Goal: Task Accomplishment & Management: Use online tool/utility

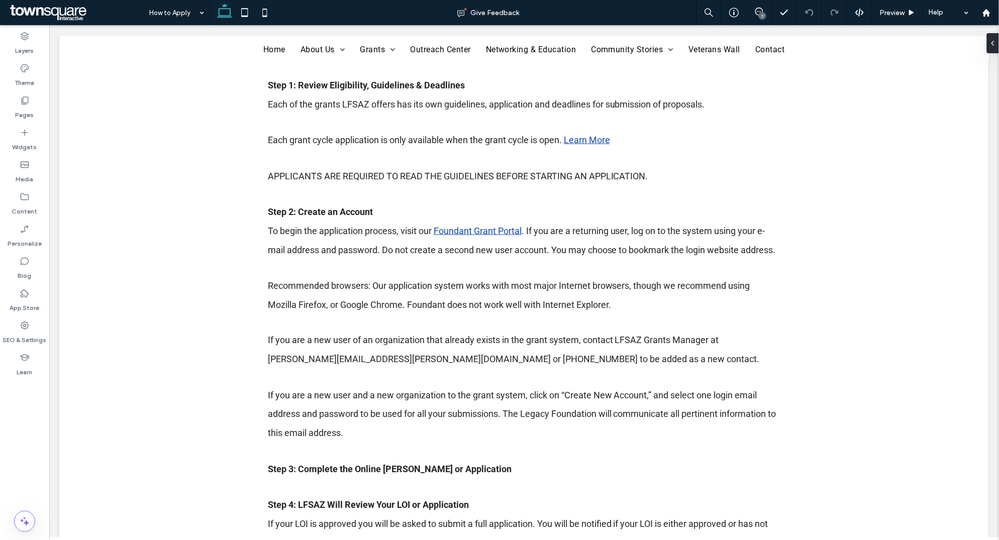
scroll to position [250, 0]
click at [480, 230] on link "Foundant Grant Portal" at bounding box center [477, 230] width 88 height 11
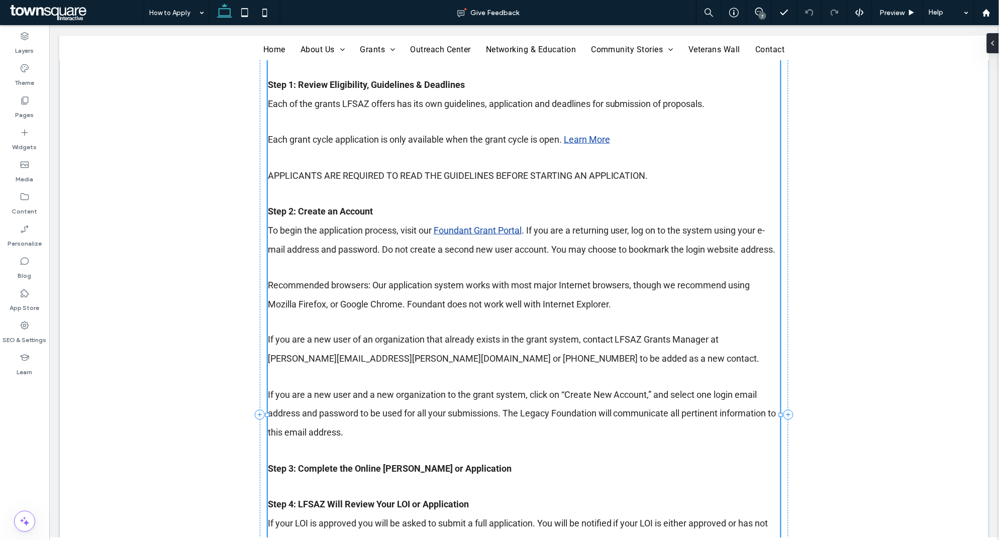
click at [480, 230] on div "The Legacy Foundation of Southeast Arizona (LFSAZ) makes it easy for you to app…" at bounding box center [523, 414] width 512 height 789
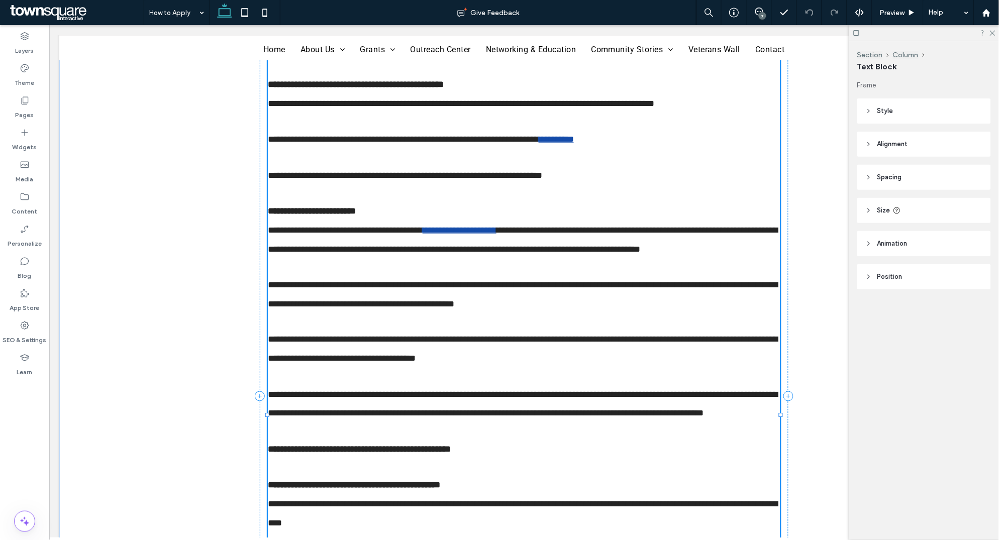
scroll to position [249, 0]
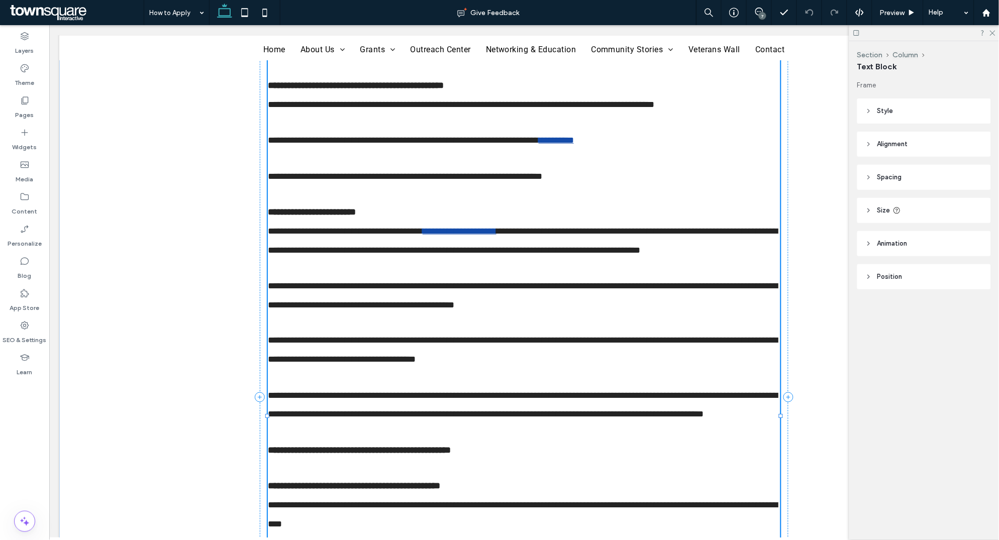
type input "******"
type input "**"
drag, startPoint x: 436, startPoint y: 233, endPoint x: 525, endPoint y: 233, distance: 89.4
click at [525, 233] on p "**********" at bounding box center [523, 241] width 512 height 38
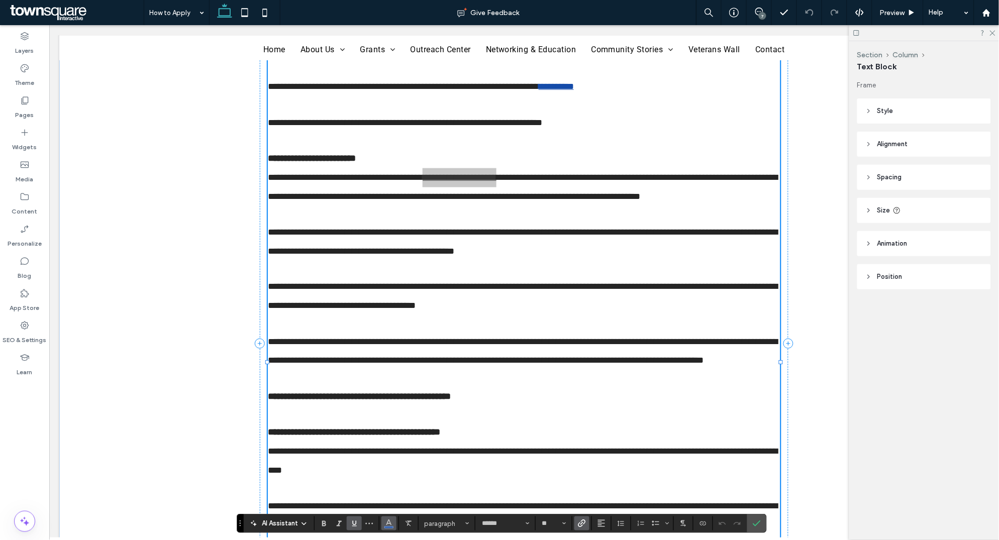
click at [389, 347] on span "Color" at bounding box center [389, 522] width 8 height 13
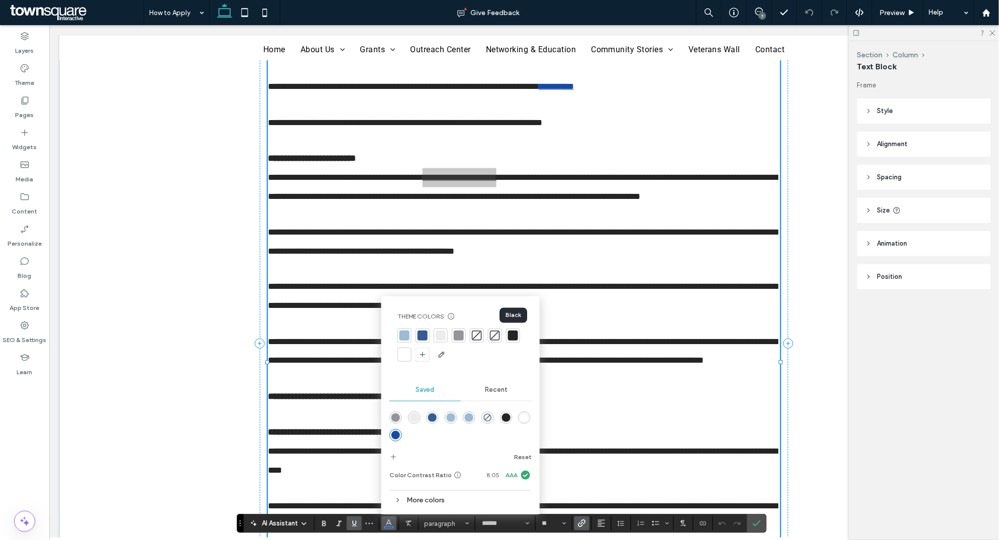
click at [514, 337] on div at bounding box center [513, 336] width 10 height 10
click at [582, 347] on icon "Link" at bounding box center [582, 523] width 8 height 8
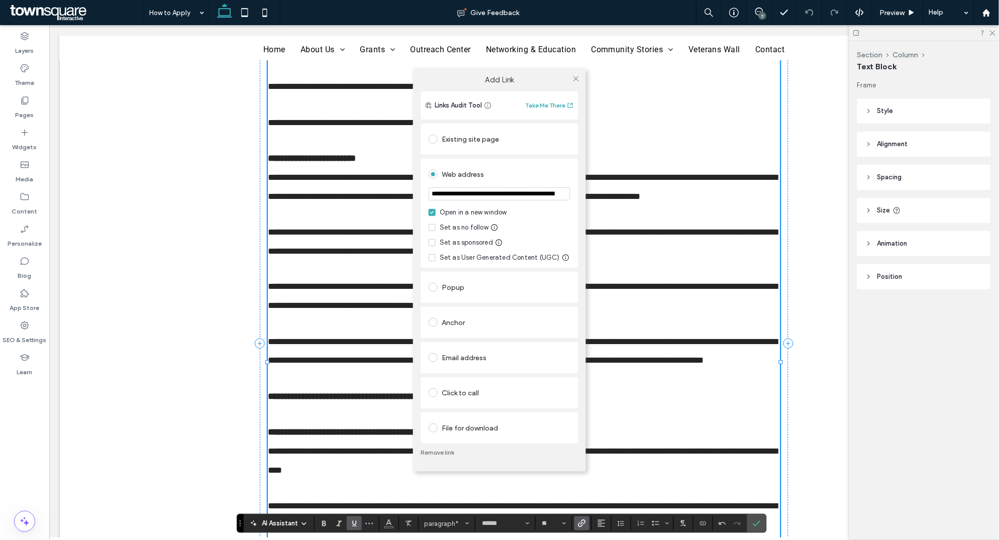
click at [488, 193] on input "**********" at bounding box center [499, 193] width 142 height 13
click at [430, 347] on link "Remove link" at bounding box center [499, 453] width 158 height 8
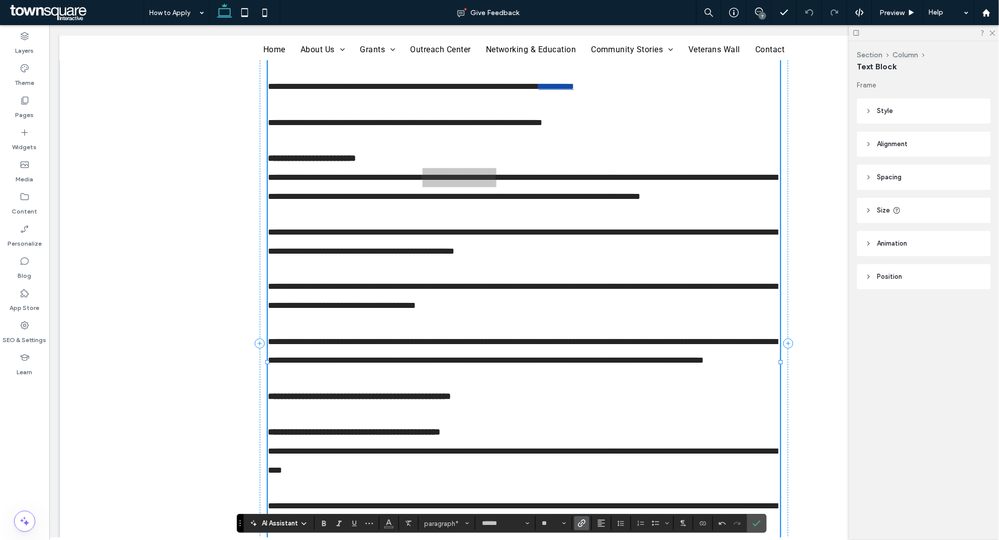
click at [578, 347] on icon "Link" at bounding box center [582, 523] width 8 height 8
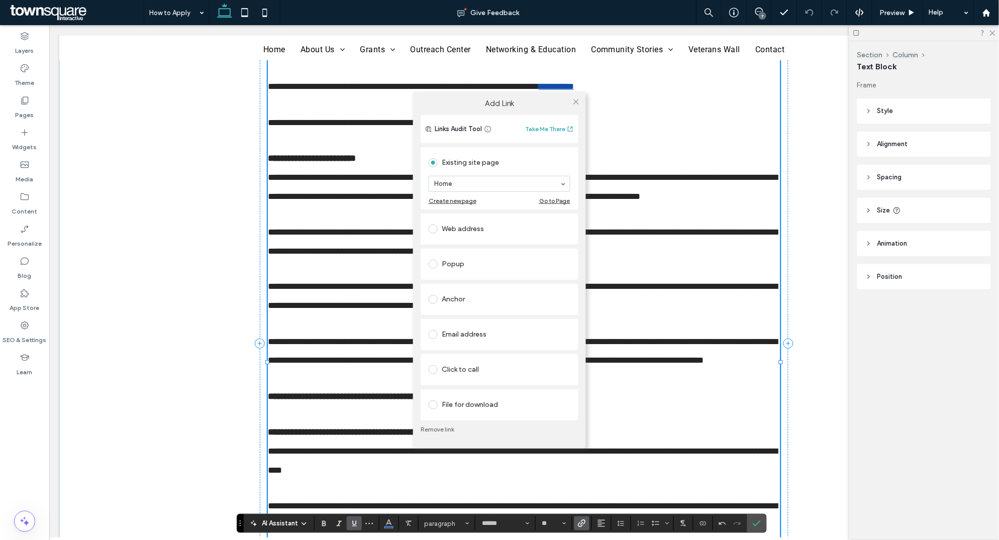
click at [458, 225] on div "Web address" at bounding box center [499, 229] width 142 height 16
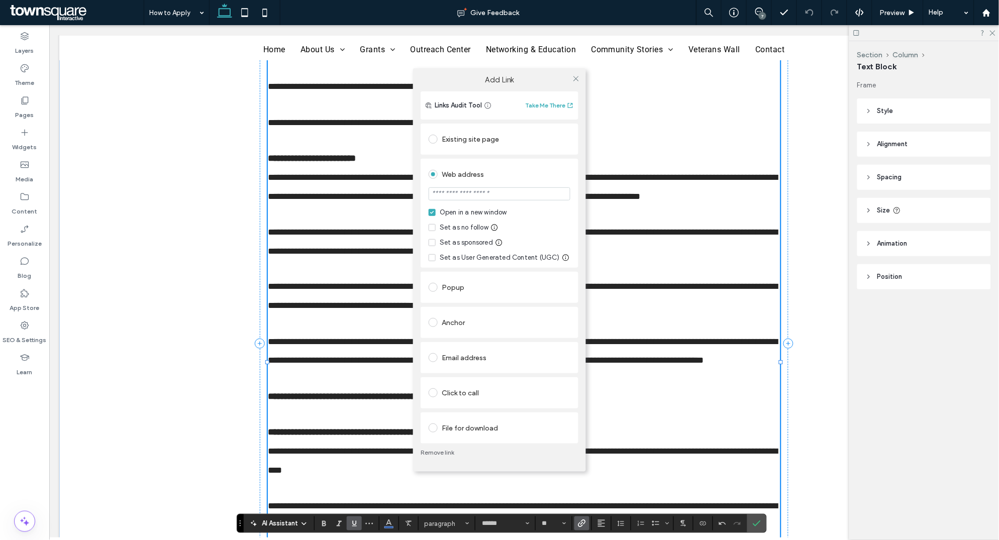
click at [463, 193] on input "url" at bounding box center [499, 193] width 142 height 13
type input "**********"
click at [575, 77] on icon at bounding box center [576, 79] width 8 height 8
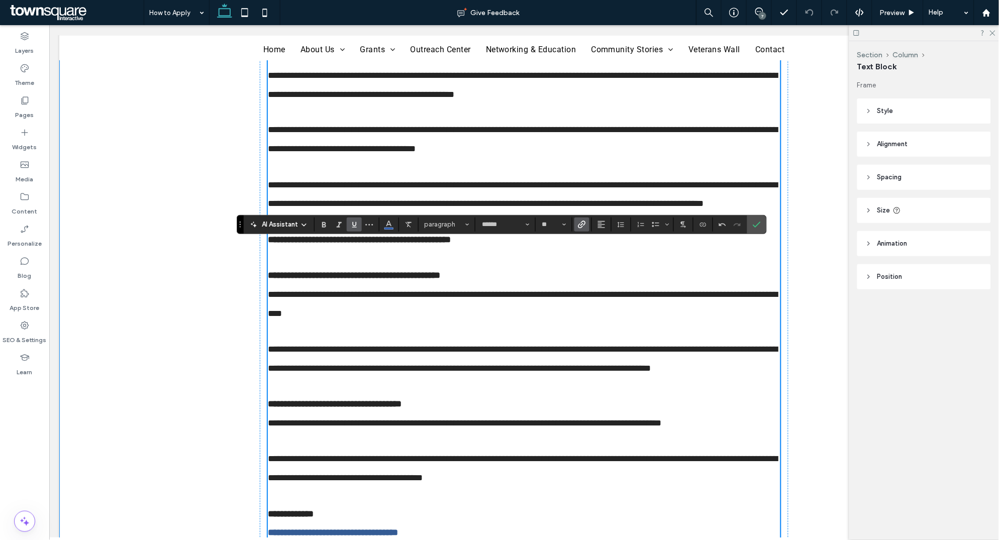
scroll to position [670, 0]
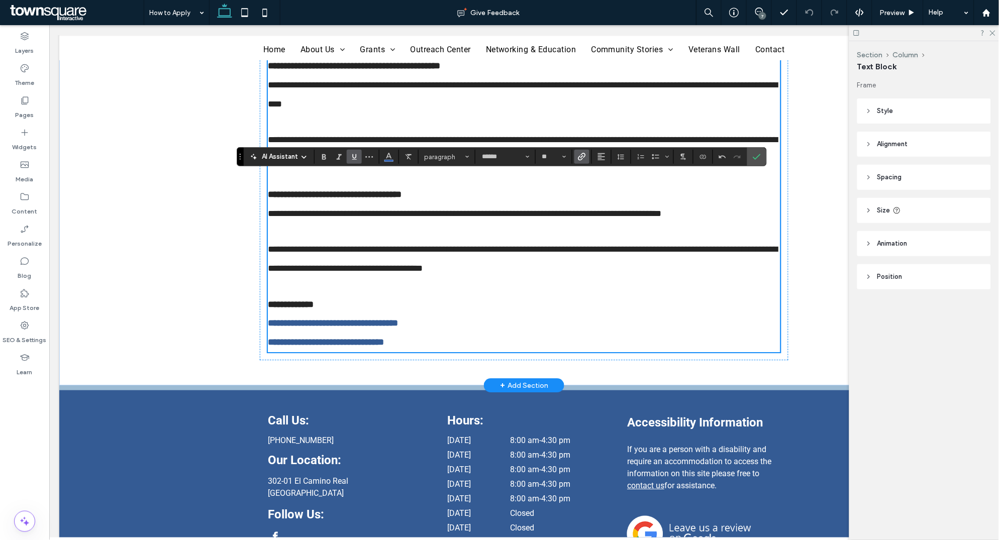
click at [358, 327] on strong "**********" at bounding box center [332, 322] width 130 height 9
drag, startPoint x: 268, startPoint y: 364, endPoint x: 425, endPoint y: 360, distance: 156.8
click at [425, 333] on p "**********" at bounding box center [523, 322] width 512 height 19
click at [391, 327] on strong "**********" at bounding box center [332, 322] width 130 height 9
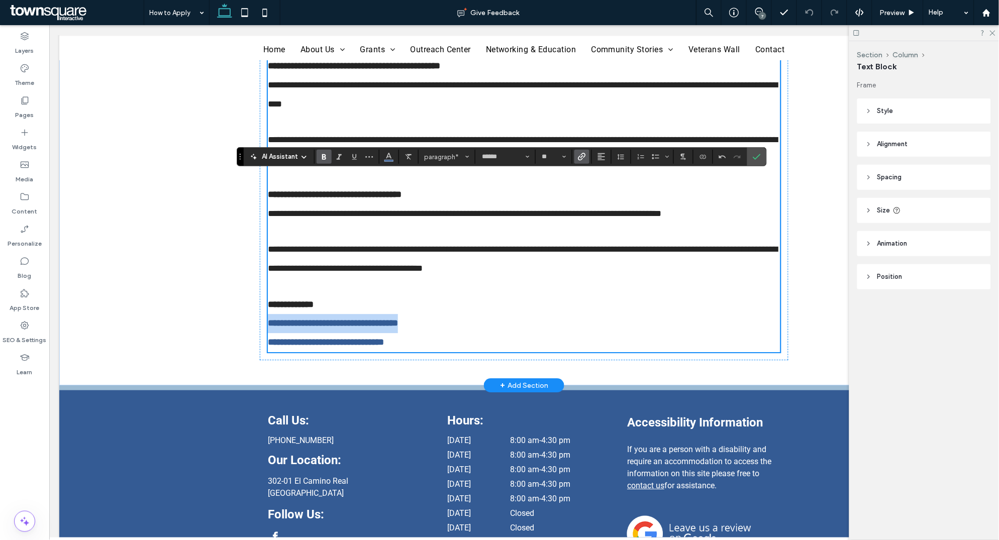
click at [391, 327] on strong "**********" at bounding box center [332, 322] width 130 height 9
click at [580, 158] on icon "Link" at bounding box center [582, 157] width 8 height 8
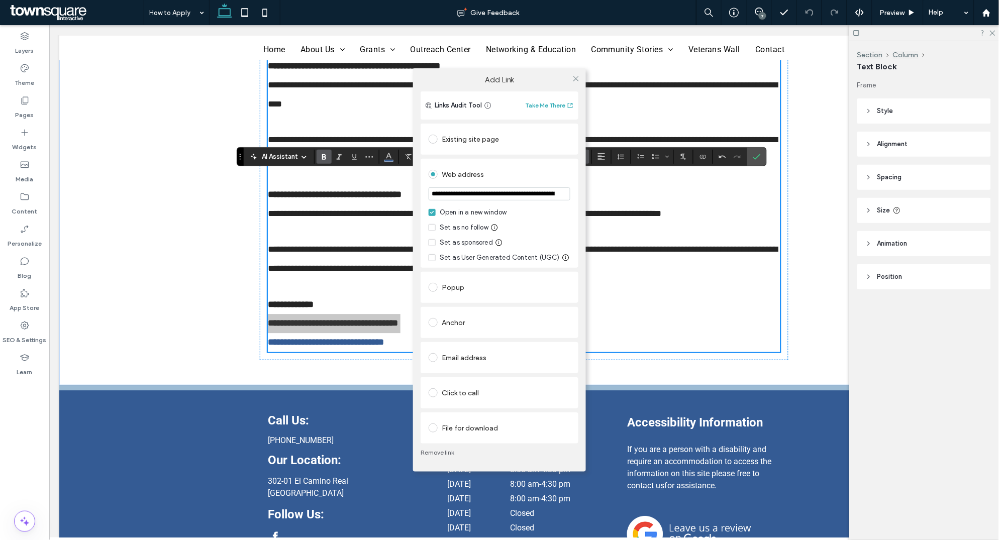
click at [484, 194] on input "**********" at bounding box center [499, 193] width 142 height 13
type input "*******"
click at [576, 76] on icon at bounding box center [576, 79] width 8 height 8
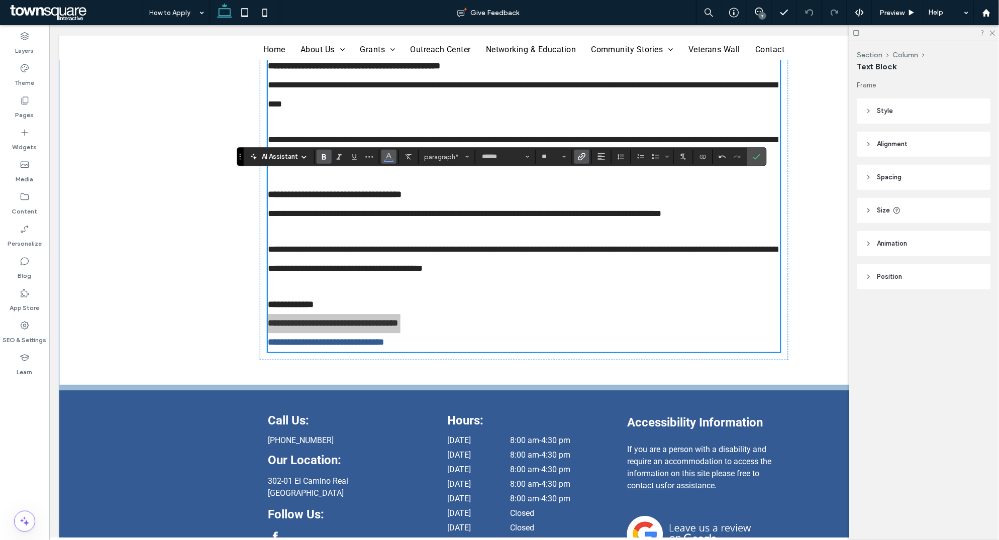
click at [385, 156] on icon "Color" at bounding box center [389, 156] width 8 height 8
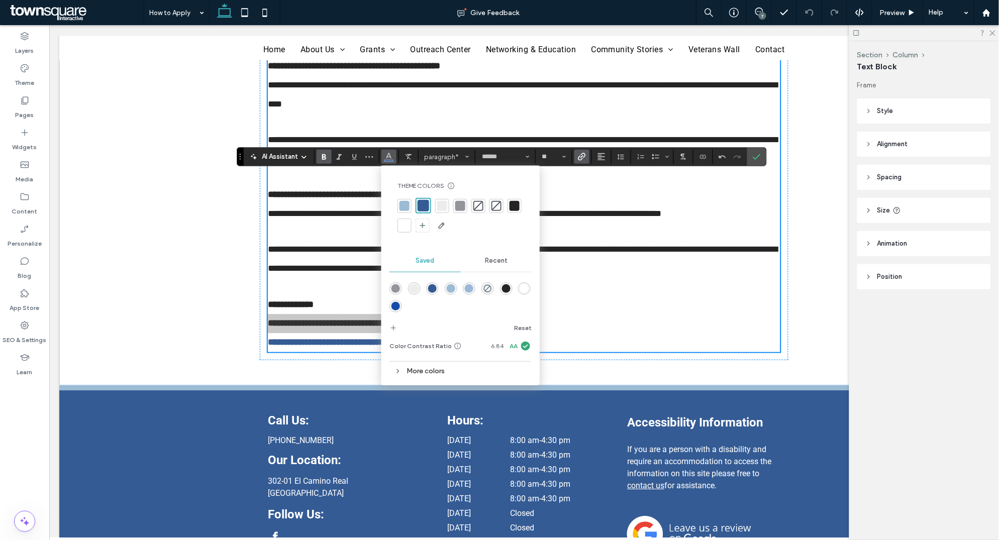
click at [514, 207] on div at bounding box center [514, 206] width 10 height 10
click at [585, 158] on icon "Link" at bounding box center [582, 157] width 8 height 8
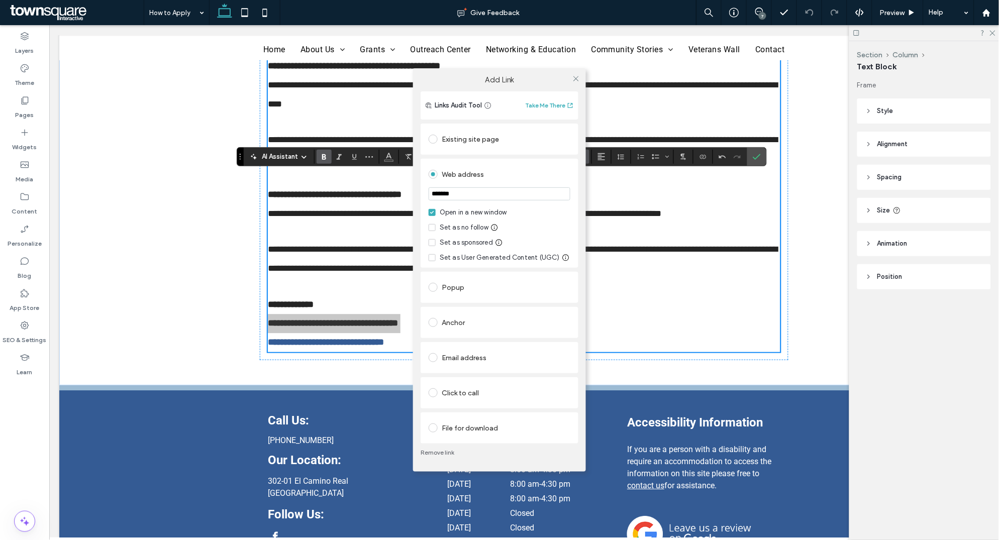
click at [454, 192] on input "*******" at bounding box center [499, 193] width 142 height 13
type input "**********"
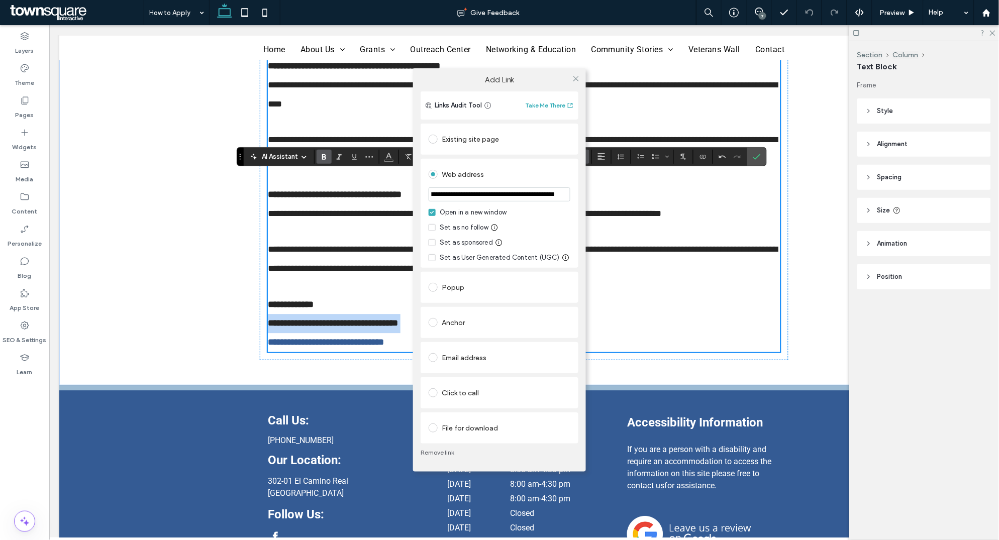
scroll to position [0, 0]
click at [576, 77] on icon at bounding box center [576, 79] width 8 height 8
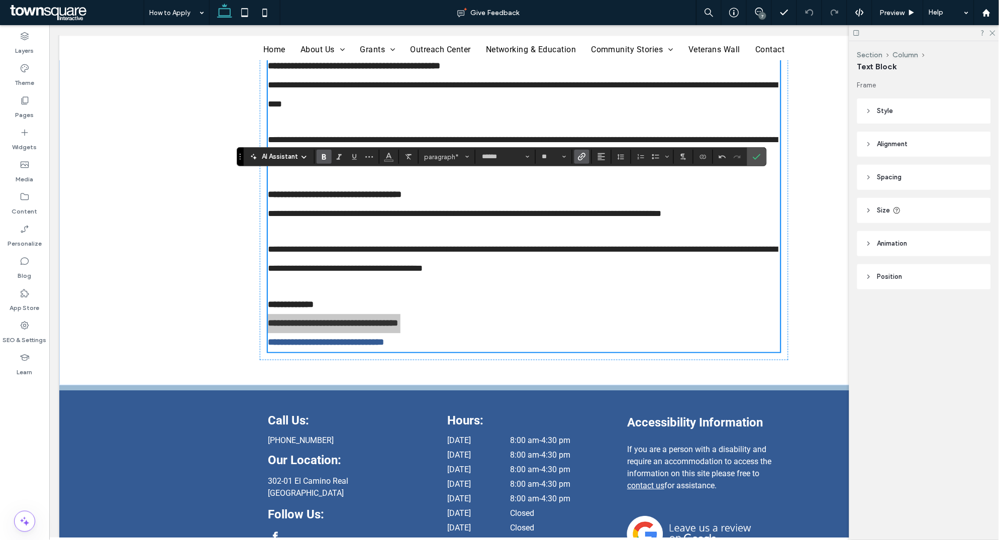
click at [585, 160] on icon "Link" at bounding box center [582, 157] width 8 height 8
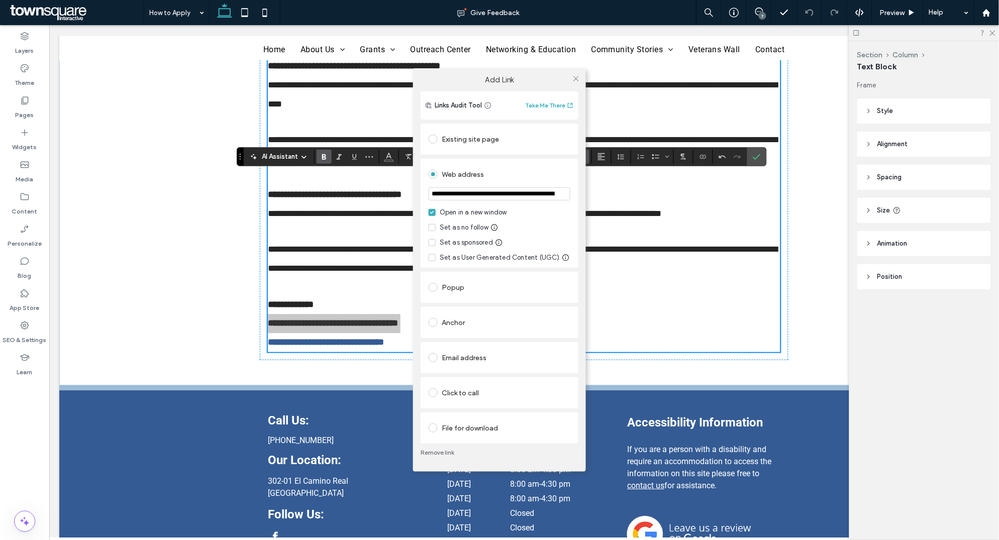
click at [512, 196] on input "**********" at bounding box center [499, 193] width 142 height 13
click at [576, 76] on icon at bounding box center [576, 79] width 8 height 8
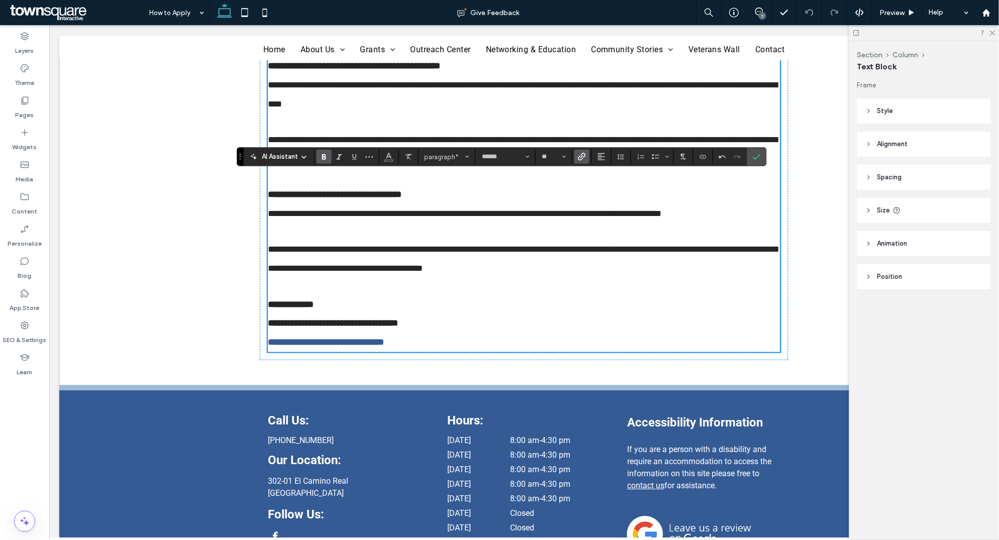
click at [386, 278] on p "**********" at bounding box center [523, 259] width 512 height 38
click at [714, 157] on icon "Confirm" at bounding box center [756, 157] width 8 height 8
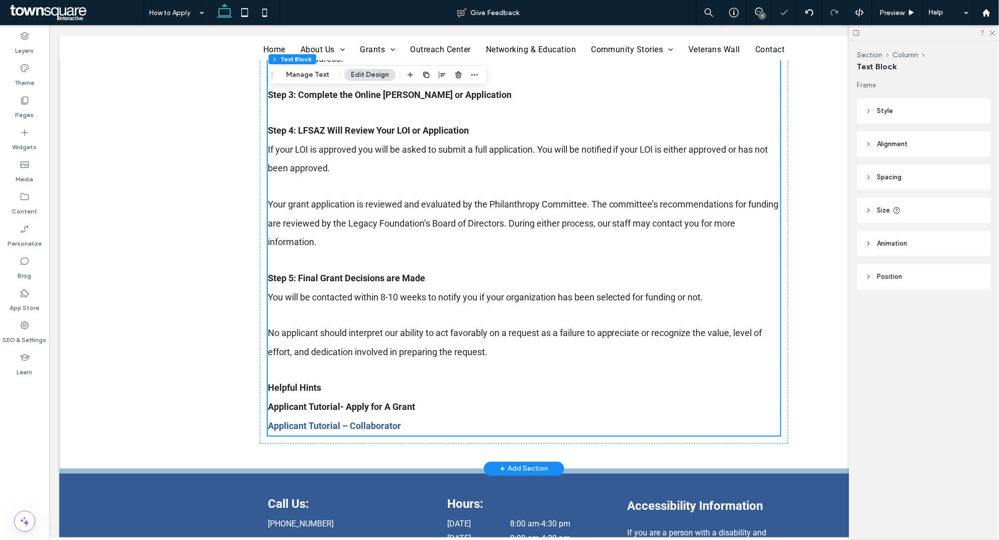
scroll to position [619, 0]
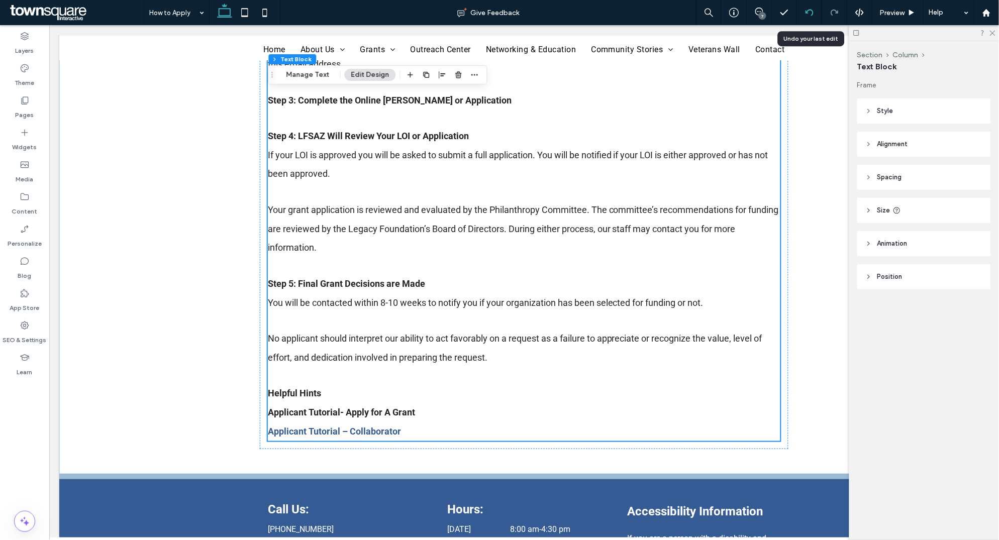
click at [714, 14] on icon at bounding box center [809, 13] width 8 height 8
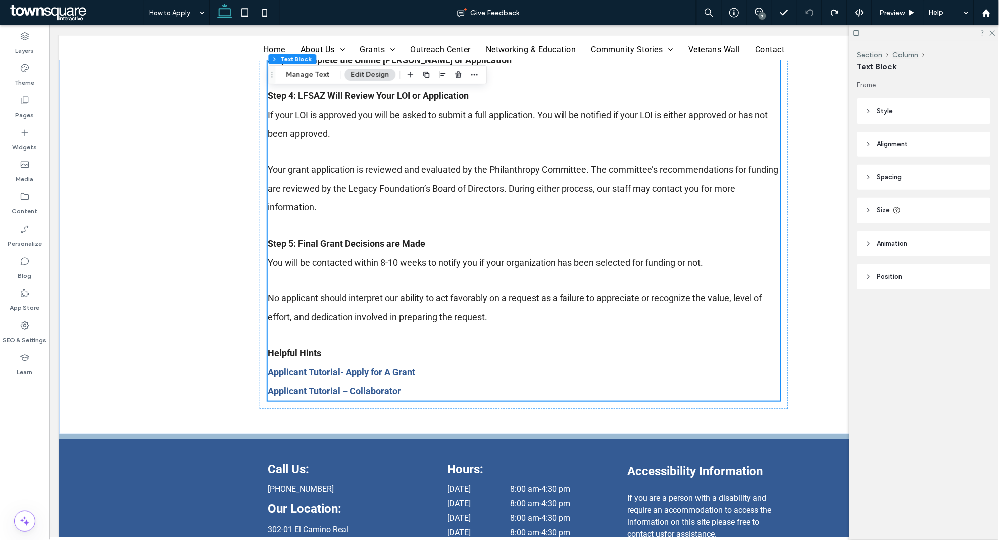
scroll to position [757, 0]
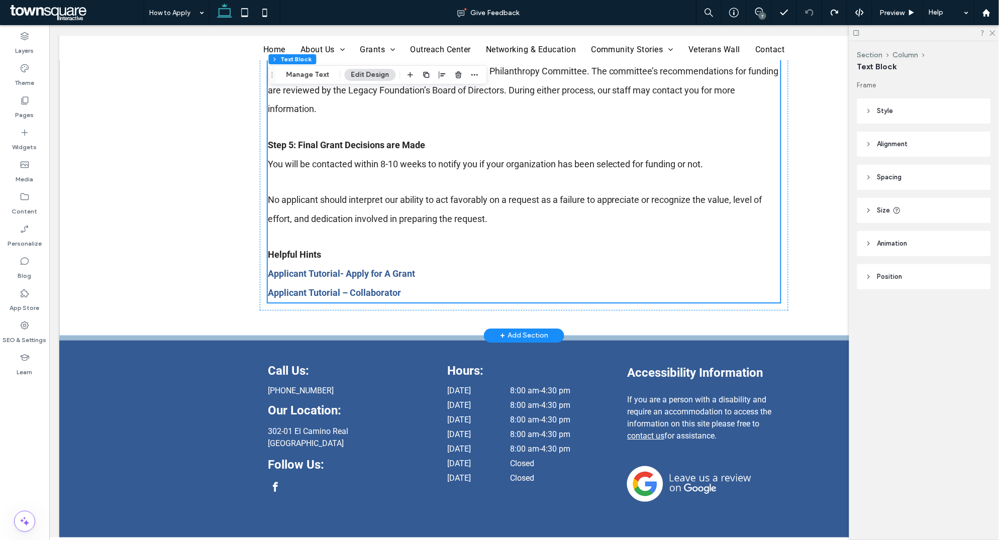
click at [378, 272] on strong "Applicant Tutorial- Apply for A Grant" at bounding box center [340, 273] width 147 height 11
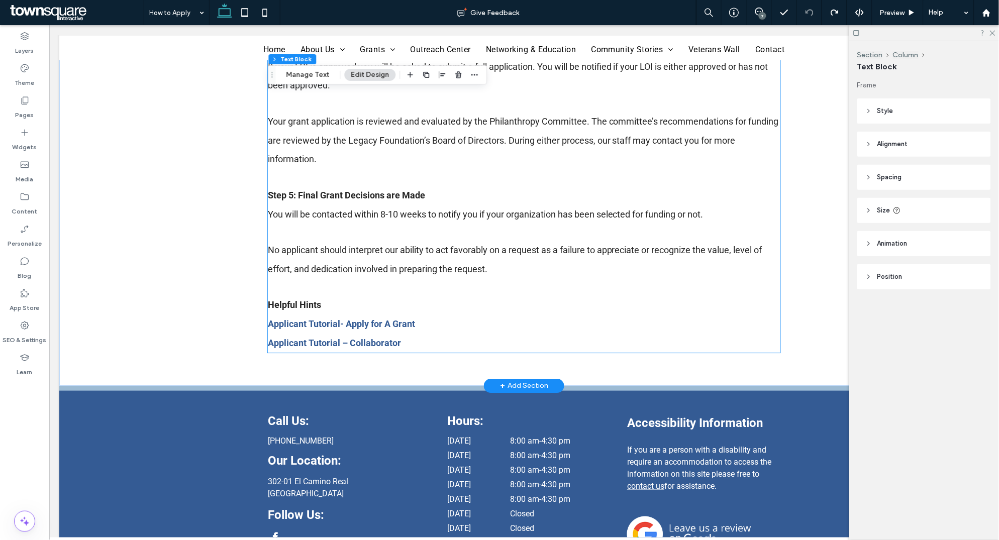
scroll to position [806, 0]
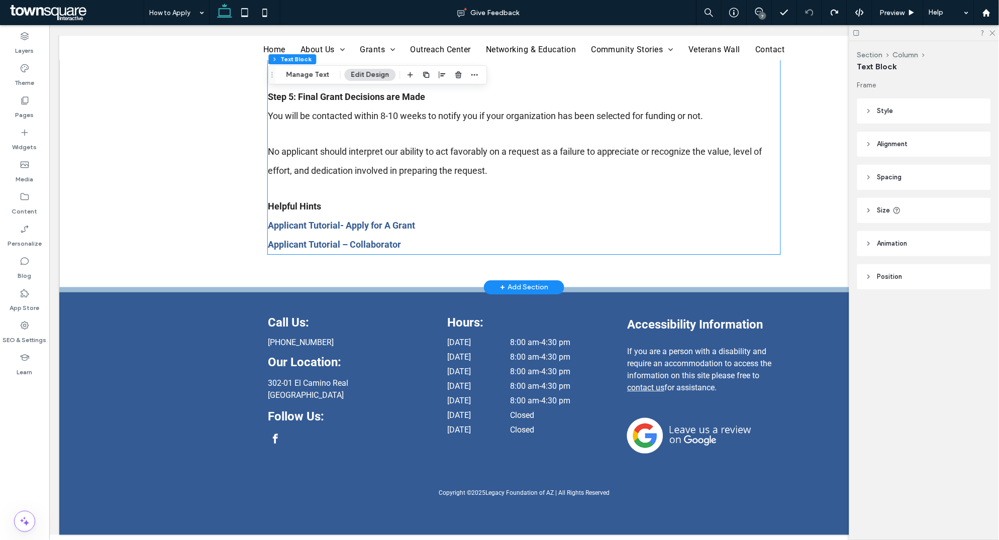
click at [368, 222] on strong "Applicant Tutorial- Apply for A Grant" at bounding box center [340, 225] width 147 height 11
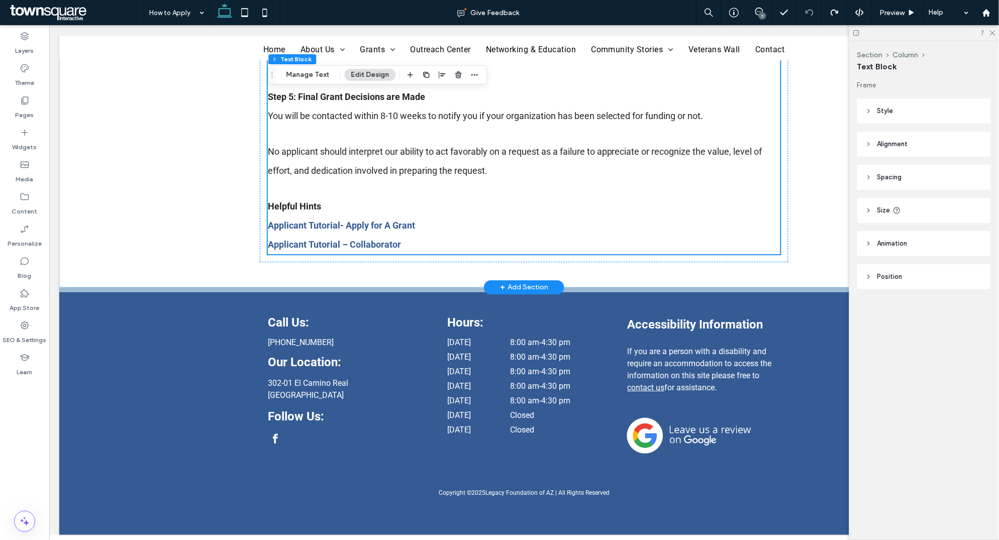
click at [368, 222] on strong "Applicant Tutorial- Apply for A Grant" at bounding box center [340, 225] width 147 height 11
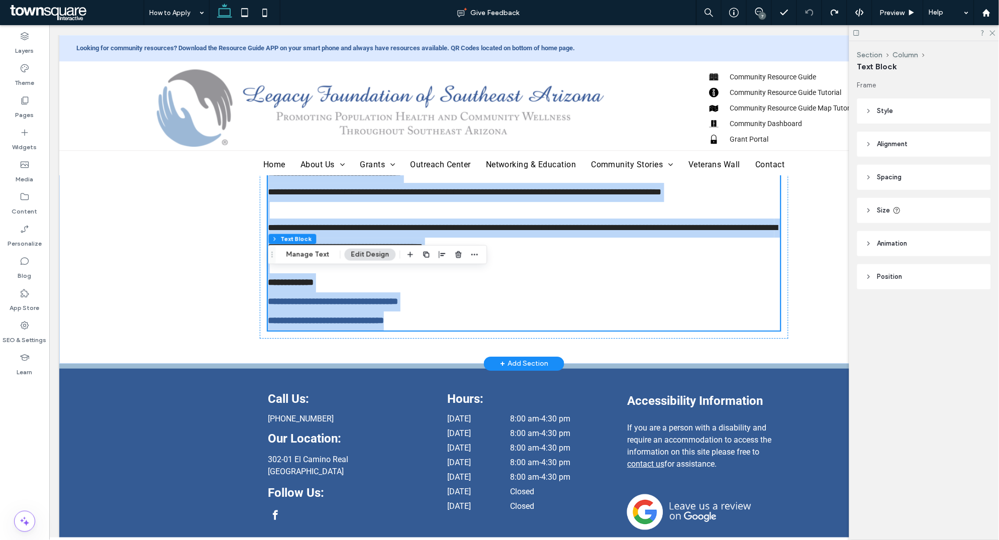
type input "******"
type input "**"
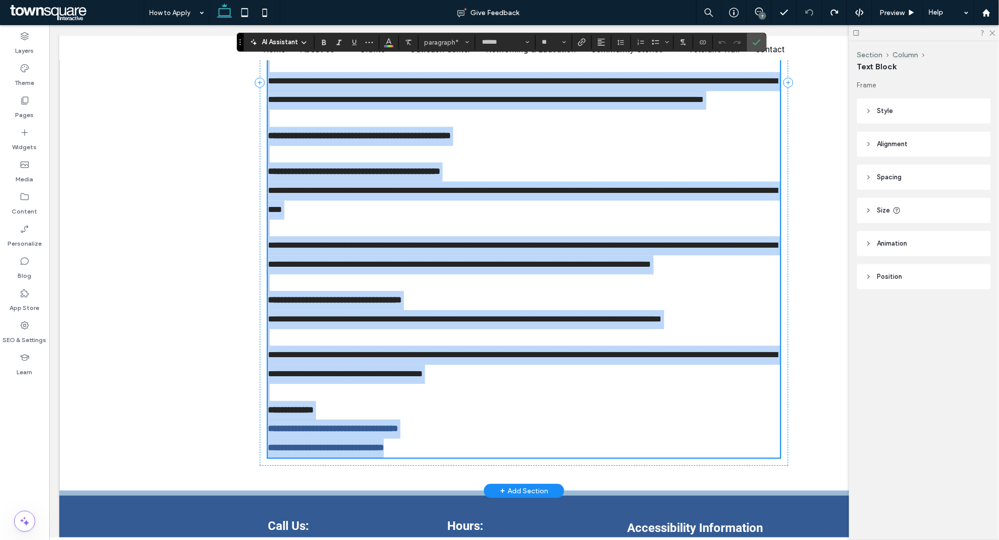
scroll to position [588, 0]
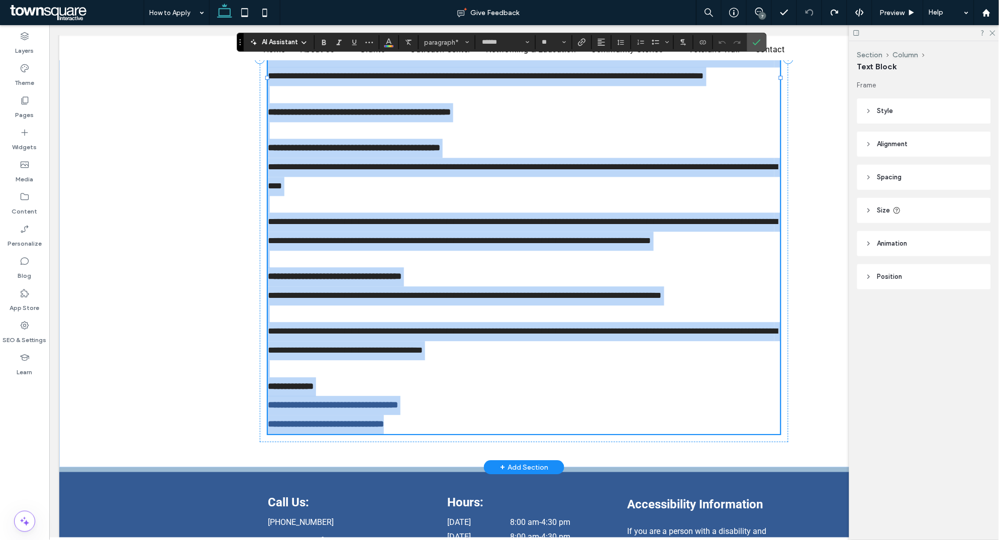
click at [372, 347] on strong "**********" at bounding box center [332, 404] width 130 height 9
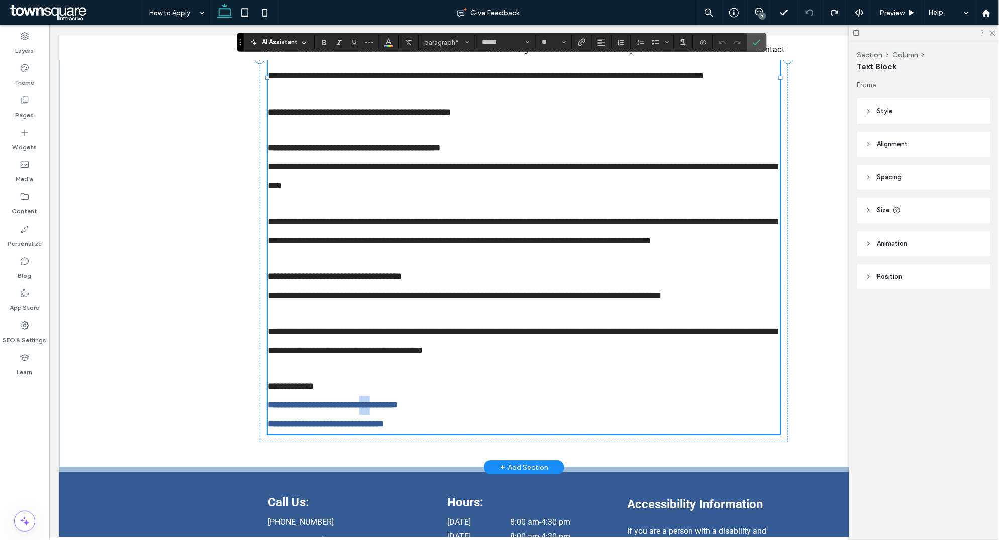
click at [372, 347] on strong "**********" at bounding box center [332, 404] width 130 height 9
click at [584, 42] on use "Link" at bounding box center [582, 42] width 8 height 8
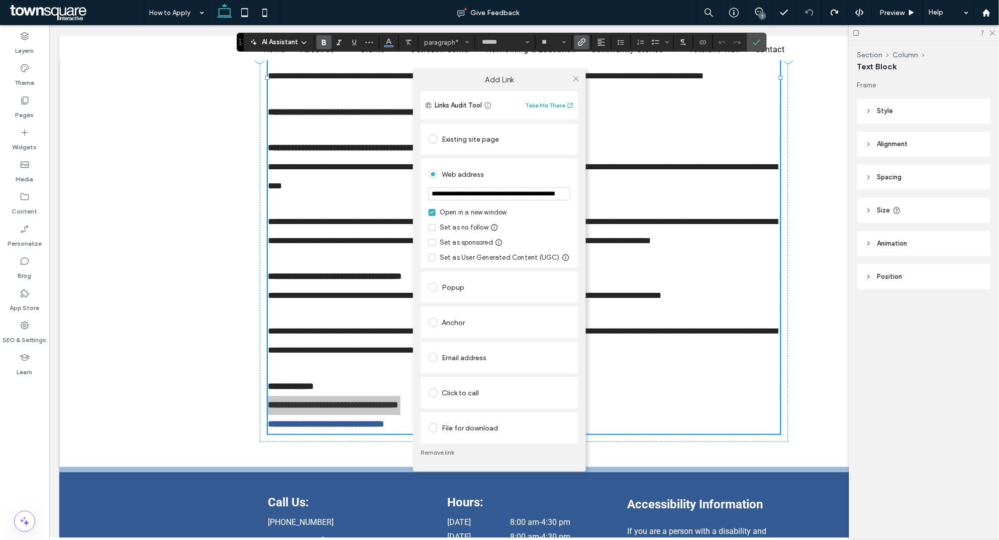
click at [493, 194] on input "**********" at bounding box center [499, 193] width 142 height 13
type input "*******"
click at [575, 77] on icon at bounding box center [576, 79] width 8 height 8
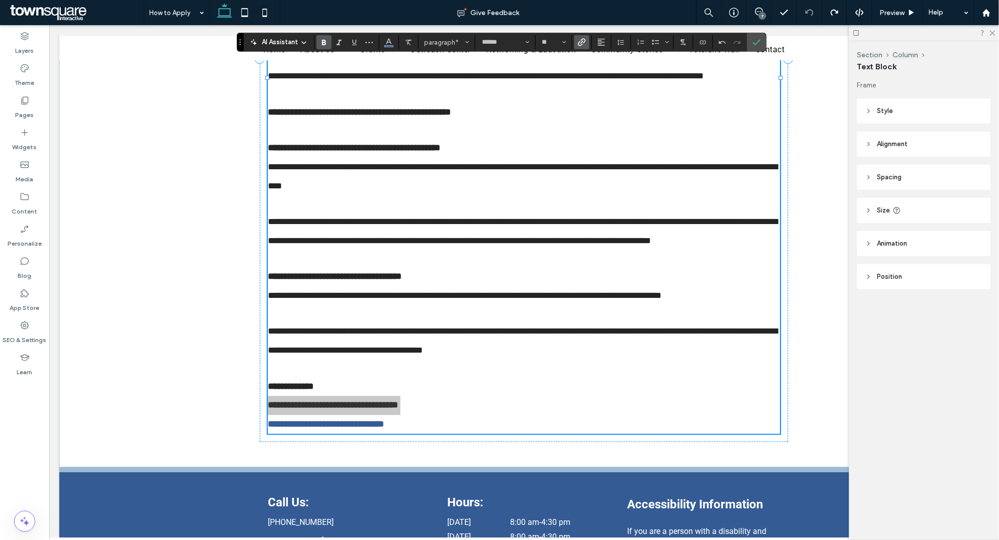
click at [582, 39] on use "Link" at bounding box center [582, 42] width 8 height 8
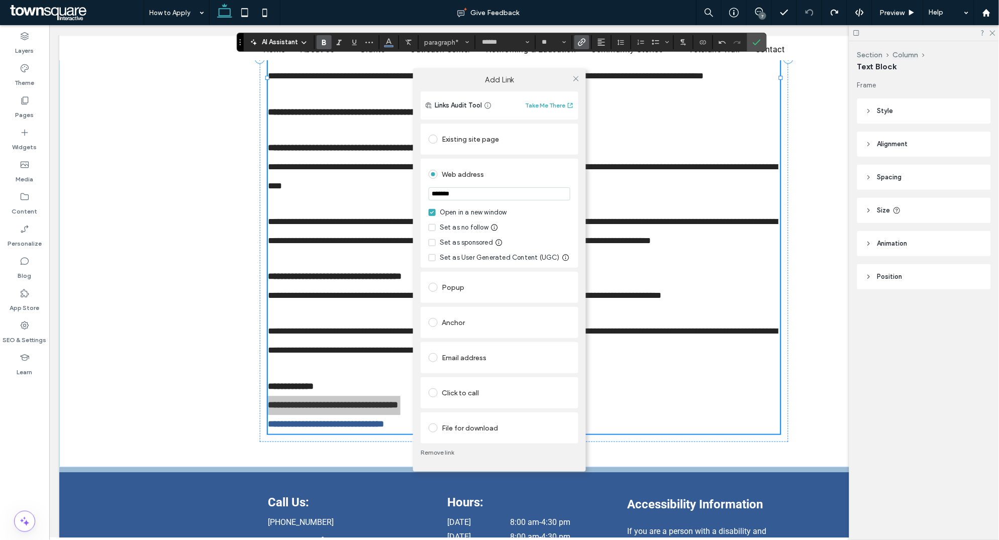
click at [439, 347] on link "Remove link" at bounding box center [499, 453] width 158 height 8
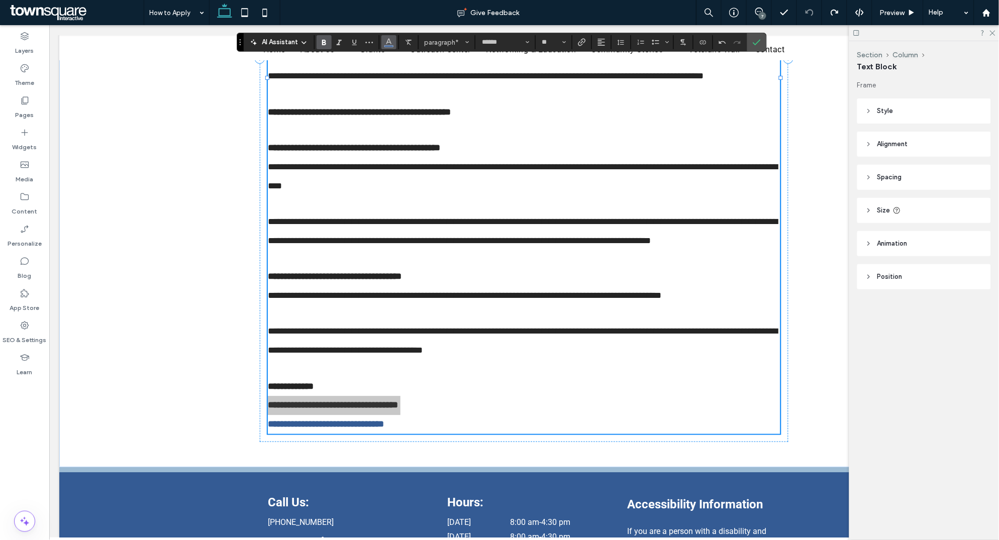
click at [390, 41] on use "Color" at bounding box center [389, 42] width 6 height 6
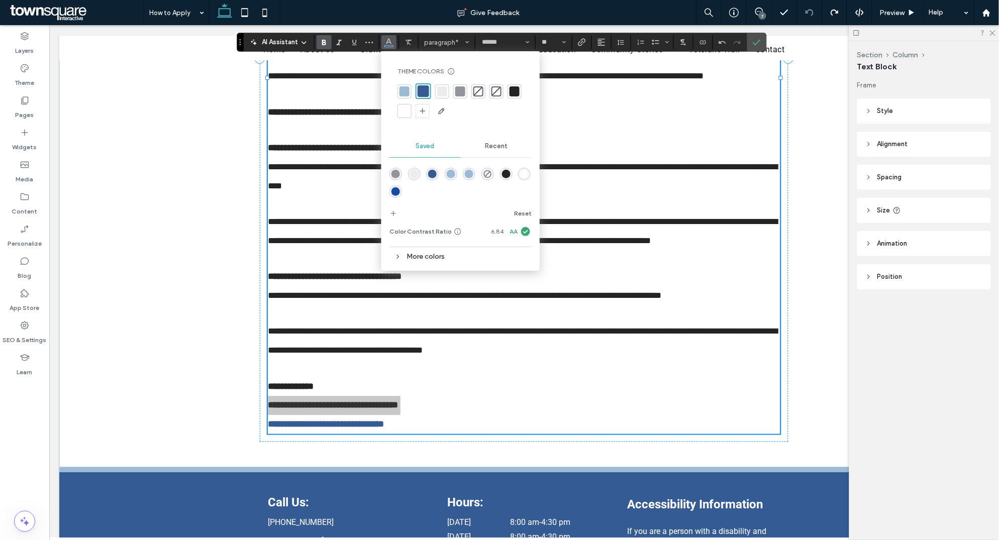
click at [512, 89] on div at bounding box center [514, 91] width 10 height 10
click at [585, 43] on icon "Link" at bounding box center [582, 42] width 8 height 8
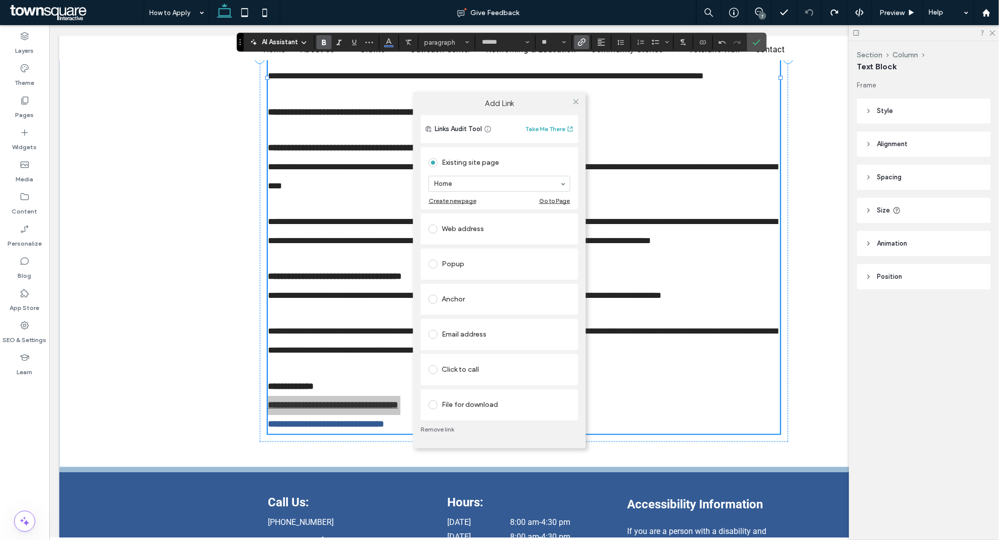
click at [448, 229] on div "Web address" at bounding box center [499, 229] width 142 height 16
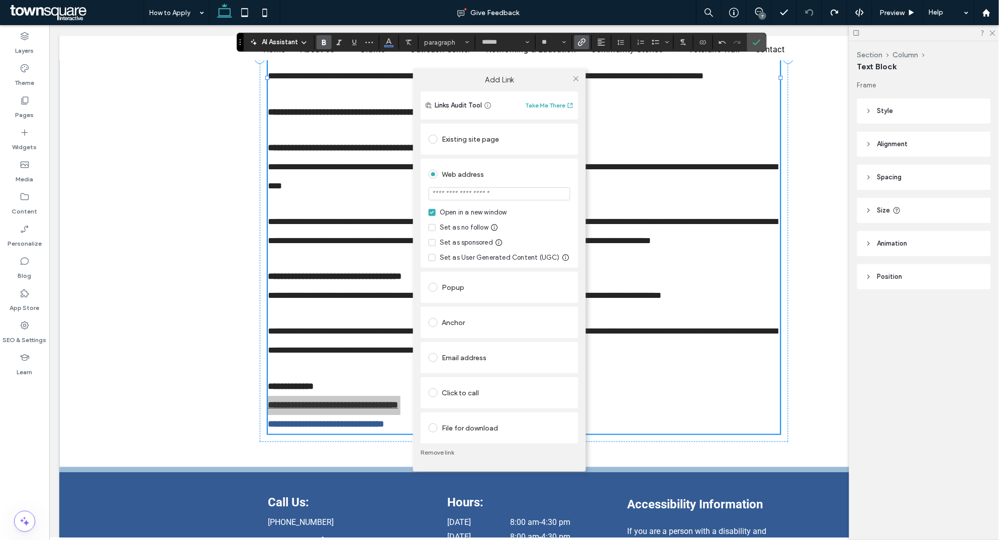
click at [473, 195] on input "url" at bounding box center [499, 193] width 142 height 13
type input "**********"
click at [575, 77] on icon at bounding box center [576, 79] width 8 height 8
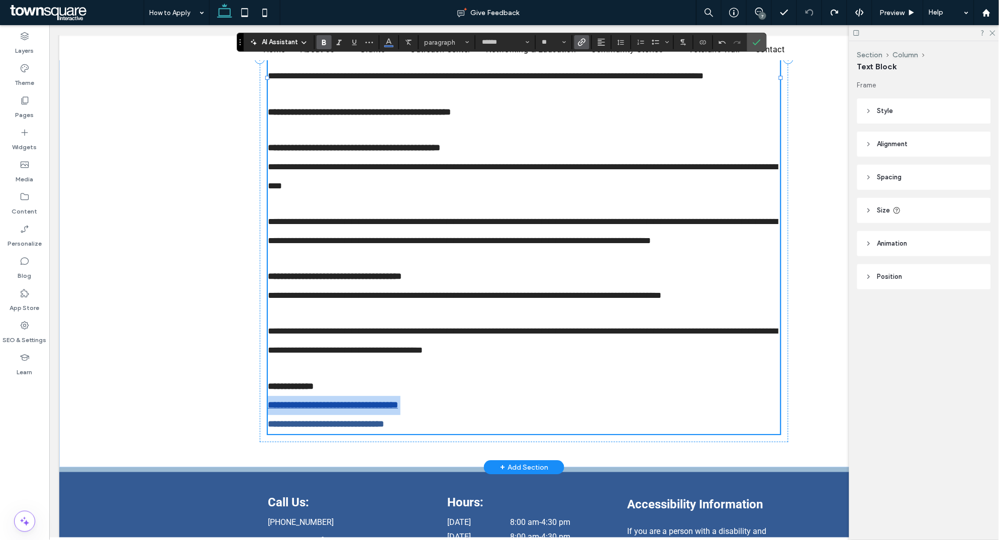
click at [347, 347] on strong "**********" at bounding box center [325, 423] width 116 height 9
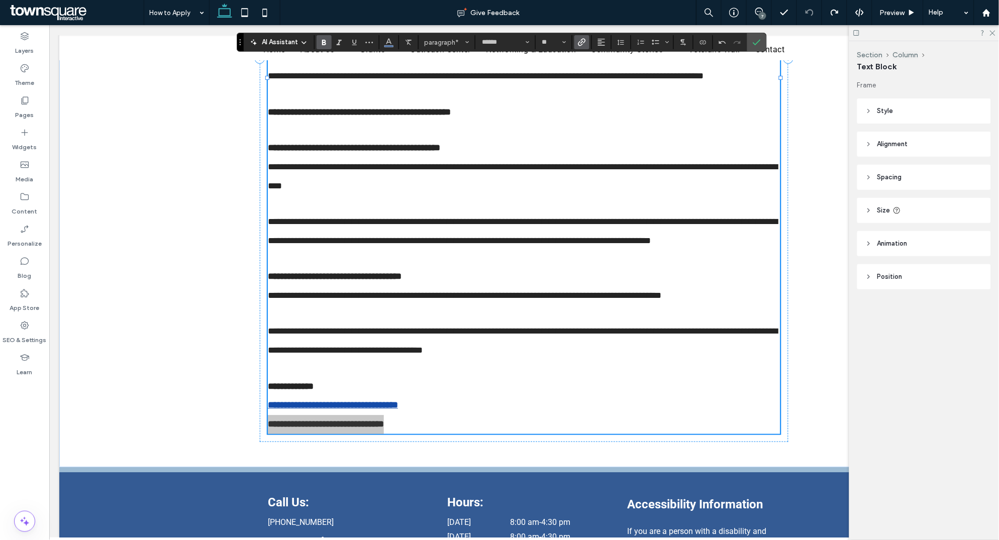
click at [581, 41] on icon "Link" at bounding box center [582, 42] width 8 height 8
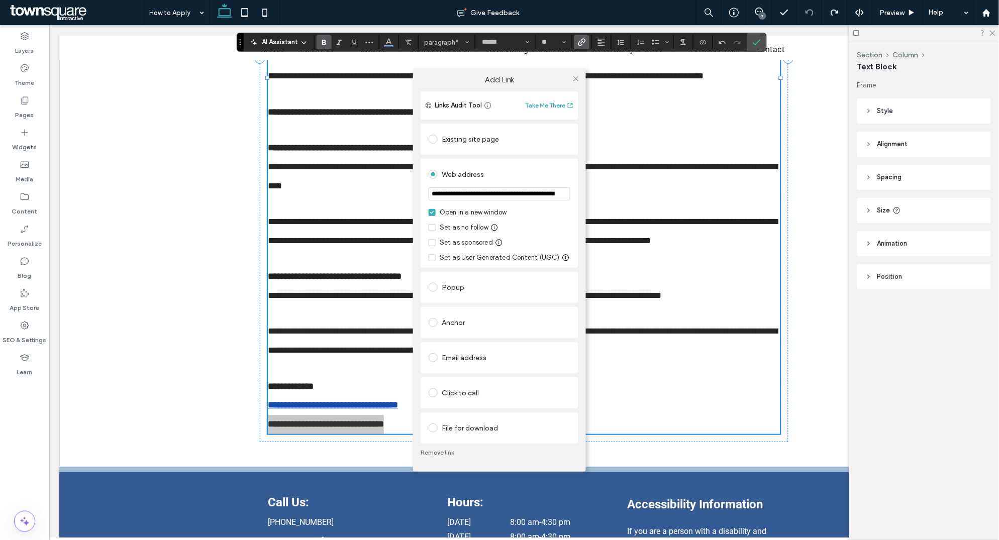
click at [482, 193] on input "**********" at bounding box center [499, 193] width 142 height 13
type input "*******"
click at [572, 77] on icon at bounding box center [576, 79] width 8 height 8
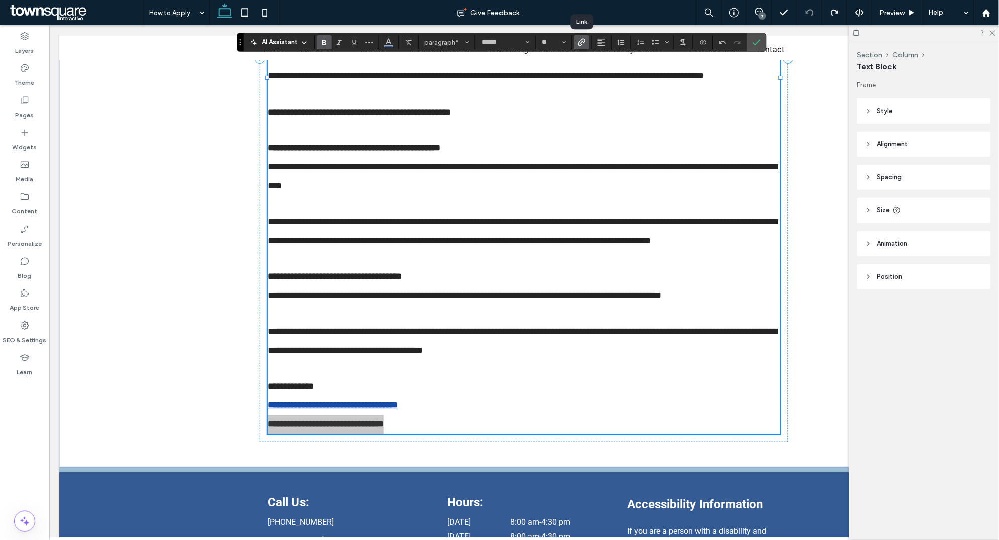
click at [582, 38] on icon "Link" at bounding box center [582, 42] width 8 height 8
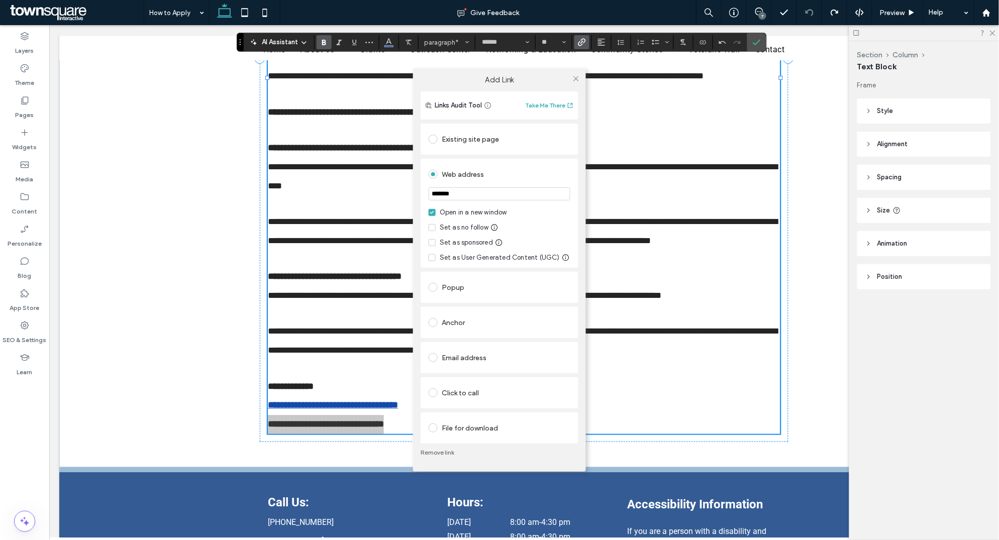
click at [437, 347] on link "Remove link" at bounding box center [499, 453] width 158 height 8
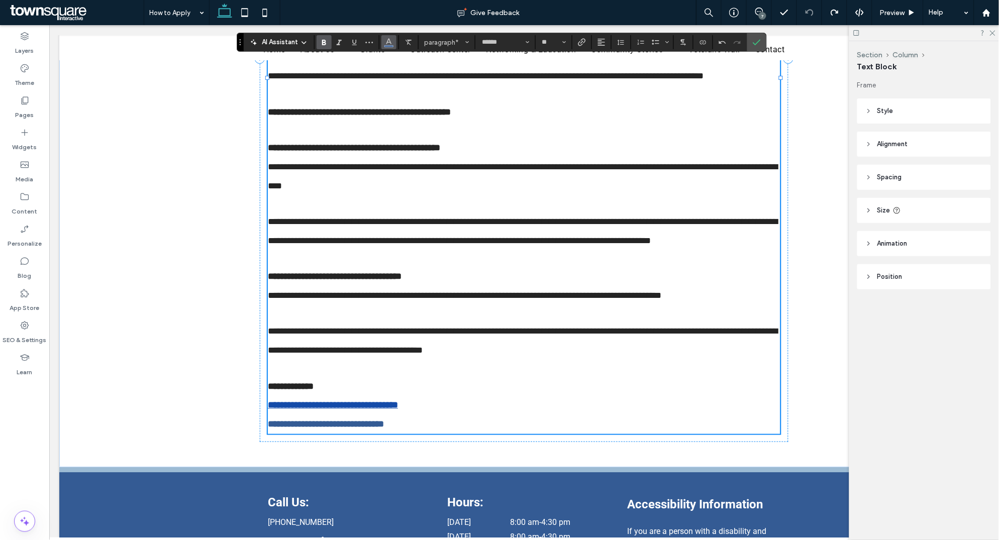
click at [388, 39] on use "Color" at bounding box center [389, 42] width 6 height 6
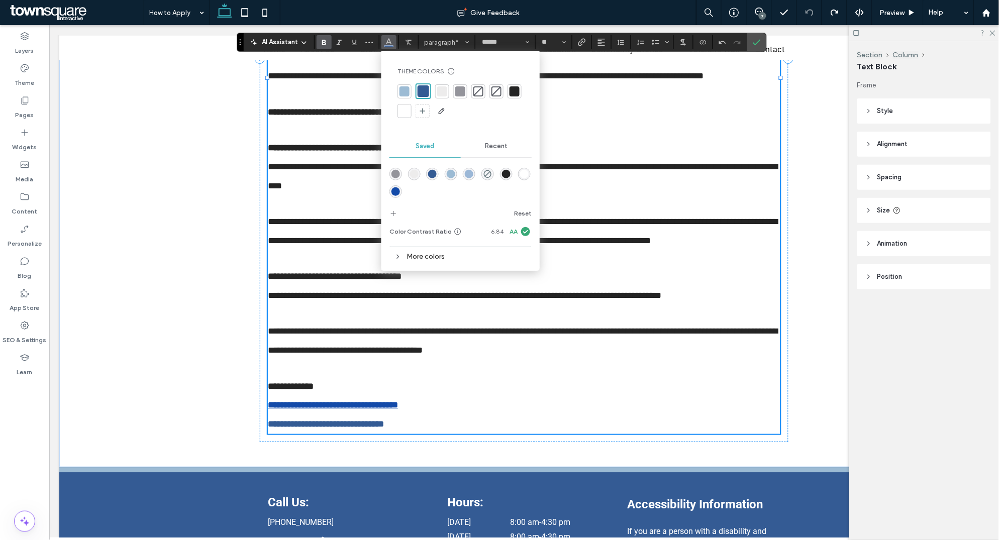
click at [515, 92] on div at bounding box center [514, 91] width 10 height 10
click at [585, 45] on icon "Link" at bounding box center [582, 42] width 8 height 8
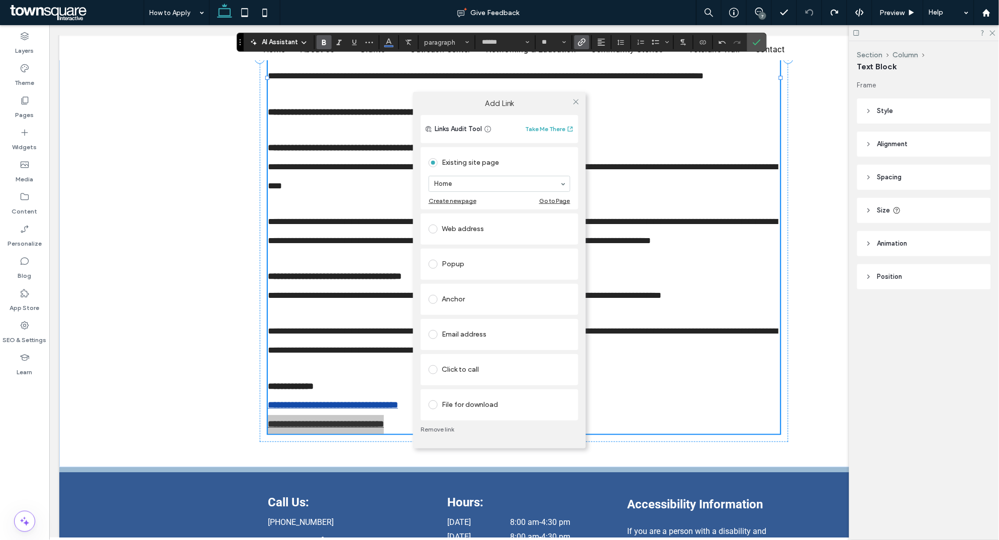
click at [443, 233] on div "Web address" at bounding box center [499, 229] width 142 height 16
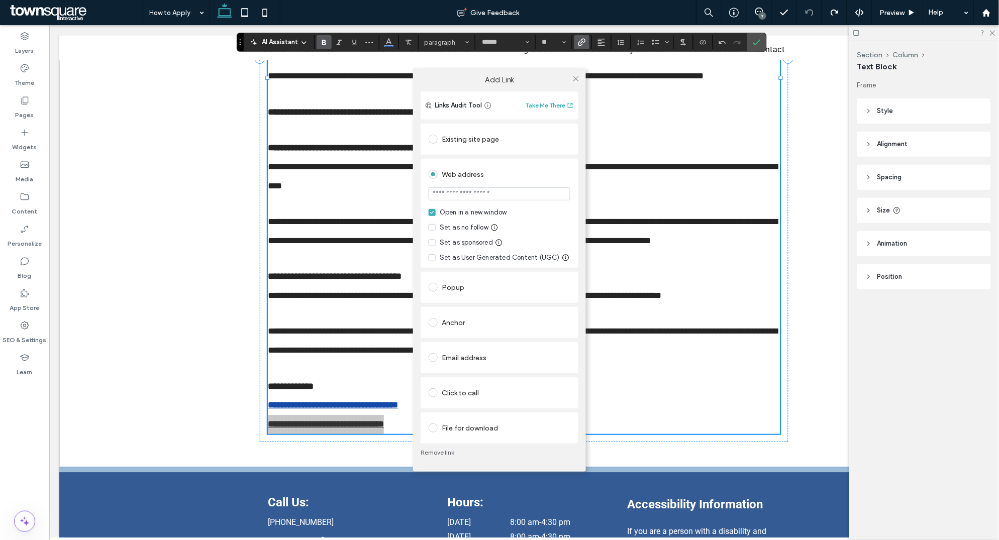
click at [473, 189] on input "url" at bounding box center [499, 193] width 142 height 13
type input "**********"
click at [577, 75] on icon at bounding box center [576, 79] width 8 height 8
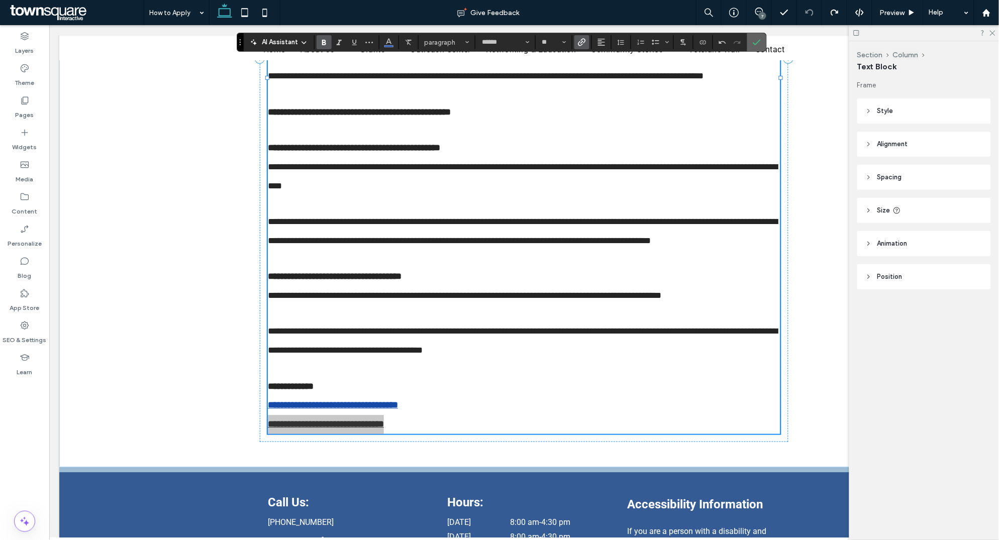
click at [714, 39] on icon "Confirm" at bounding box center [756, 42] width 8 height 8
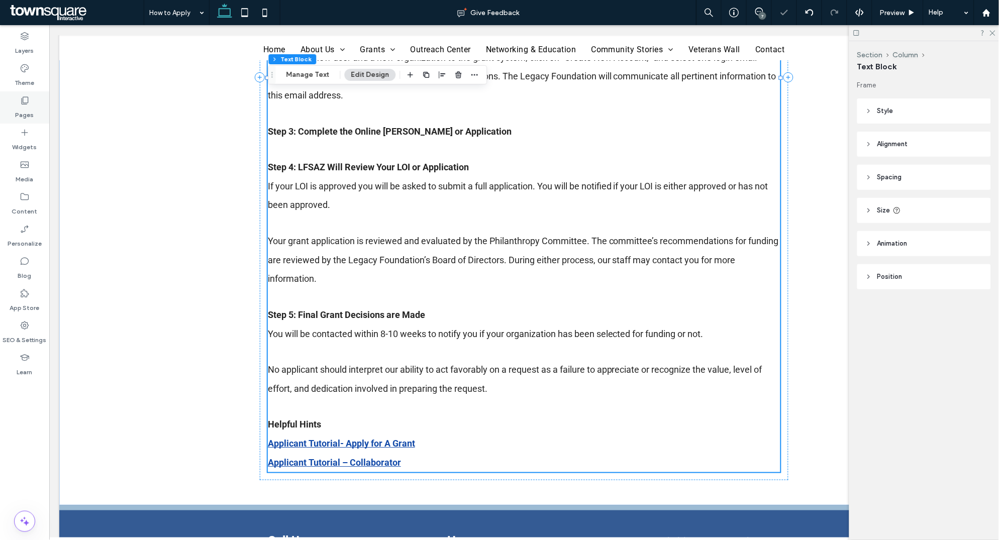
click at [25, 106] on label "Pages" at bounding box center [25, 112] width 19 height 14
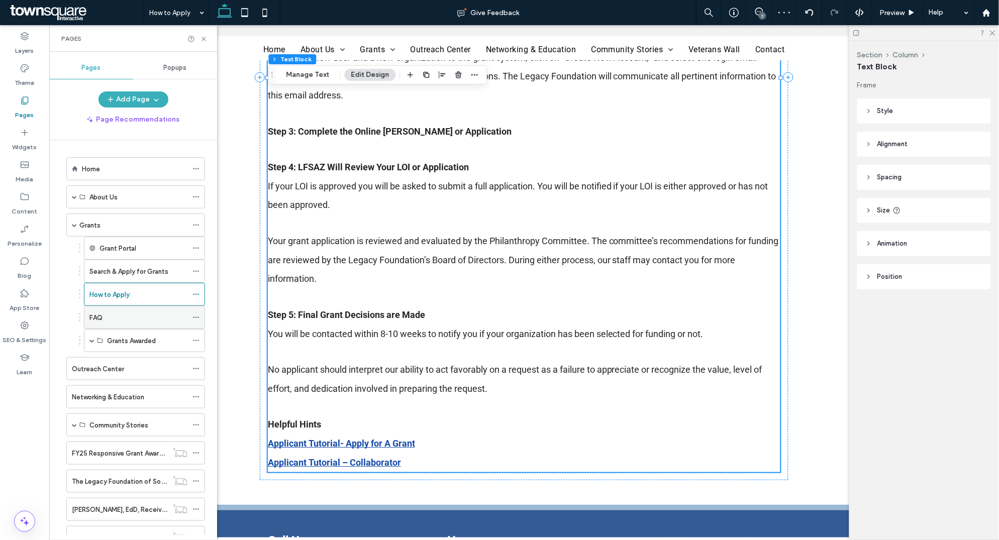
click at [117, 313] on div "FAQ" at bounding box center [138, 317] width 98 height 11
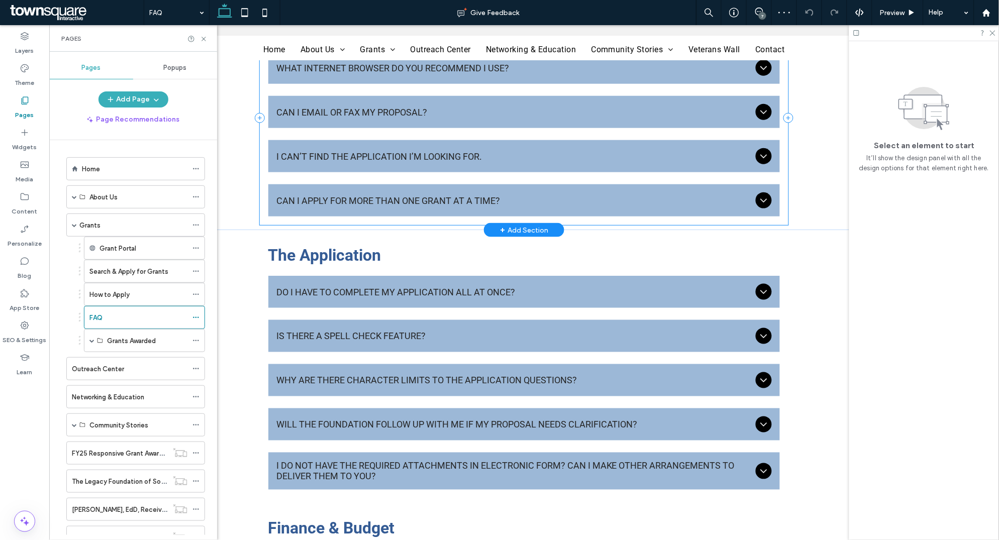
scroll to position [252, 0]
click at [369, 184] on div "CAN I APPLY FOR MORE THAN ONE GRANT AT A TIME?​" at bounding box center [523, 200] width 511 height 32
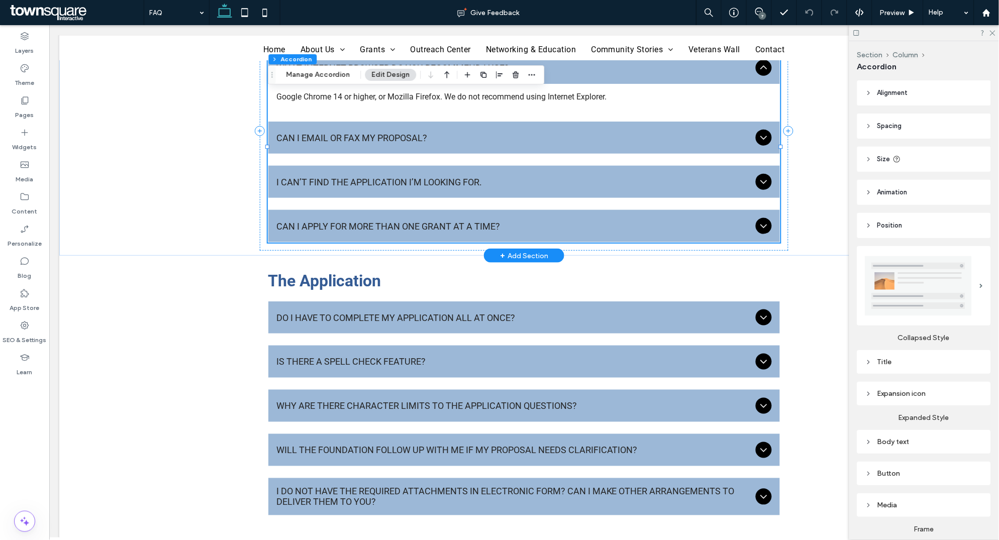
click at [332, 136] on span "CAN I EMAIL OR FAX MY PROPOSAL?​" at bounding box center [513, 137] width 475 height 11
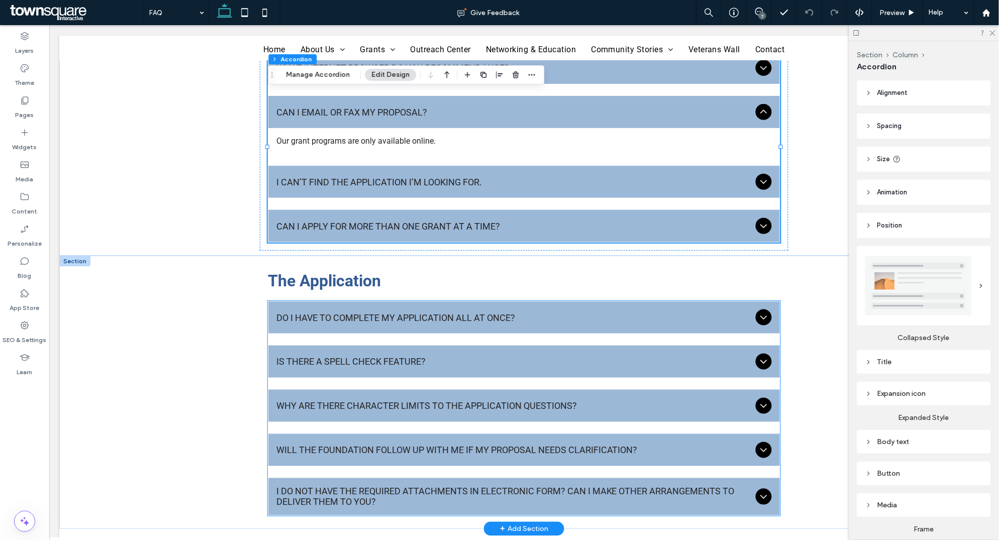
click at [381, 317] on span "DO I HAVE TO COMPLETE MY APPLICATION ALL AT ONCE?" at bounding box center [513, 317] width 475 height 11
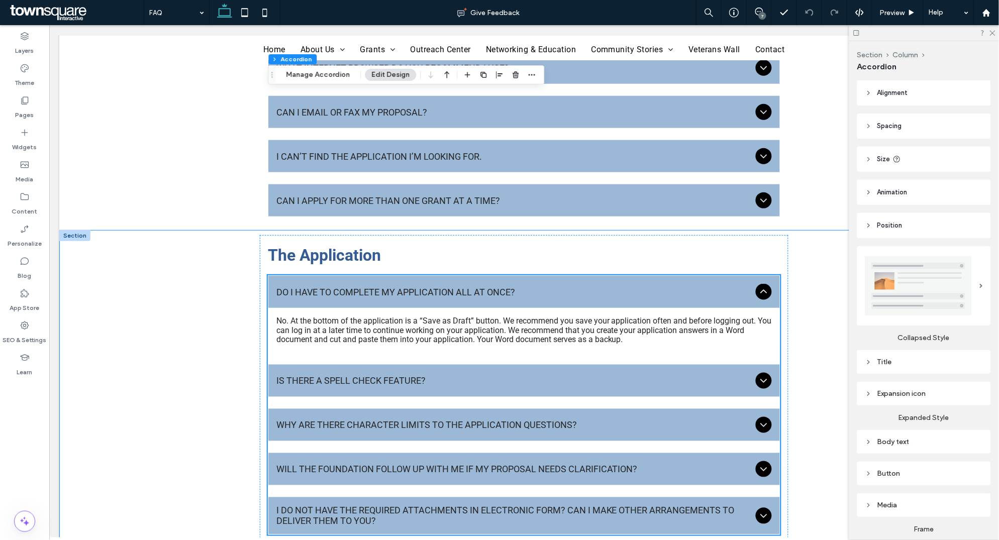
scroll to position [481, 0]
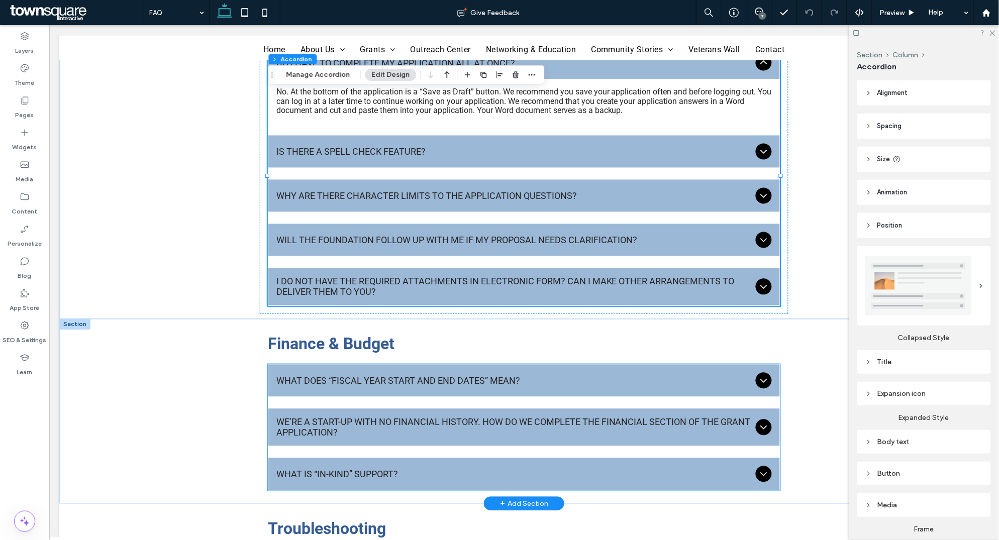
click at [368, 347] on div "WHAT DOES “FISCAL YEAR START AND END DATES” MEAN?" at bounding box center [523, 380] width 511 height 32
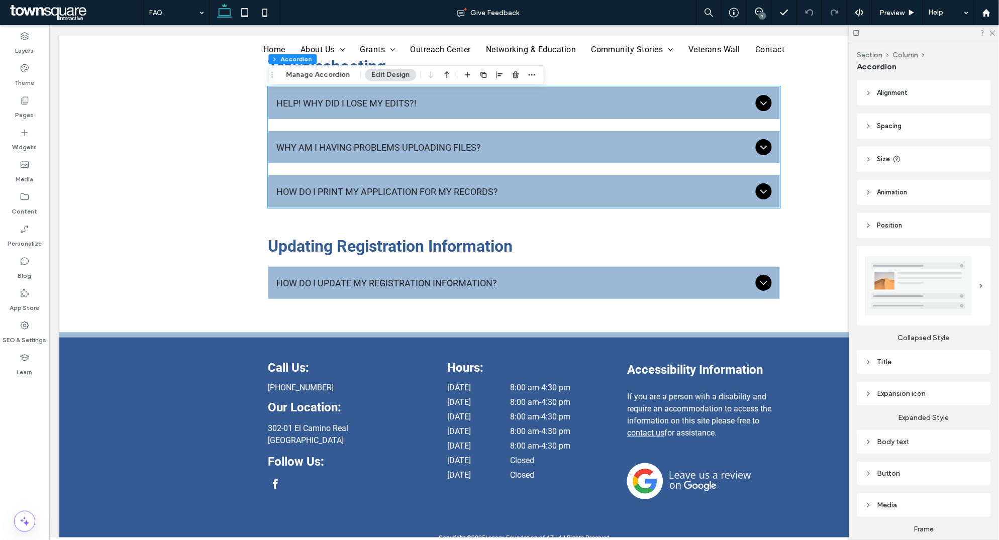
scroll to position [952, 0]
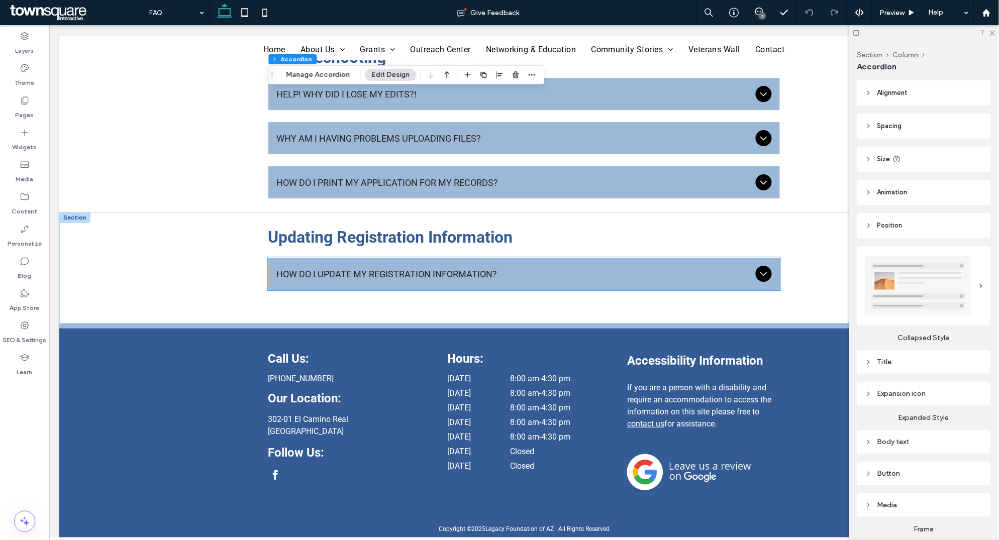
click at [358, 268] on span "HOW DO I UPDATE MY REGISTRATION INFORMATION?" at bounding box center [513, 273] width 475 height 11
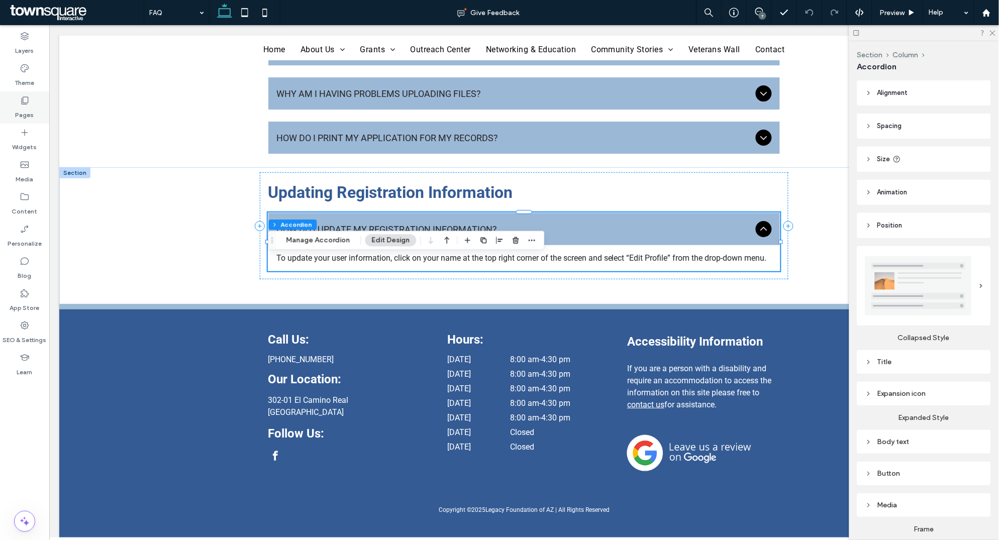
click at [20, 105] on icon at bounding box center [25, 100] width 10 height 10
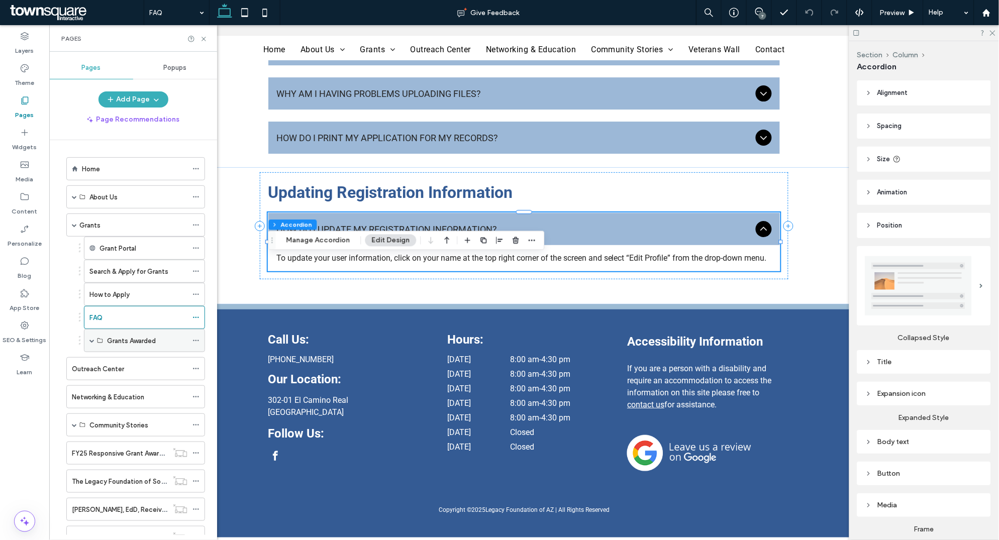
click at [90, 343] on span at bounding box center [91, 340] width 5 height 5
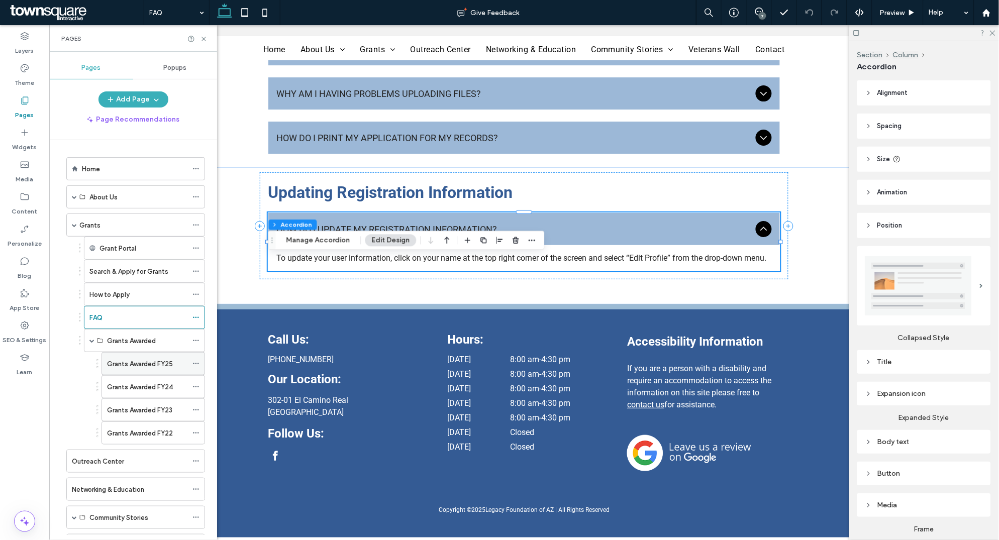
click at [118, 347] on label "Grants Awarded FY25" at bounding box center [140, 364] width 66 height 18
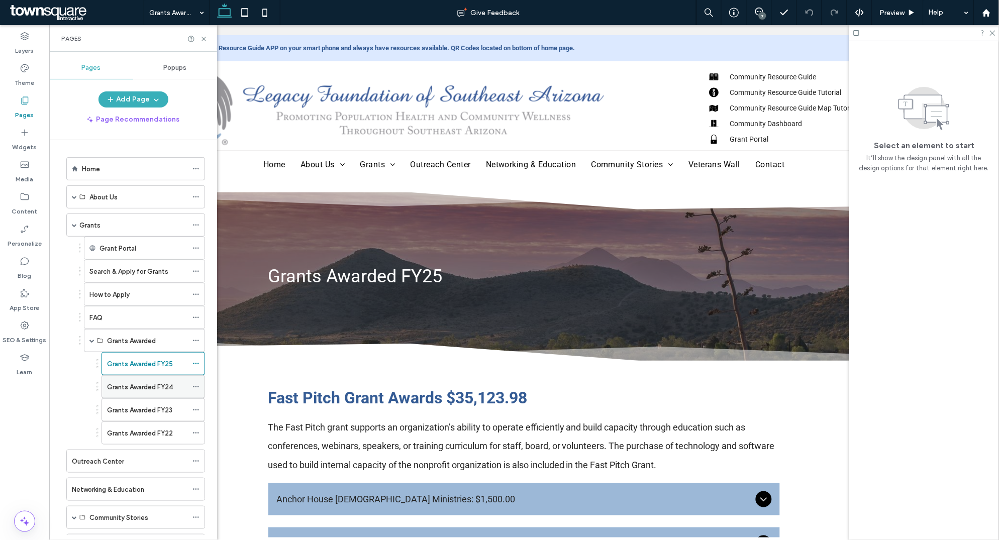
click at [155, 347] on label "Grants Awarded FY24" at bounding box center [140, 387] width 66 height 18
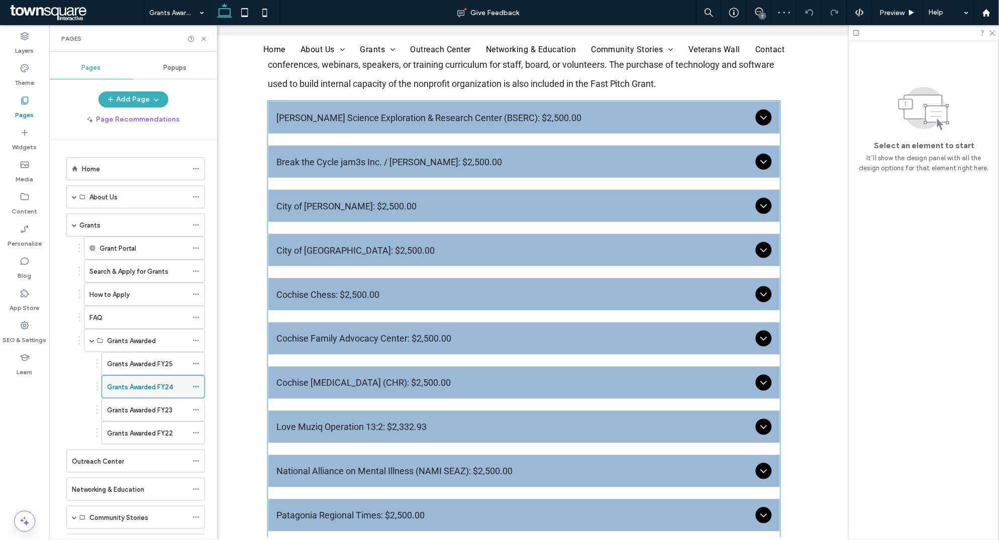
scroll to position [227, 0]
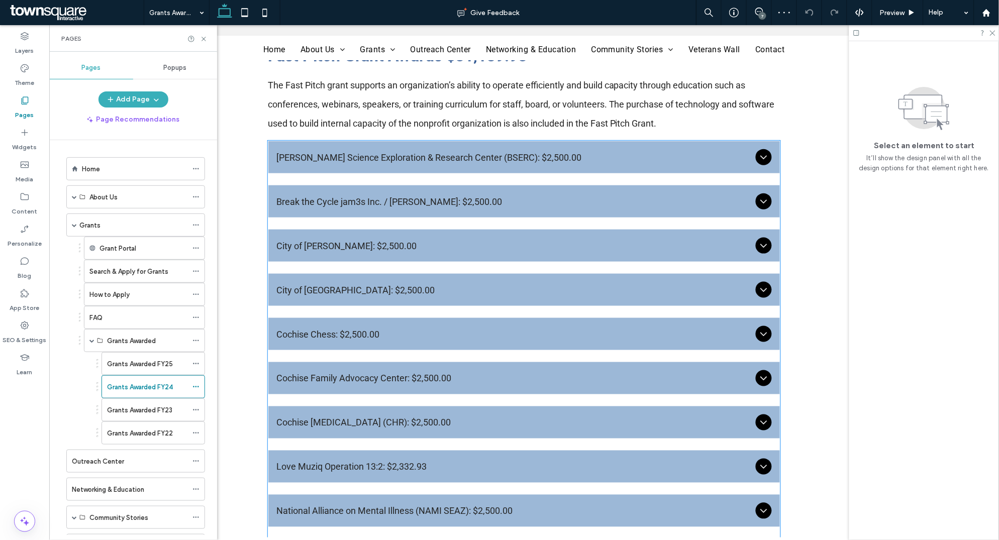
click at [372, 163] on div "Bisbee Science Exploration & Research Center (BSERC): $2,500.00" at bounding box center [523, 157] width 511 height 32
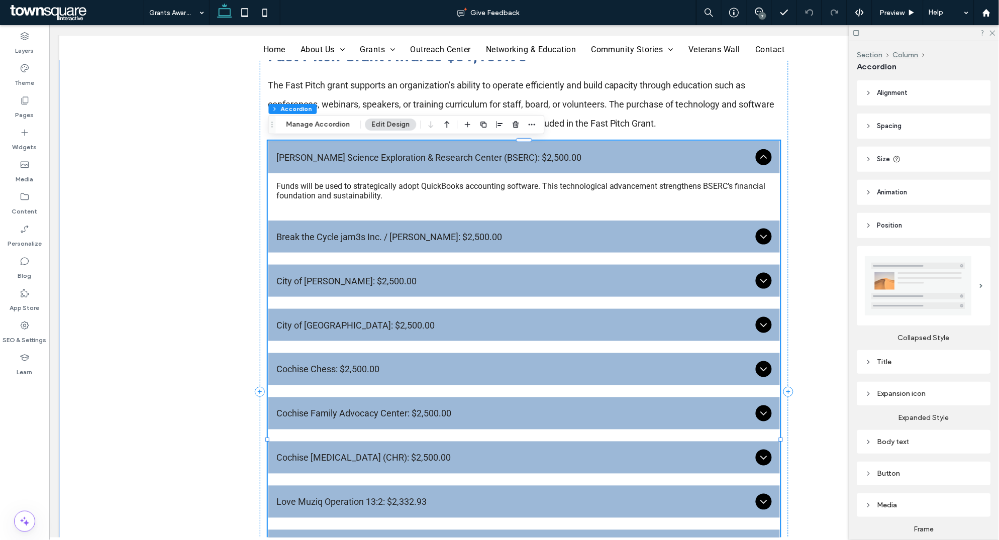
click at [383, 248] on div "Break the Cycle jam3s Inc. / Jennifer House: $2,500.00" at bounding box center [523, 236] width 511 height 32
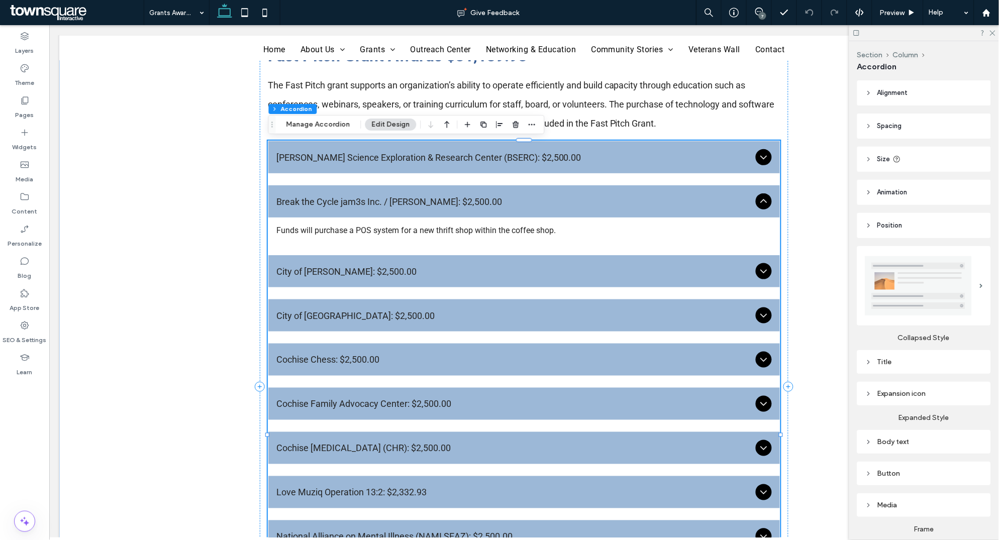
click at [383, 267] on span "City of Bisbee: $2,500.00" at bounding box center [513, 271] width 475 height 11
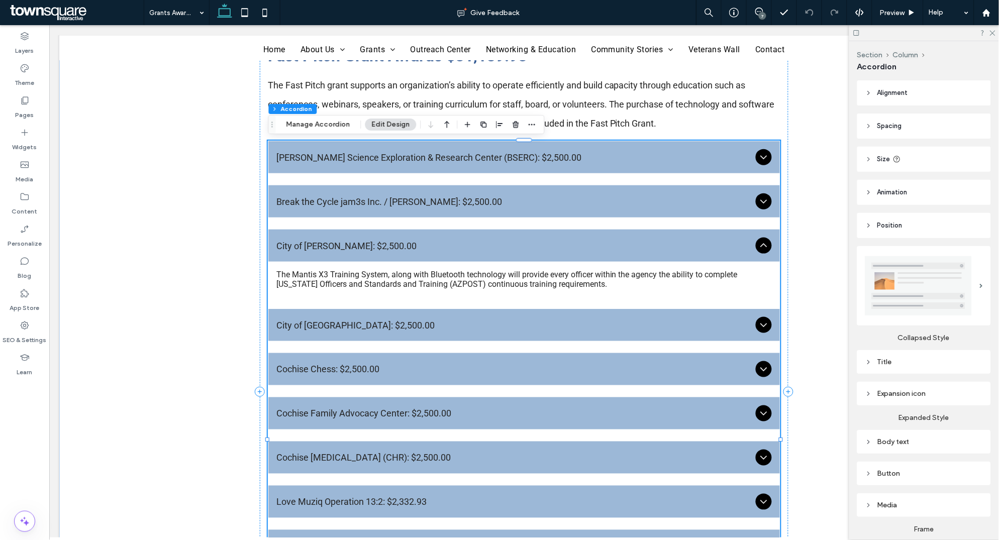
click at [379, 316] on div "City of Tombstone: $2,500.00" at bounding box center [523, 324] width 511 height 32
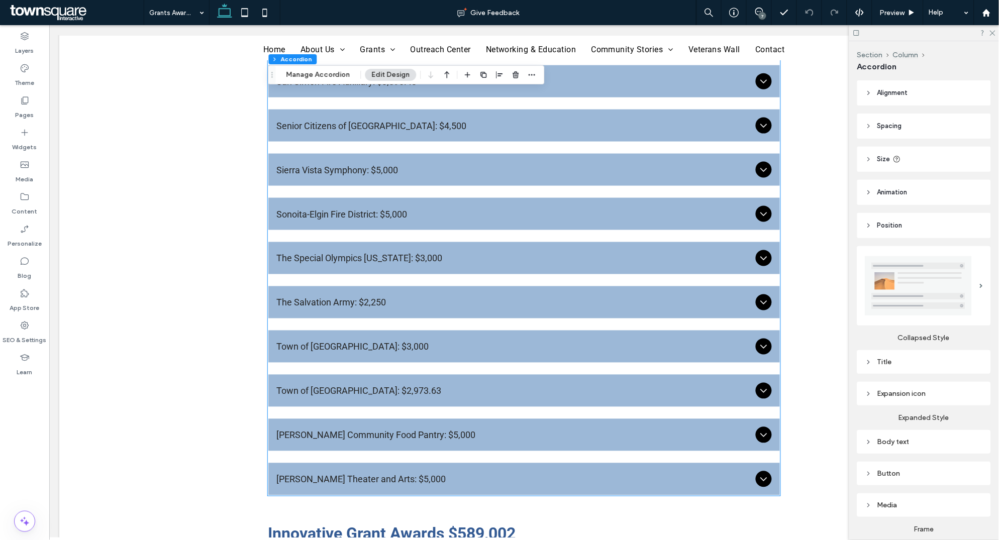
scroll to position [1893, 0]
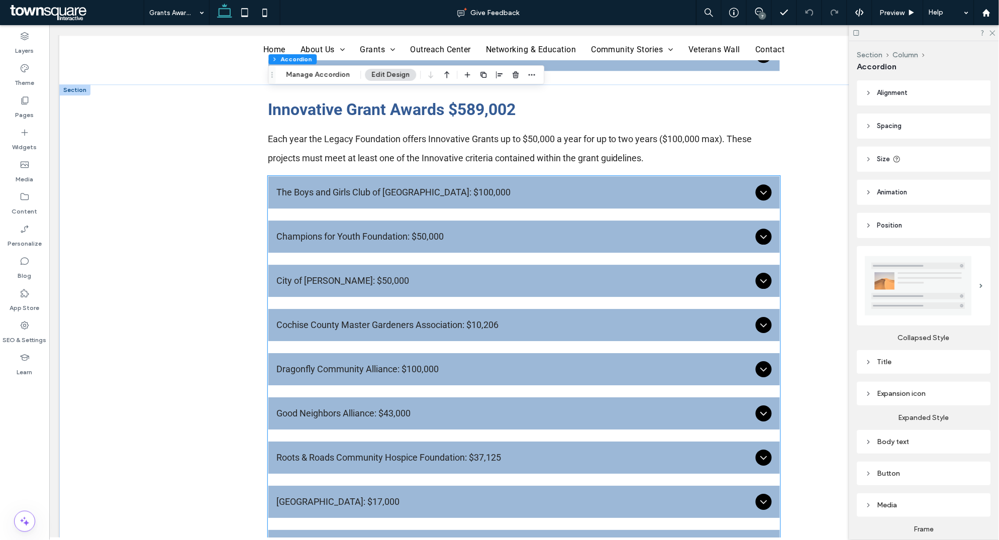
click at [359, 189] on span "The Boys and Girls Club of Sierra Vista: $100,000" at bounding box center [513, 191] width 475 height 11
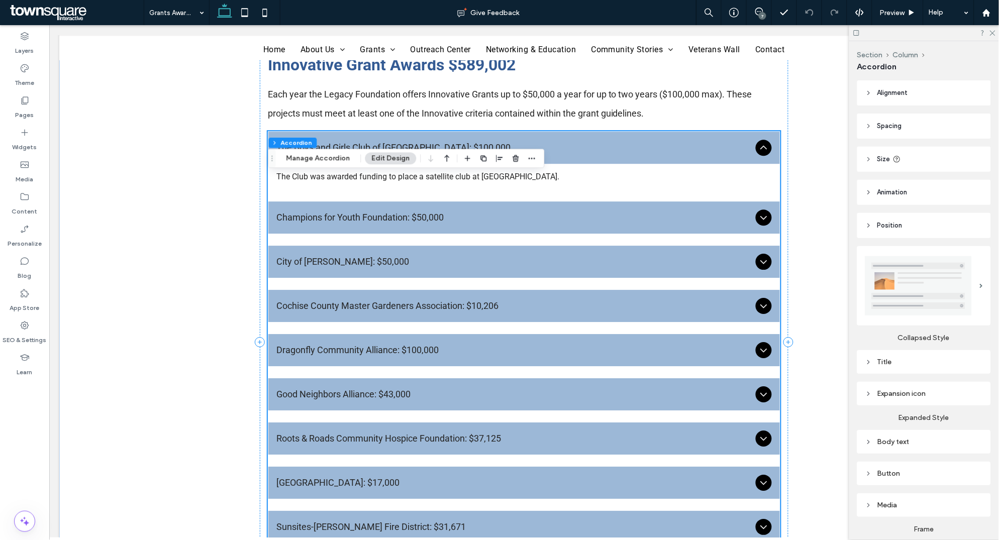
scroll to position [1849, 0]
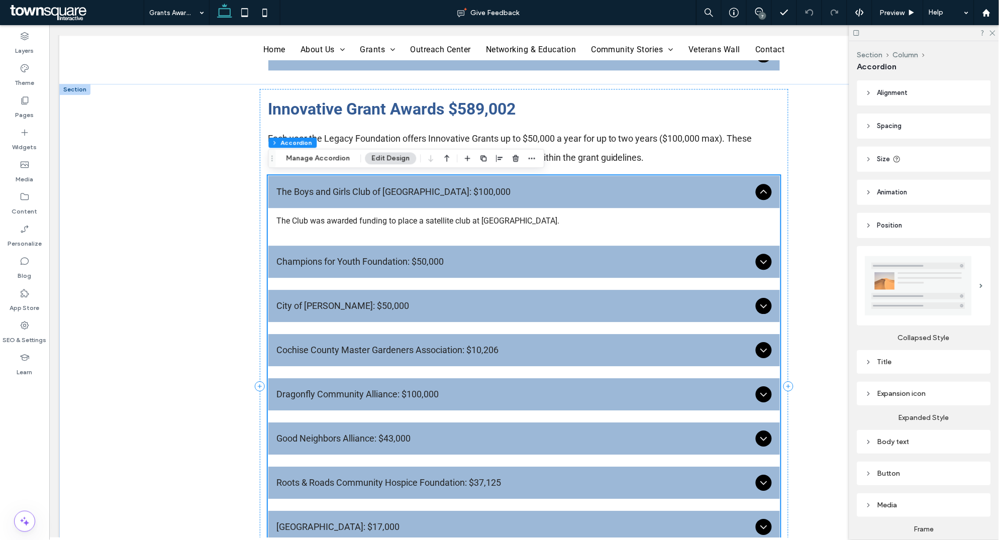
click at [366, 258] on span "Champions for Youth Foundation: $50,000" at bounding box center [513, 261] width 475 height 11
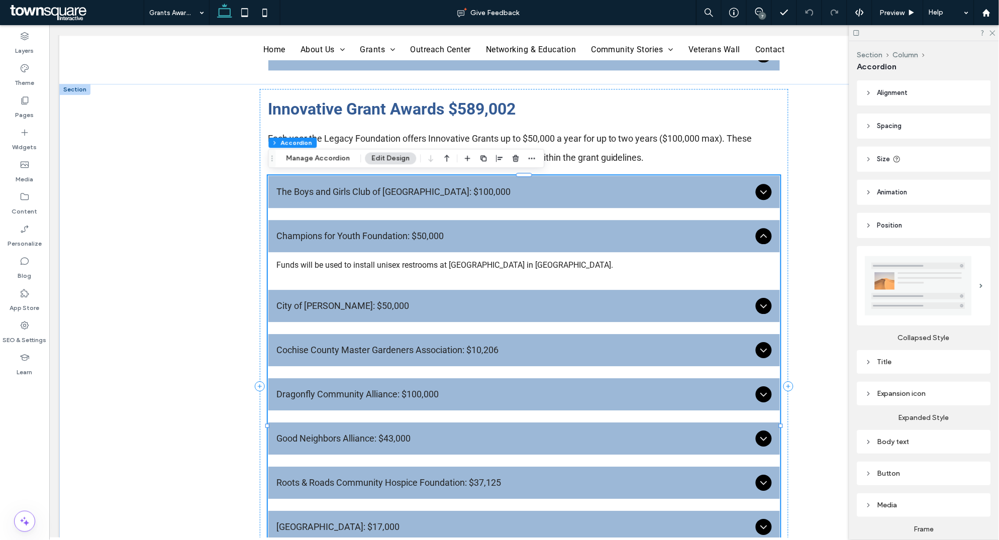
click at [359, 320] on div "City of Douglas: $50,000" at bounding box center [523, 305] width 511 height 32
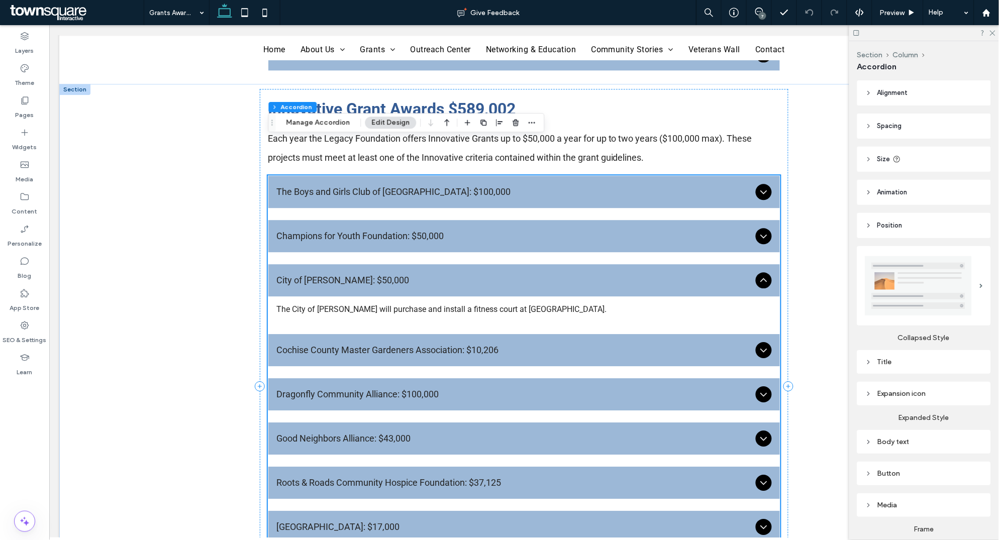
scroll to position [2269, 0]
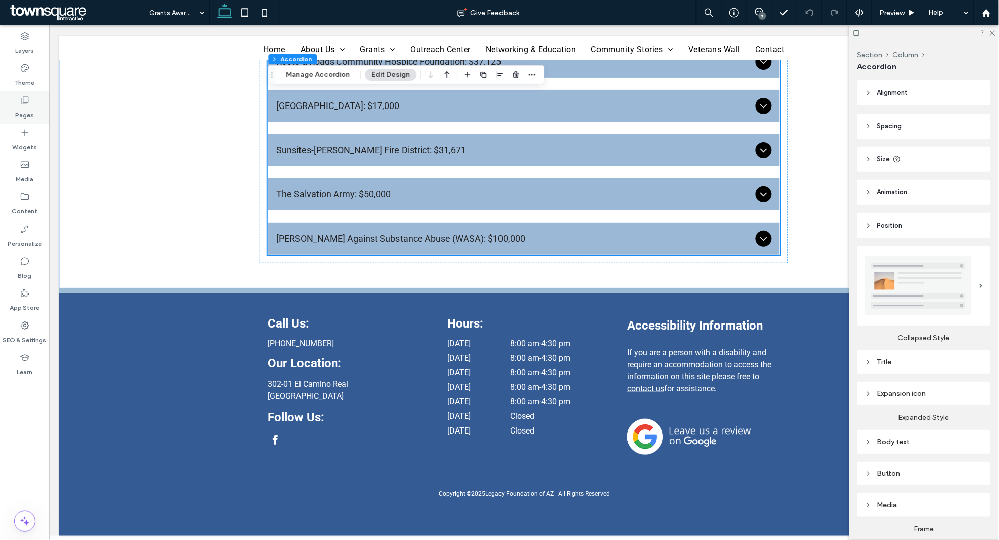
click at [18, 110] on label "Pages" at bounding box center [25, 112] width 19 height 14
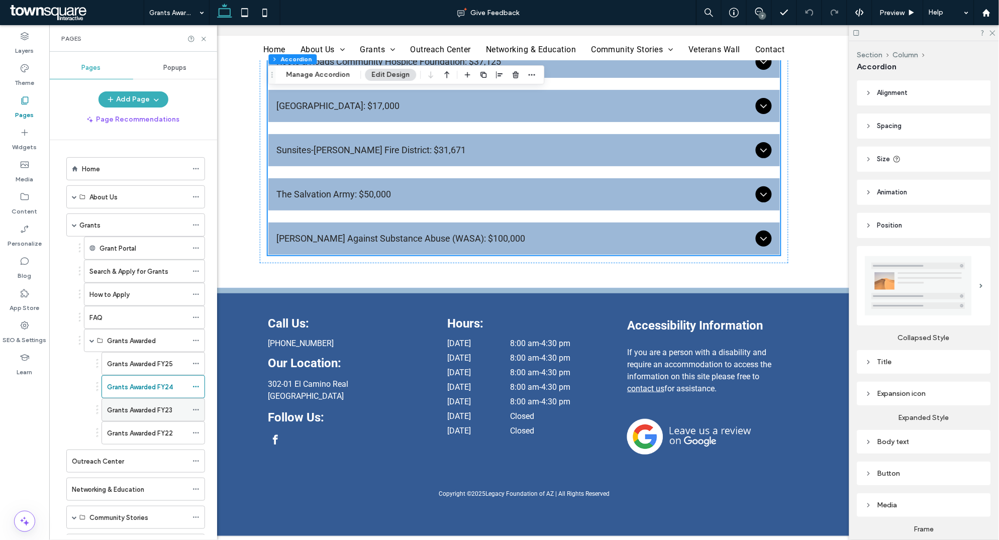
click at [167, 347] on label "Grants Awarded FY23" at bounding box center [139, 410] width 65 height 18
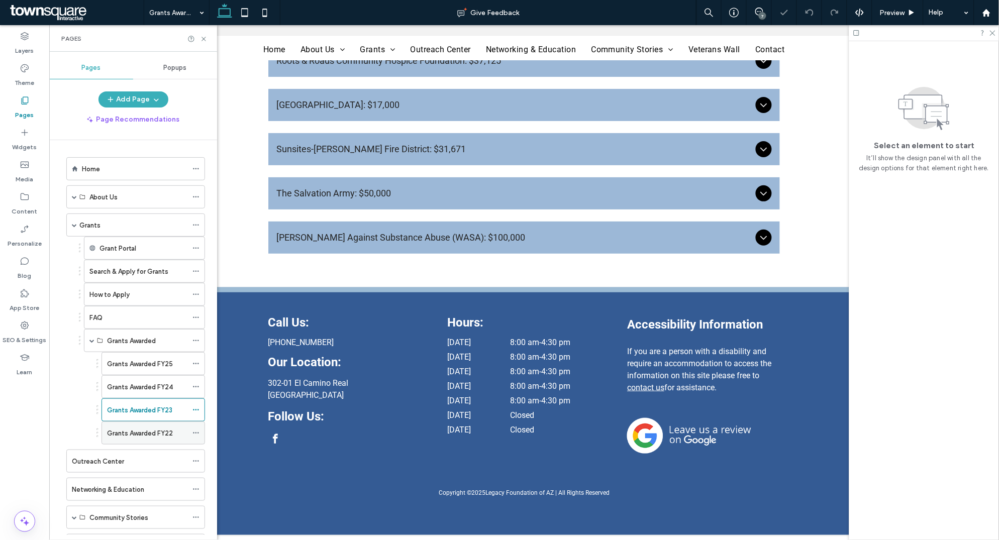
click at [114, 347] on label "Grants Awarded FY22" at bounding box center [140, 433] width 66 height 18
click at [114, 347] on div at bounding box center [499, 270] width 999 height 540
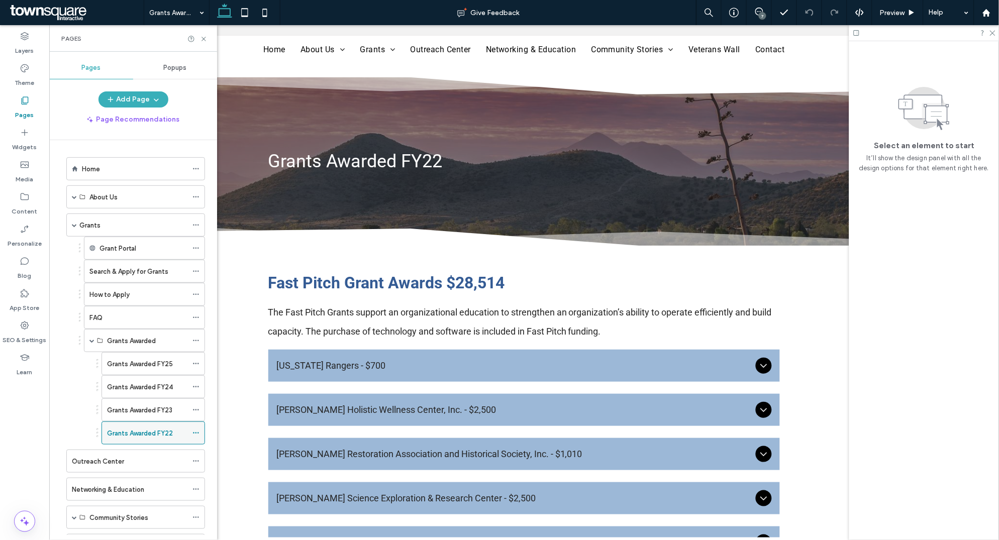
scroll to position [2495, 0]
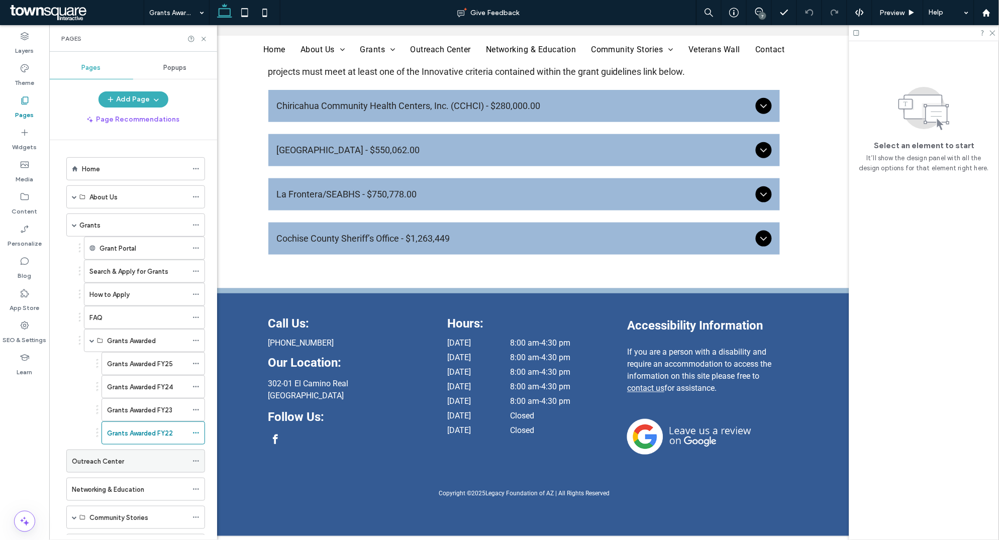
click at [120, 347] on div "Outreach Center" at bounding box center [130, 461] width 116 height 22
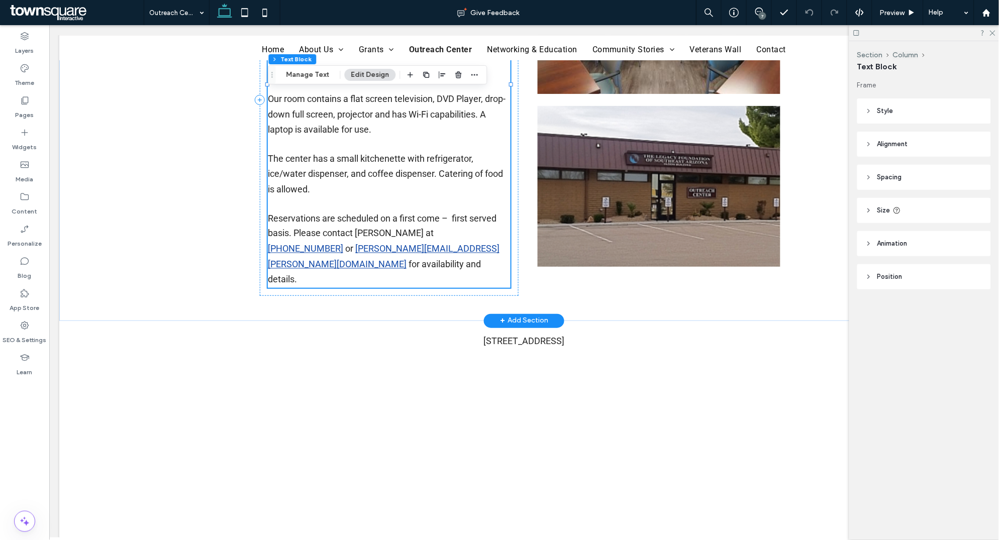
scroll to position [359, 0]
click at [353, 253] on link "Susan.Richards@lfsaz.org" at bounding box center [383, 256] width 232 height 26
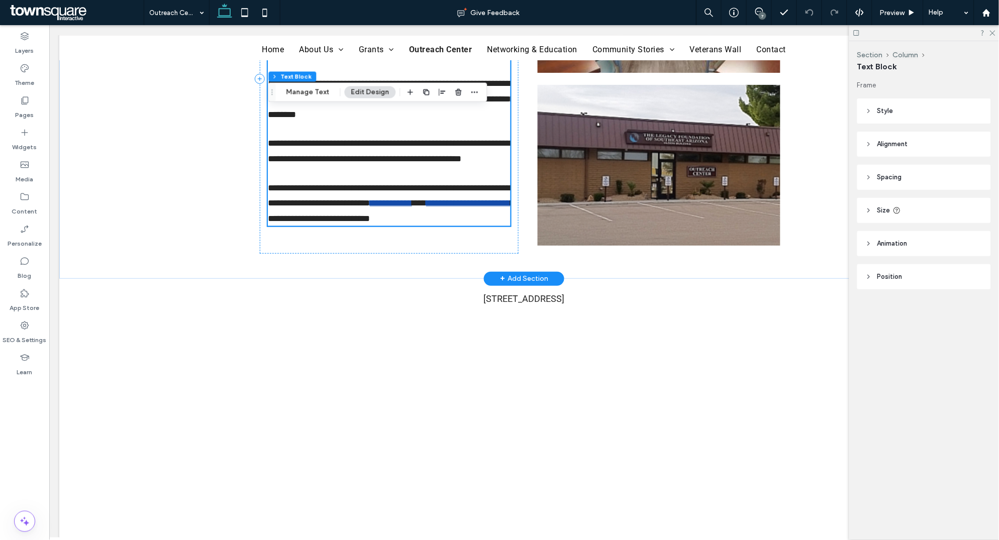
type input "******"
type input "**"
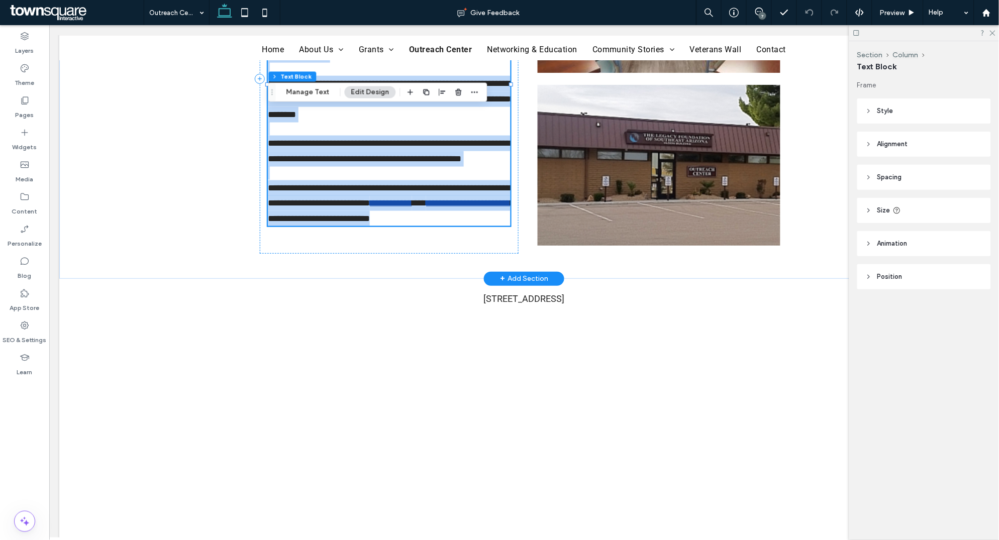
scroll to position [162, 0]
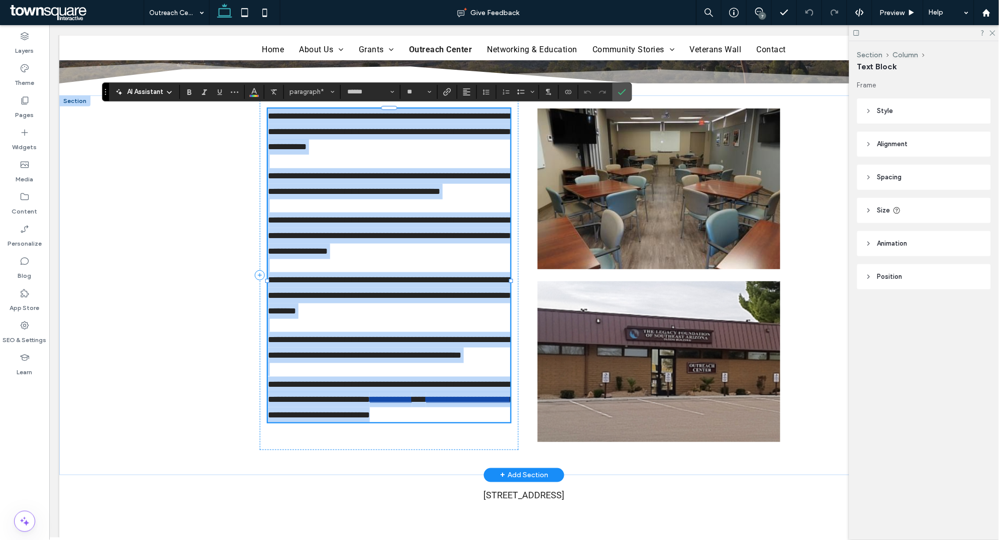
click at [425, 347] on link "**********" at bounding box center [467, 398] width 84 height 9
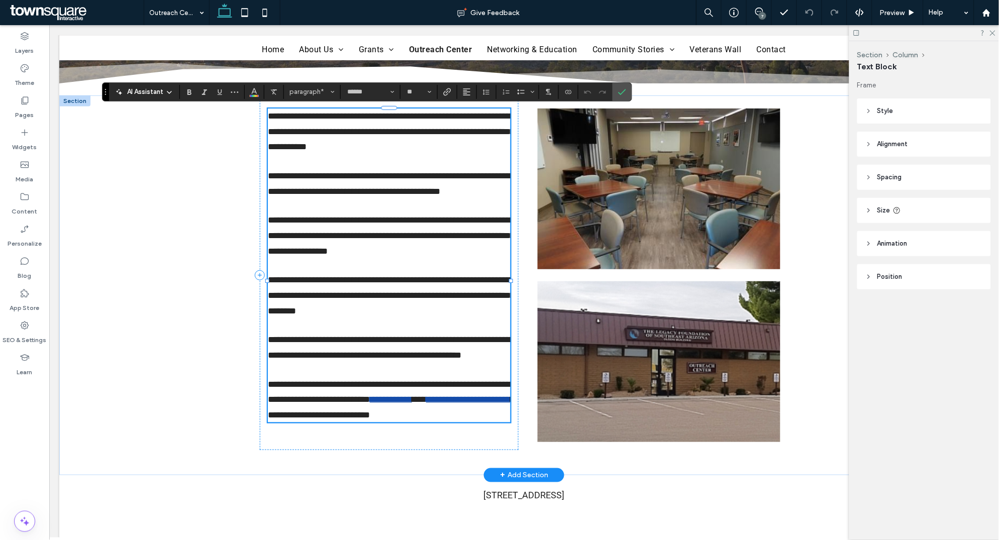
click at [425, 347] on link "**********" at bounding box center [467, 398] width 84 height 9
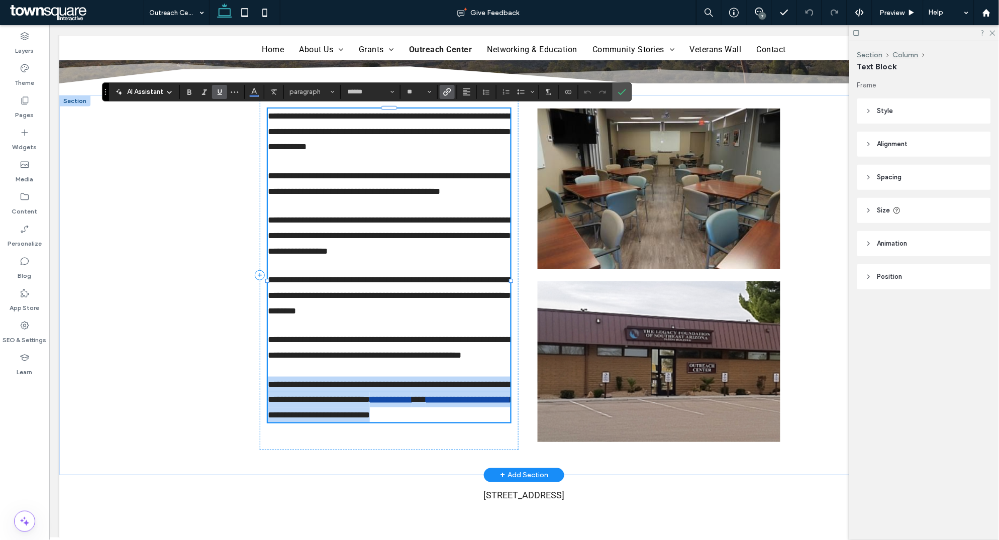
click at [425, 347] on link "**********" at bounding box center [467, 398] width 84 height 9
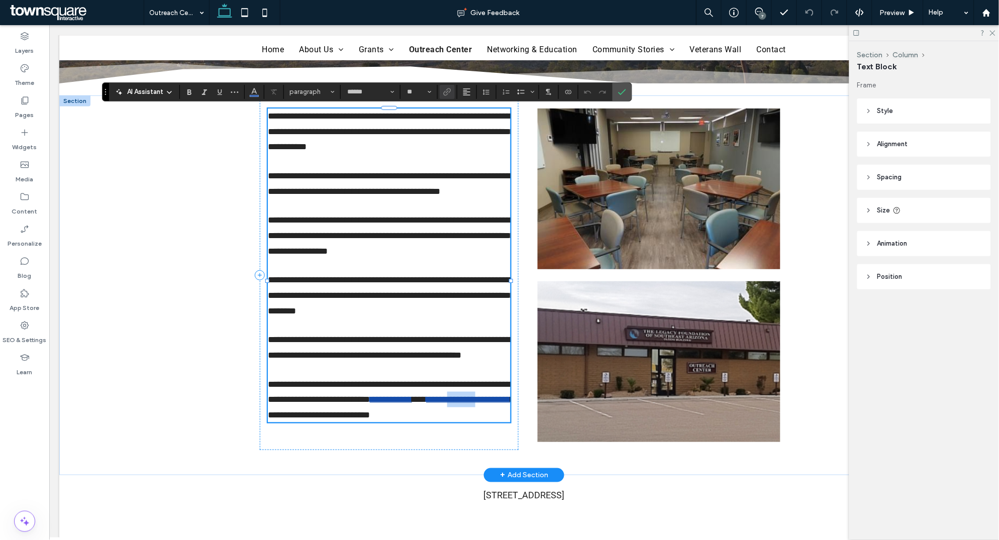
click at [425, 347] on link "**********" at bounding box center [467, 398] width 84 height 9
drag, startPoint x: 268, startPoint y: 446, endPoint x: 368, endPoint y: 445, distance: 99.5
click at [425, 347] on link "**********" at bounding box center [467, 398] width 84 height 9
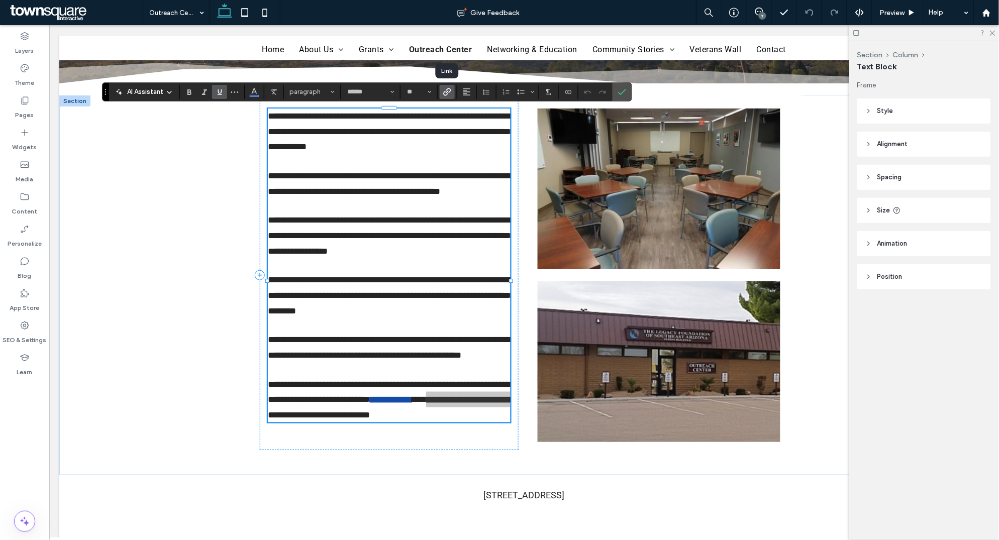
click at [443, 91] on icon "Link" at bounding box center [447, 92] width 8 height 8
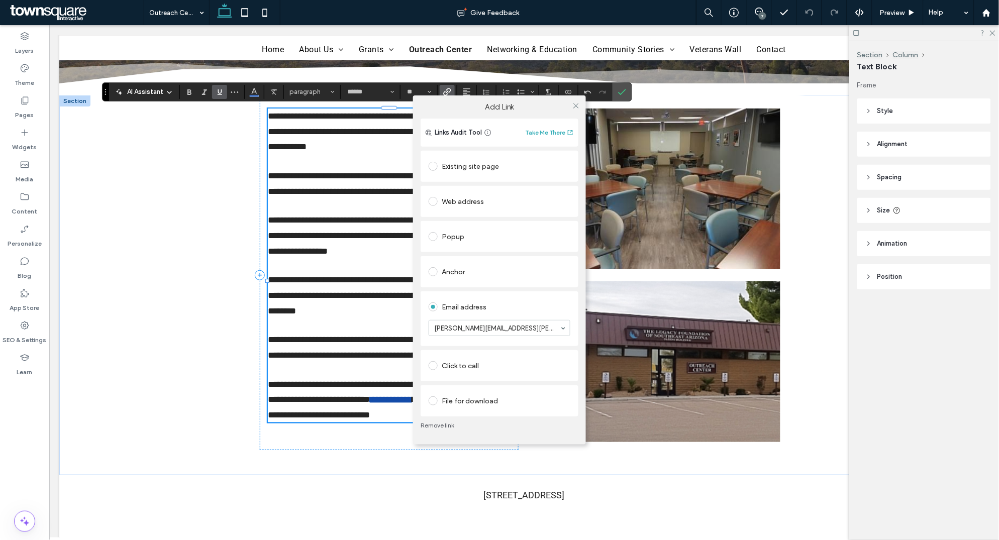
click at [448, 347] on link "Remove link" at bounding box center [499, 425] width 158 height 8
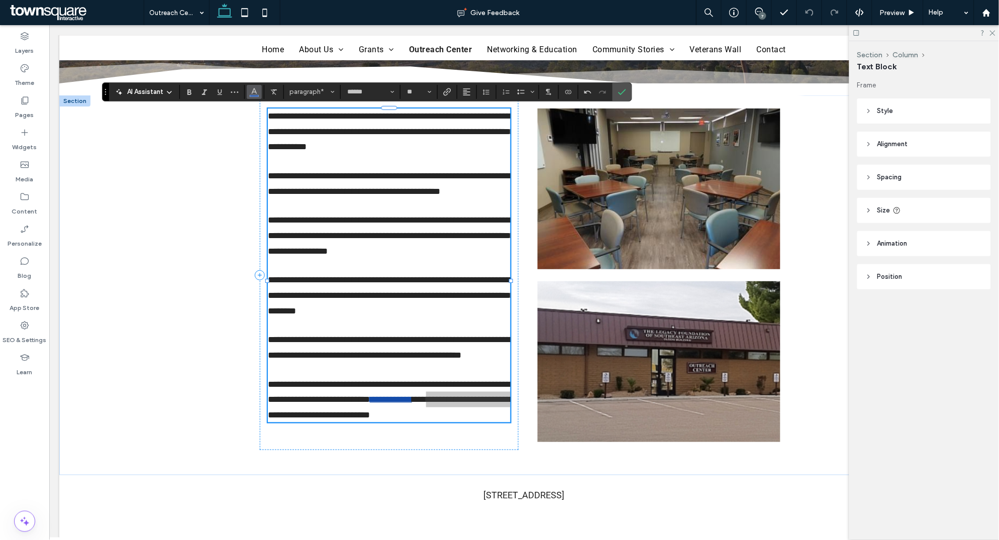
click at [250, 93] on icon "Color" at bounding box center [254, 91] width 8 height 8
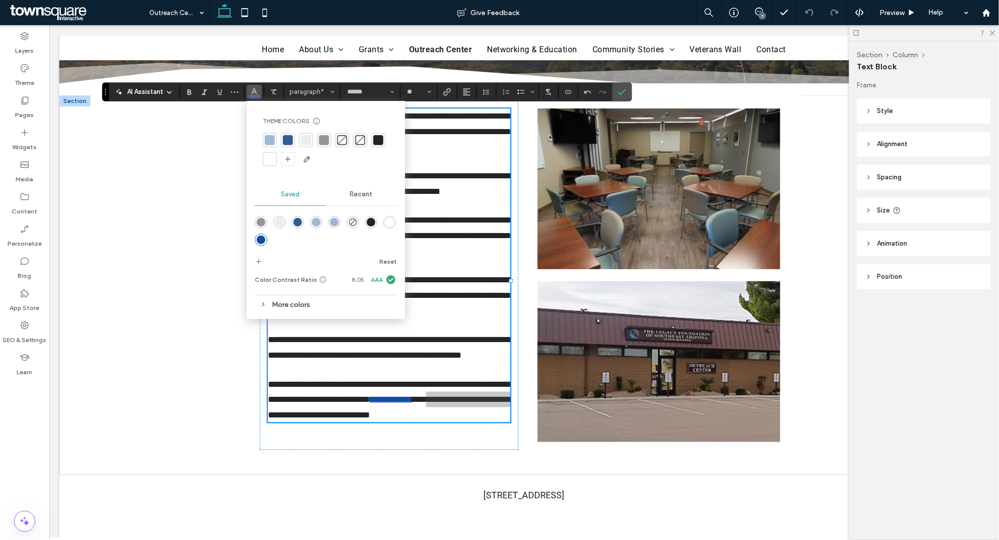
click at [376, 143] on div at bounding box center [378, 140] width 10 height 10
click at [446, 90] on icon "Link" at bounding box center [447, 92] width 8 height 8
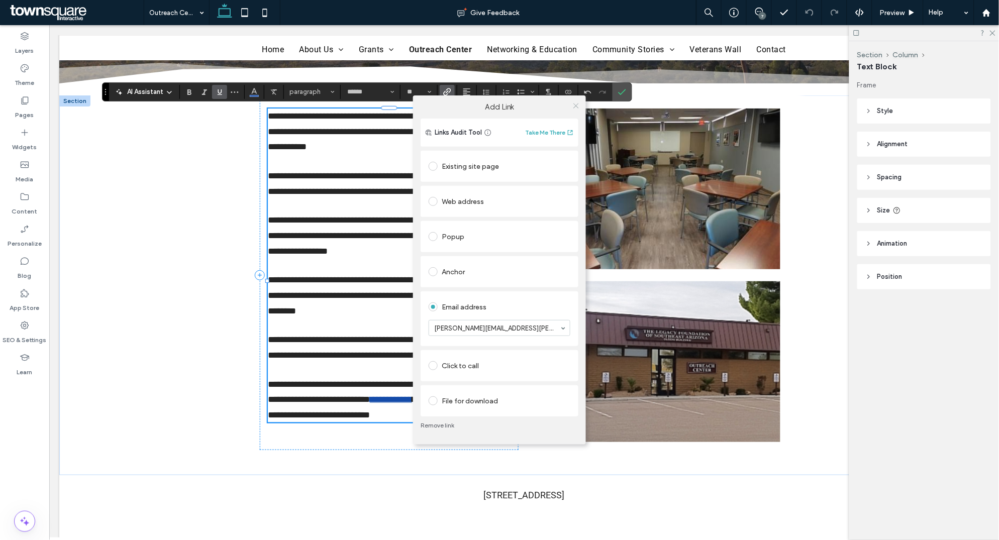
click at [576, 106] on icon at bounding box center [576, 106] width 8 height 8
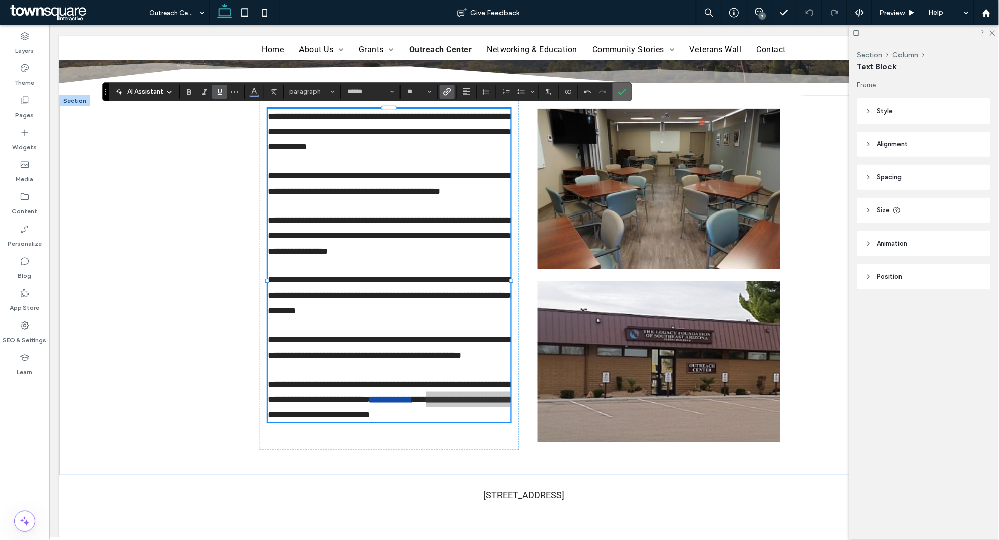
click at [623, 89] on icon "Confirm" at bounding box center [622, 92] width 8 height 8
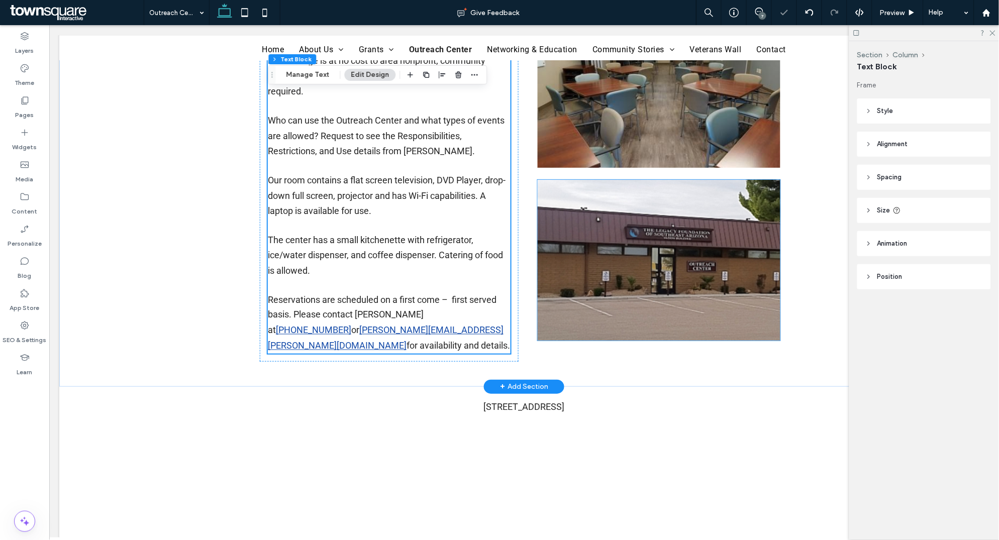
scroll to position [278, 0]
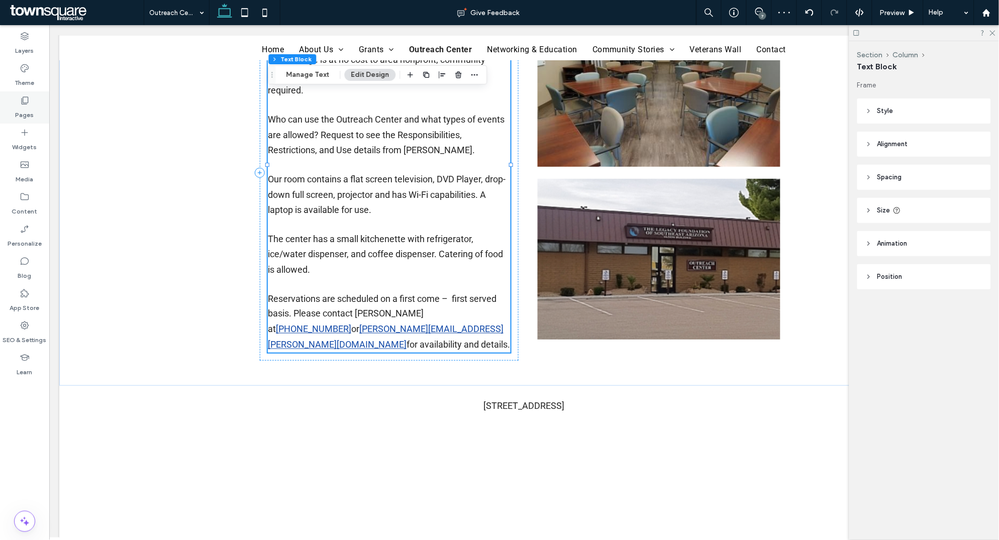
click at [25, 107] on label "Pages" at bounding box center [25, 112] width 19 height 14
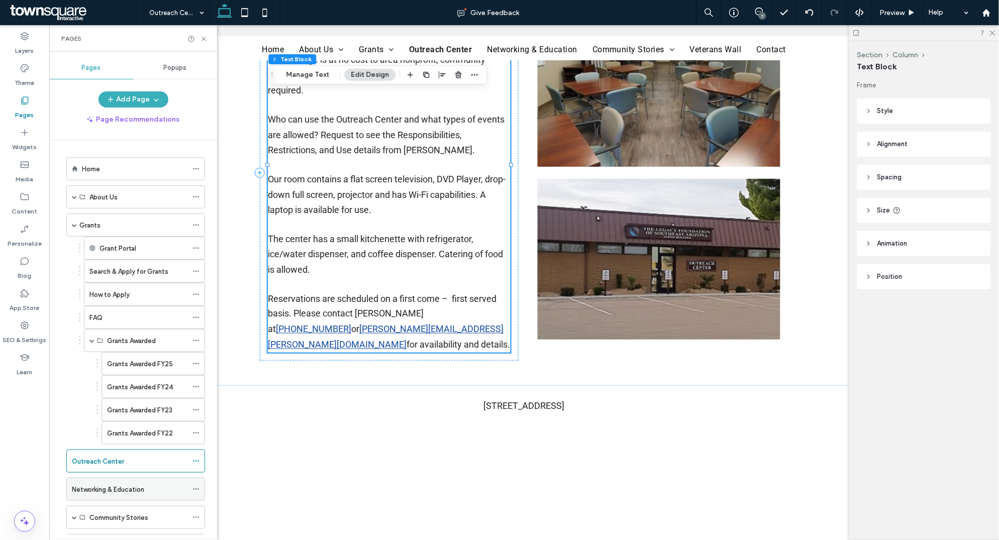
click at [135, 347] on label "Networking & Education" at bounding box center [108, 490] width 72 height 18
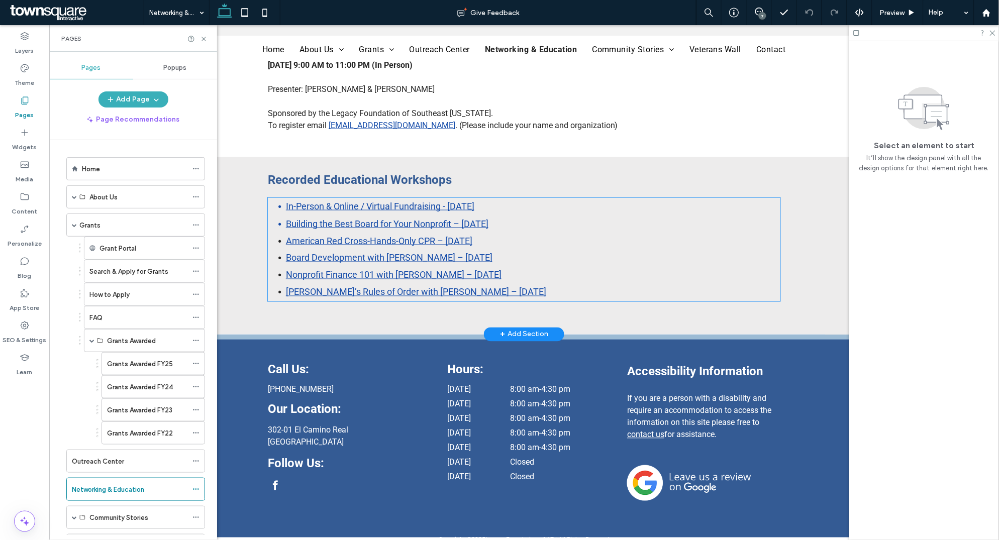
scroll to position [345, 0]
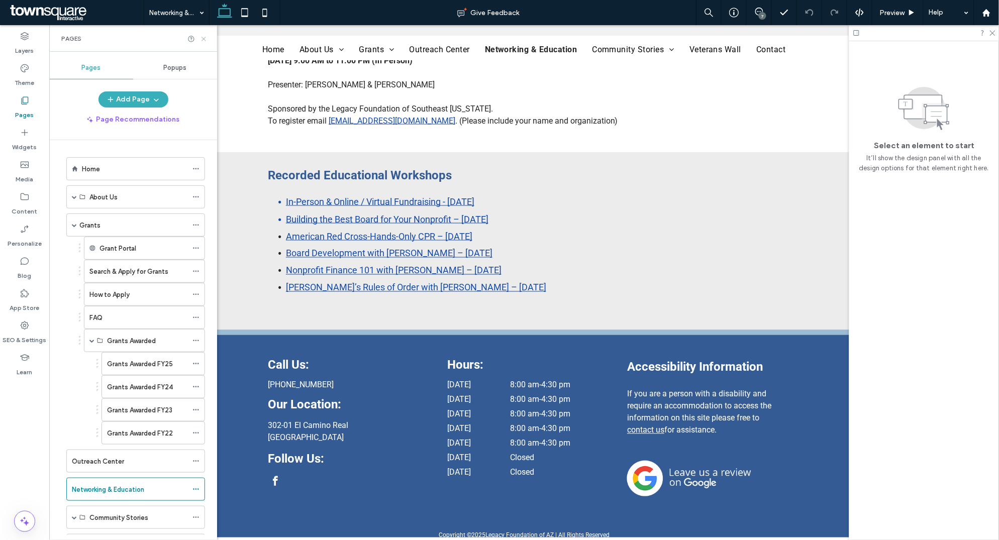
click at [204, 41] on icon at bounding box center [204, 39] width 8 height 8
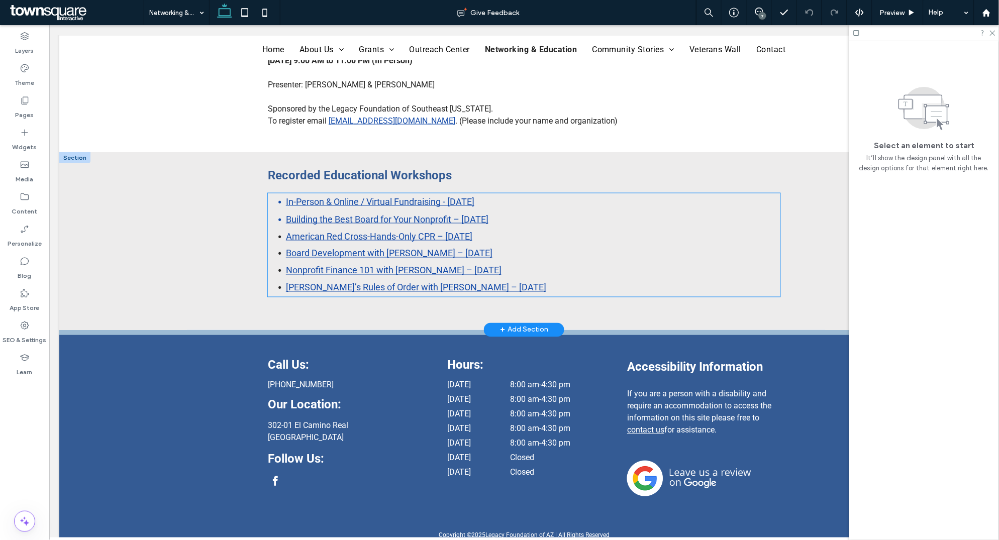
click at [344, 202] on link "In-Person & Online / Virtual Fundraising - 7/18/25" at bounding box center [379, 201] width 188 height 11
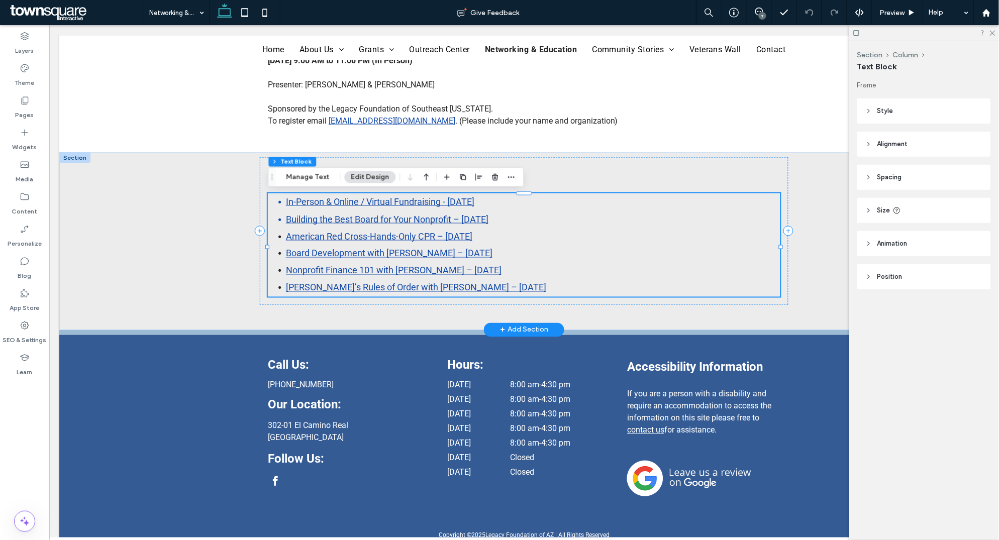
click at [344, 202] on link "In-Person & Online / Virtual Fundraising - 7/18/25" at bounding box center [379, 201] width 188 height 11
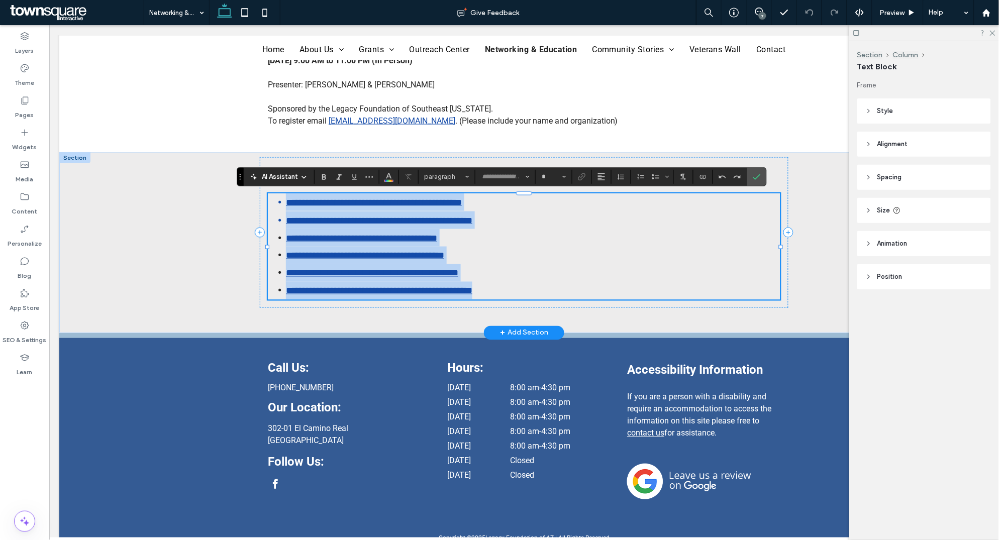
type input "******"
type input "**"
click at [344, 202] on link "**********" at bounding box center [373, 201] width 176 height 9
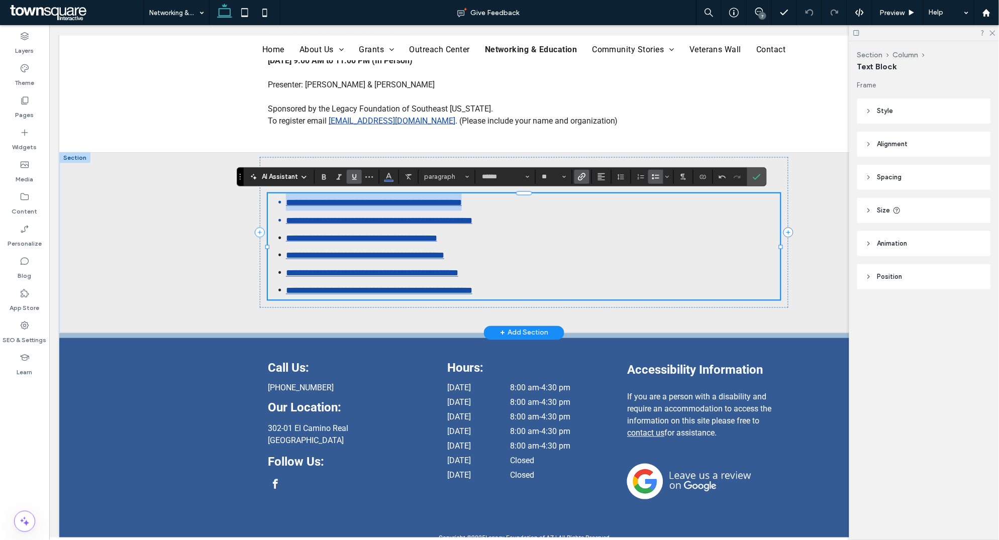
click at [344, 202] on link "**********" at bounding box center [373, 201] width 176 height 9
click at [585, 178] on icon "Link" at bounding box center [582, 177] width 8 height 8
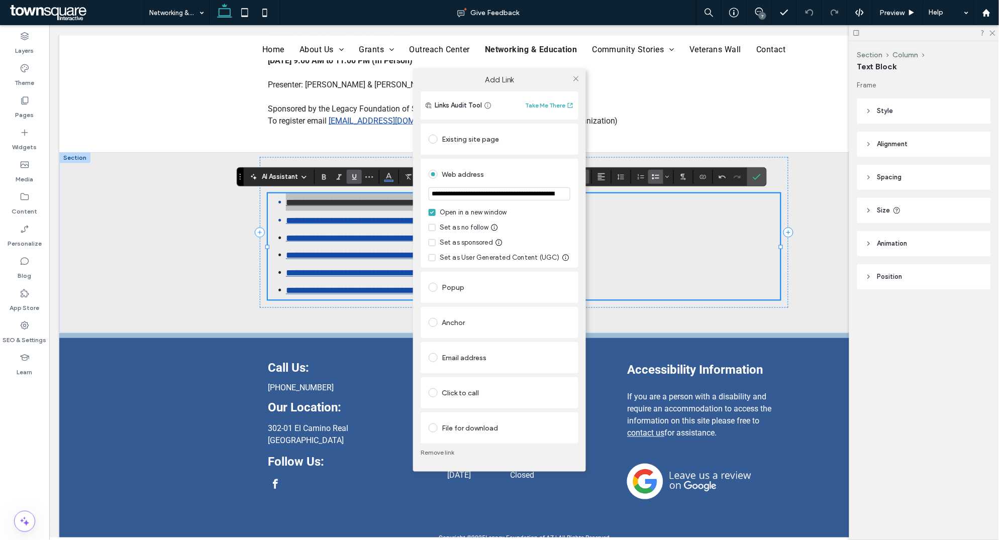
click at [535, 195] on input "**********" at bounding box center [499, 193] width 142 height 13
click at [431, 347] on link "Remove link" at bounding box center [499, 453] width 158 height 8
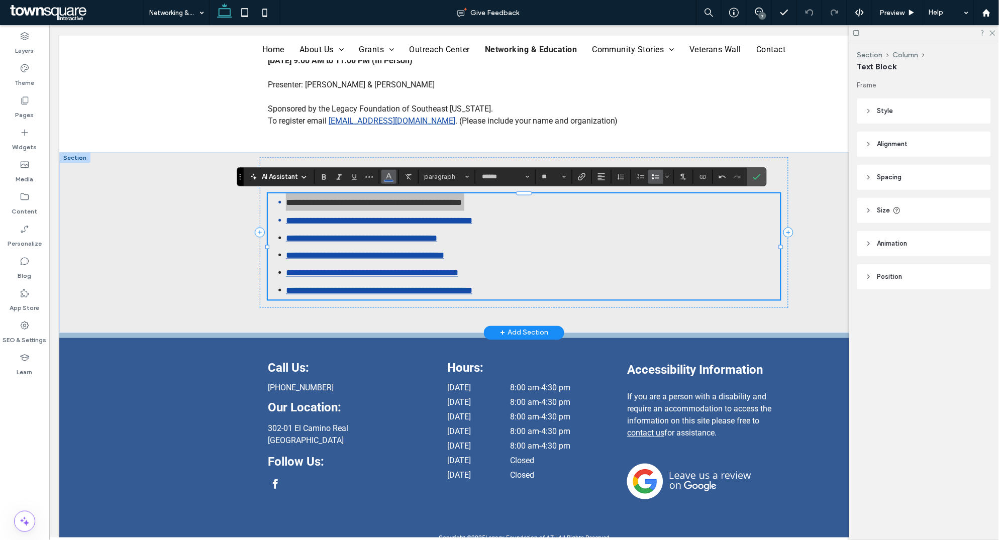
click at [386, 176] on icon "Color" at bounding box center [389, 176] width 8 height 8
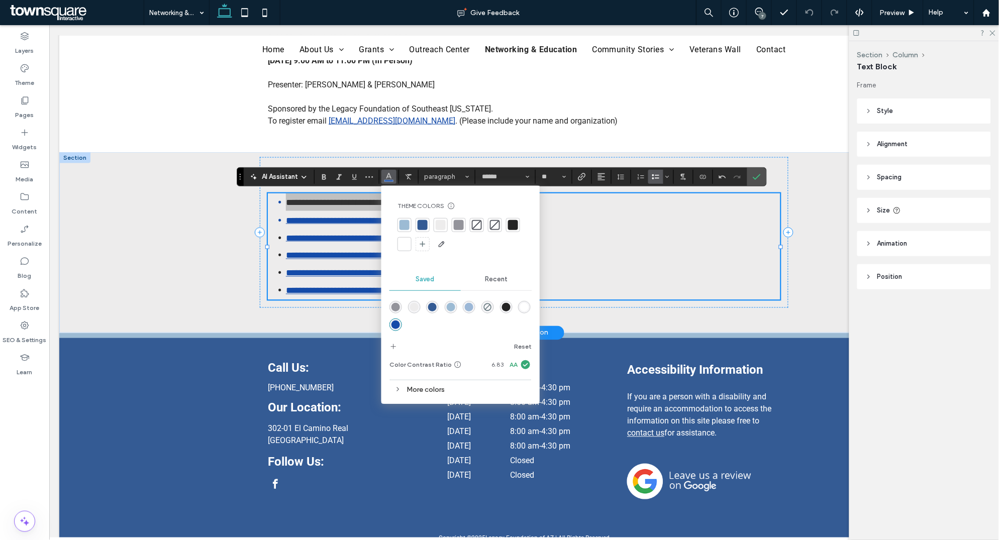
click at [515, 225] on div at bounding box center [513, 225] width 10 height 10
click at [585, 176] on use "Link" at bounding box center [582, 177] width 8 height 8
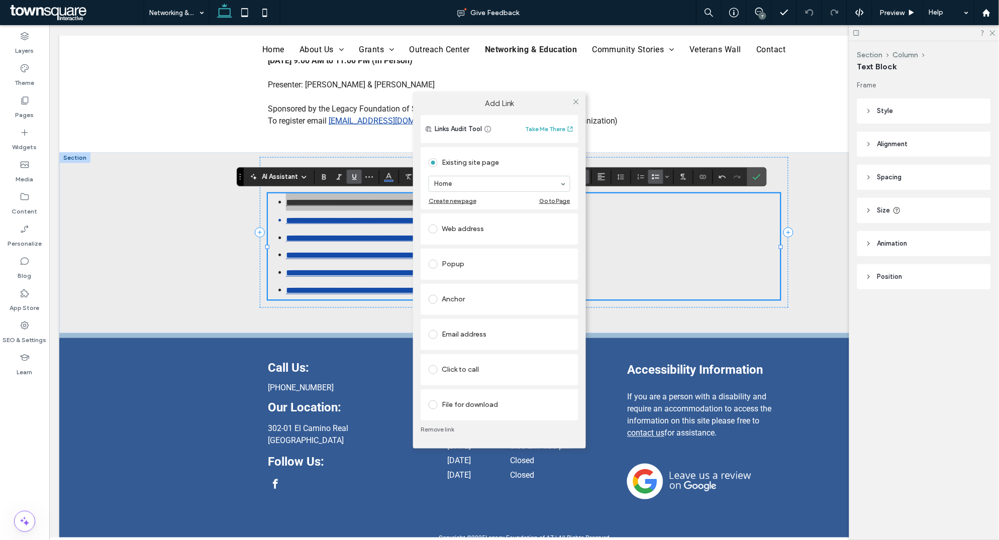
click at [465, 224] on div "Web address" at bounding box center [499, 229] width 142 height 16
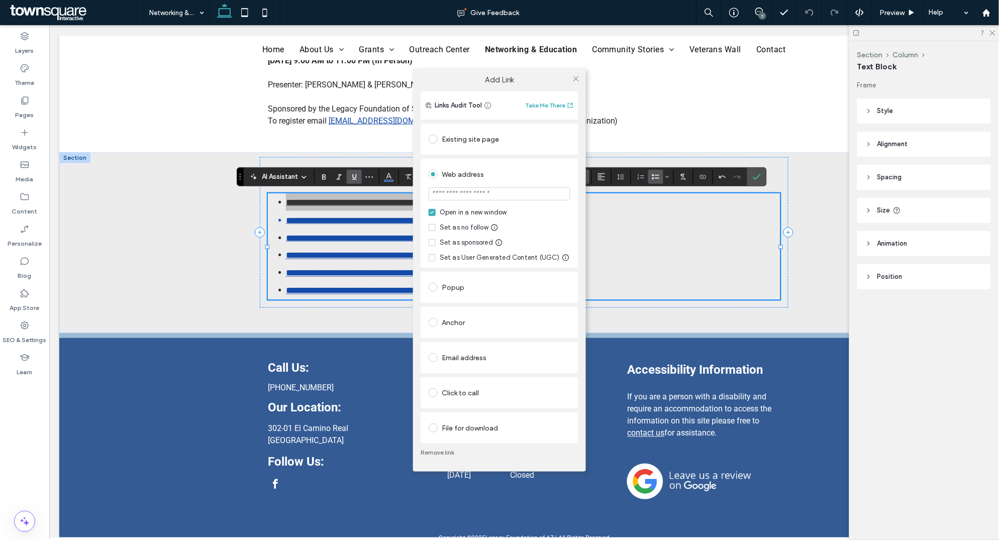
click at [467, 196] on input "url" at bounding box center [499, 193] width 142 height 13
type input "**********"
click at [577, 76] on icon at bounding box center [576, 79] width 8 height 8
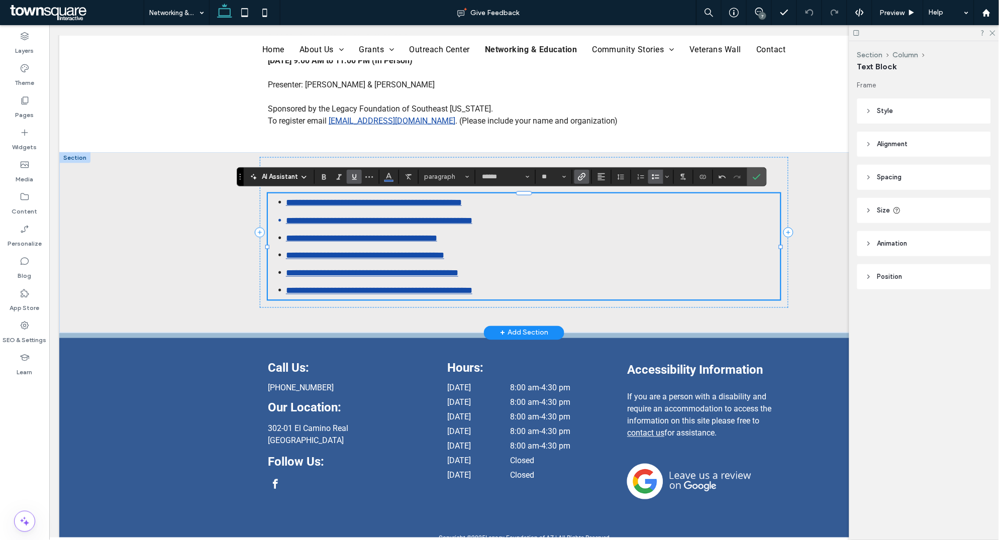
click at [472, 218] on link "**********" at bounding box center [378, 219] width 186 height 9
click at [582, 178] on icon "Link" at bounding box center [582, 177] width 8 height 8
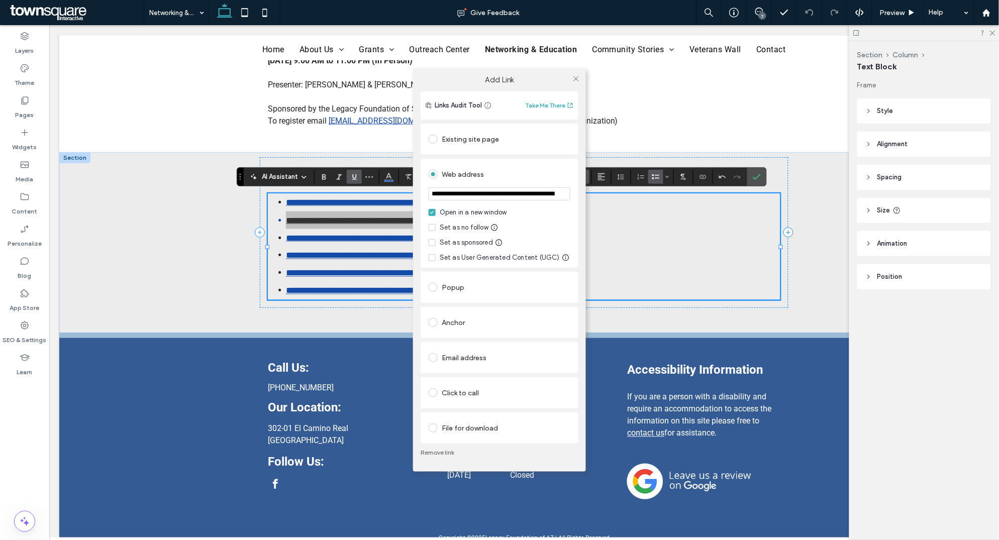
click at [493, 195] on input "**********" at bounding box center [499, 193] width 142 height 13
click at [446, 347] on link "Remove link" at bounding box center [499, 453] width 158 height 8
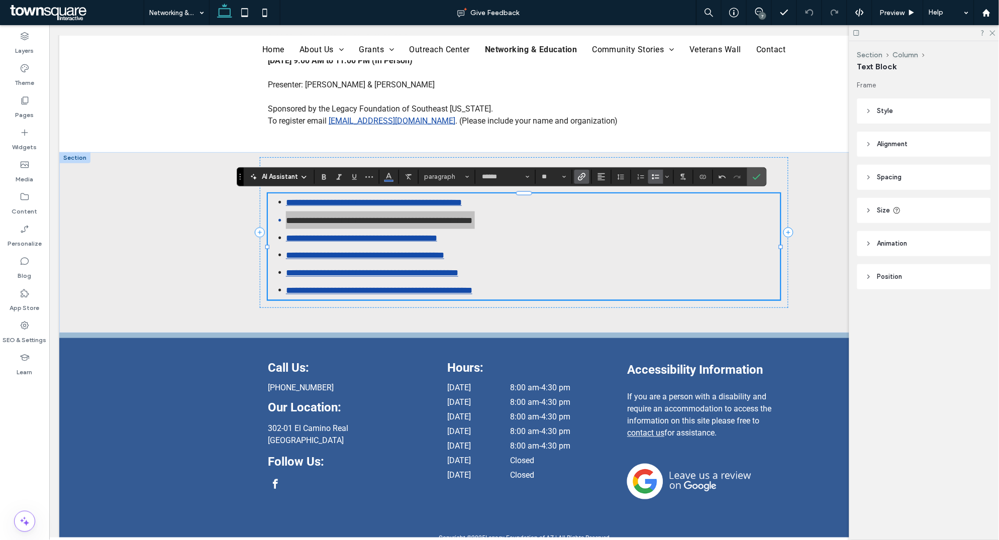
click at [582, 179] on use "Link" at bounding box center [582, 177] width 8 height 8
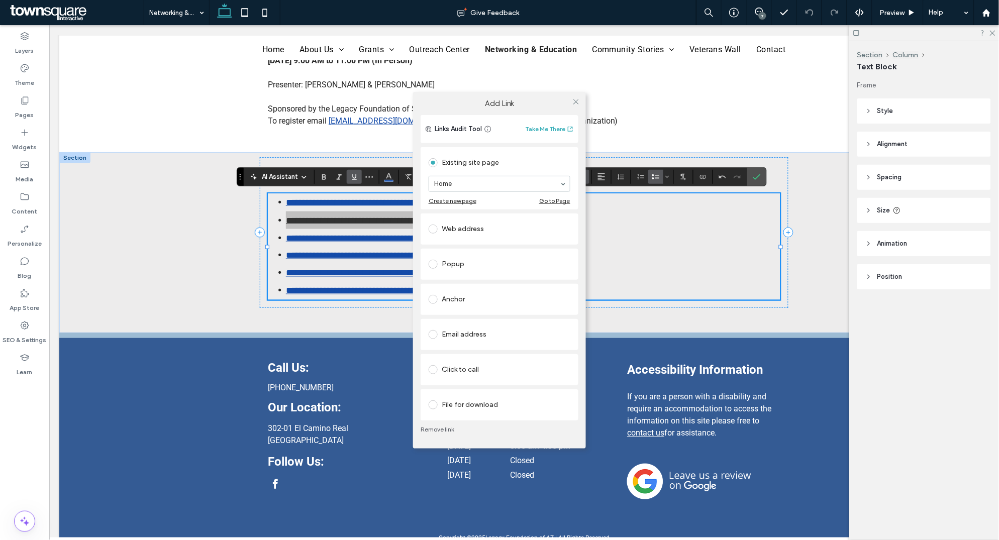
click at [460, 228] on div "Web address" at bounding box center [499, 229] width 142 height 16
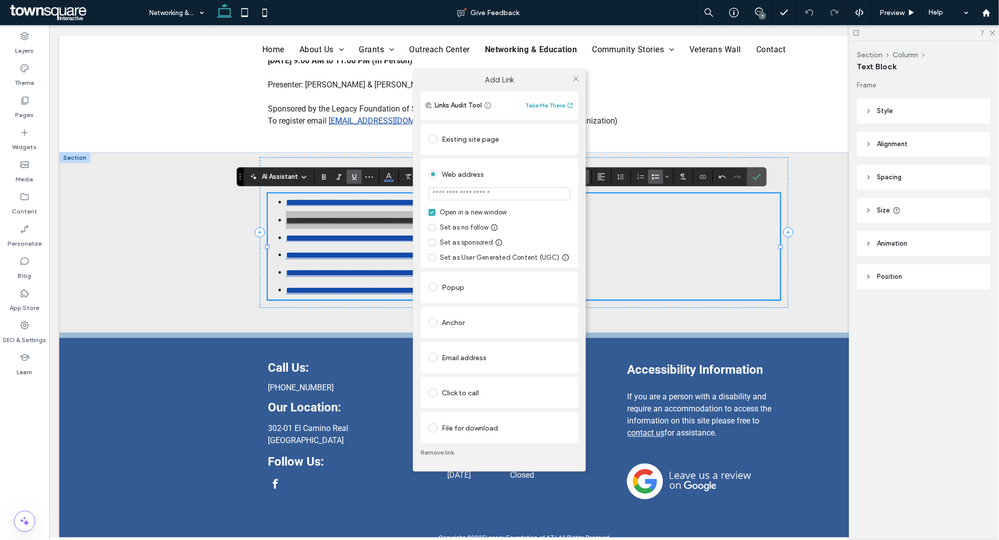
click at [468, 195] on input "url" at bounding box center [499, 193] width 142 height 13
type input "**********"
click at [574, 78] on icon at bounding box center [576, 79] width 8 height 8
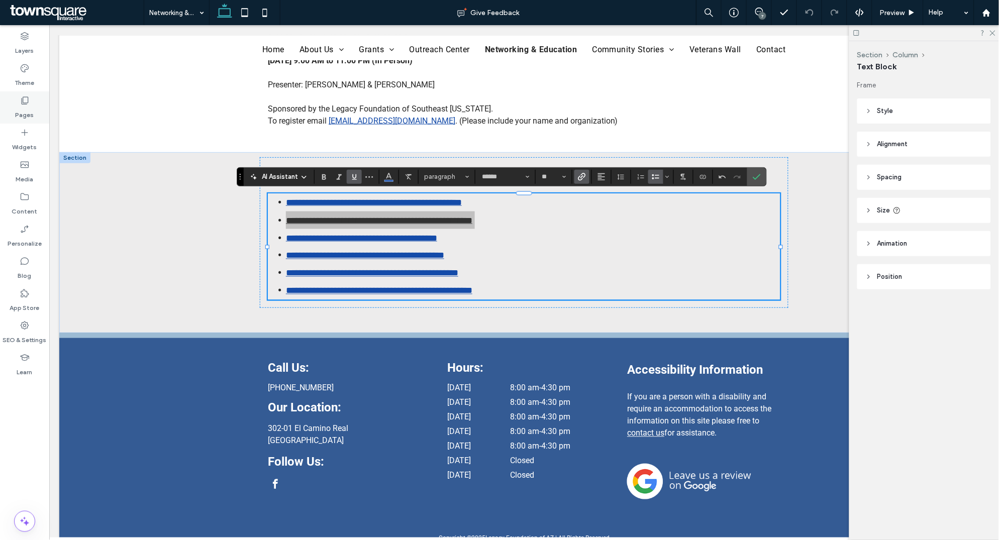
click at [15, 103] on div "Pages" at bounding box center [24, 107] width 49 height 32
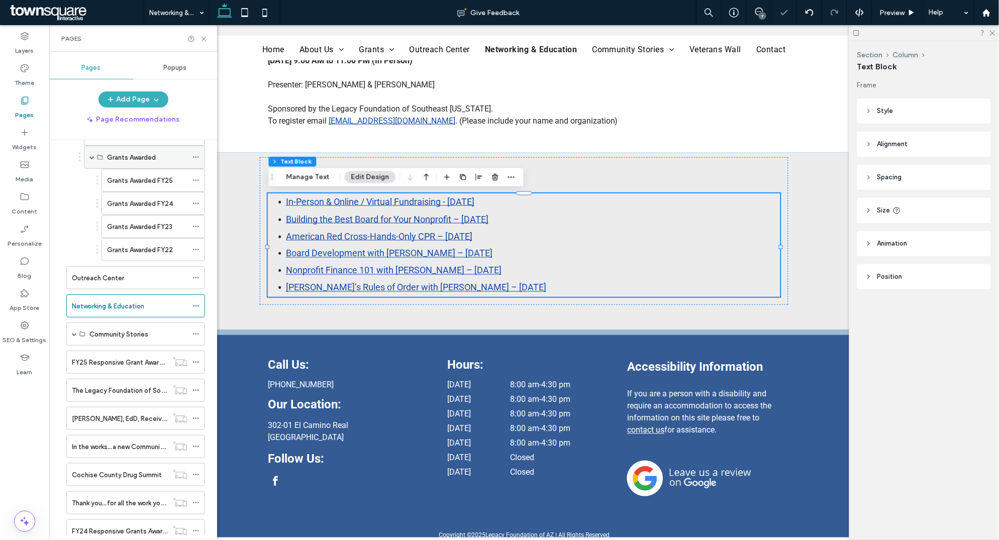
scroll to position [188, 0]
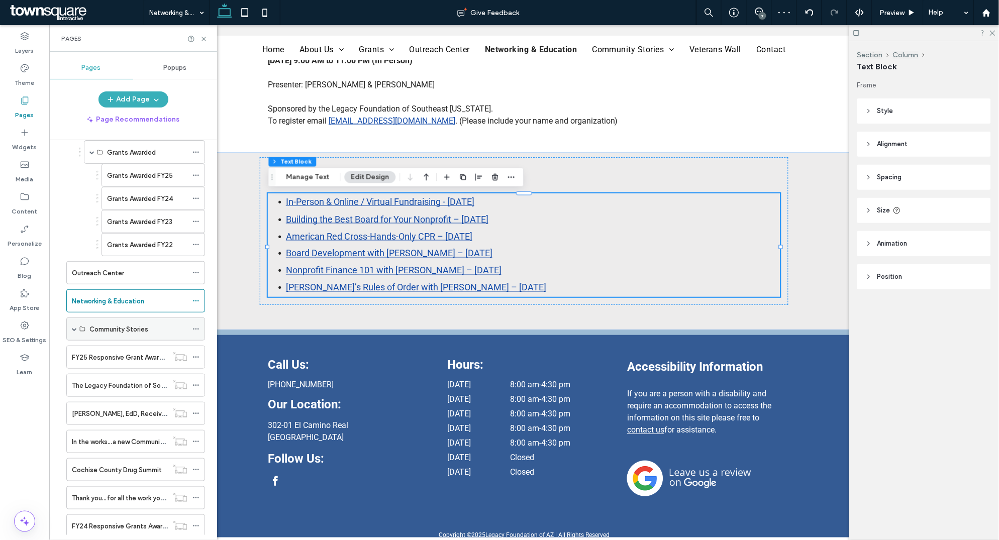
click at [73, 332] on span at bounding box center [74, 329] width 5 height 5
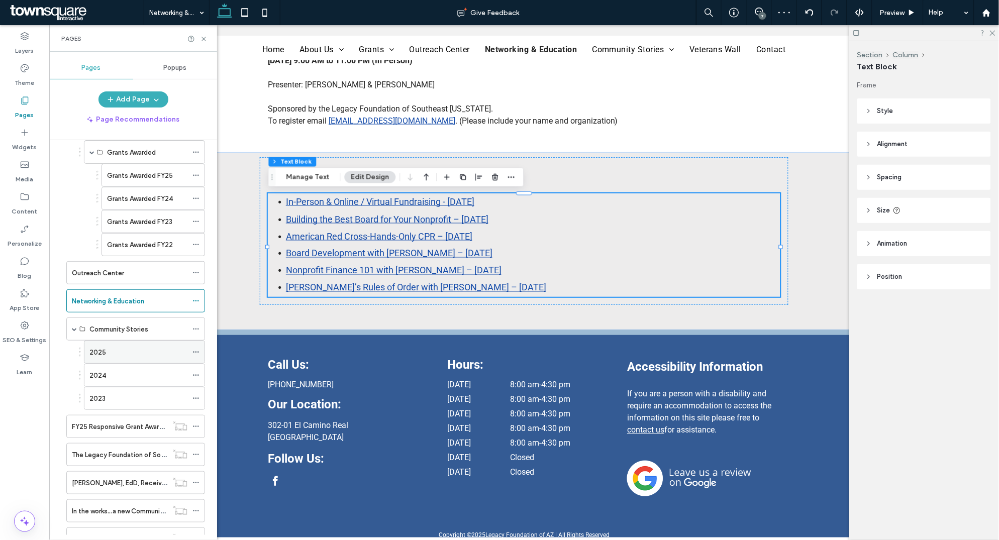
click at [110, 347] on div "2025" at bounding box center [138, 352] width 98 height 22
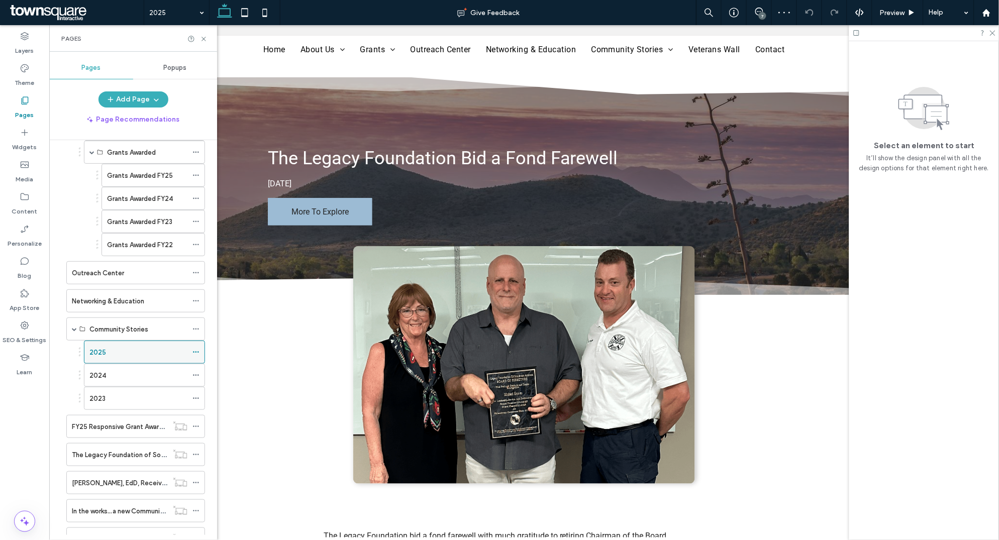
scroll to position [437, 0]
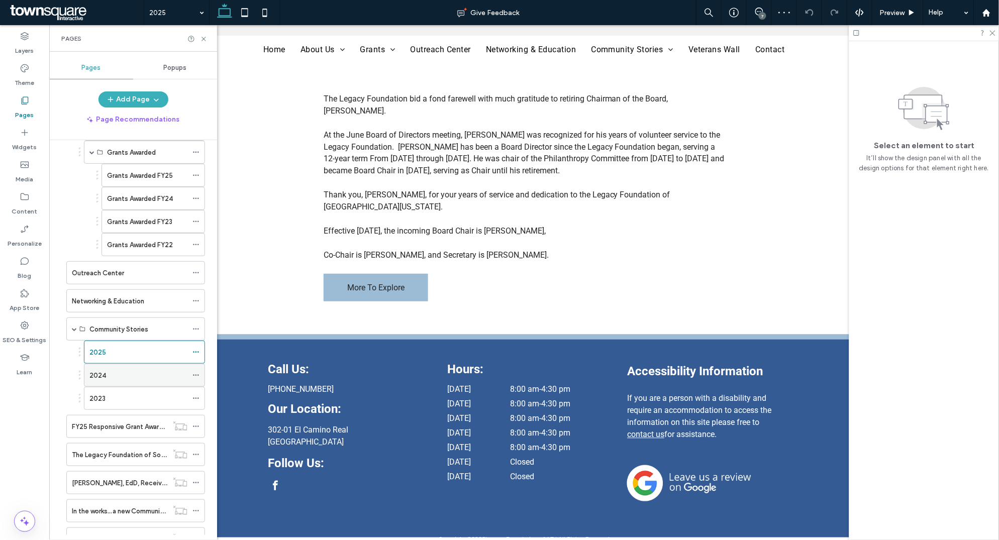
click at [131, 347] on div "2024" at bounding box center [138, 375] width 98 height 11
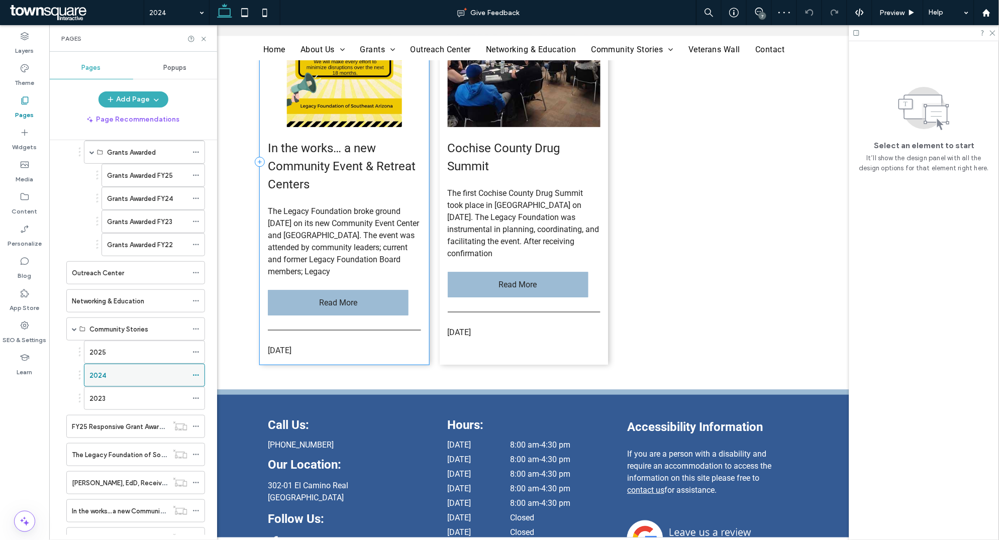
scroll to position [765, 0]
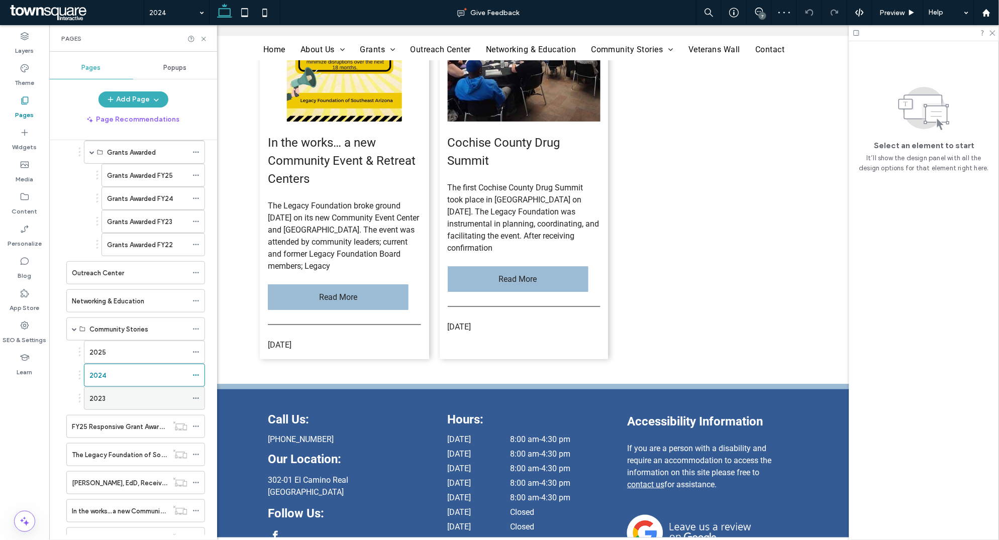
click at [136, 347] on div "2023" at bounding box center [138, 398] width 98 height 11
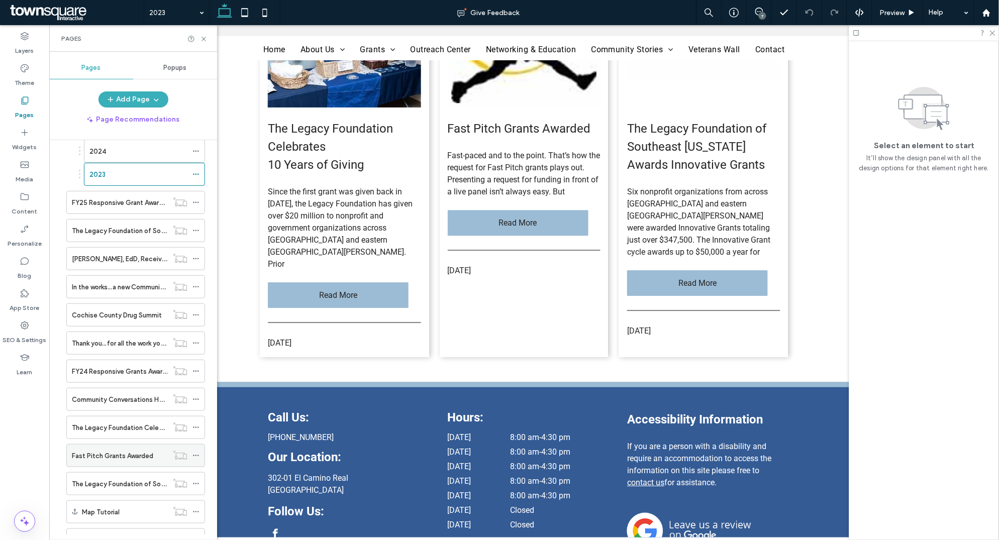
scroll to position [398, 0]
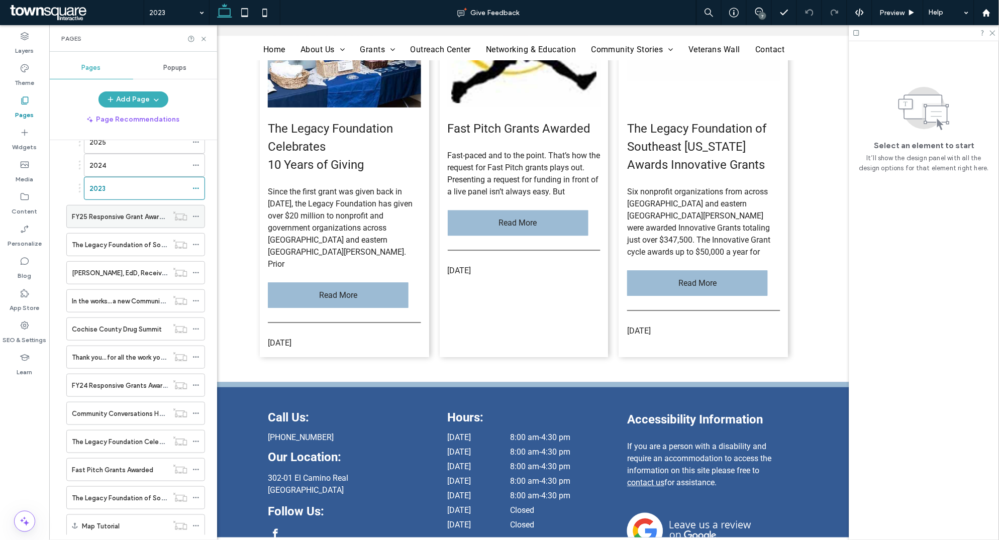
click at [113, 224] on div "FY25 Responsive Grant Awards Celebration" at bounding box center [120, 216] width 96 height 22
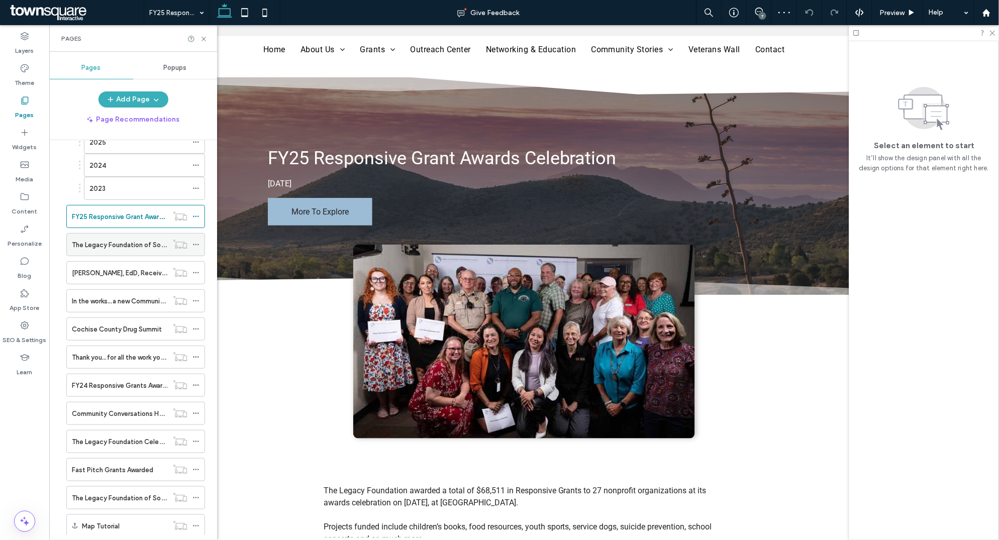
click at [112, 250] on label "The Legacy Foundation of Southeast Arizona Announces Changes to its Board of Di…" at bounding box center [217, 245] width 290 height 18
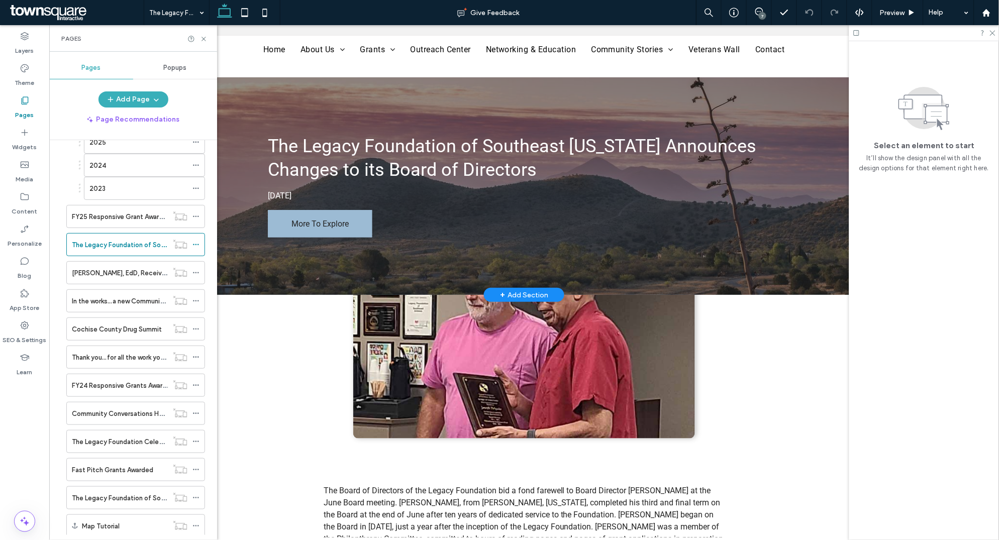
scroll to position [519, 0]
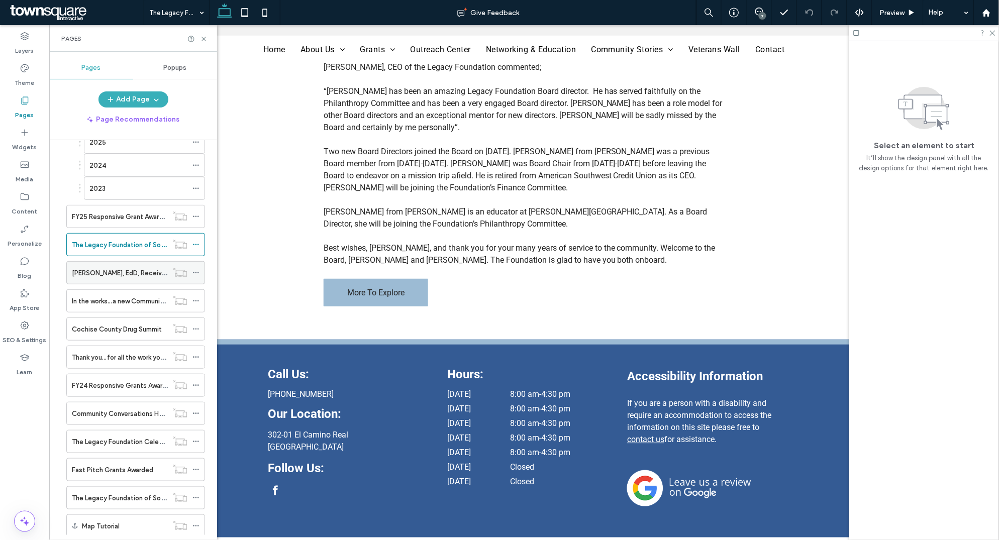
click at [123, 268] on div "Lanny Kope, EdD, Receives Special Recognition from the Legacy Foundation" at bounding box center [120, 273] width 96 height 22
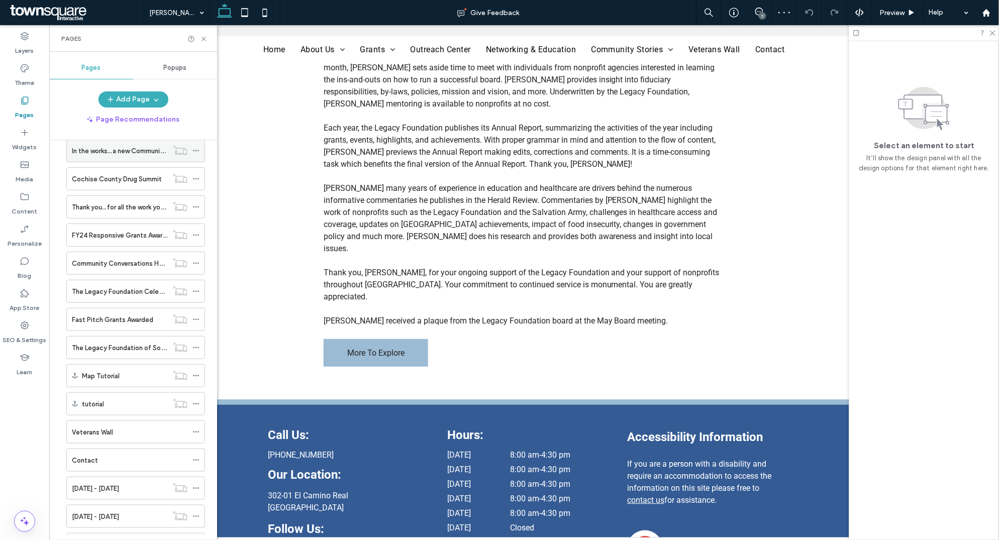
scroll to position [550, 0]
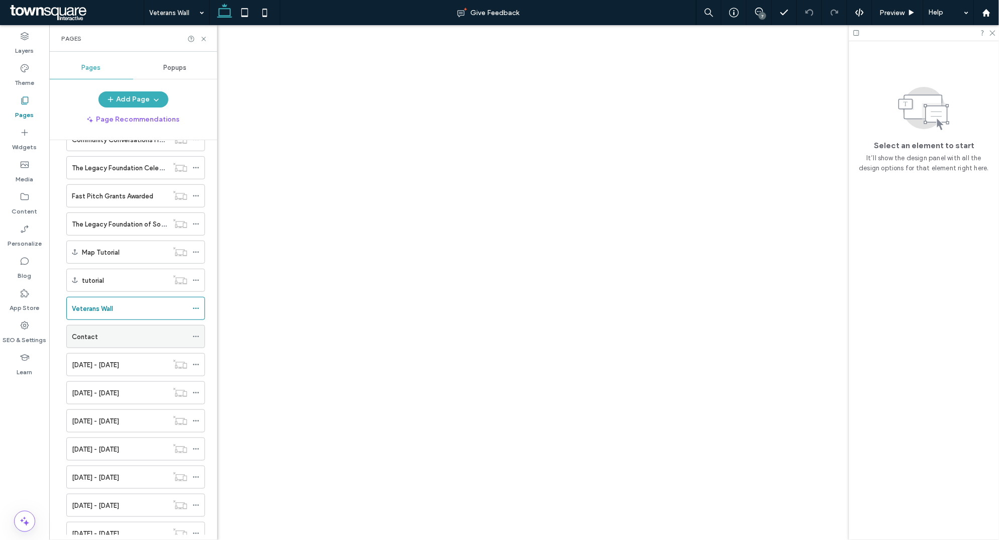
scroll to position [768, 0]
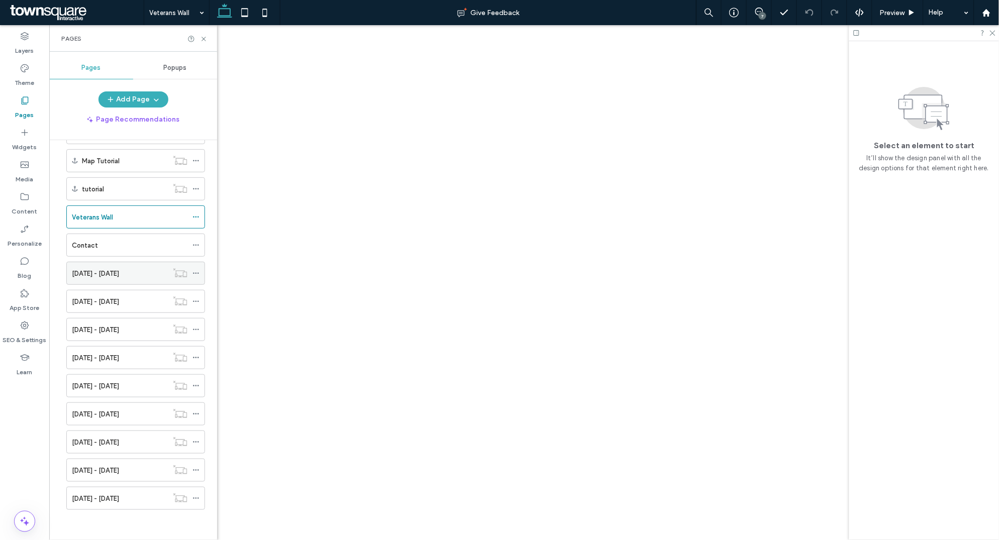
click at [140, 277] on div "2024 - 2025" at bounding box center [120, 273] width 96 height 11
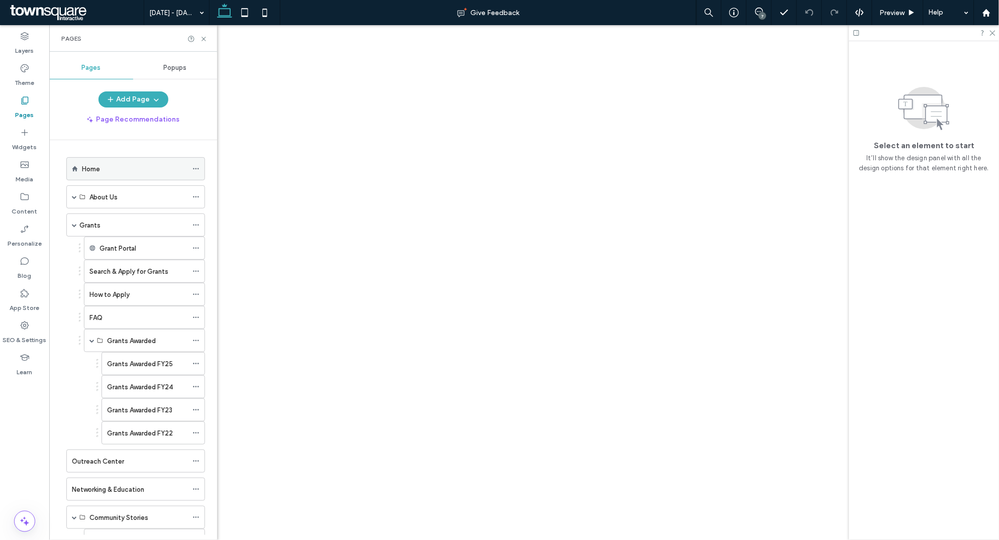
click at [156, 175] on div "Home" at bounding box center [134, 169] width 105 height 22
click at [111, 254] on label "Grant Portal" at bounding box center [117, 249] width 37 height 18
click at [72, 199] on span at bounding box center [74, 196] width 5 height 5
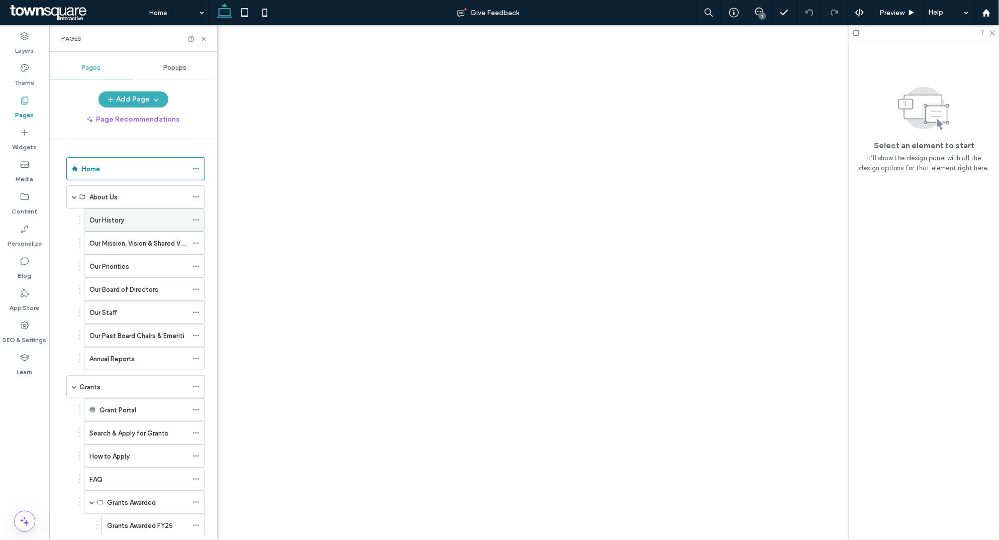
click at [105, 222] on label "Our History" at bounding box center [106, 220] width 35 height 18
click at [131, 241] on label "Our Mission, Vision & Shared Values" at bounding box center [142, 244] width 107 height 18
click at [140, 265] on div "Our Priorities" at bounding box center [138, 266] width 98 height 11
click at [111, 287] on label "Our Board of Directors" at bounding box center [123, 290] width 69 height 18
click at [110, 337] on label "Our Past Board Chairs & Emeriti" at bounding box center [136, 336] width 95 height 18
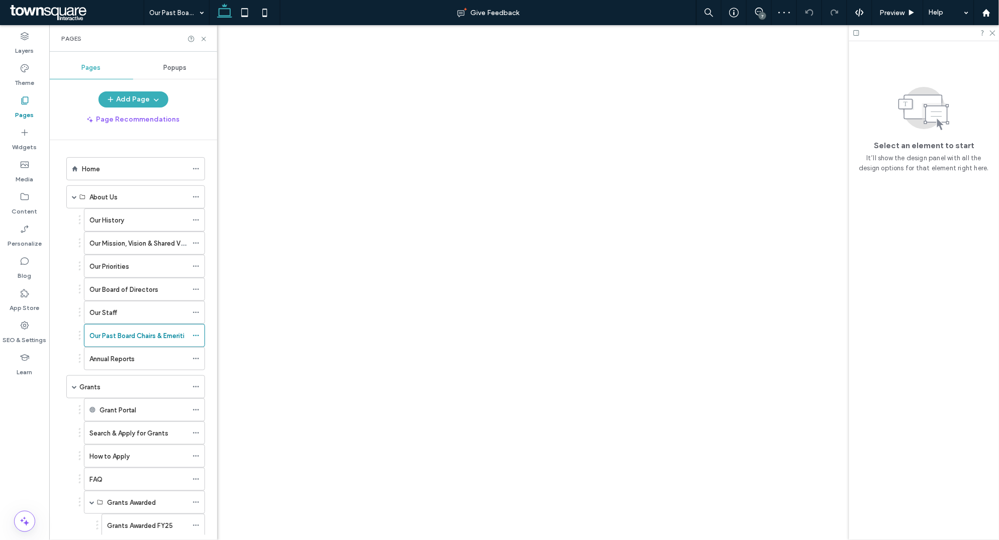
click at [116, 360] on div at bounding box center [499, 270] width 999 height 540
click at [116, 360] on label "Annual Reports" at bounding box center [111, 359] width 45 height 18
click at [125, 415] on label "Grant Portal" at bounding box center [117, 410] width 37 height 18
click at [123, 435] on label "Search & Apply for Grants" at bounding box center [128, 433] width 79 height 18
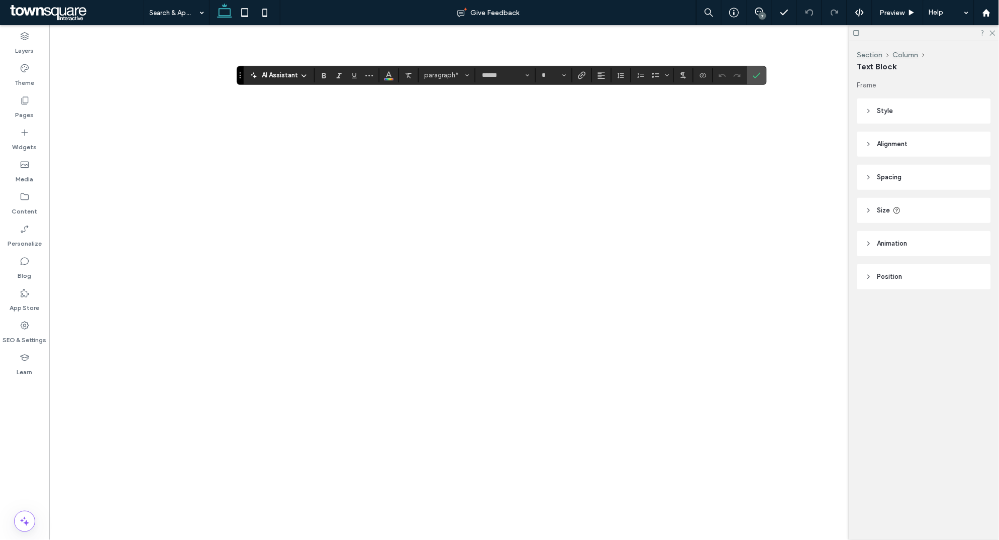
type input "**"
click at [388, 77] on icon "Color" at bounding box center [389, 74] width 8 height 8
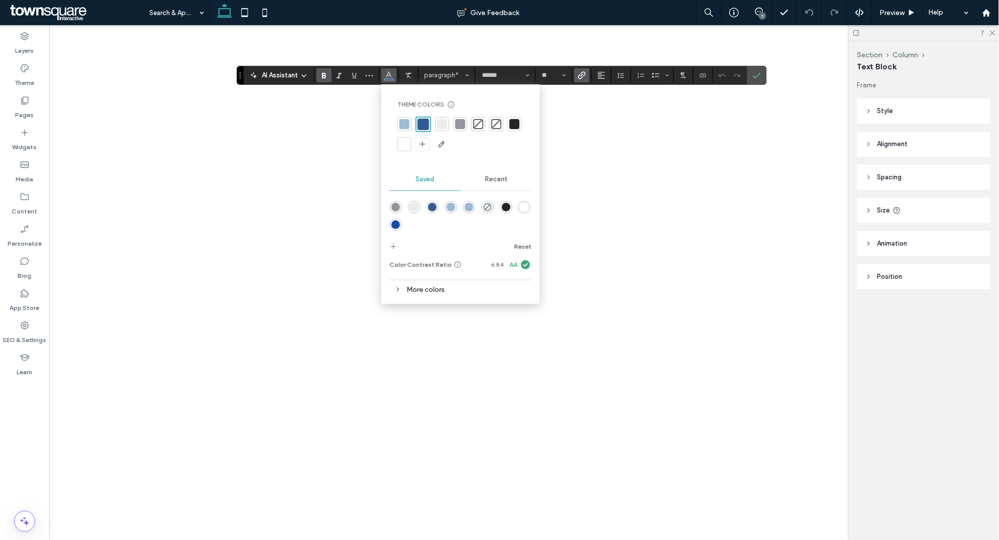
click at [515, 124] on div at bounding box center [514, 124] width 10 height 10
click at [581, 78] on use "Link" at bounding box center [582, 75] width 8 height 8
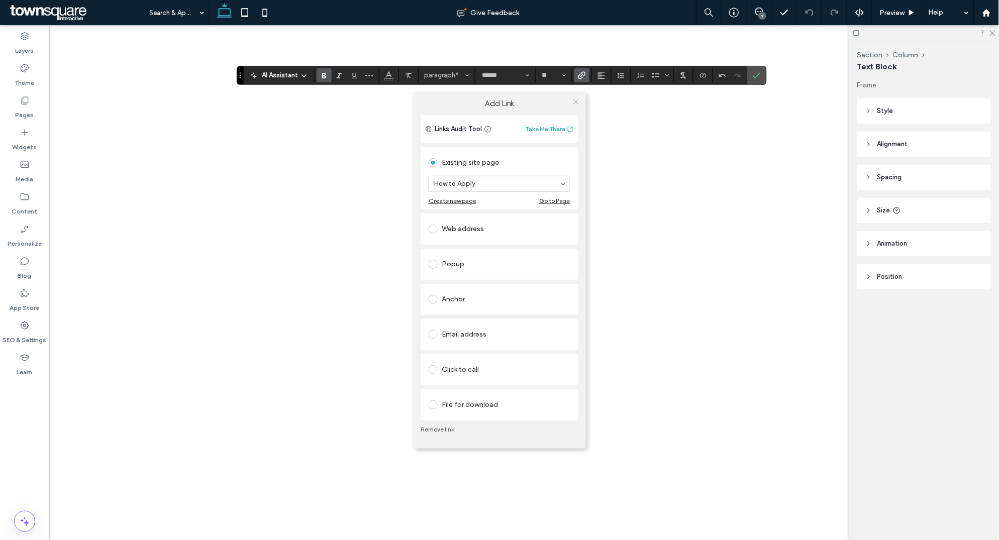
click at [576, 101] on icon at bounding box center [576, 102] width 8 height 8
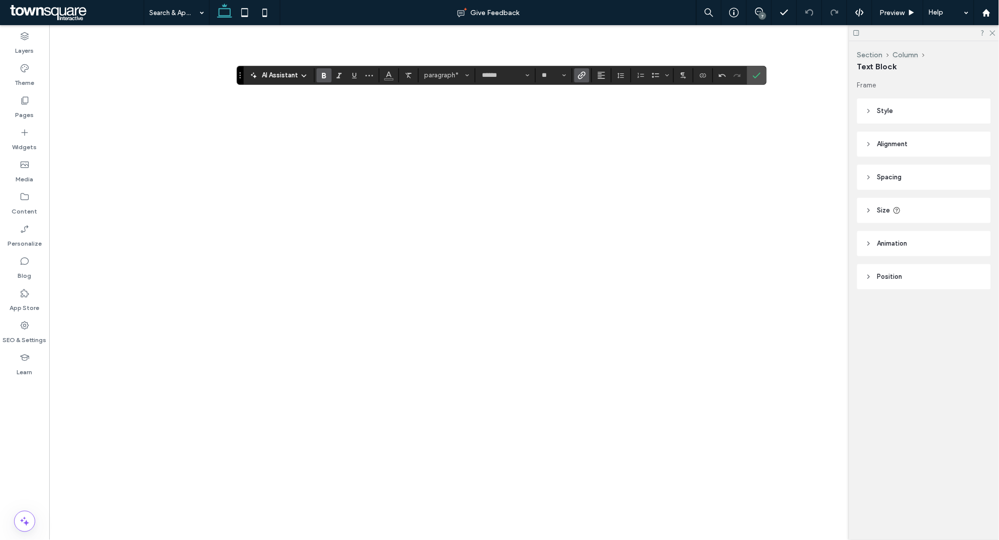
click at [585, 74] on use "Link" at bounding box center [582, 75] width 8 height 8
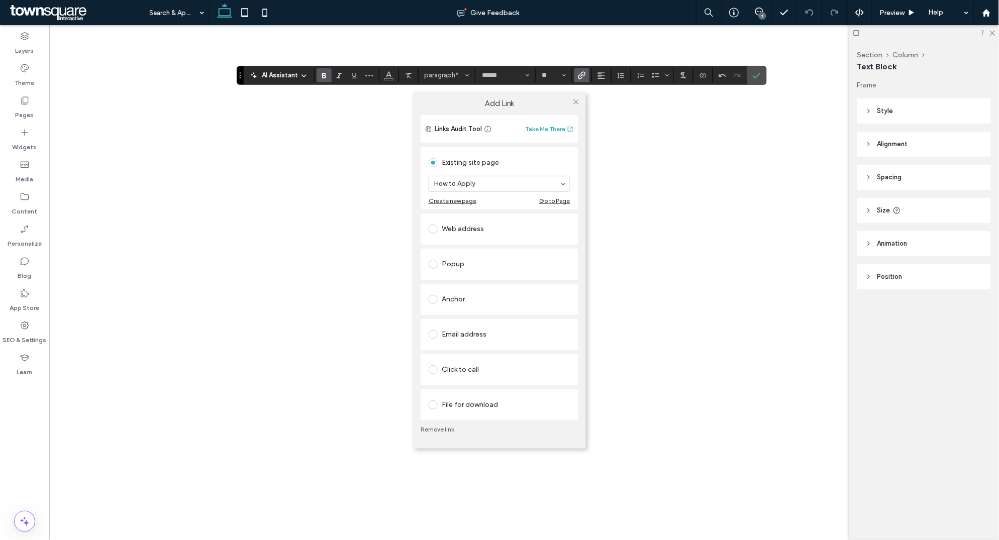
click at [438, 428] on link "Remove link" at bounding box center [499, 429] width 158 height 8
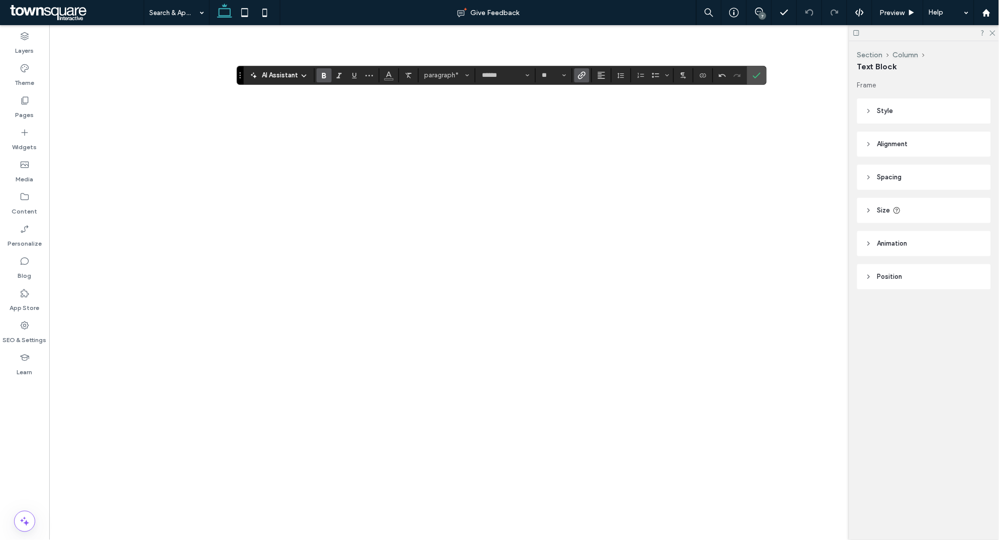
click at [580, 75] on use "Link" at bounding box center [582, 75] width 8 height 8
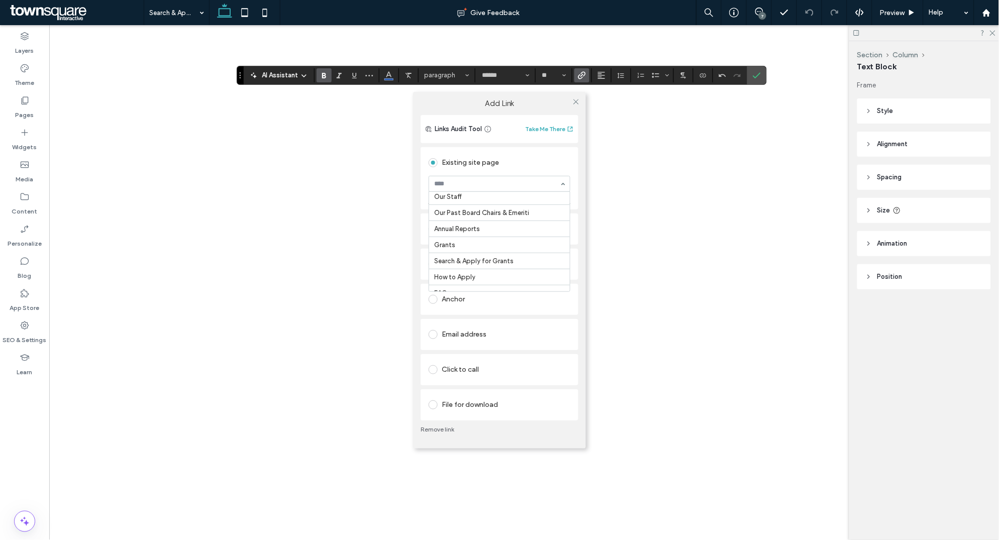
scroll to position [122, 0]
click at [575, 101] on use at bounding box center [575, 101] width 5 height 5
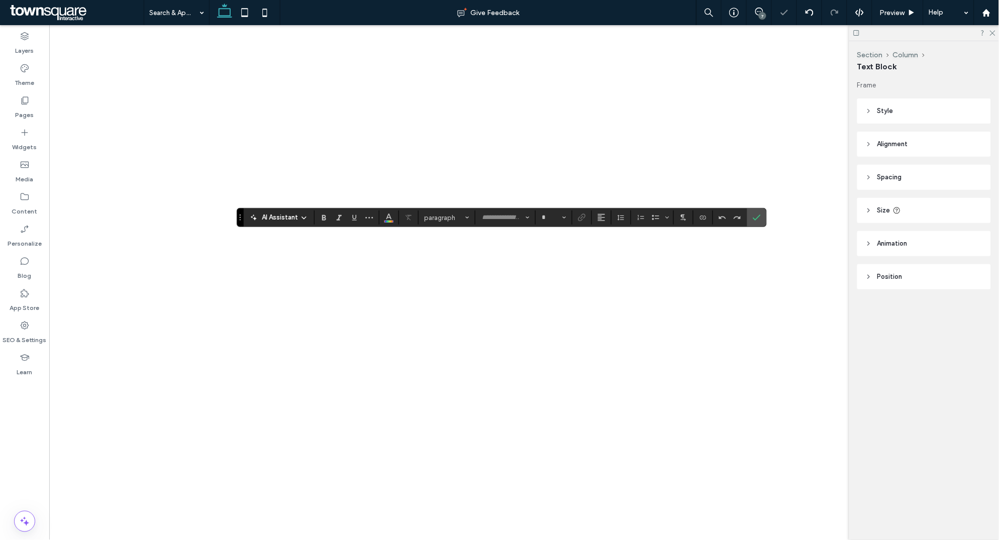
type input "******"
type input "**"
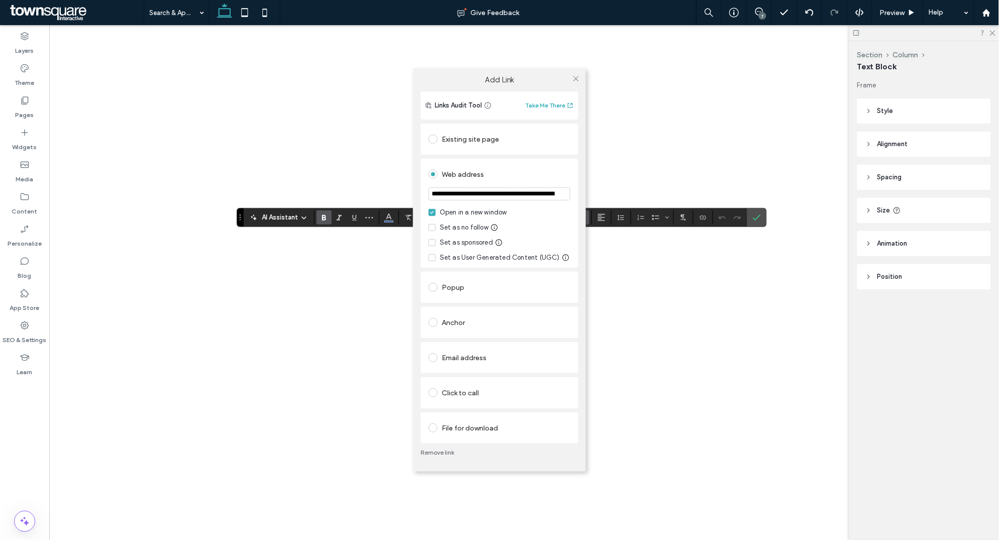
click at [500, 195] on input "**********" at bounding box center [499, 193] width 142 height 13
click at [434, 450] on link "Remove link" at bounding box center [499, 453] width 158 height 8
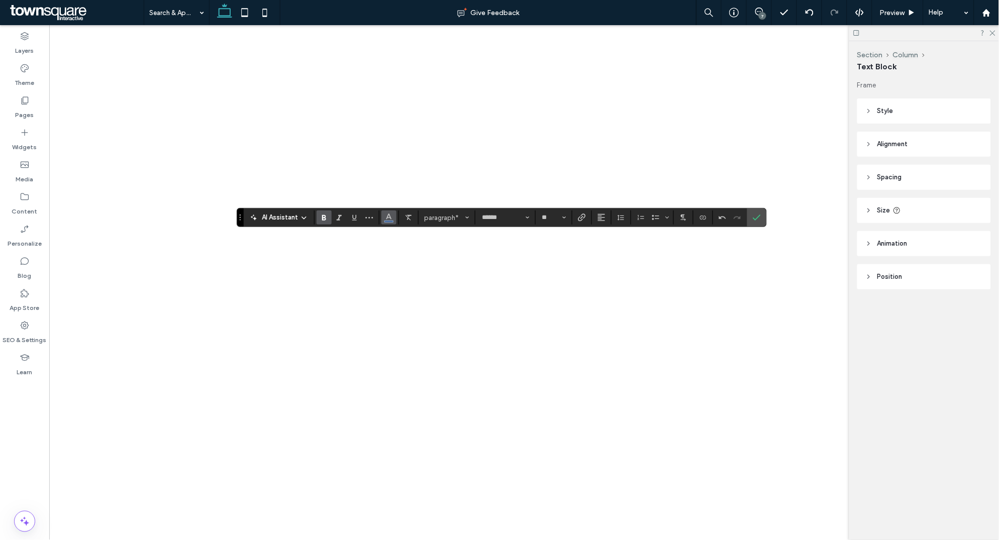
click at [387, 221] on span "Color" at bounding box center [389, 216] width 8 height 13
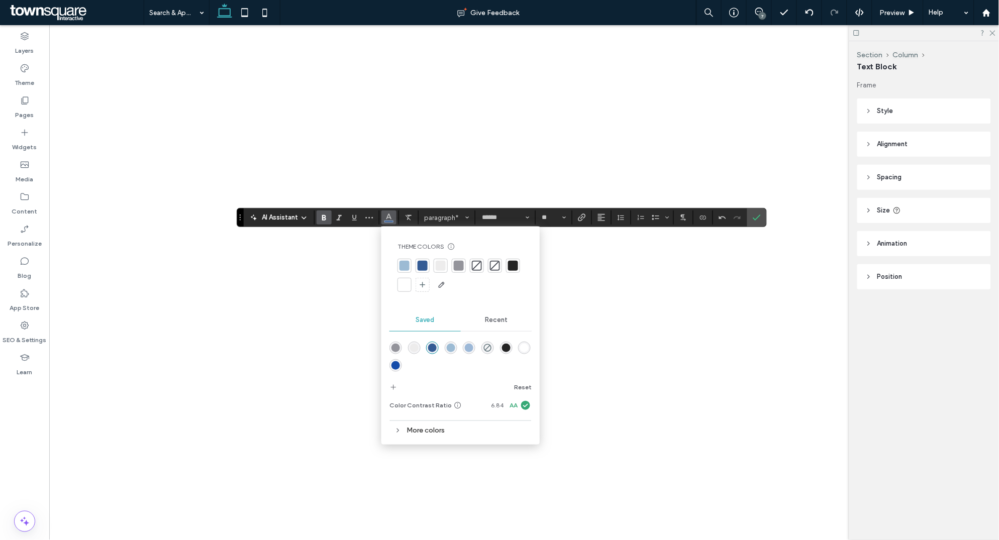
click at [510, 266] on div at bounding box center [513, 266] width 10 height 10
click at [582, 220] on icon "Link" at bounding box center [582, 217] width 8 height 8
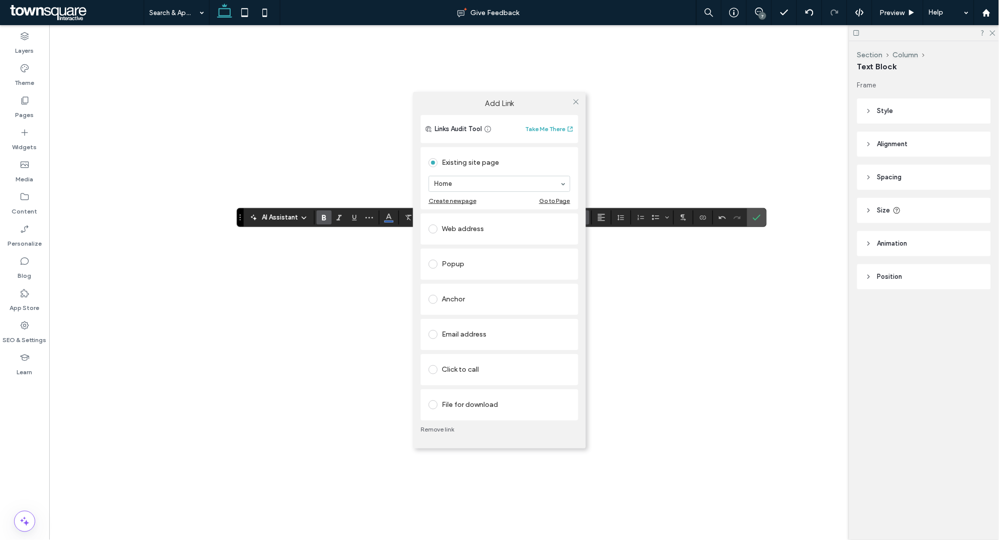
click at [443, 228] on div "Web address" at bounding box center [499, 229] width 142 height 16
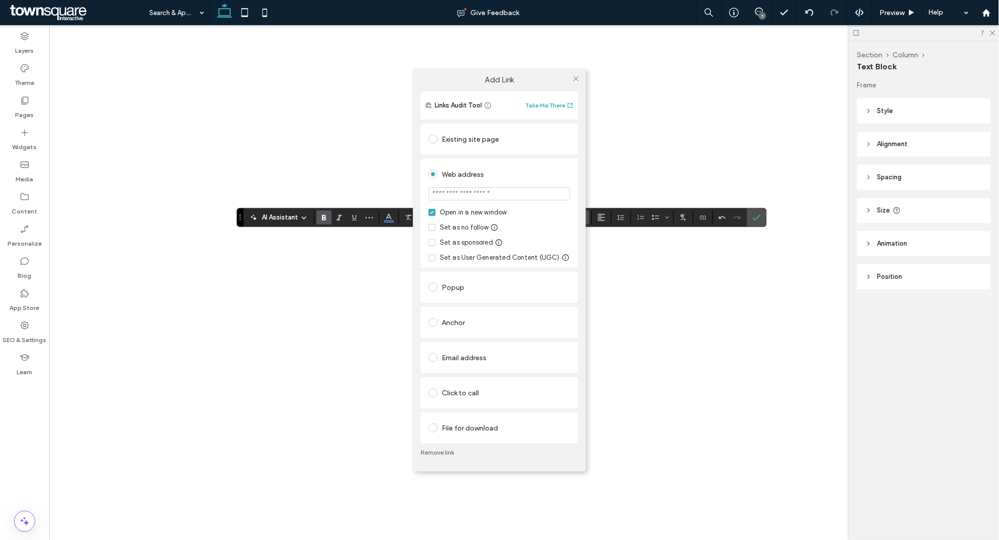
click at [468, 204] on section at bounding box center [499, 194] width 142 height 25
click at [472, 193] on input "url" at bounding box center [499, 193] width 142 height 13
paste input "**********"
type input "**********"
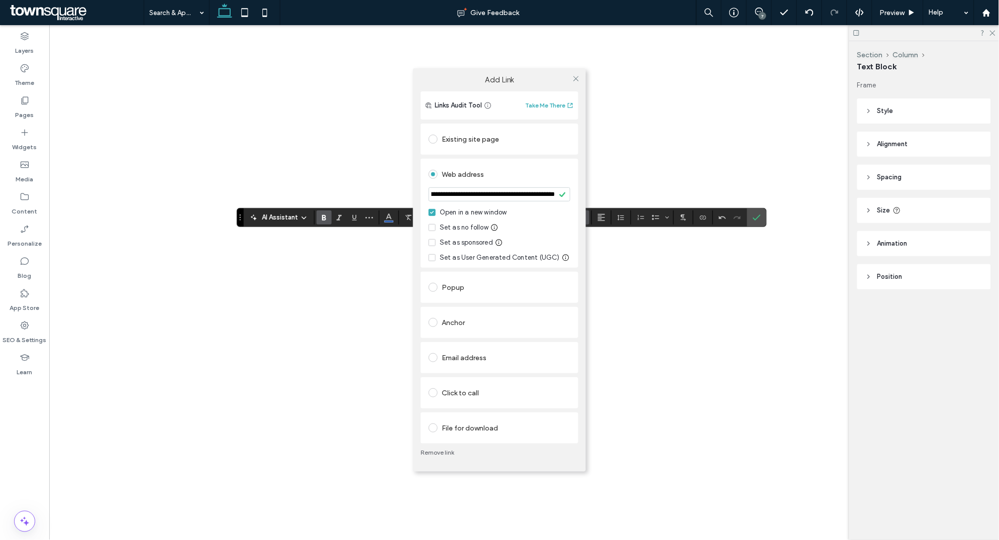
scroll to position [0, 0]
click at [575, 79] on use at bounding box center [575, 78] width 5 height 5
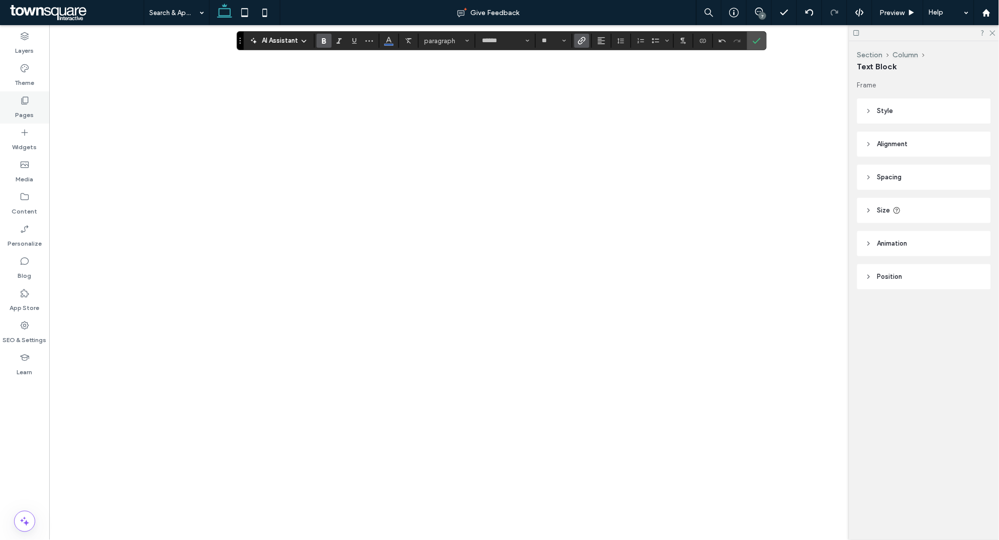
click at [32, 102] on div "Pages" at bounding box center [24, 107] width 49 height 32
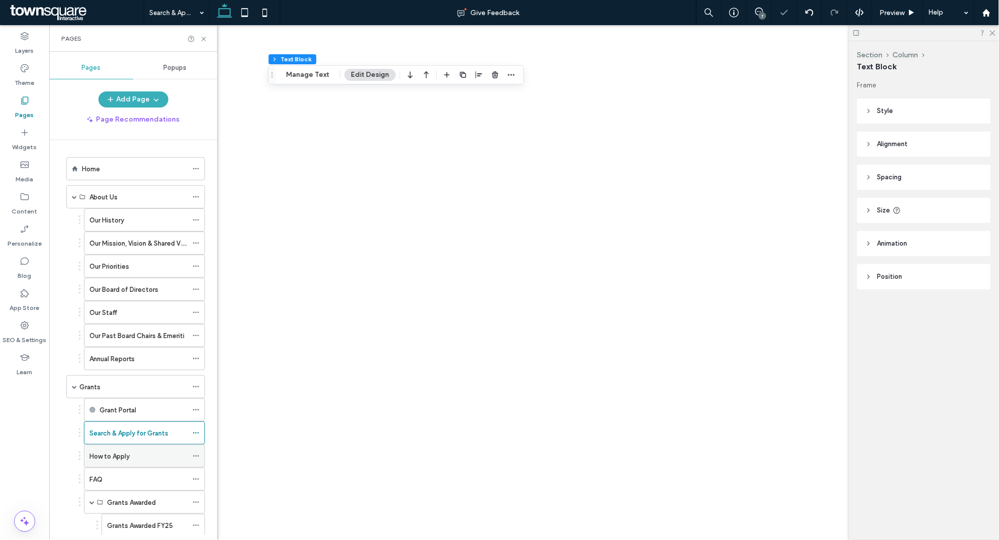
click at [129, 454] on label "How to Apply" at bounding box center [109, 457] width 40 height 18
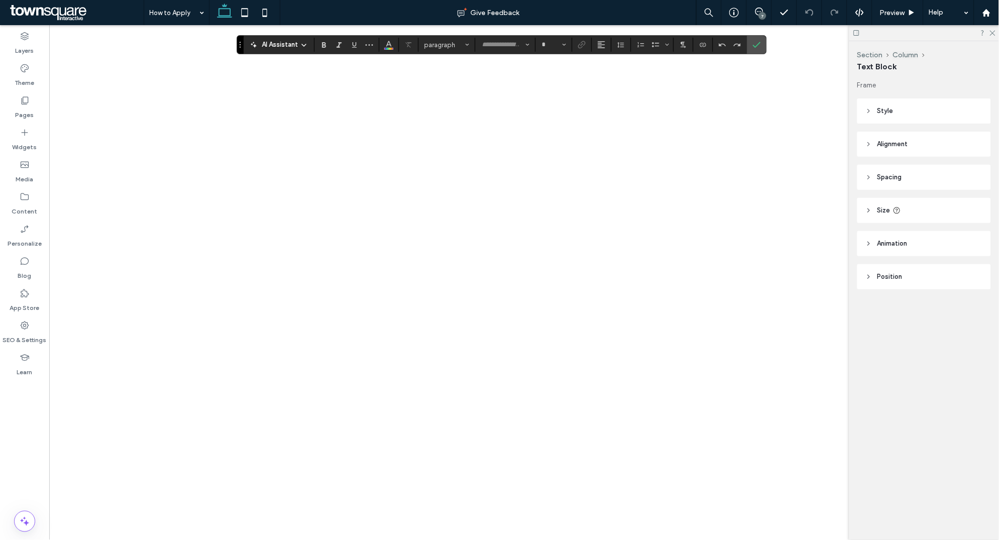
type input "******"
type input "**"
click at [583, 43] on use "Link" at bounding box center [582, 45] width 8 height 8
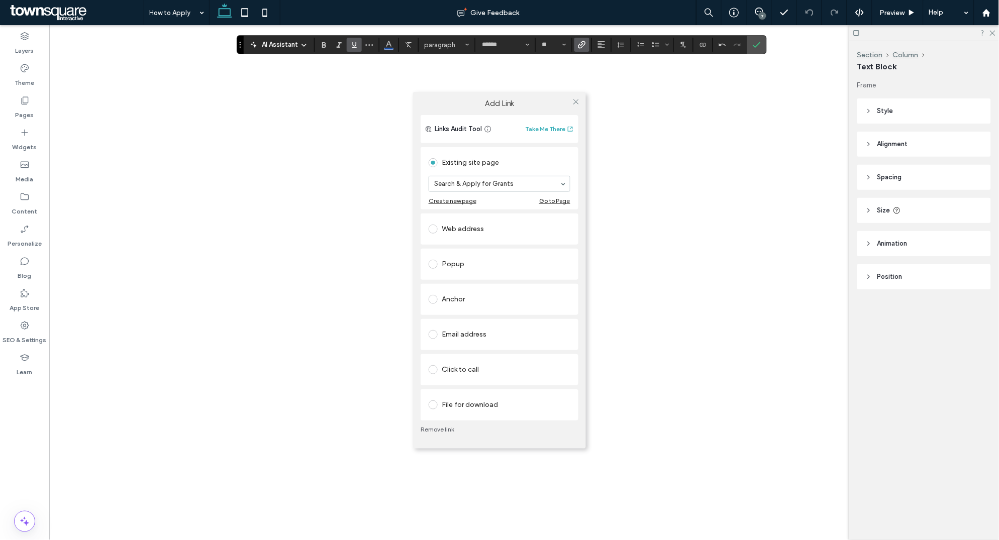
click at [445, 427] on link "Remove link" at bounding box center [499, 429] width 158 height 8
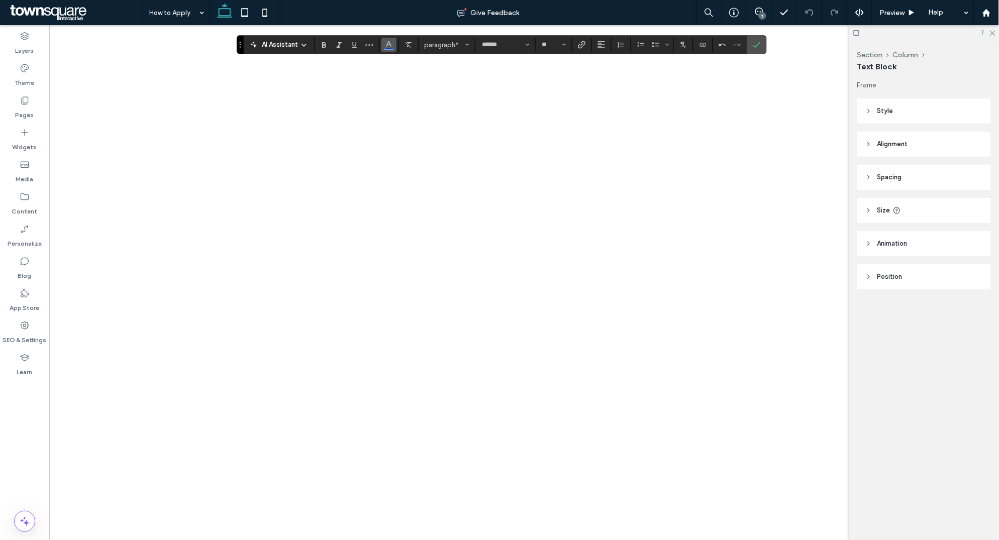
click at [391, 48] on span "Color" at bounding box center [389, 43] width 8 height 13
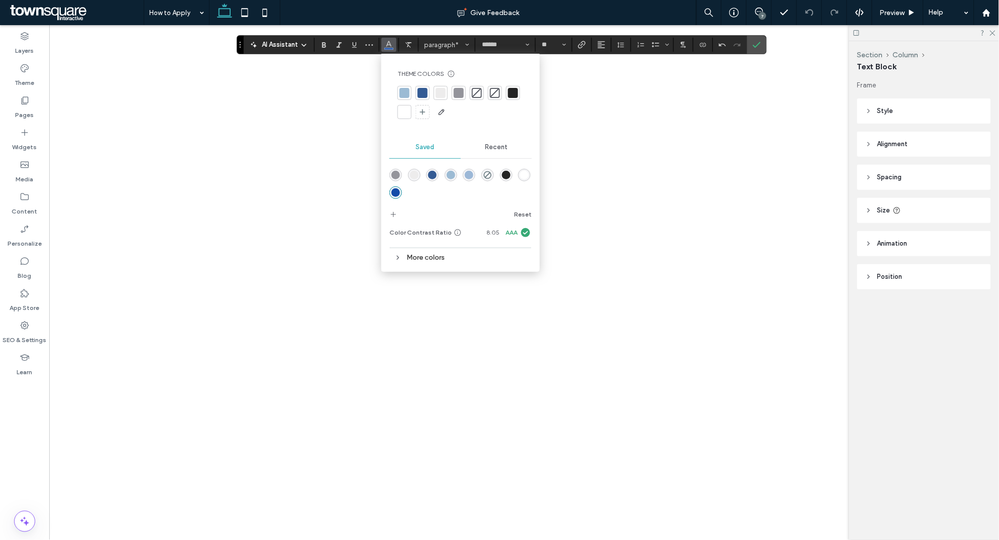
click at [514, 89] on div at bounding box center [513, 93] width 10 height 10
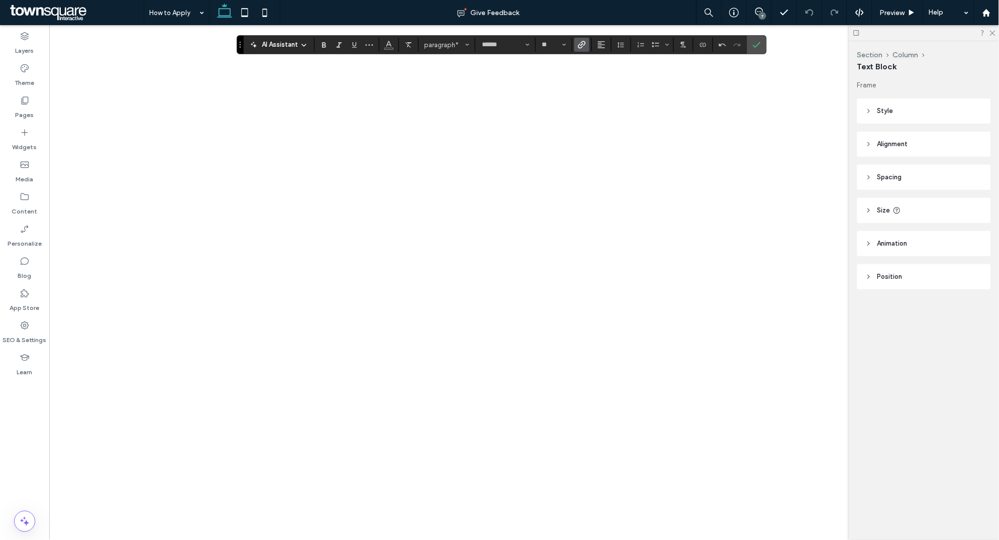
click at [583, 44] on use "Link" at bounding box center [582, 45] width 8 height 8
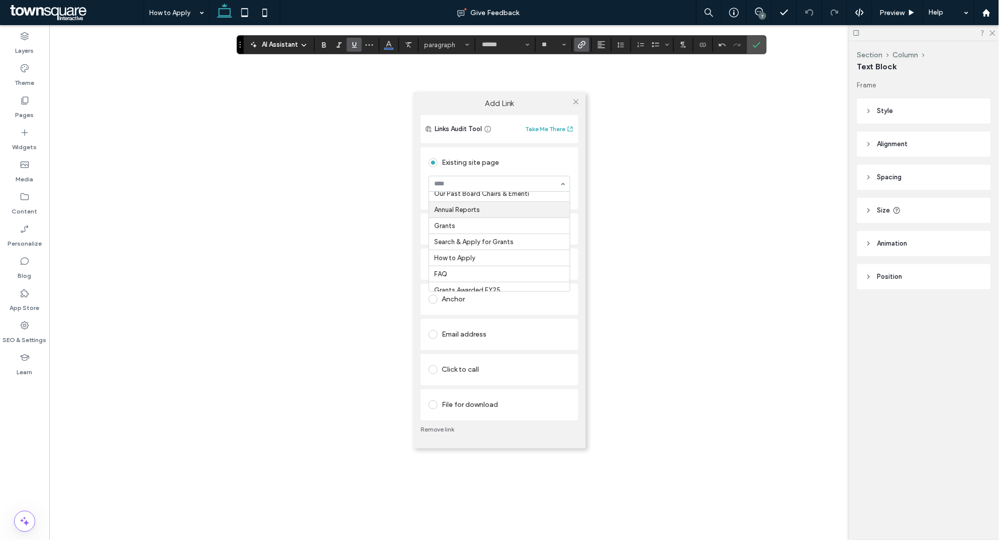
scroll to position [103, 0]
click at [577, 101] on use at bounding box center [575, 101] width 5 height 5
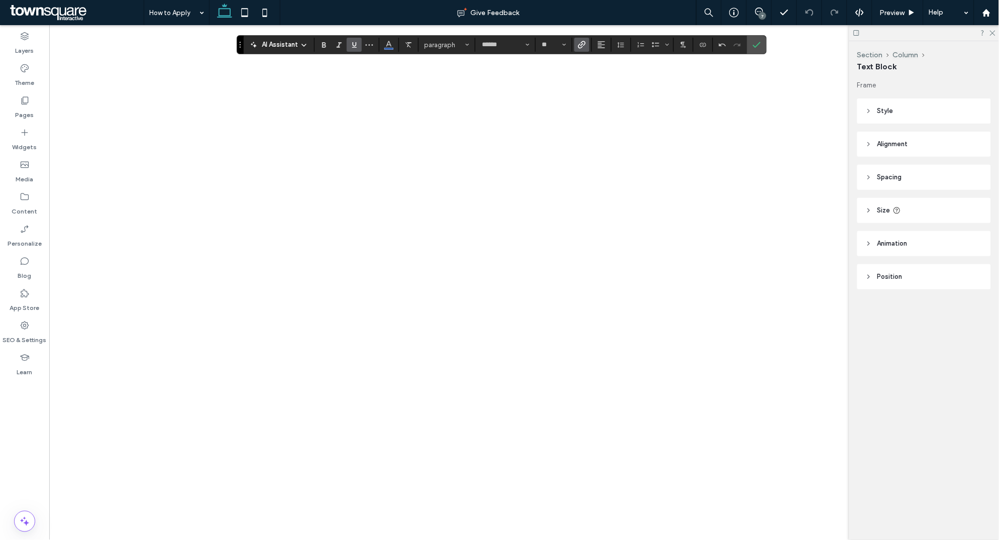
click at [585, 45] on icon "Link" at bounding box center [582, 45] width 8 height 8
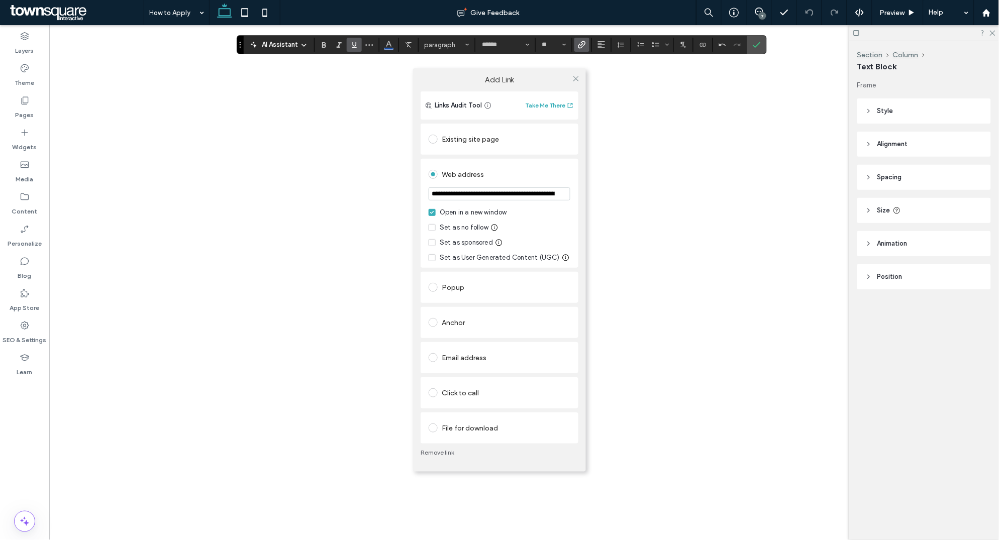
click at [484, 189] on input "**********" at bounding box center [499, 193] width 142 height 13
click at [575, 78] on icon at bounding box center [576, 79] width 8 height 8
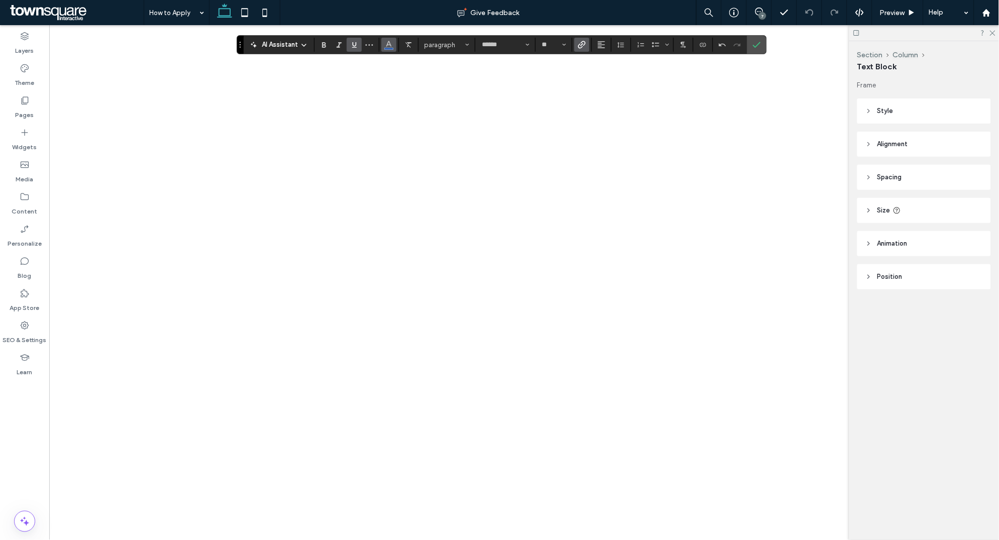
click at [386, 42] on icon "Color" at bounding box center [389, 44] width 8 height 8
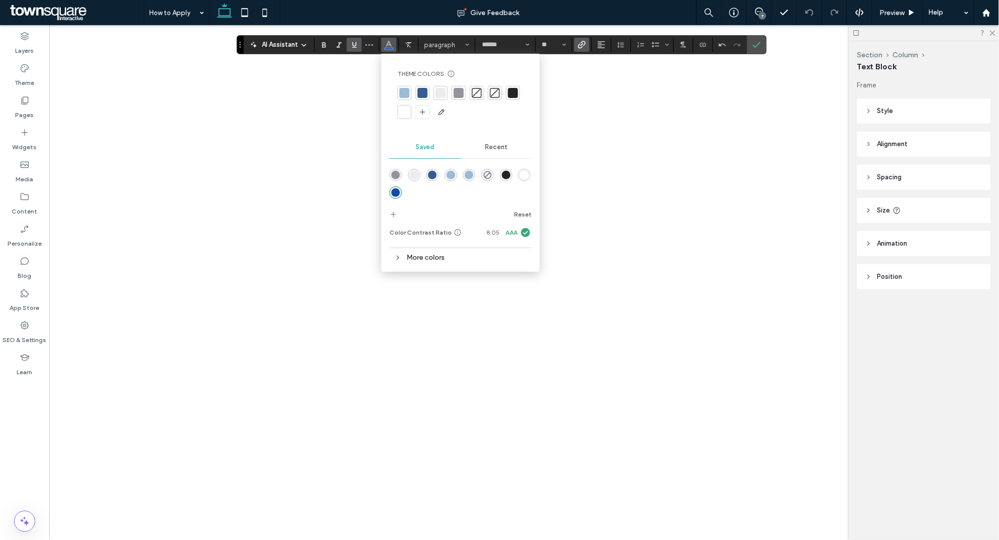
click at [511, 93] on div at bounding box center [513, 93] width 10 height 10
click at [580, 44] on icon "Link" at bounding box center [582, 45] width 8 height 8
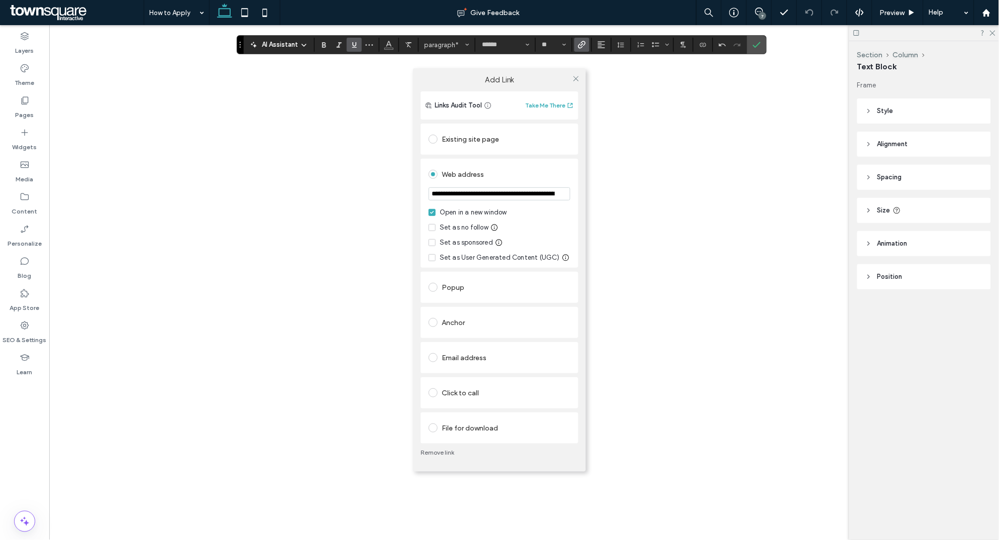
click at [443, 451] on link "Remove link" at bounding box center [499, 453] width 158 height 8
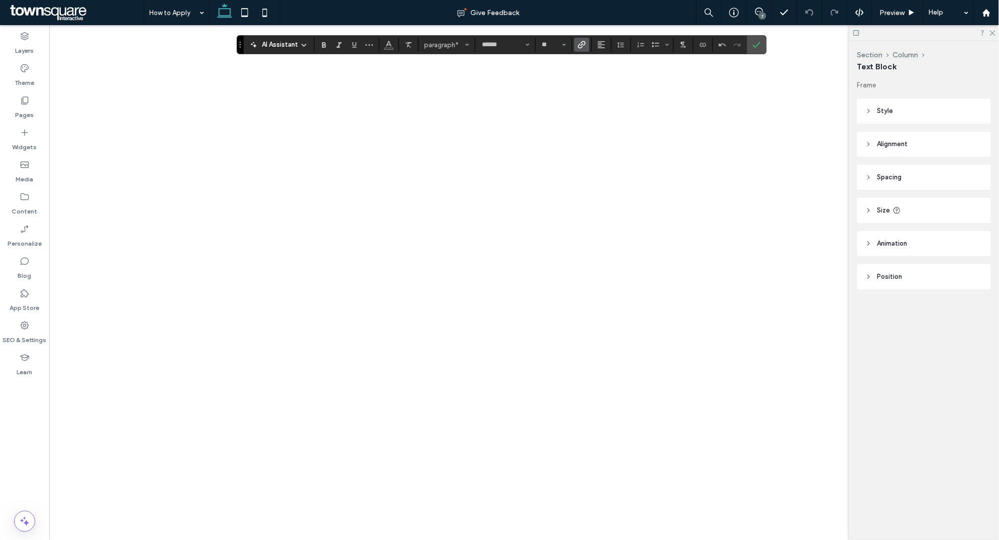
click at [583, 47] on icon "Link" at bounding box center [582, 45] width 8 height 8
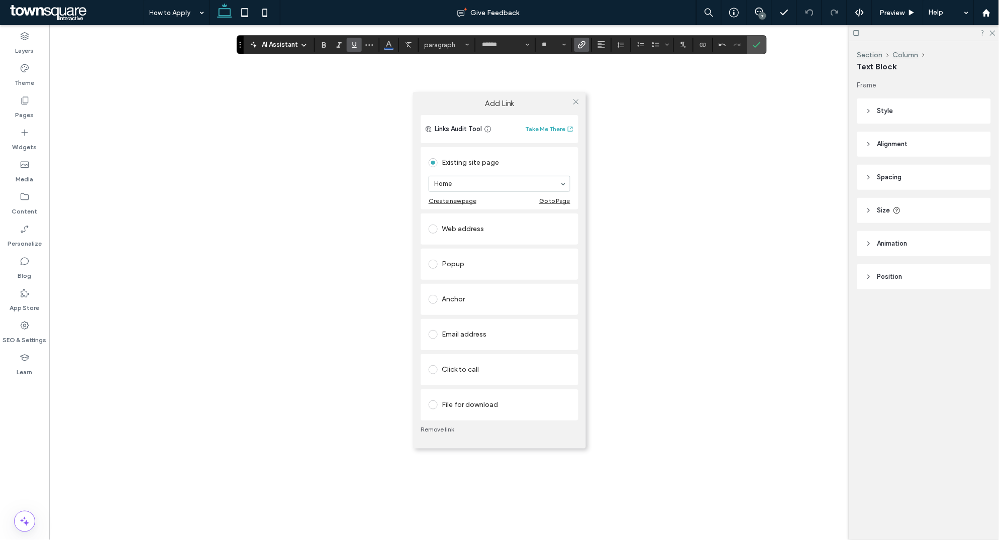
click at [469, 223] on div "Web address" at bounding box center [499, 229] width 142 height 16
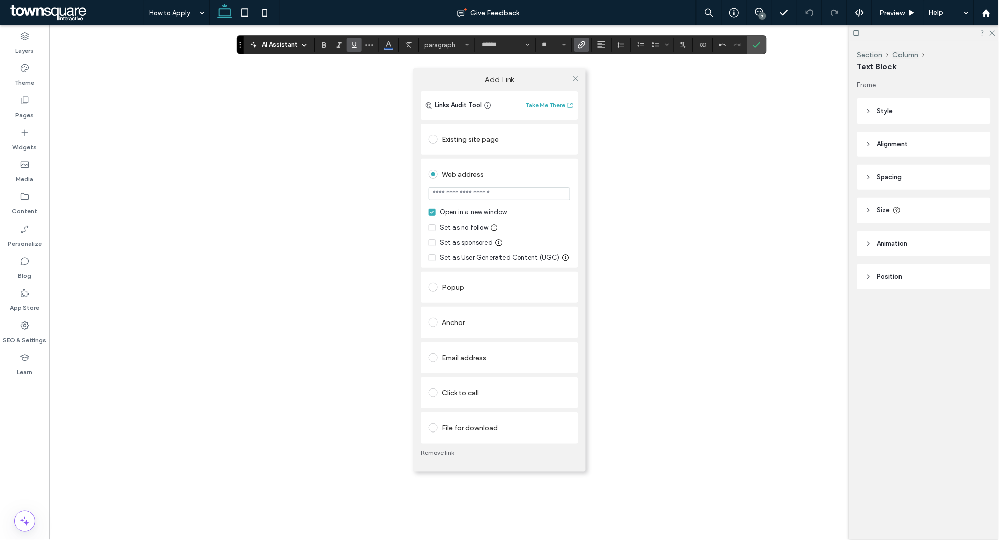
click at [477, 196] on input "url" at bounding box center [499, 193] width 142 height 13
paste input "**********"
type input "**********"
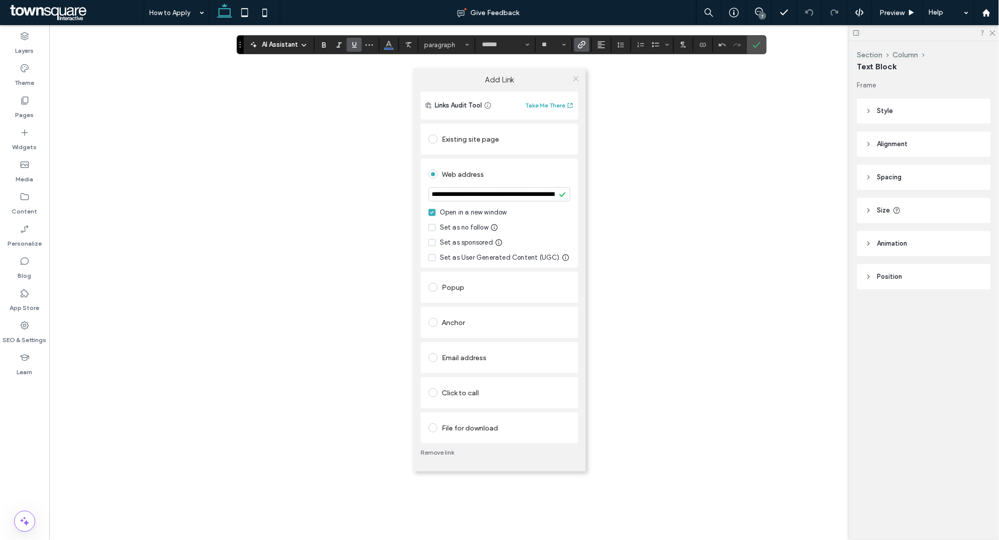
click at [577, 78] on icon at bounding box center [576, 79] width 8 height 8
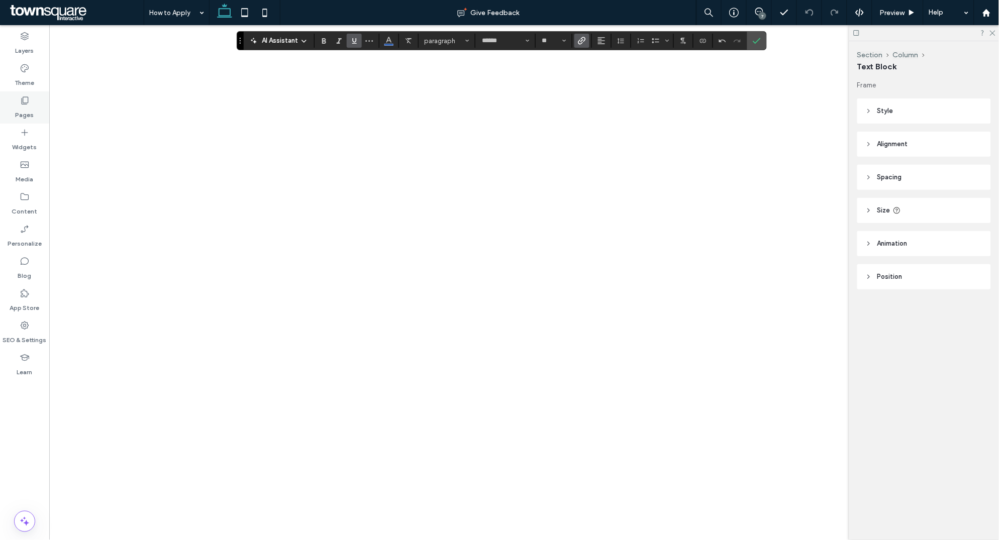
click at [31, 105] on label "Pages" at bounding box center [25, 112] width 19 height 14
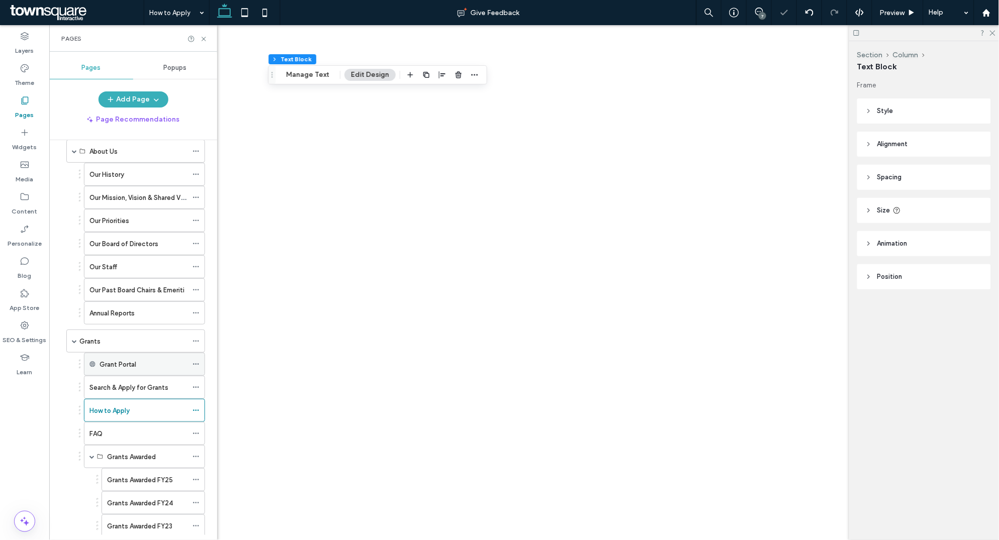
scroll to position [48, 0]
click at [131, 437] on div "FAQ" at bounding box center [138, 431] width 98 height 11
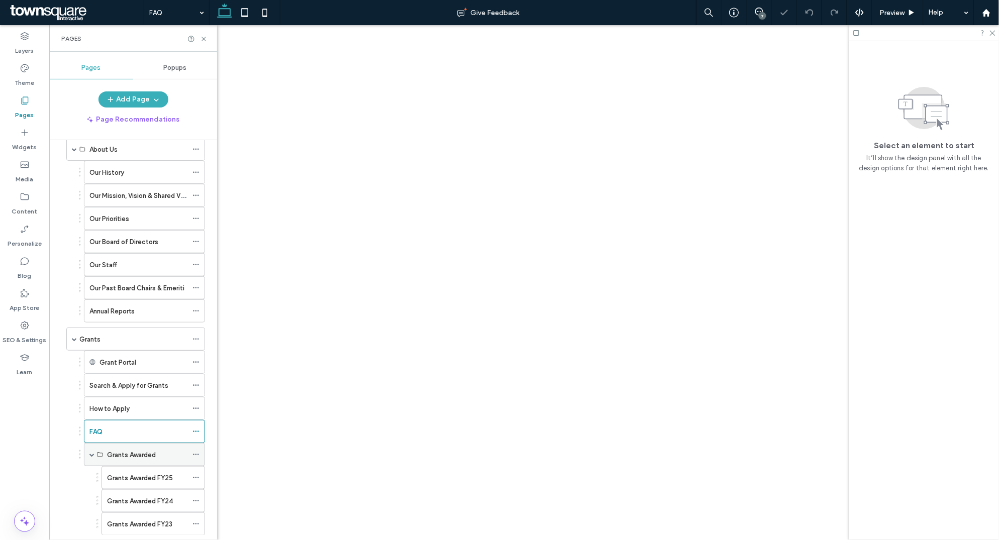
scroll to position [208, 0]
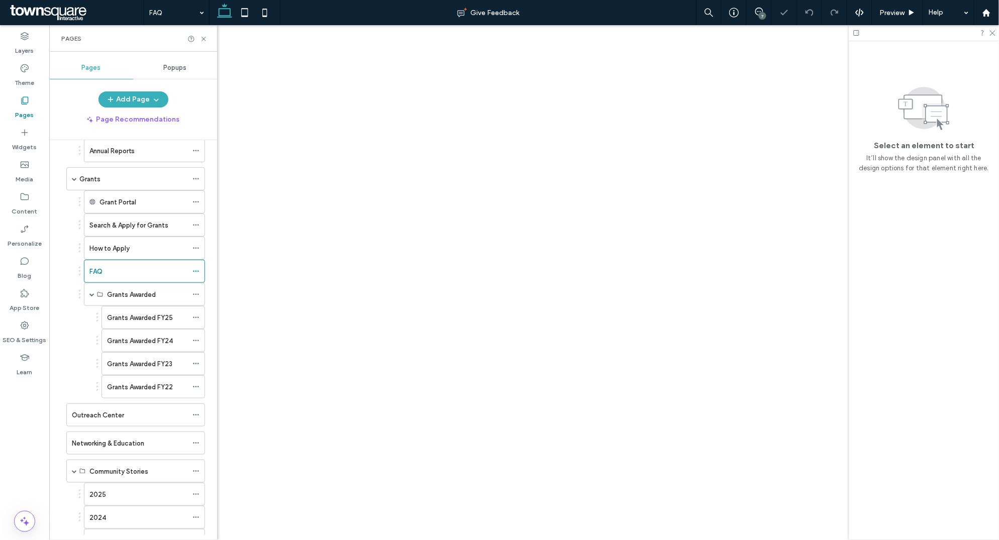
click at [146, 415] on div "Outreach Center" at bounding box center [130, 415] width 116 height 11
click at [763, 13] on div at bounding box center [499, 270] width 999 height 540
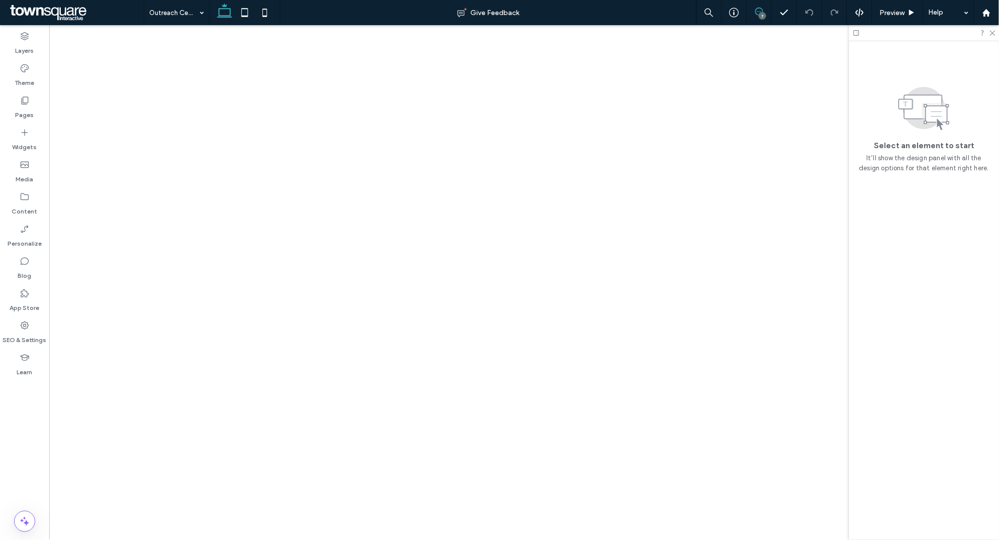
click at [761, 10] on icon at bounding box center [759, 12] width 8 height 8
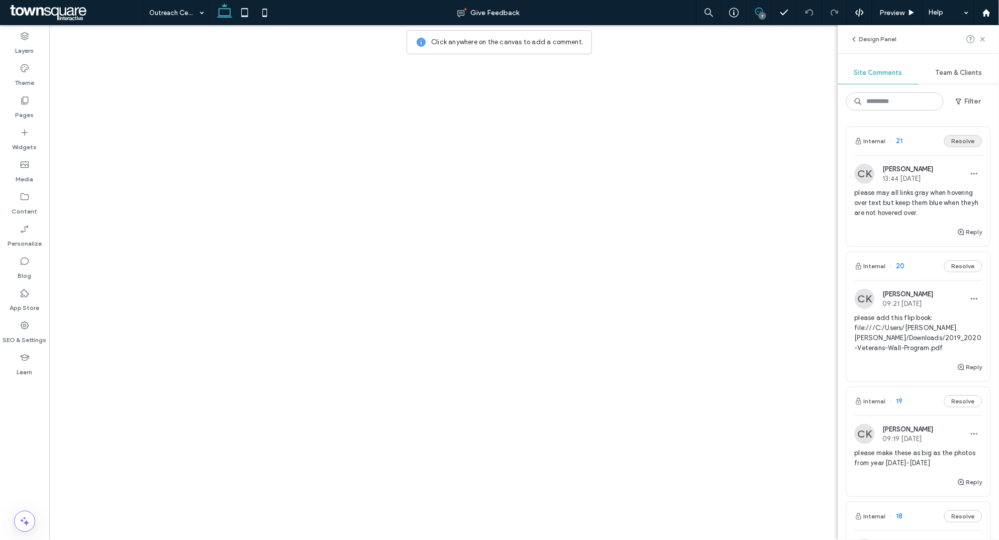
click at [963, 140] on button "Resolve" at bounding box center [963, 141] width 38 height 12
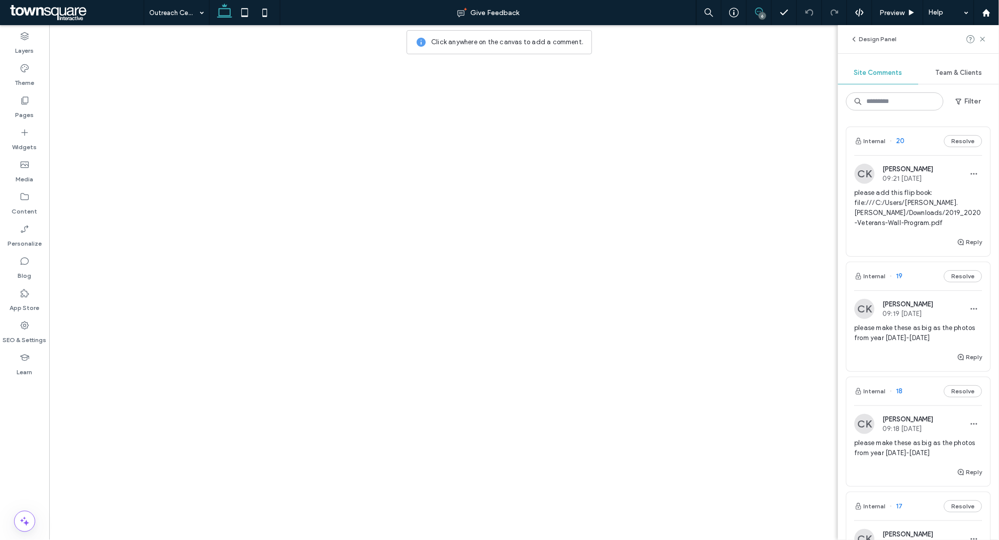
click at [862, 309] on img at bounding box center [864, 309] width 20 height 20
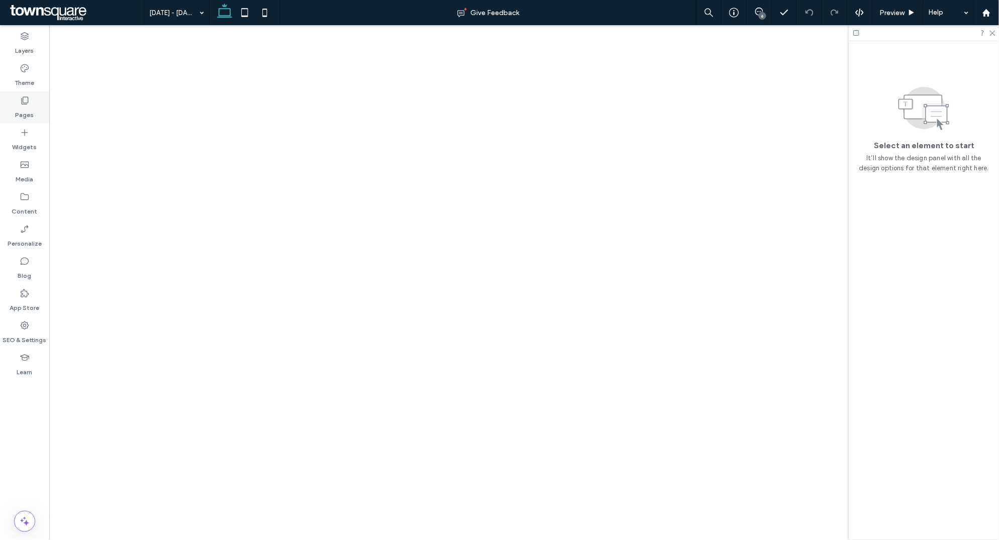
click at [26, 104] on icon at bounding box center [25, 100] width 10 height 10
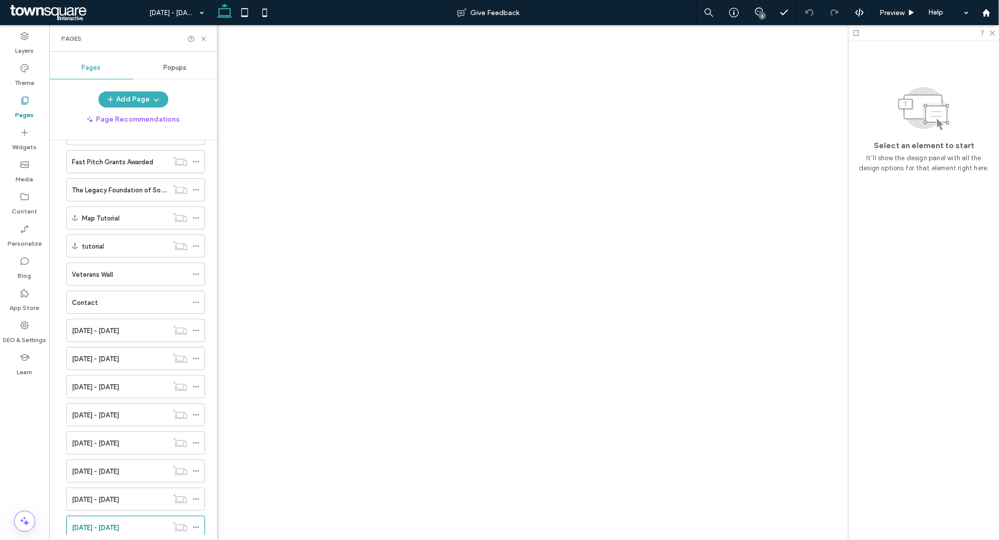
scroll to position [930, 0]
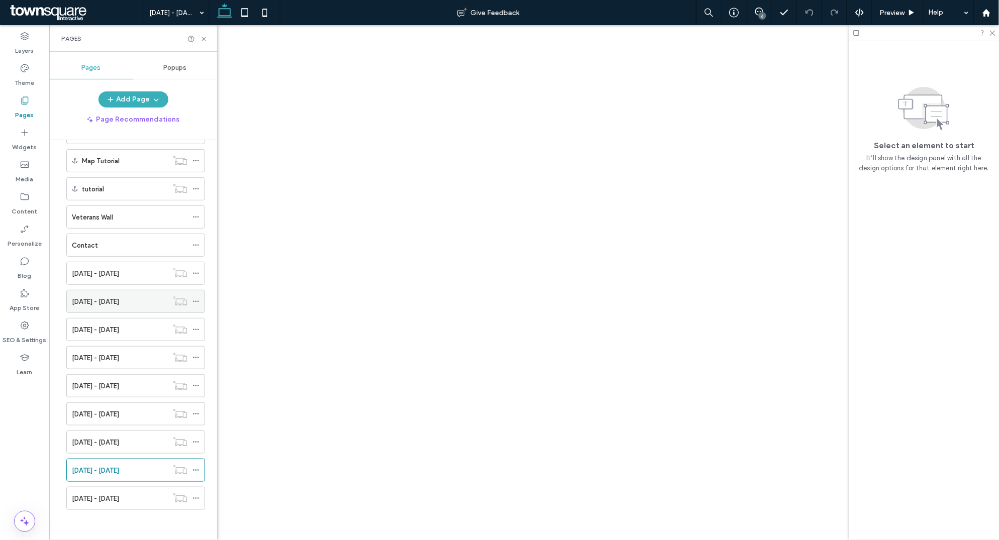
click at [120, 305] on div "2023 - 2024" at bounding box center [120, 301] width 96 height 11
click at [109, 466] on div "2016 - 2017" at bounding box center [120, 470] width 96 height 11
click at [119, 304] on div "2023 - 2024" at bounding box center [120, 301] width 96 height 11
click at [119, 271] on div "2024 - 2025" at bounding box center [120, 273] width 96 height 11
click at [761, 14] on div "6" at bounding box center [762, 16] width 8 height 8
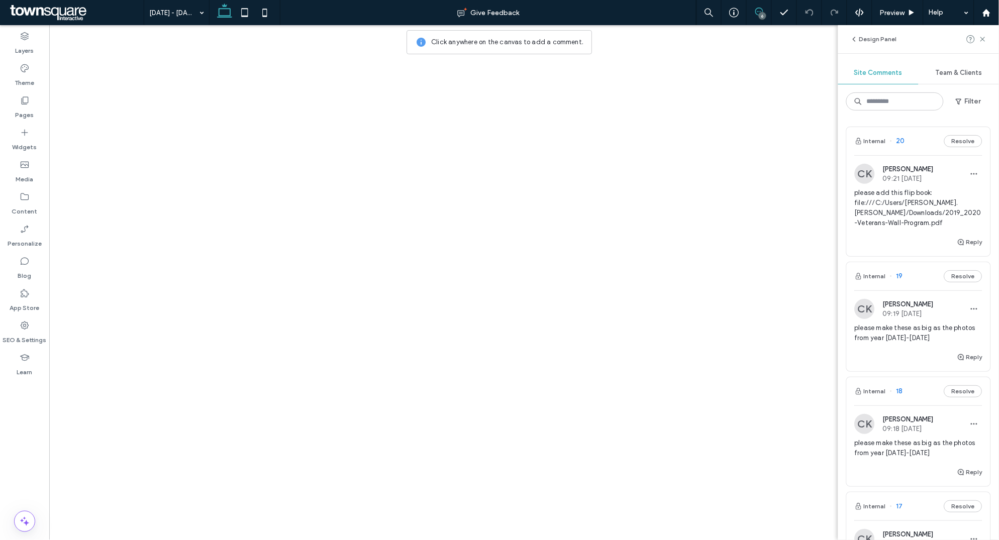
click at [865, 313] on img at bounding box center [864, 309] width 20 height 20
click at [556, 192] on icon at bounding box center [557, 195] width 8 height 8
click at [763, 14] on div "6" at bounding box center [762, 16] width 8 height 8
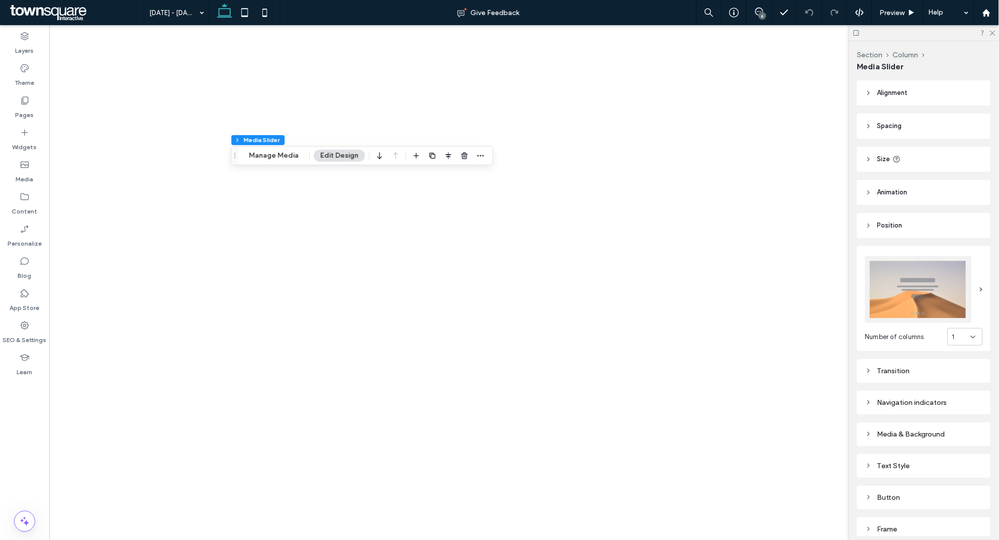
scroll to position [43, 0]
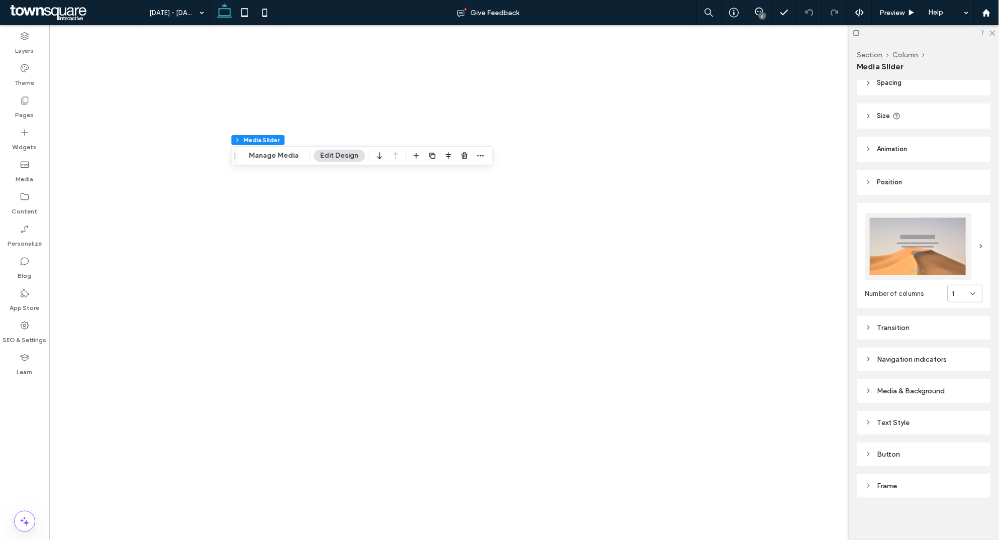
click at [905, 387] on div "Media & Background" at bounding box center [924, 391] width 118 height 9
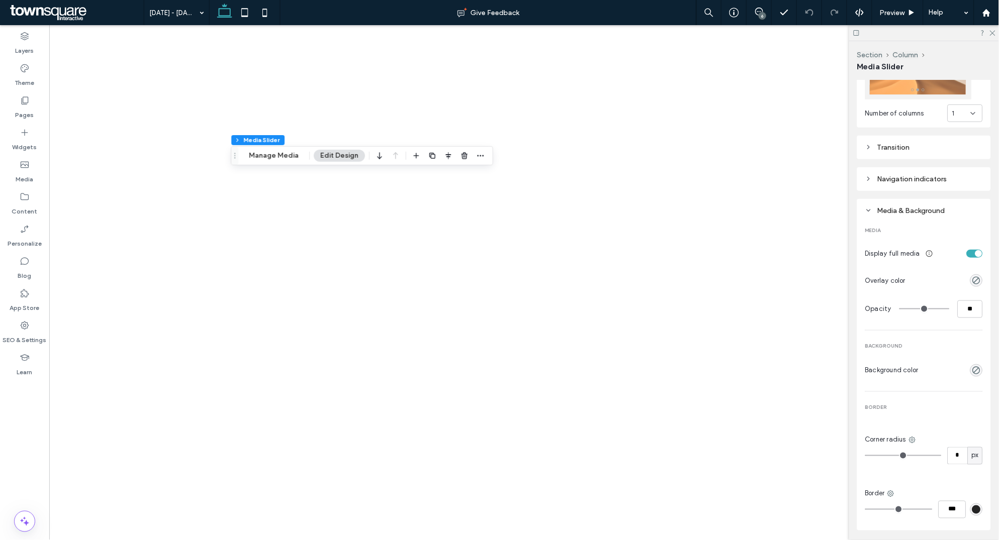
scroll to position [220, 0]
click at [979, 255] on div "toggle" at bounding box center [978, 257] width 7 height 7
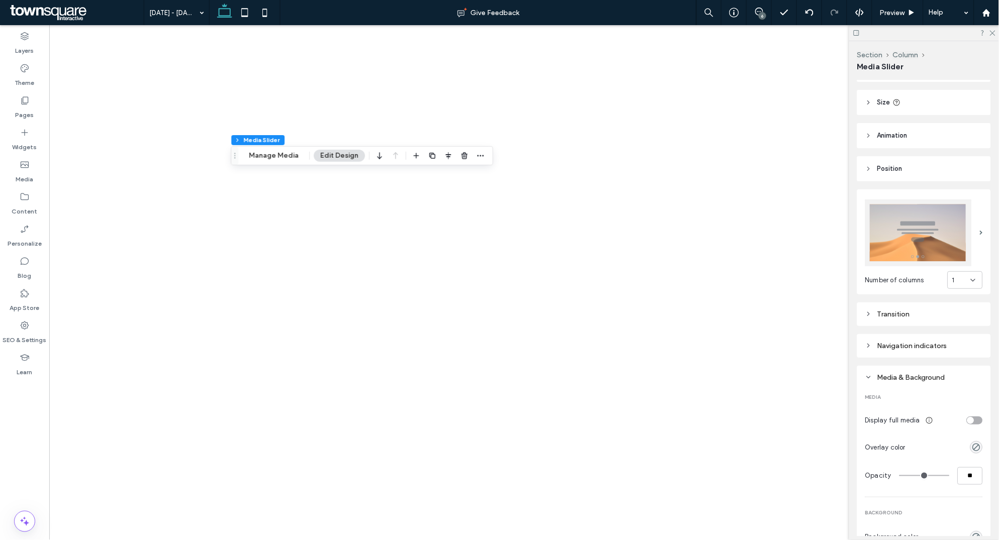
scroll to position [0, 0]
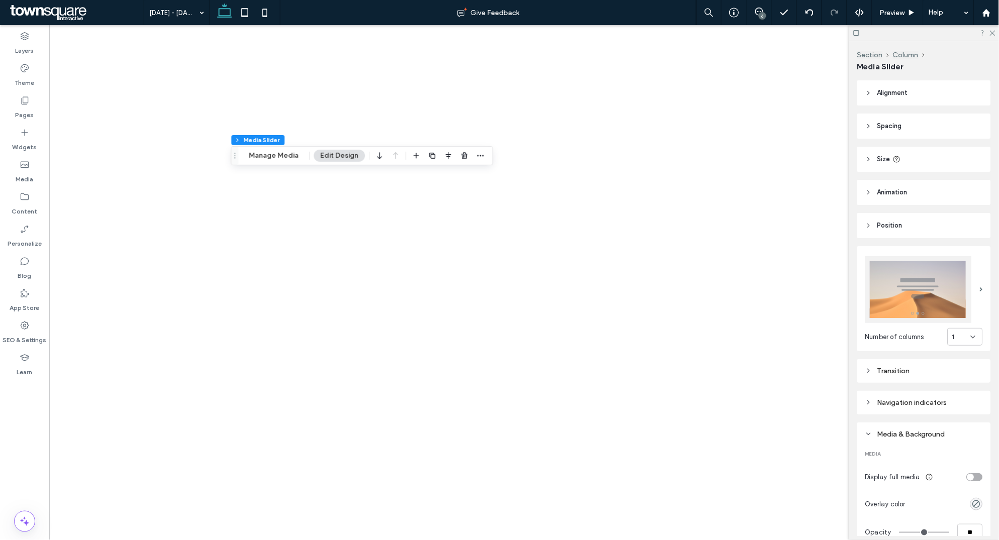
click at [889, 147] on header "Size" at bounding box center [924, 159] width 134 height 25
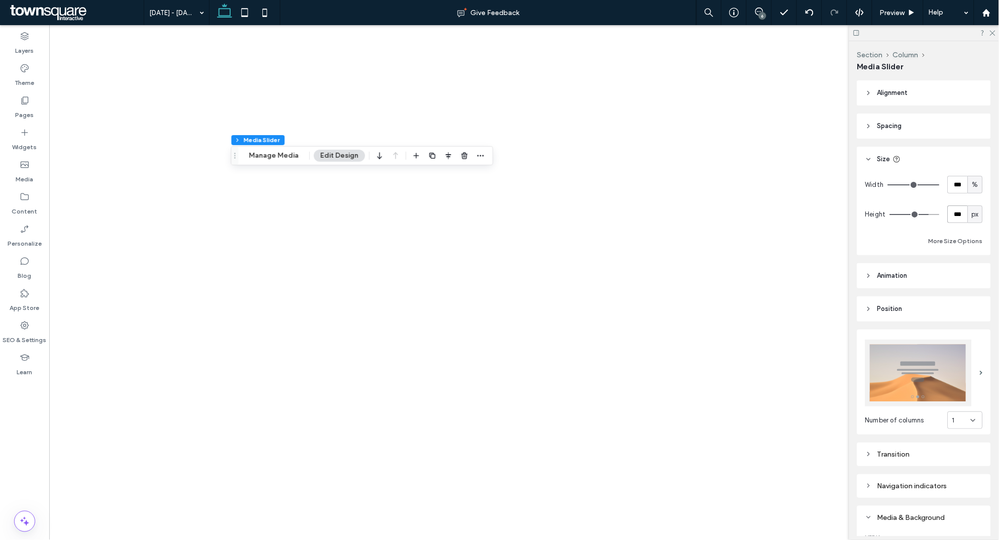
click at [959, 219] on input "***" at bounding box center [957, 214] width 20 height 18
type input "***"
click at [955, 219] on input "***" at bounding box center [957, 214] width 20 height 18
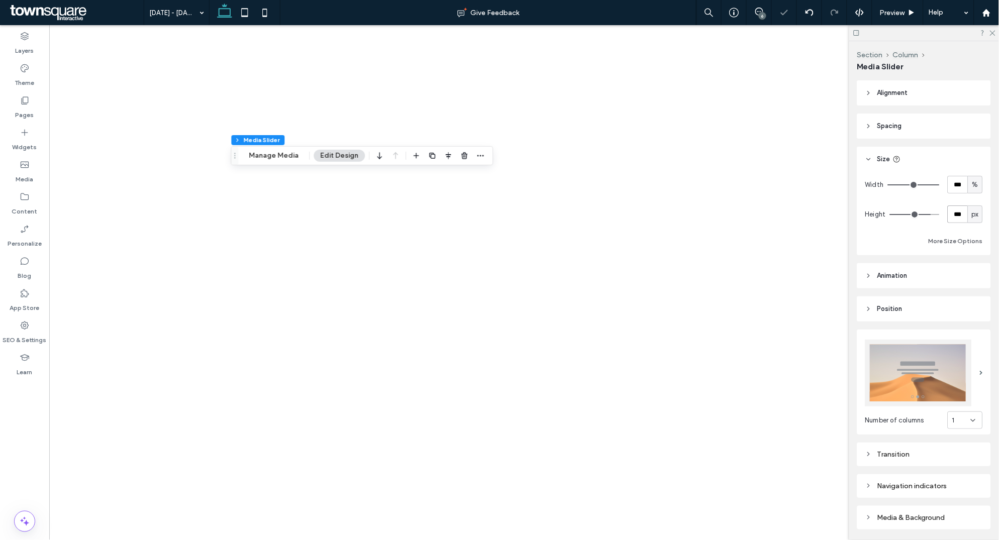
click at [955, 219] on input "***" at bounding box center [957, 214] width 20 height 18
type input "***"
click at [27, 109] on label "Pages" at bounding box center [25, 112] width 19 height 14
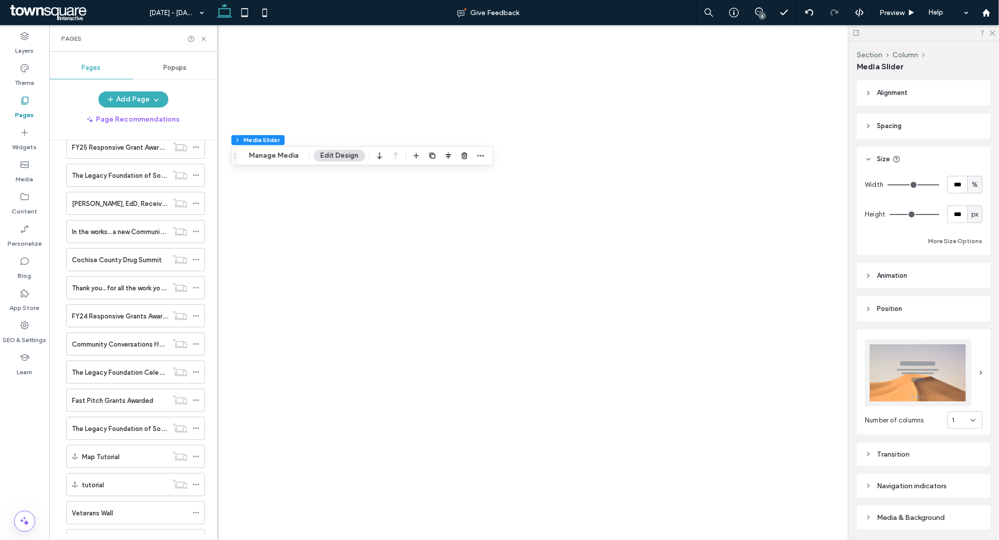
scroll to position [930, 0]
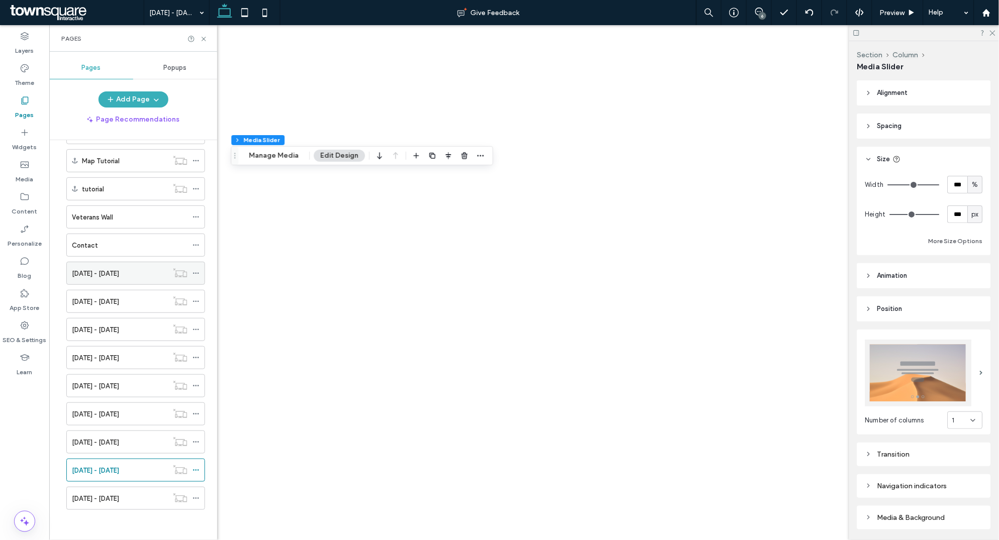
click at [130, 274] on div "2024 - 2025" at bounding box center [120, 273] width 96 height 11
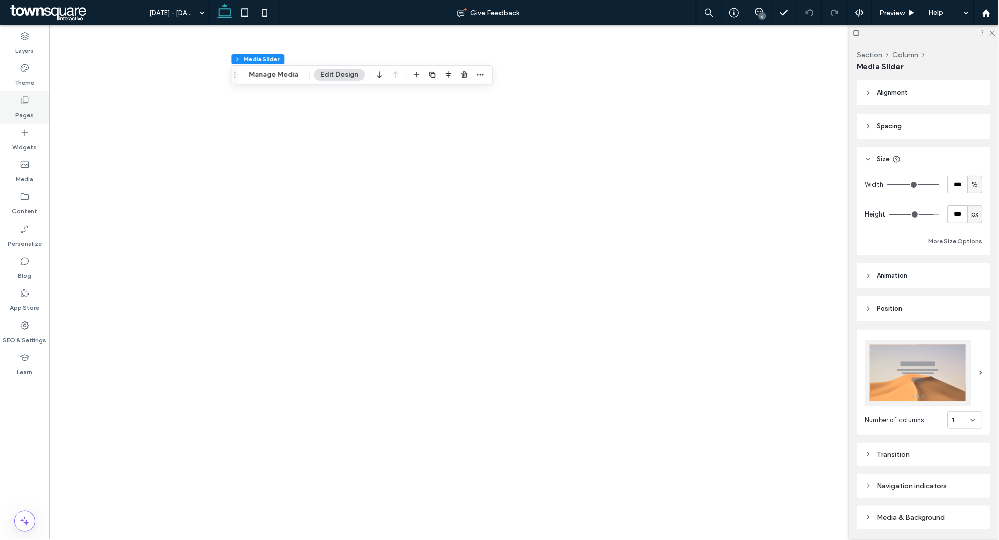
click at [25, 107] on label "Pages" at bounding box center [25, 112] width 19 height 14
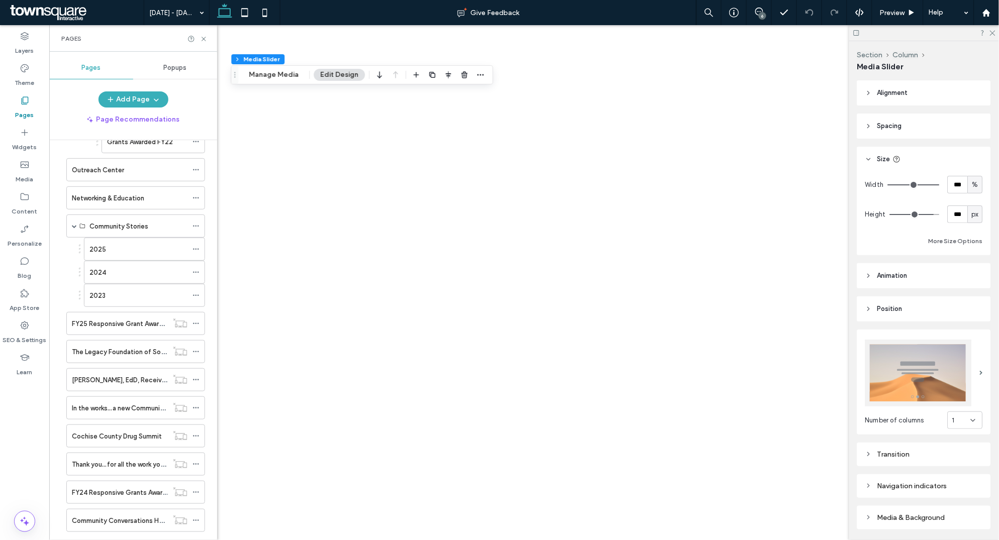
scroll to position [930, 0]
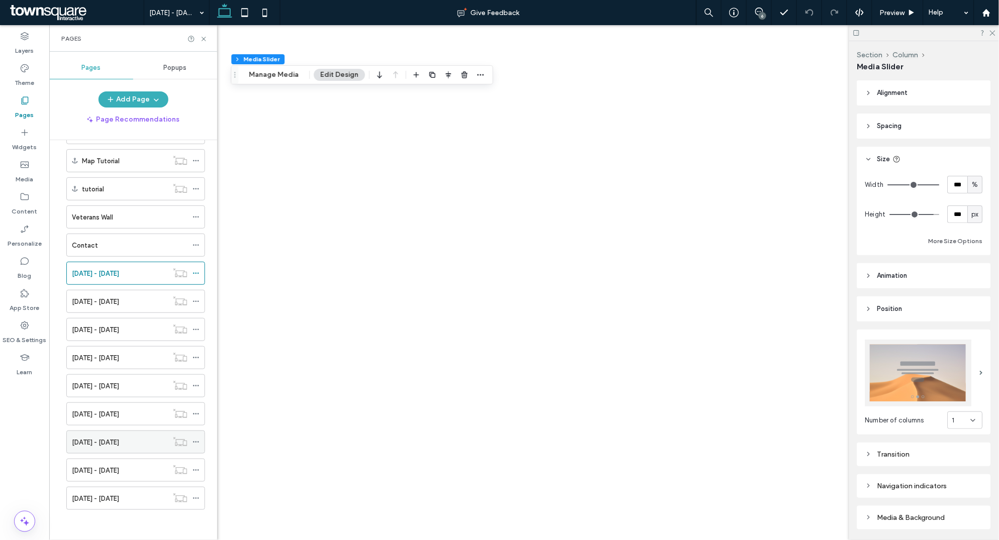
click at [106, 444] on div "2017 - 2018" at bounding box center [120, 442] width 96 height 11
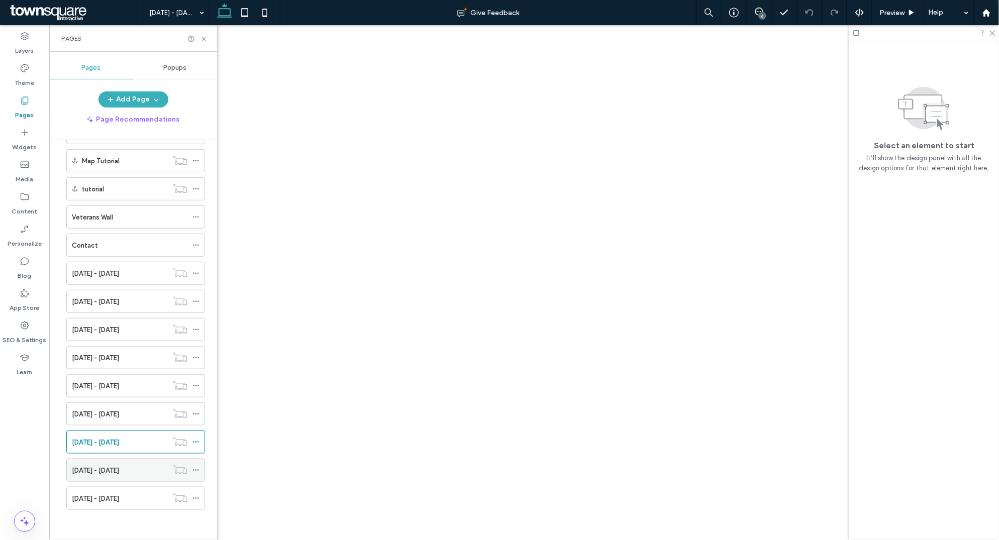
click at [103, 471] on label "2016 - 2017" at bounding box center [95, 471] width 47 height 18
click at [203, 36] on icon at bounding box center [204, 39] width 8 height 8
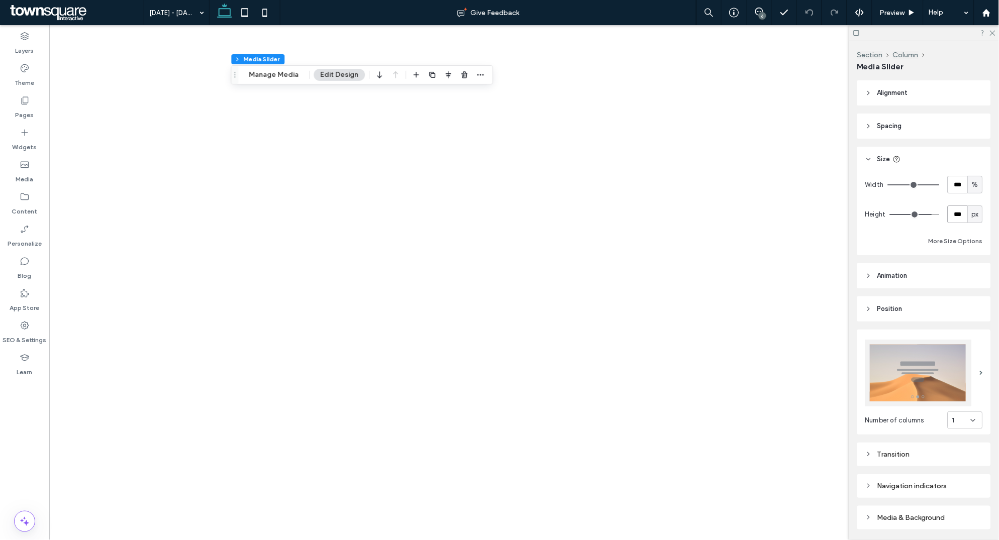
click at [957, 212] on input "***" at bounding box center [957, 214] width 20 height 18
type input "***"
click at [895, 13] on span "Preview" at bounding box center [892, 13] width 25 height 9
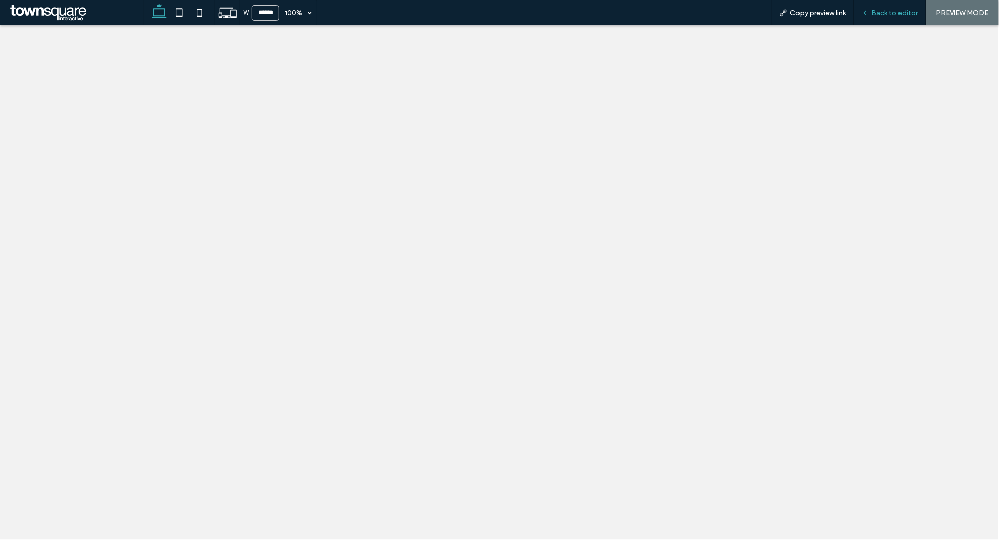
click at [887, 15] on span "Back to editor" at bounding box center [895, 13] width 46 height 9
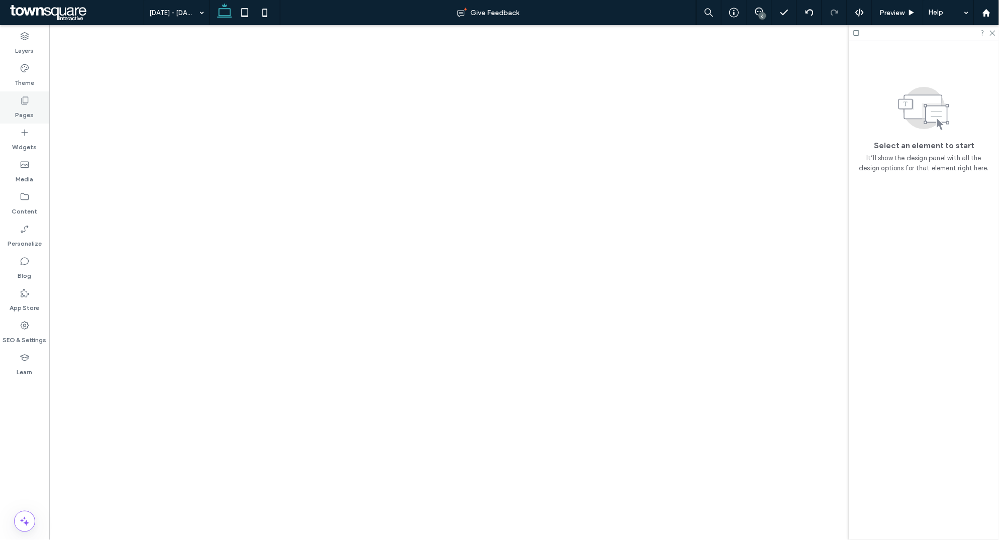
click at [29, 110] on label "Pages" at bounding box center [25, 112] width 19 height 14
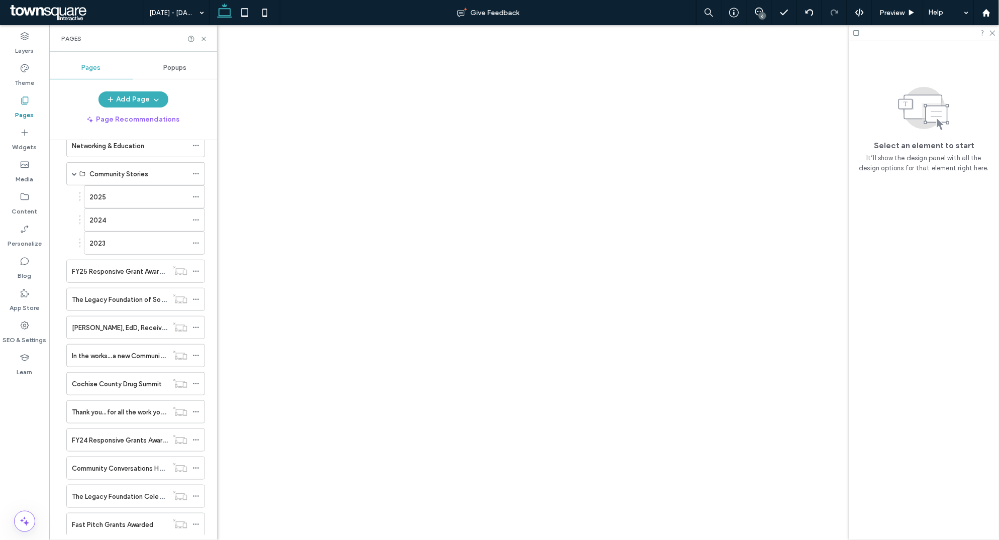
scroll to position [930, 0]
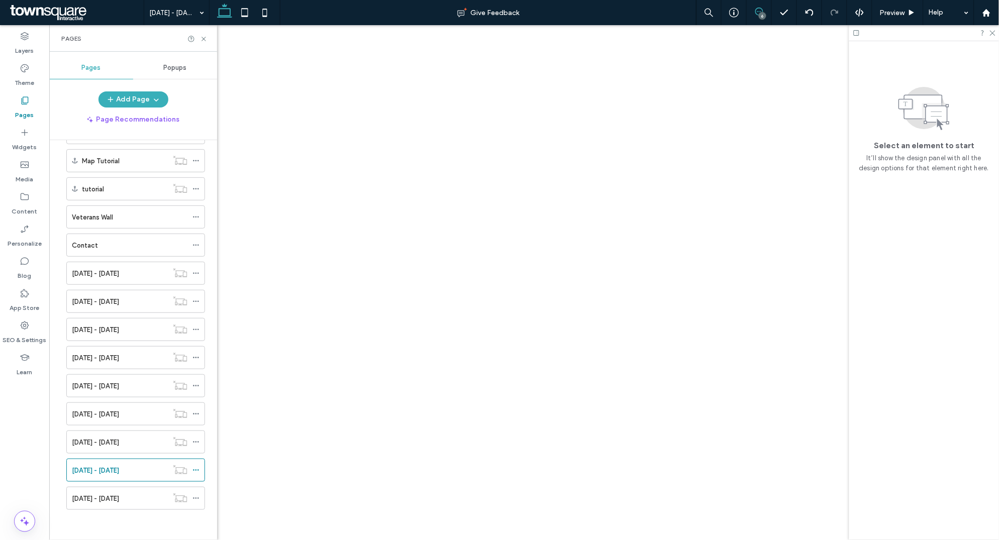
click at [764, 11] on span at bounding box center [758, 12] width 25 height 8
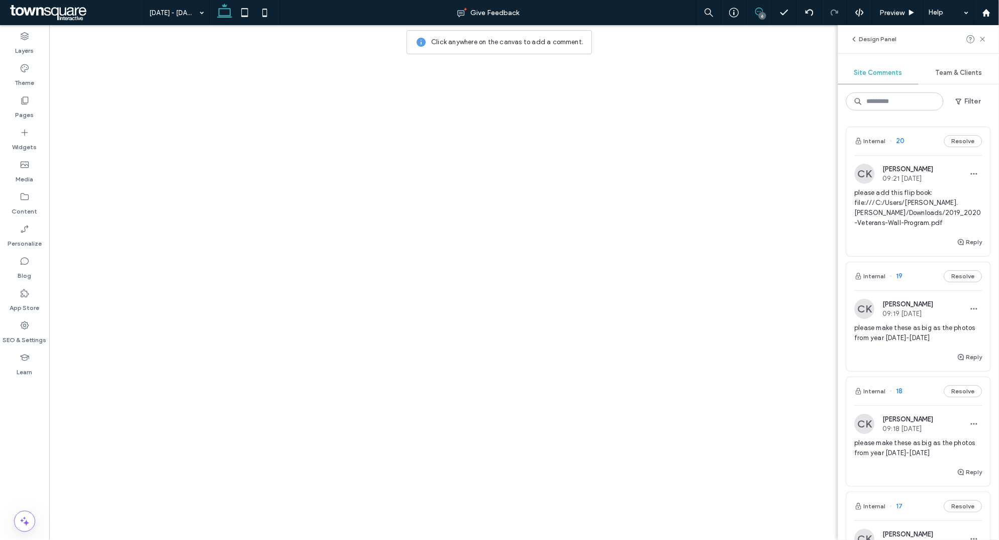
click at [866, 309] on img at bounding box center [864, 309] width 20 height 20
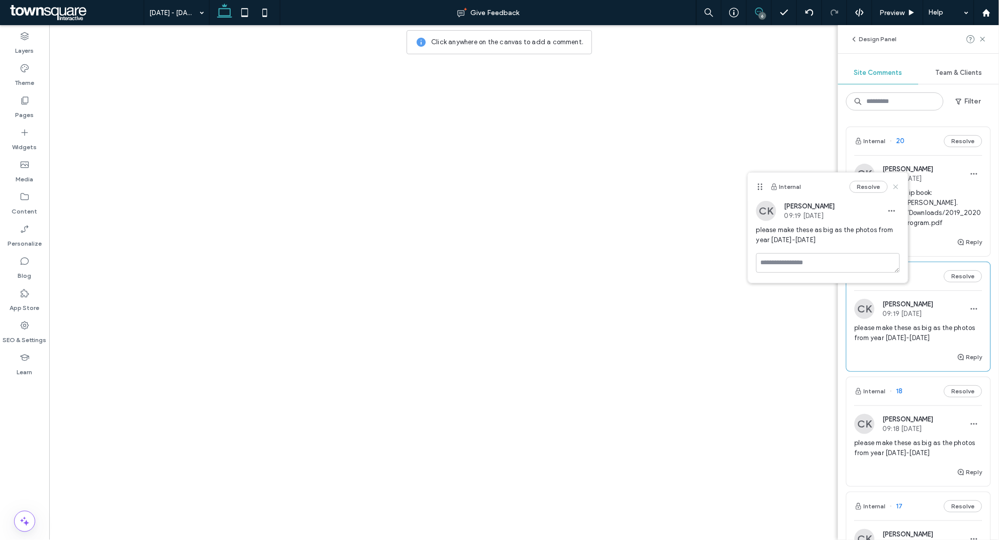
click at [894, 185] on use at bounding box center [896, 186] width 5 height 5
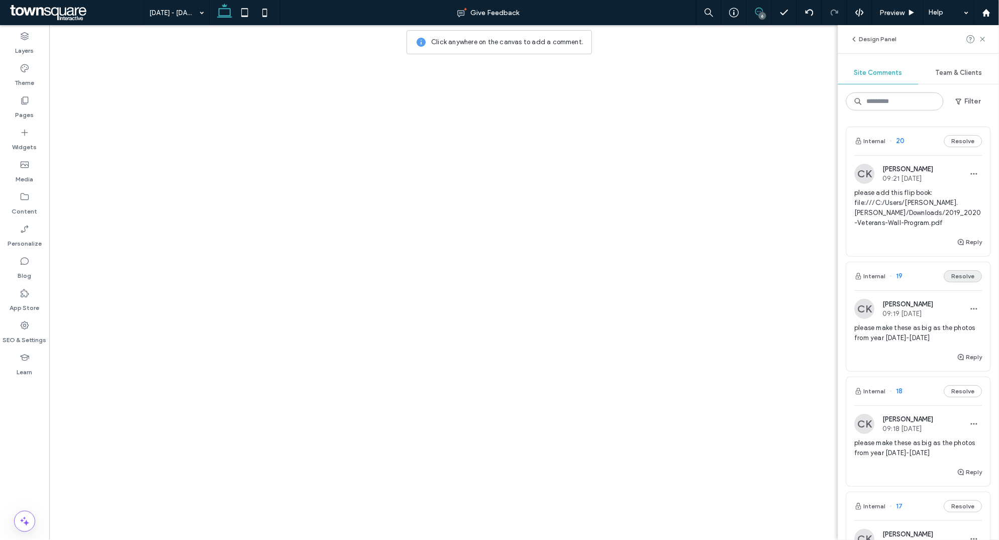
click at [972, 275] on button "Resolve" at bounding box center [963, 276] width 38 height 12
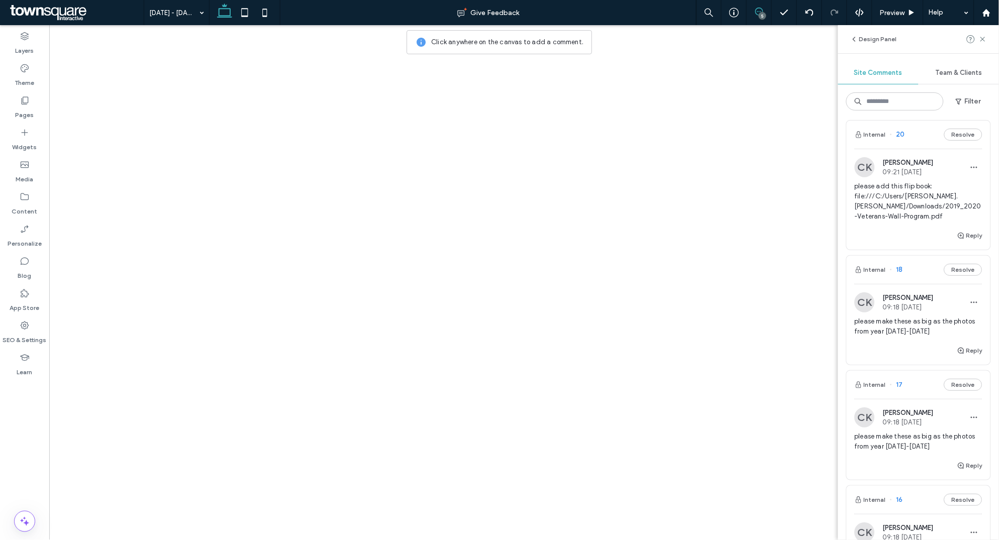
click at [869, 303] on img at bounding box center [864, 302] width 20 height 20
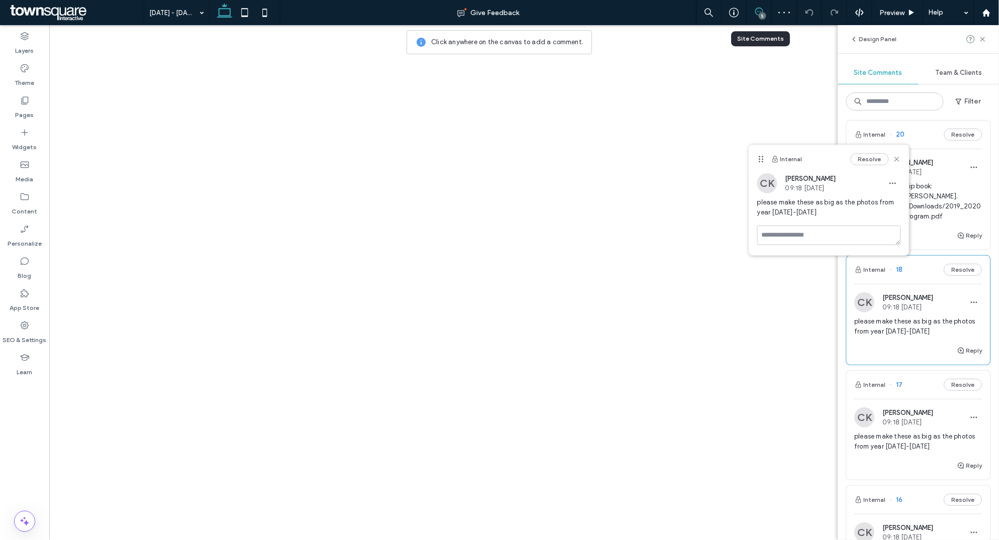
click at [757, 18] on div "5" at bounding box center [758, 12] width 25 height 25
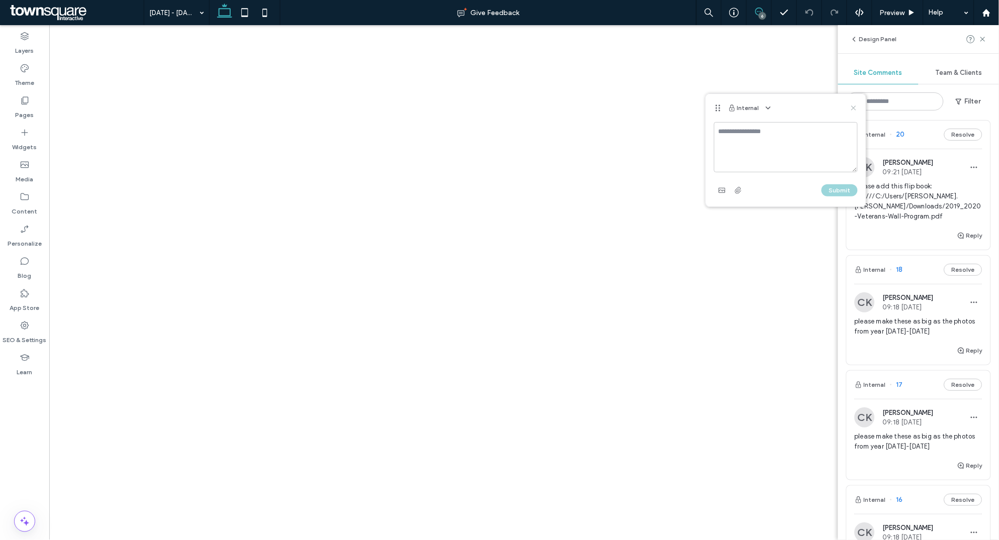
click at [853, 108] on use at bounding box center [853, 108] width 5 height 5
click at [761, 13] on div "5" at bounding box center [762, 16] width 8 height 8
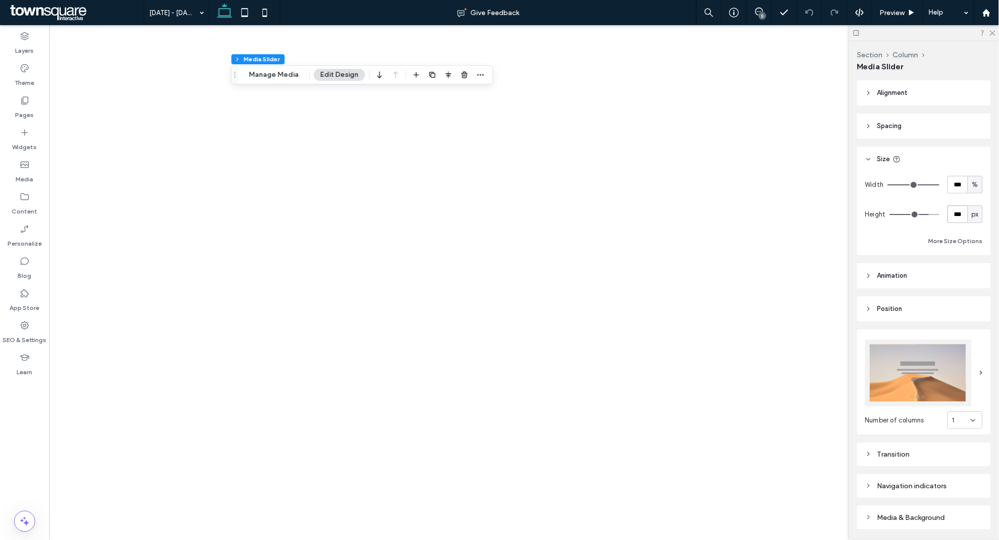
click at [962, 209] on input "***" at bounding box center [957, 214] width 20 height 18
type input "***"
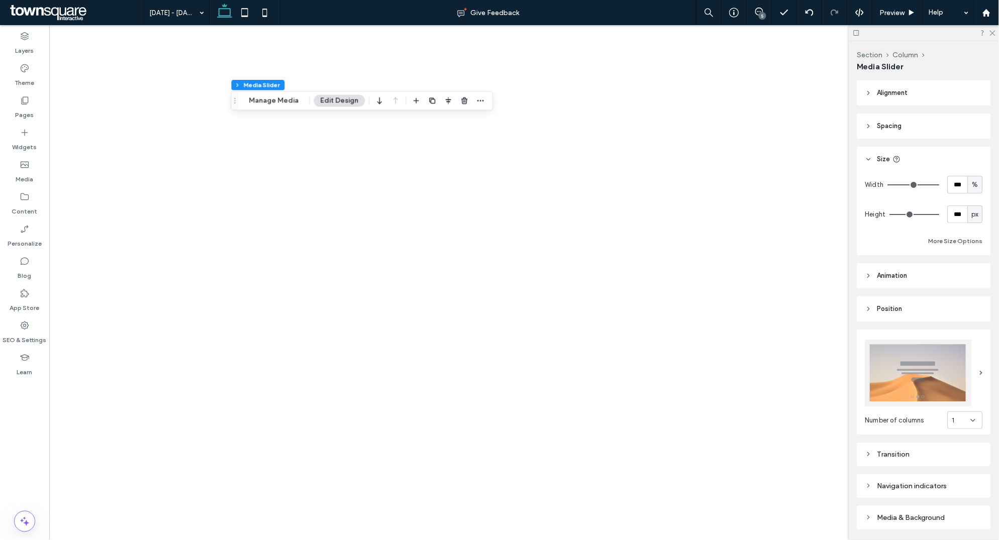
click at [764, 13] on div "5" at bounding box center [762, 16] width 8 height 8
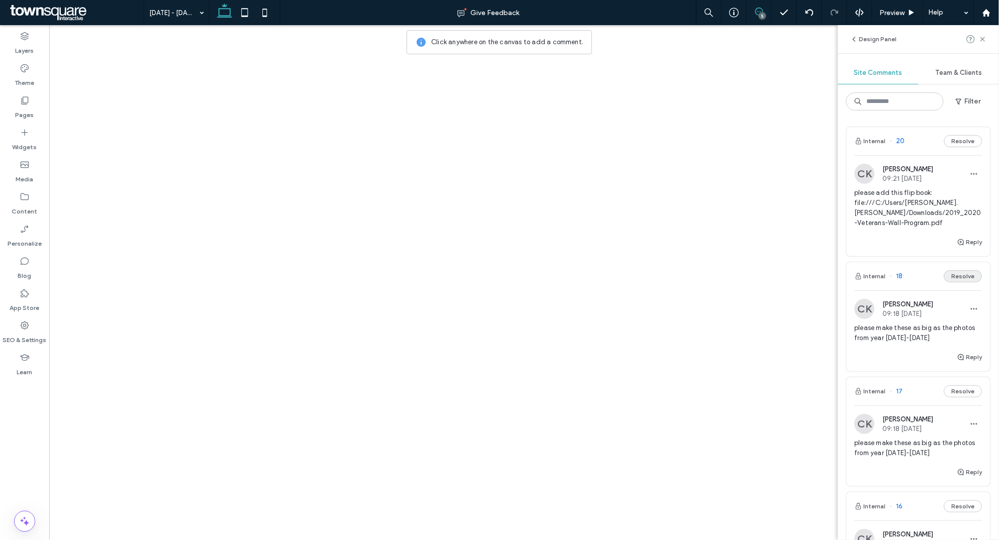
click at [971, 277] on button "Resolve" at bounding box center [963, 276] width 38 height 12
click at [244, 10] on icon at bounding box center [245, 13] width 20 height 20
click at [261, 15] on icon at bounding box center [265, 13] width 20 height 20
click at [675, 184] on use at bounding box center [677, 183] width 5 height 5
click at [762, 13] on div "4" at bounding box center [762, 16] width 8 height 8
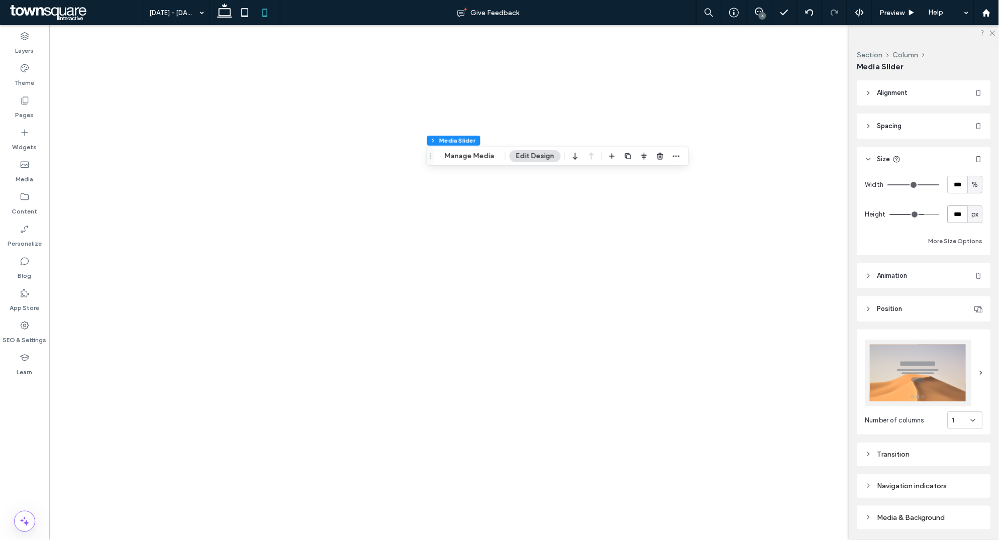
click at [959, 211] on input "***" at bounding box center [957, 214] width 20 height 18
type input "***"
click at [959, 211] on input "***" at bounding box center [957, 214] width 20 height 18
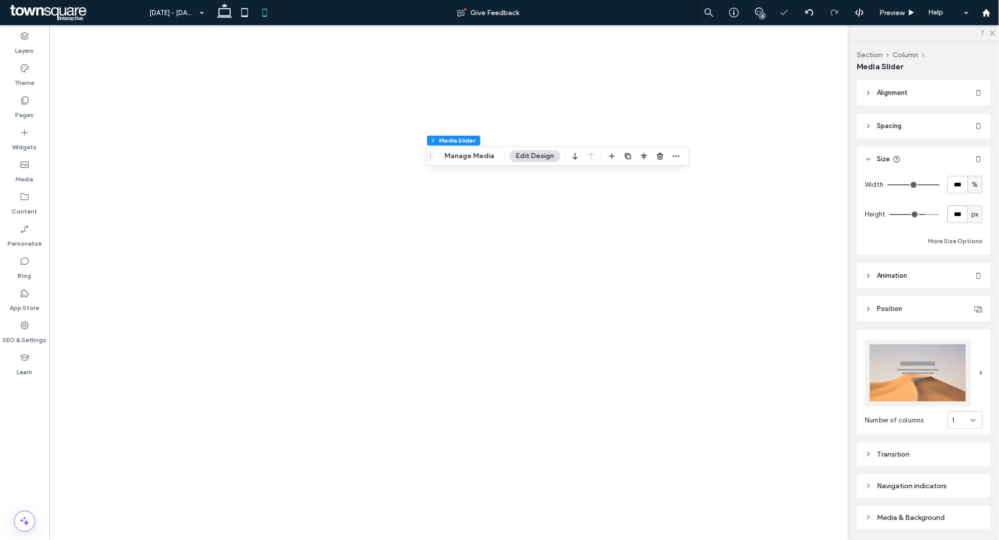
click at [959, 211] on input "***" at bounding box center [957, 214] width 20 height 18
type input "***"
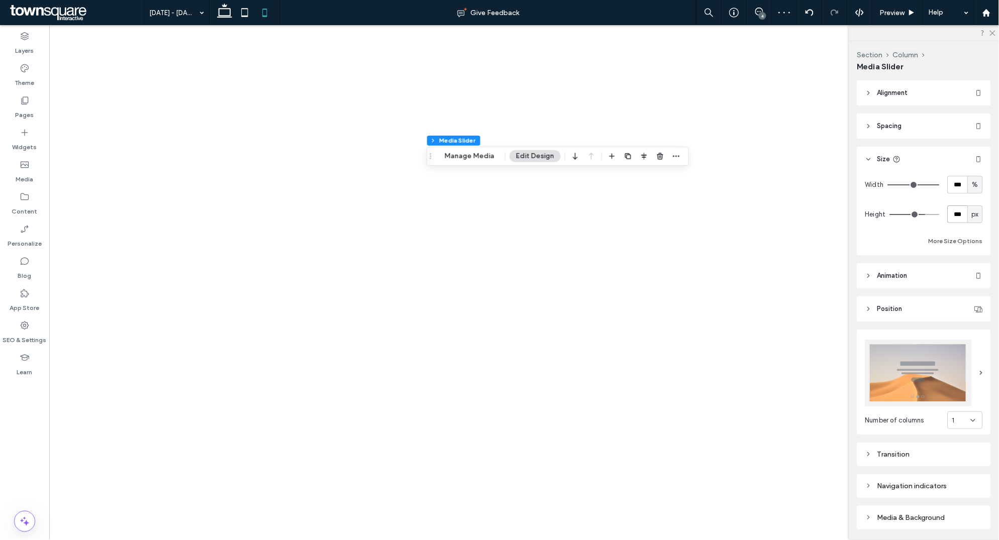
type input "***"
type input "*"
type input "***"
click at [26, 100] on icon at bounding box center [25, 100] width 10 height 10
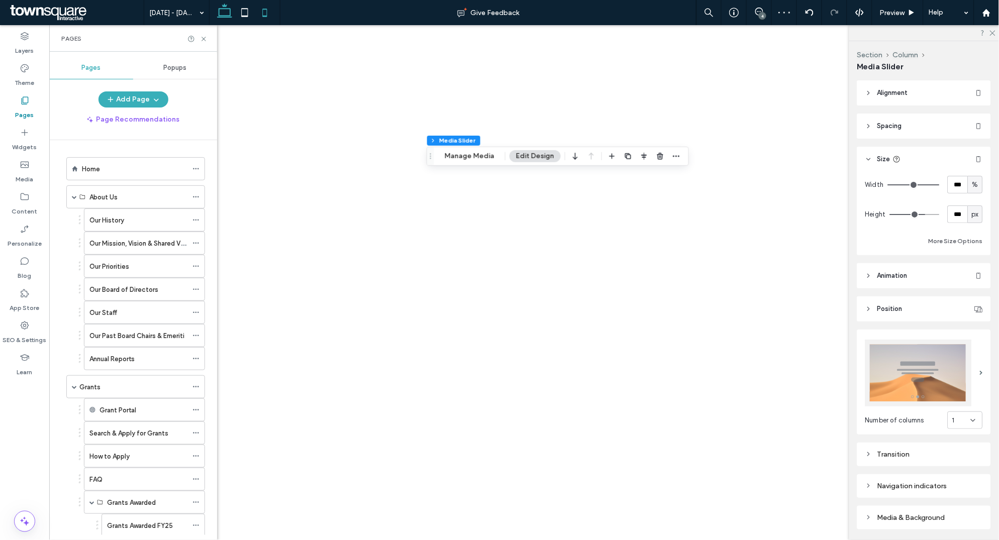
click at [230, 14] on icon at bounding box center [224, 13] width 20 height 20
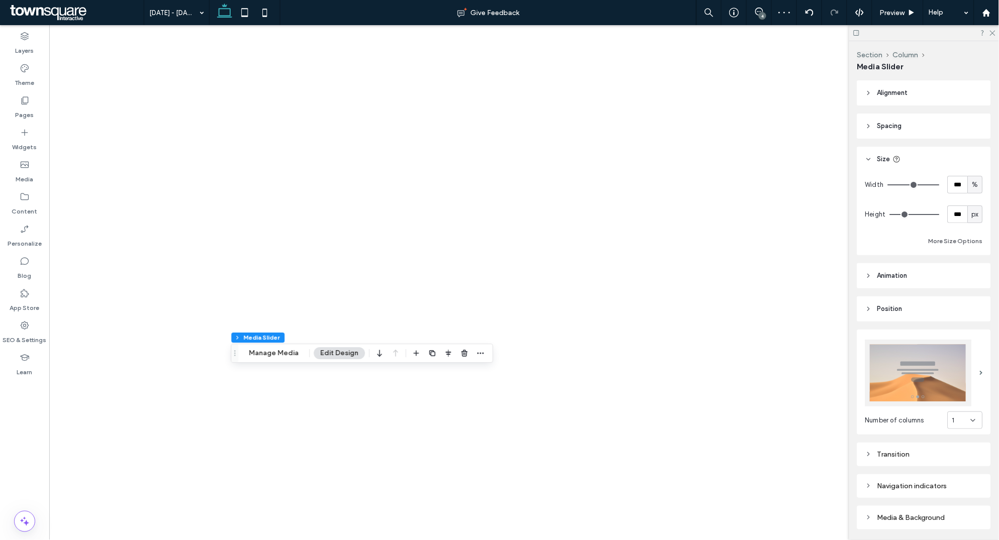
type input "***"
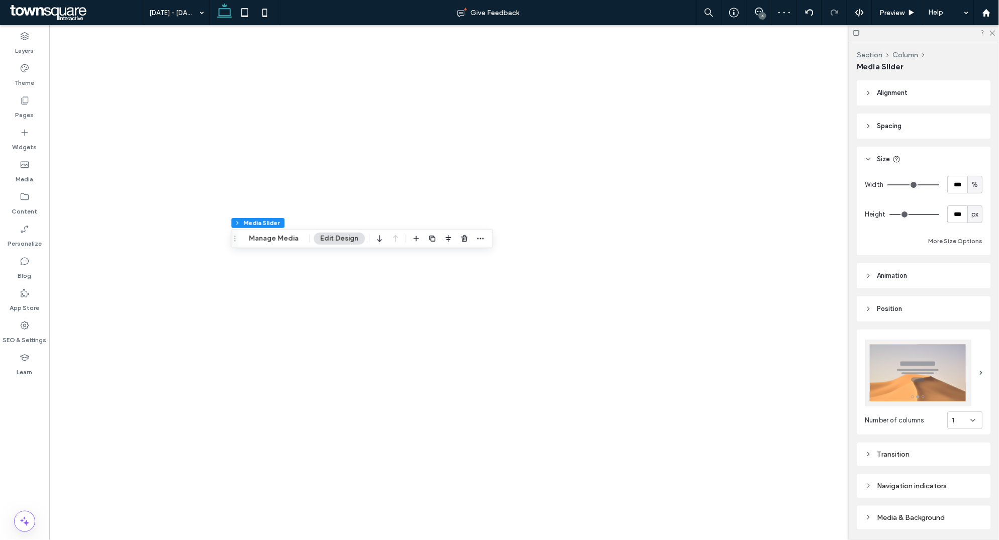
click at [762, 14] on div "4" at bounding box center [762, 16] width 8 height 8
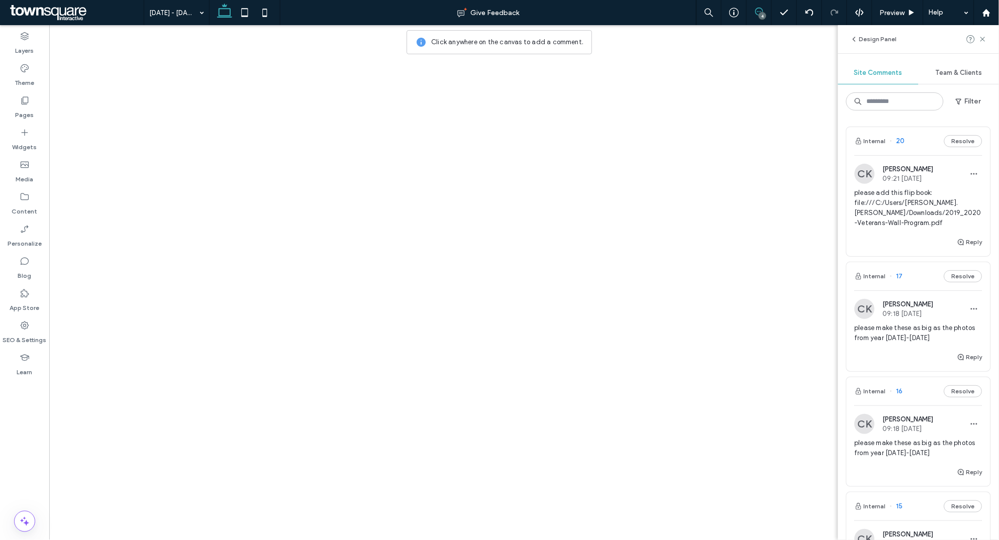
click at [861, 315] on img at bounding box center [864, 309] width 20 height 20
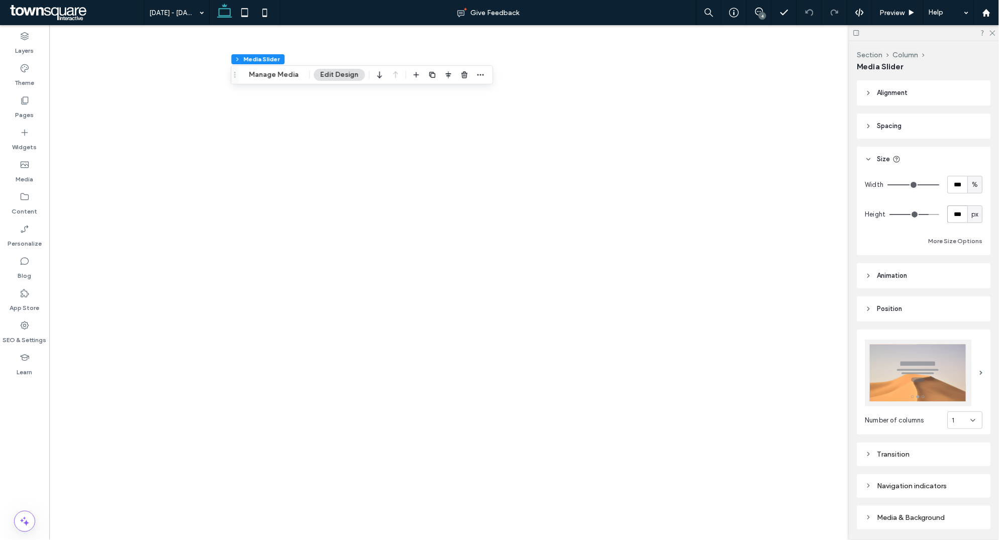
click at [958, 214] on input "***" at bounding box center [957, 214] width 20 height 18
type input "***"
click at [758, 14] on div "4" at bounding box center [762, 16] width 8 height 8
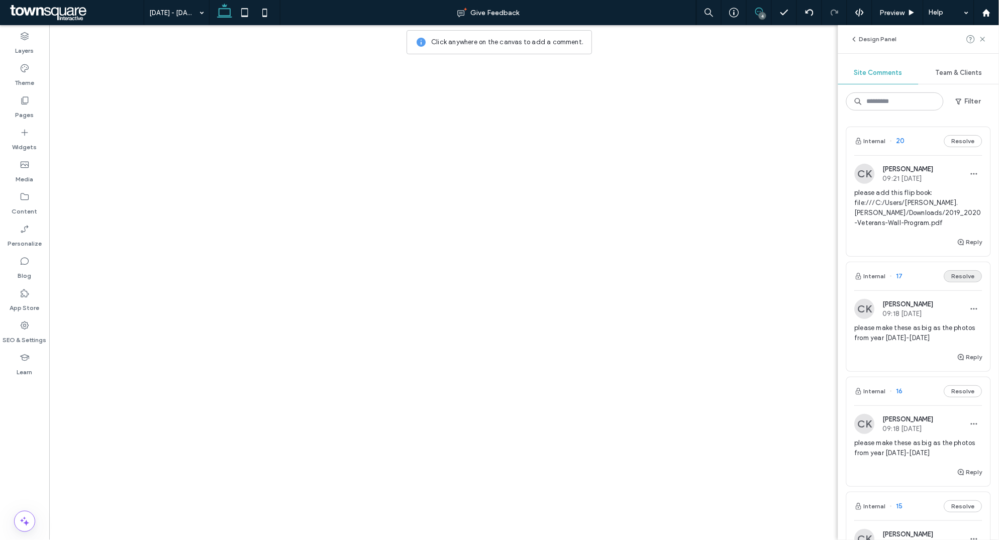
click at [963, 275] on button "Resolve" at bounding box center [963, 276] width 38 height 12
click at [915, 423] on div "Catherine Kempton 09:18 Aug 14 2025" at bounding box center [908, 423] width 51 height 17
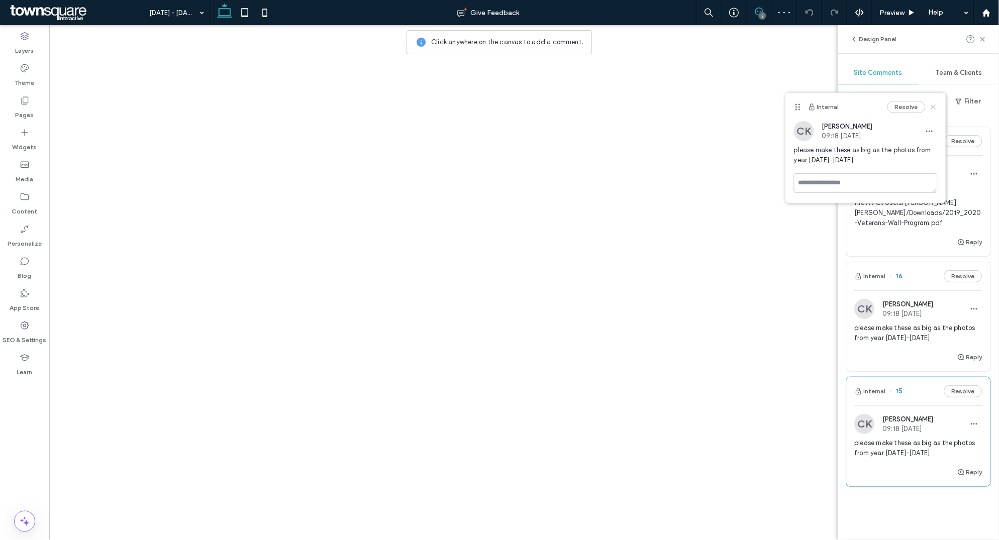
click at [933, 105] on icon at bounding box center [933, 107] width 8 height 8
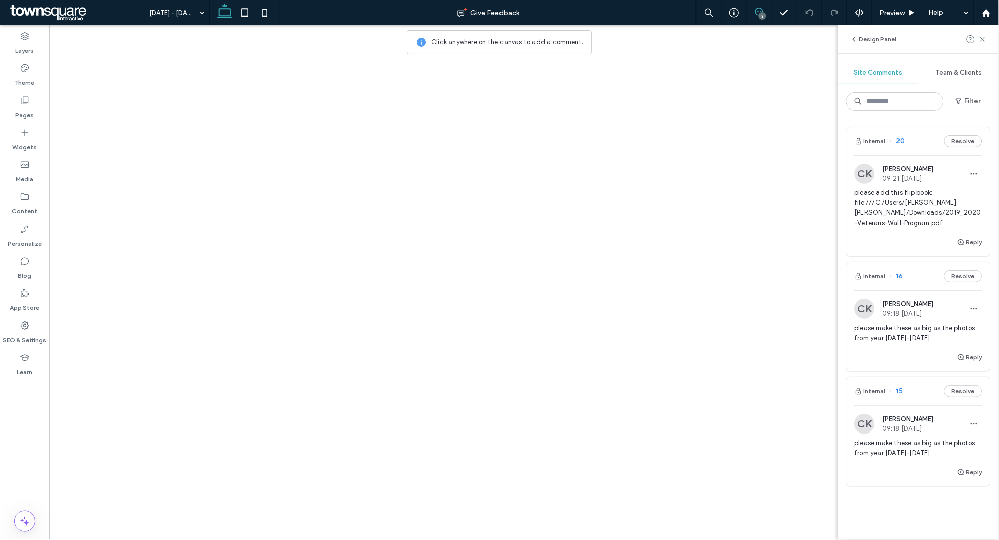
click at [887, 309] on div "Catherine Kempton 09:18 Aug 14 2025" at bounding box center [908, 308] width 51 height 17
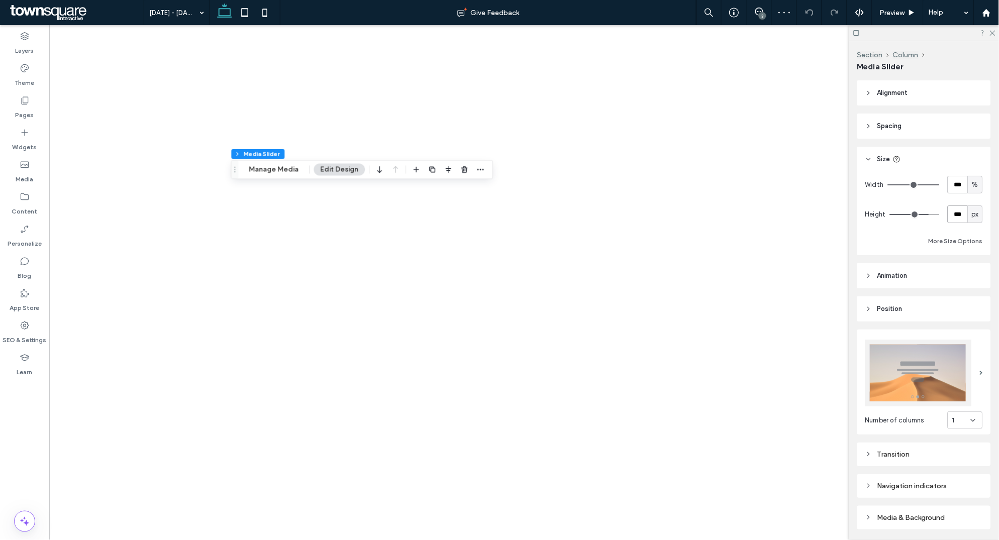
click at [961, 216] on input "***" at bounding box center [957, 214] width 20 height 18
type input "***"
click at [761, 13] on div "3" at bounding box center [762, 16] width 8 height 8
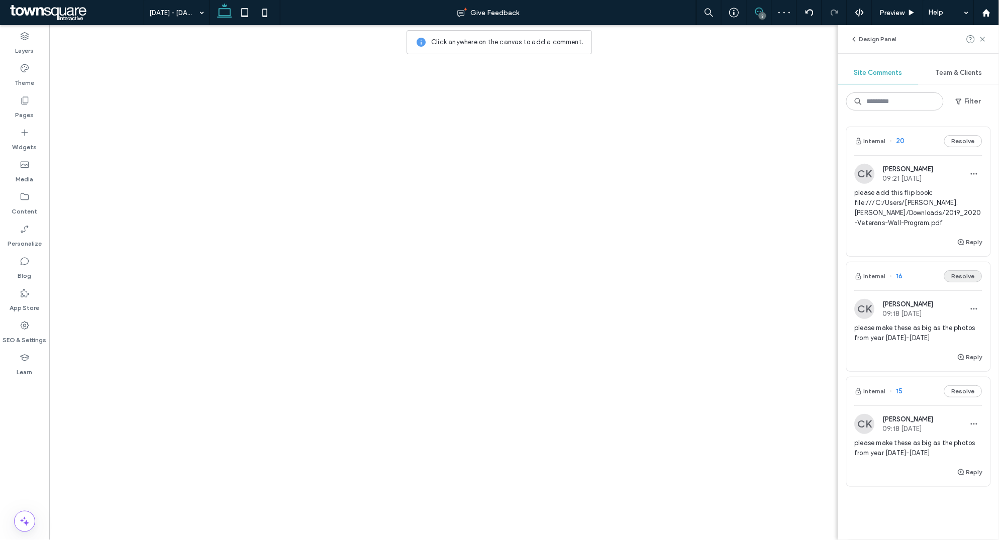
click at [975, 279] on button "Resolve" at bounding box center [963, 276] width 38 height 12
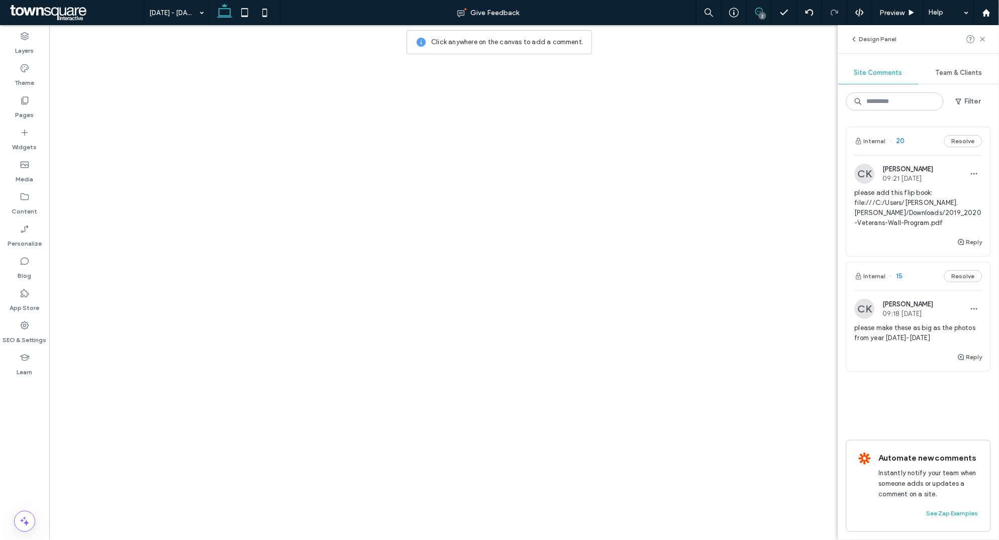
click at [867, 309] on img at bounding box center [864, 309] width 20 height 20
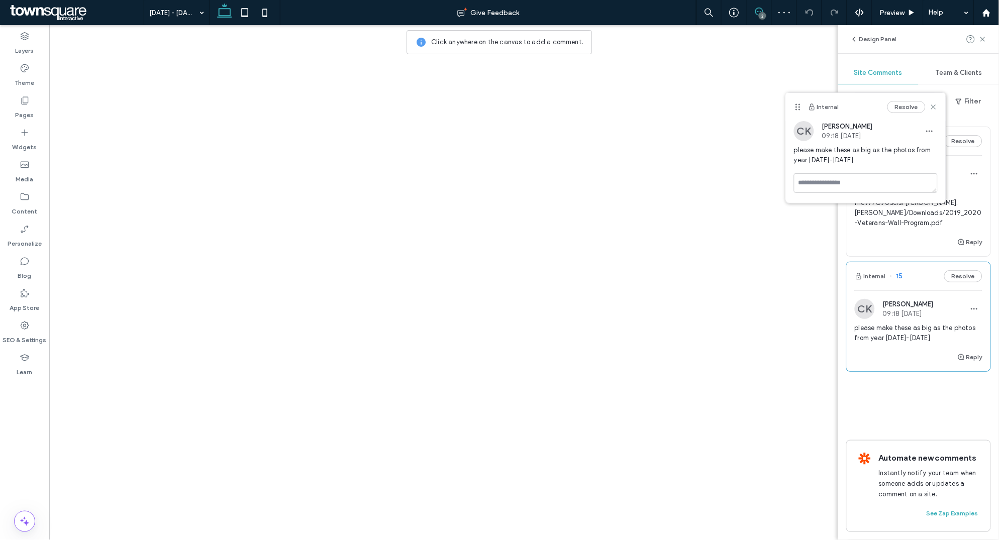
click at [765, 11] on span at bounding box center [758, 12] width 25 height 8
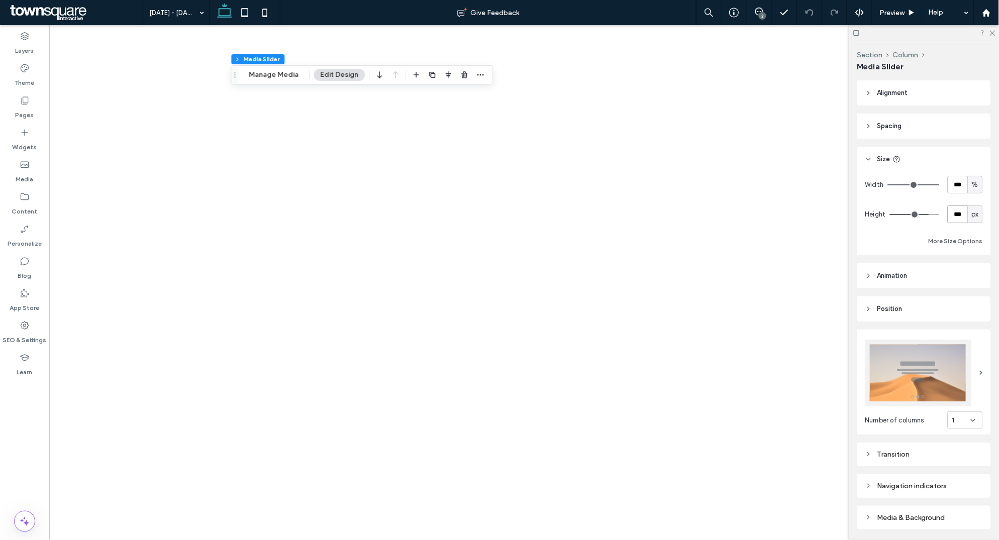
click at [961, 216] on input "***" at bounding box center [957, 214] width 20 height 18
type input "***"
click at [765, 19] on div "2" at bounding box center [758, 12] width 25 height 25
click at [761, 13] on div "2" at bounding box center [762, 16] width 8 height 8
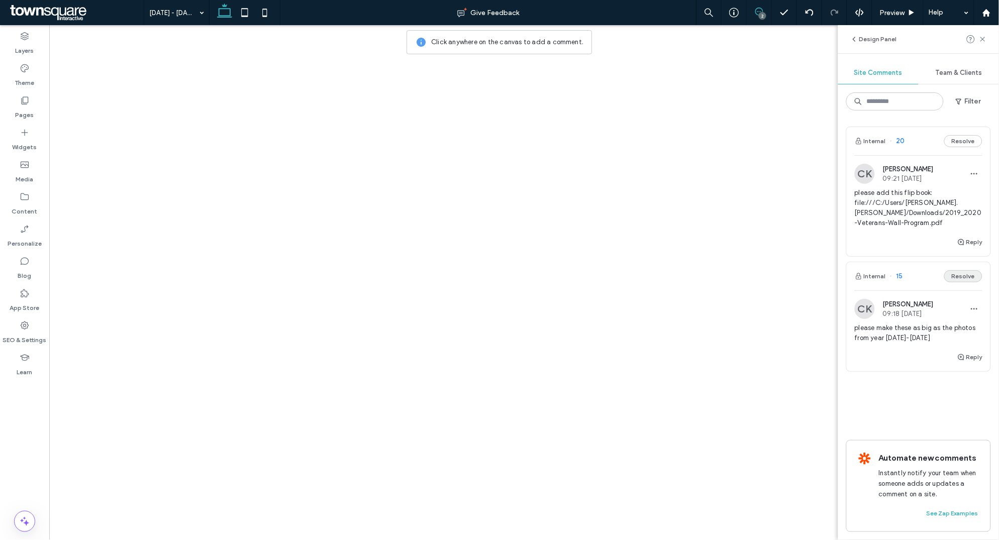
click at [971, 274] on button "Resolve" at bounding box center [963, 276] width 38 height 12
click at [909, 206] on span "please add this flip book: file:///C:/Users/catherine.kempton/Downloads/2019_20…" at bounding box center [918, 208] width 128 height 40
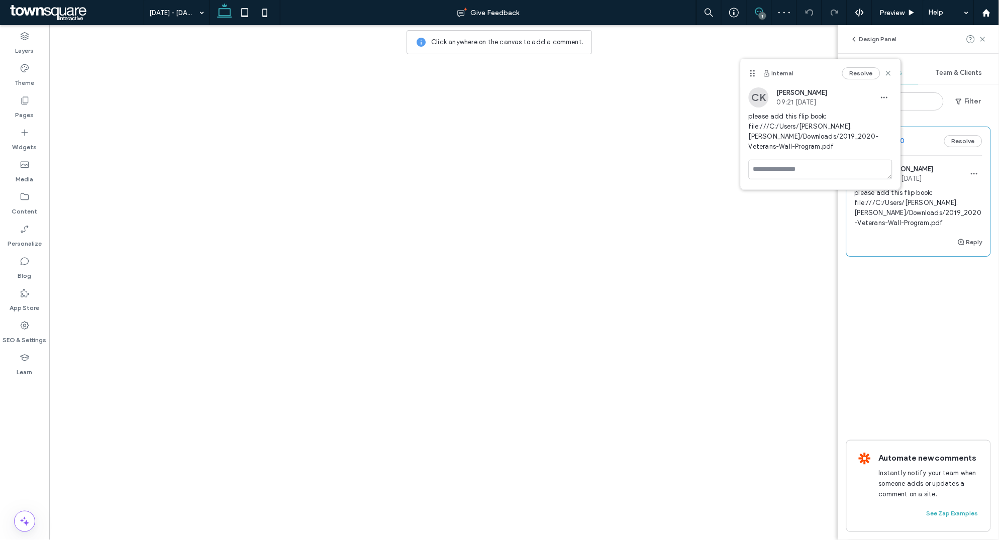
click at [855, 204] on span "please add this flip book: file:///C:/Users/catherine.kempton/Downloads/2019_20…" at bounding box center [918, 208] width 128 height 40
drag, startPoint x: 855, startPoint y: 203, endPoint x: 872, endPoint y: 209, distance: 17.0
click at [871, 211] on span "please add this flip book: file:///C:/Users/catherine.kempton/Downloads/2019_20…" at bounding box center [918, 208] width 128 height 40
click at [909, 207] on span "please add this flip book: file:///C:/Users/catherine.kempton/Downloads/2019_20…" at bounding box center [918, 208] width 128 height 40
drag, startPoint x: 855, startPoint y: 205, endPoint x: 921, endPoint y: 229, distance: 70.1
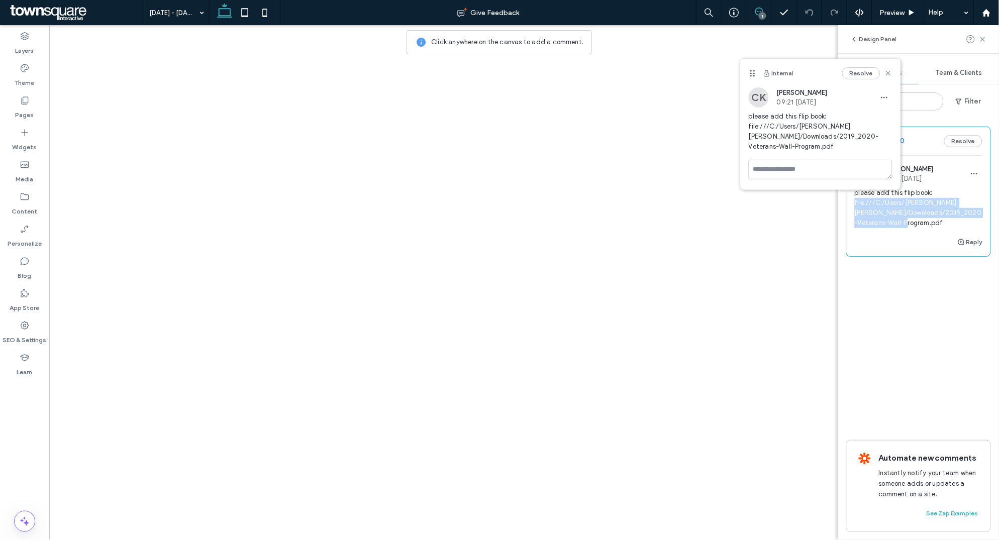
click at [921, 229] on div "please add this flip book: file:///C:/Users/catherine.kempton/Downloads/2019_20…" at bounding box center [918, 212] width 128 height 48
copy span "file:///C:/Users/catherine.kempton/Downloads/2019_2020-Veterans-Wall-Program.pdf"
click at [907, 247] on div "Reply" at bounding box center [918, 246] width 144 height 20
click at [885, 74] on icon at bounding box center [888, 73] width 8 height 8
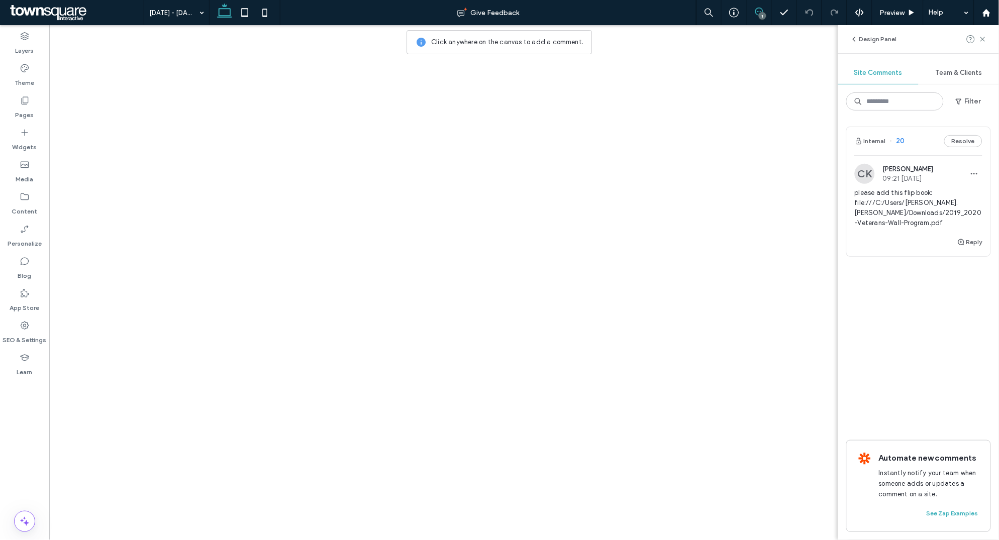
click at [758, 10] on icon at bounding box center [759, 12] width 8 height 8
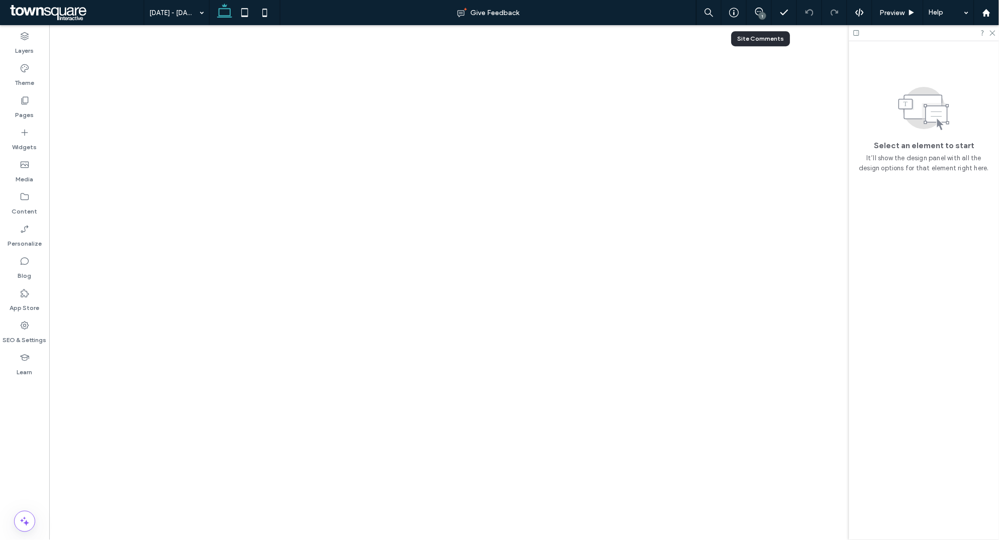
click at [756, 6] on div "1" at bounding box center [758, 12] width 25 height 25
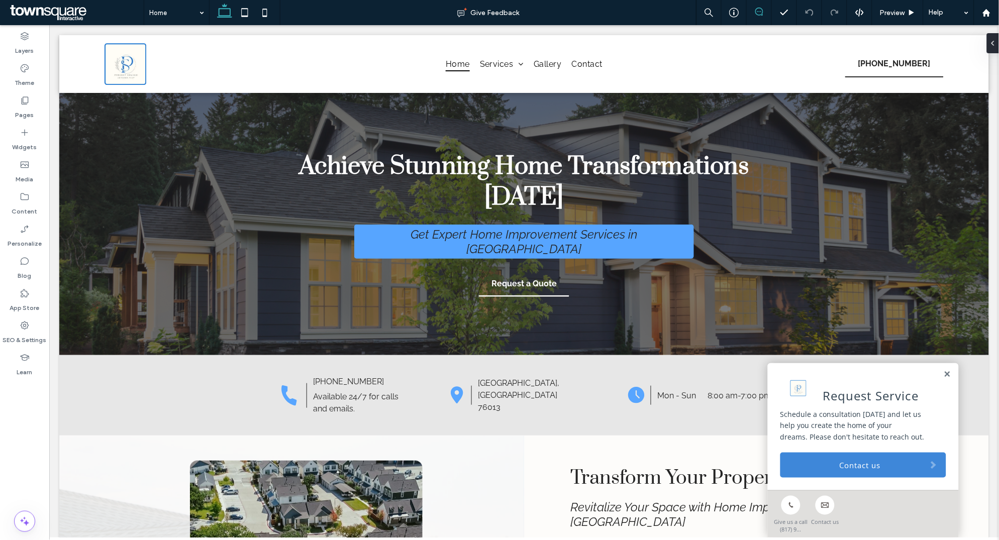
click at [757, 11] on icon at bounding box center [759, 12] width 8 height 8
click at [947, 374] on link at bounding box center [947, 374] width 8 height 9
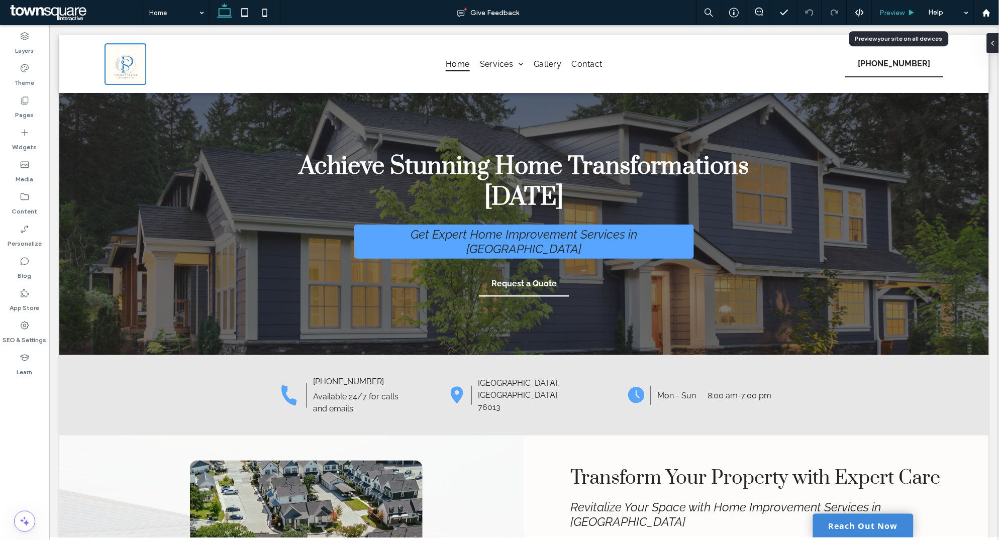
click at [893, 13] on span "Preview" at bounding box center [892, 13] width 25 height 9
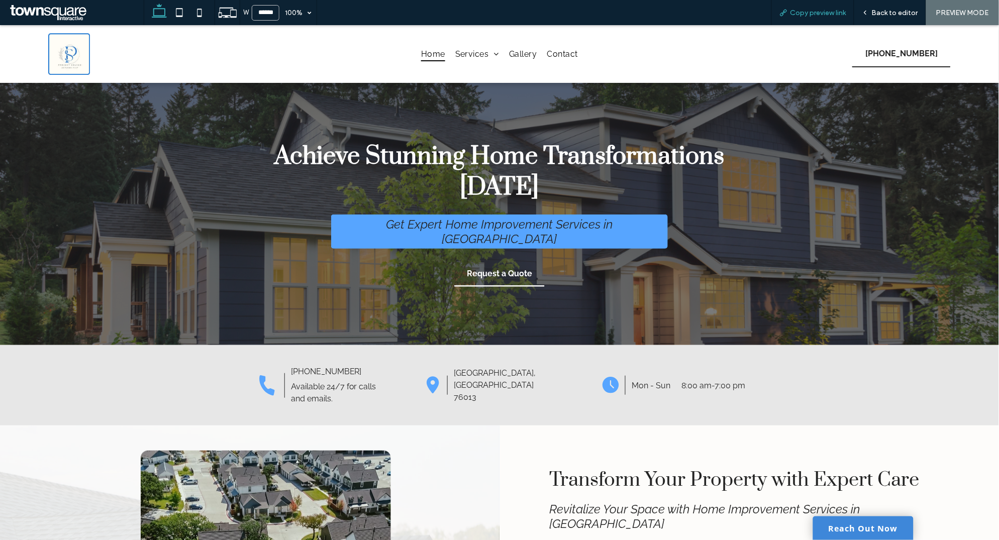
click at [825, 15] on span "Copy preview link" at bounding box center [818, 13] width 56 height 9
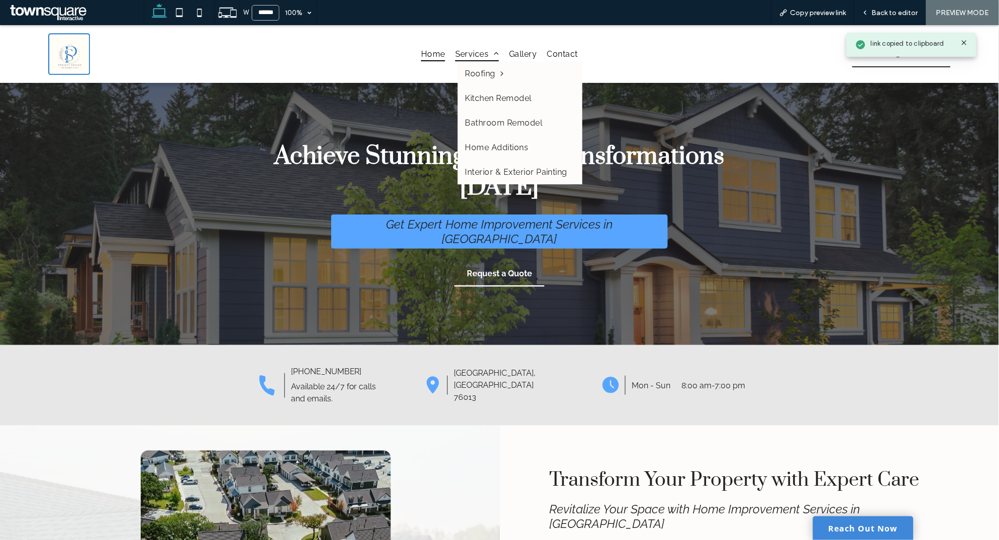
click at [476, 50] on span "Services" at bounding box center [477, 53] width 44 height 15
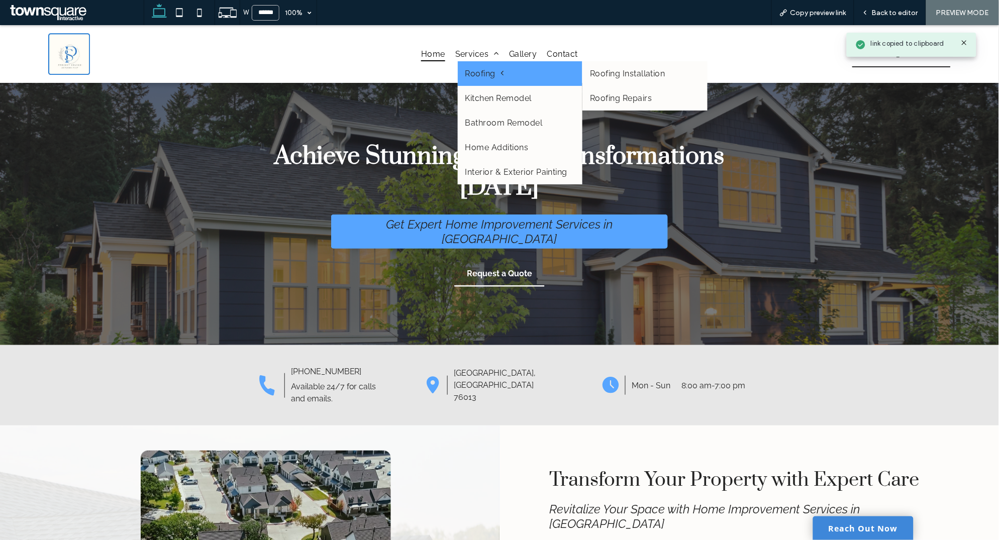
click at [476, 68] on span "Roofing" at bounding box center [484, 73] width 39 height 10
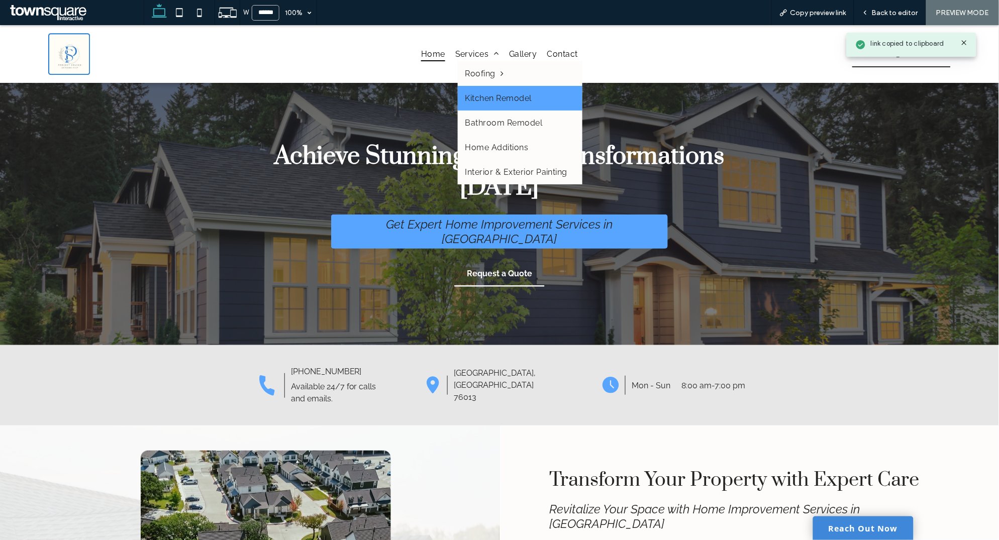
click at [487, 97] on span "Kitchen Remodel" at bounding box center [498, 98] width 66 height 10
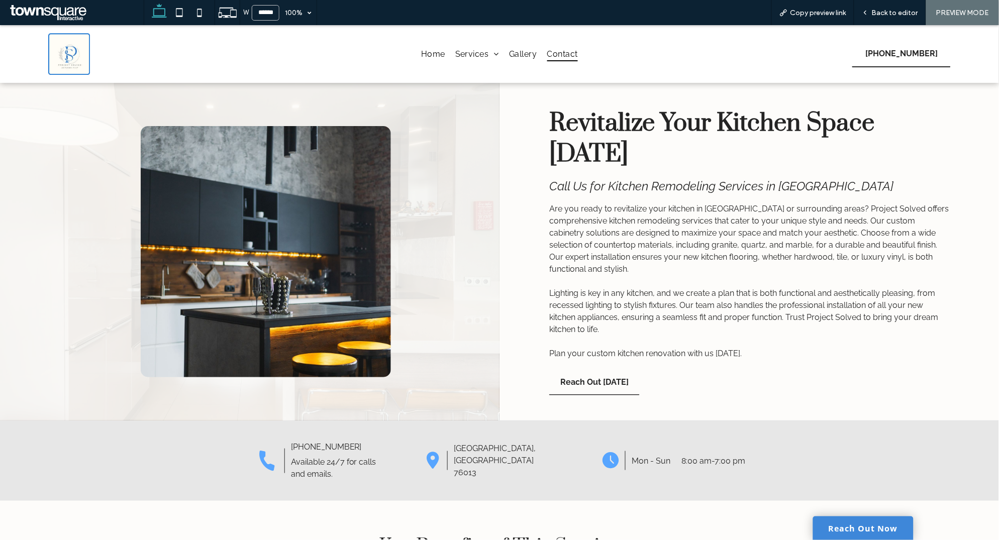
click at [566, 49] on span "Contact" at bounding box center [562, 53] width 31 height 15
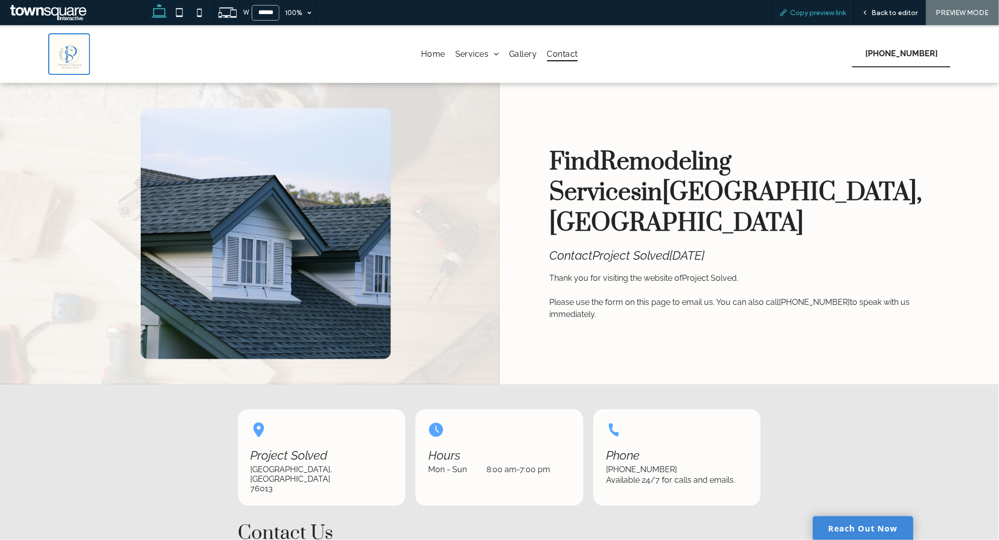
click at [811, 13] on span "Copy preview link" at bounding box center [818, 13] width 56 height 9
click at [436, 51] on span "Home" at bounding box center [433, 53] width 24 height 15
click at [820, 12] on span "Copy preview link" at bounding box center [818, 13] width 56 height 9
click at [818, 14] on span "Copy preview link" at bounding box center [818, 13] width 56 height 9
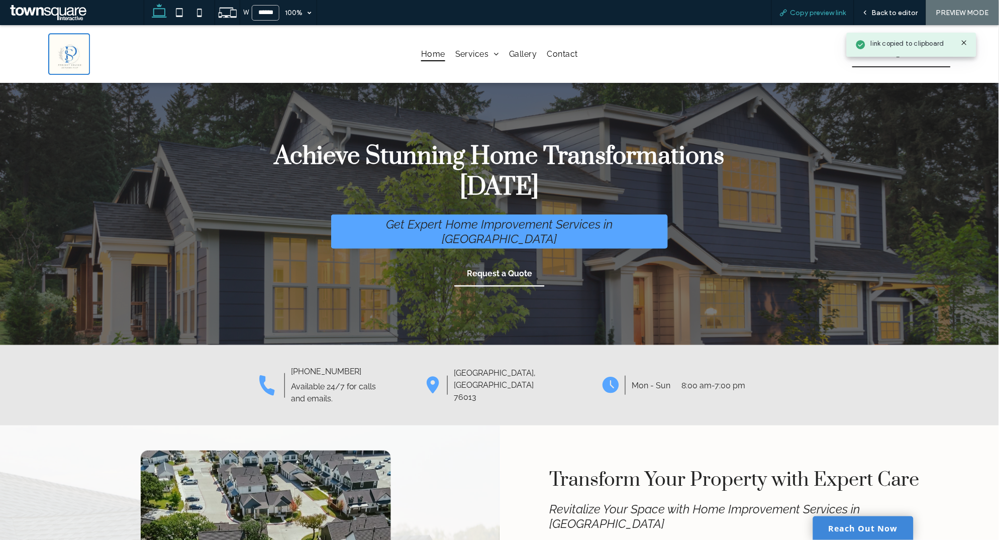
click at [818, 14] on span "Copy preview link" at bounding box center [818, 13] width 56 height 9
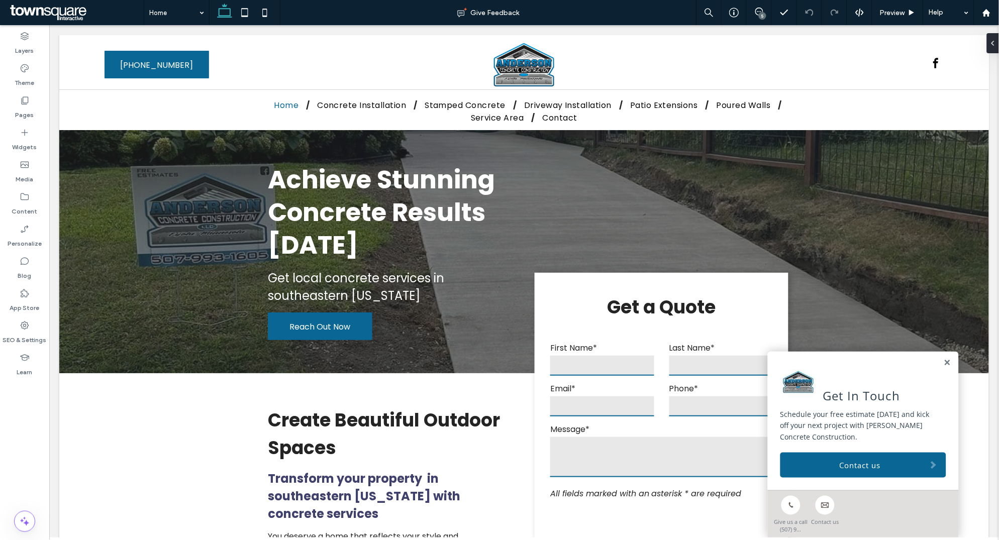
click at [759, 15] on div "5" at bounding box center [762, 16] width 8 height 8
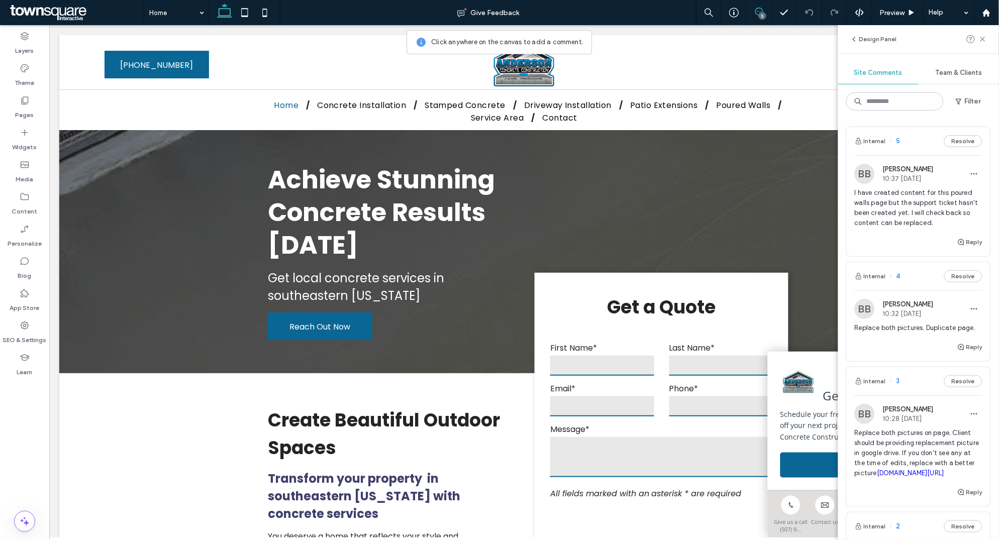
click at [759, 11] on use at bounding box center [759, 12] width 8 height 8
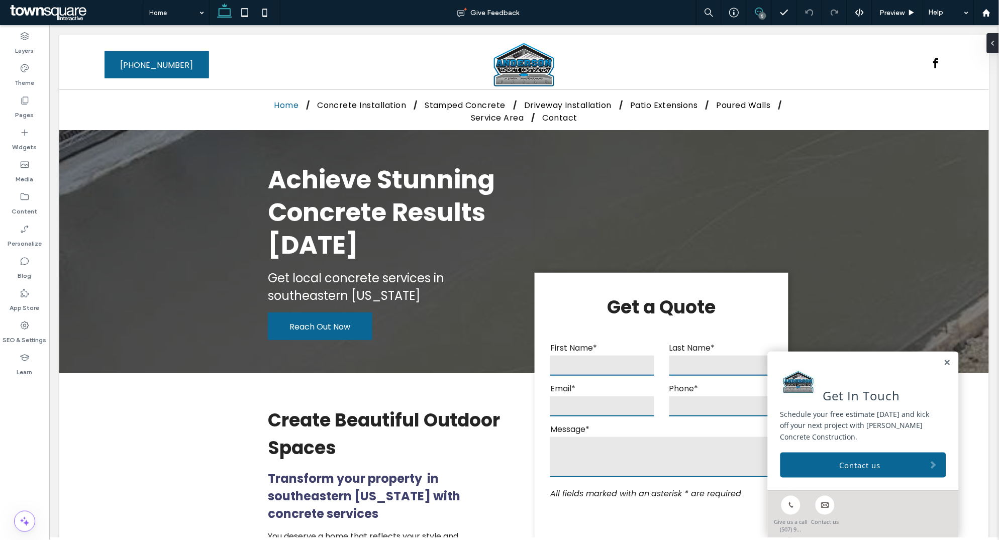
click at [759, 11] on use at bounding box center [759, 12] width 8 height 8
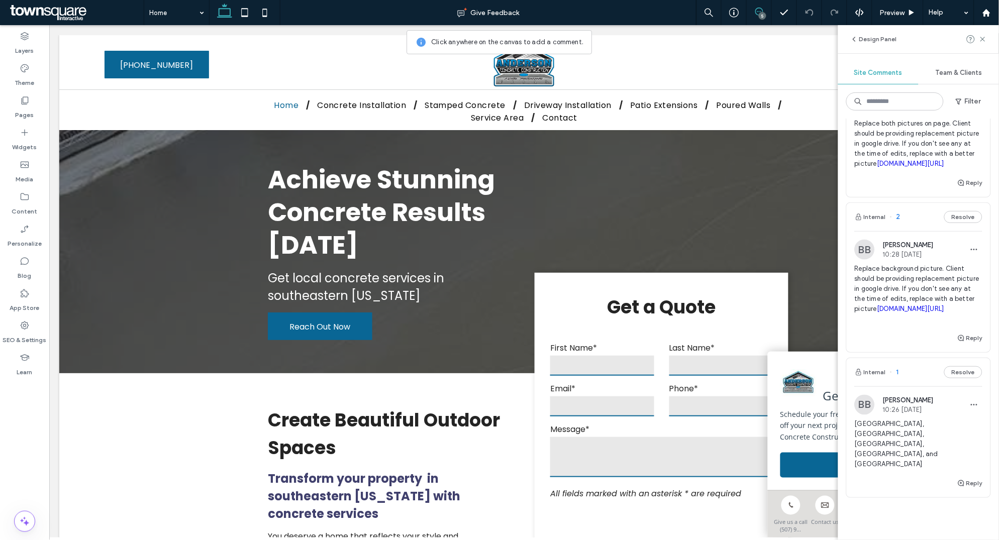
scroll to position [476, 0]
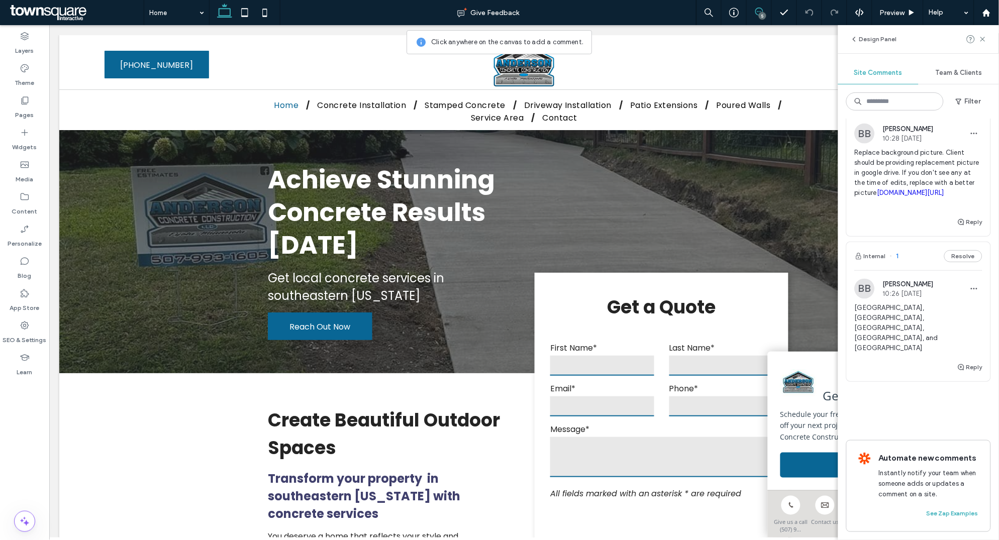
click at [911, 343] on span "[GEOGRAPHIC_DATA], [GEOGRAPHIC_DATA], [GEOGRAPHIC_DATA], [GEOGRAPHIC_DATA], and…" at bounding box center [918, 328] width 128 height 50
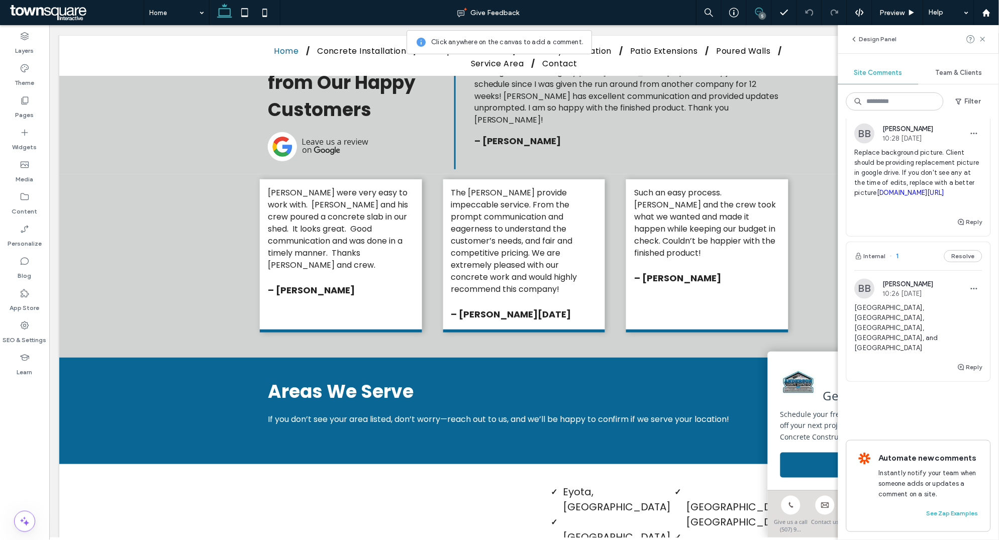
scroll to position [1850, 0]
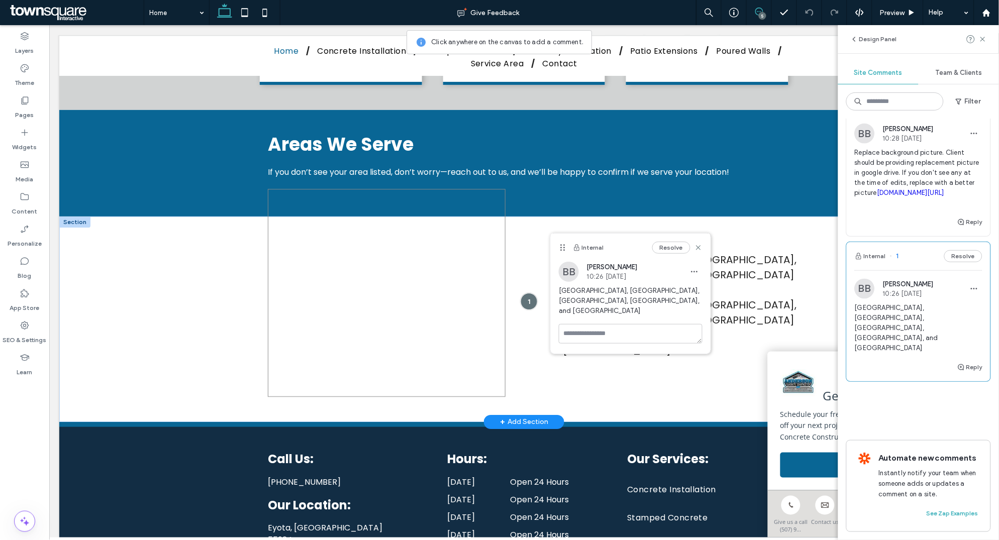
click at [380, 188] on div at bounding box center [386, 292] width 238 height 208
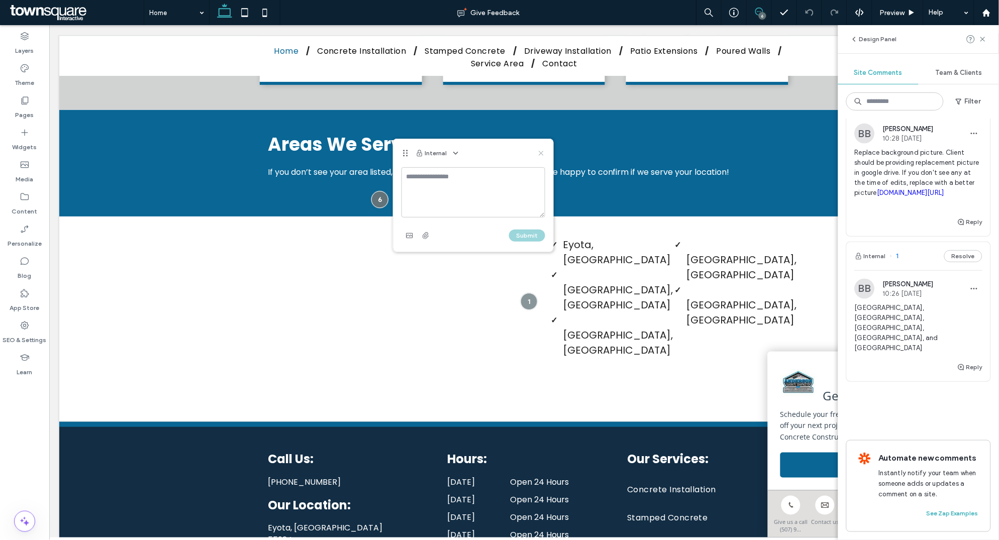
click at [538, 157] on icon at bounding box center [541, 153] width 8 height 8
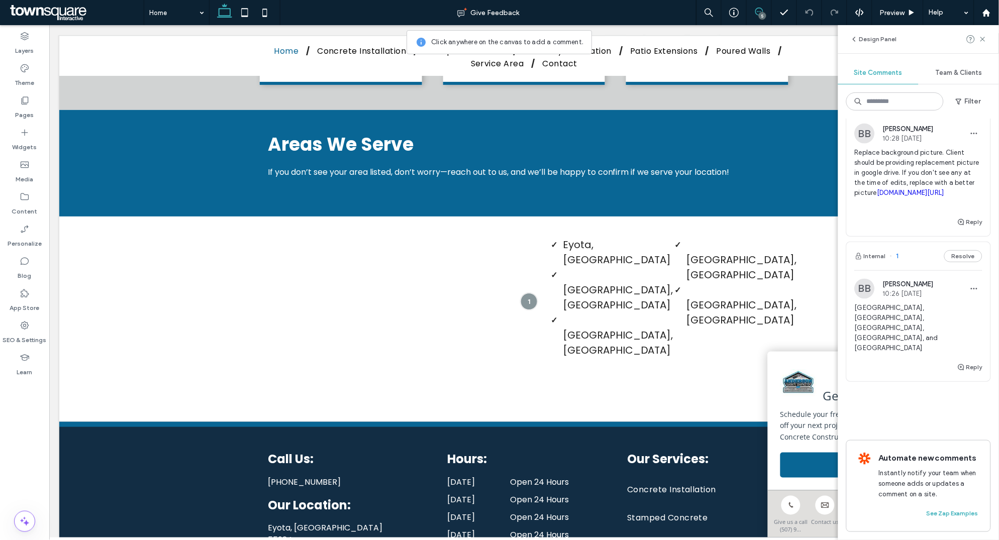
click at [761, 12] on div "5" at bounding box center [762, 16] width 8 height 8
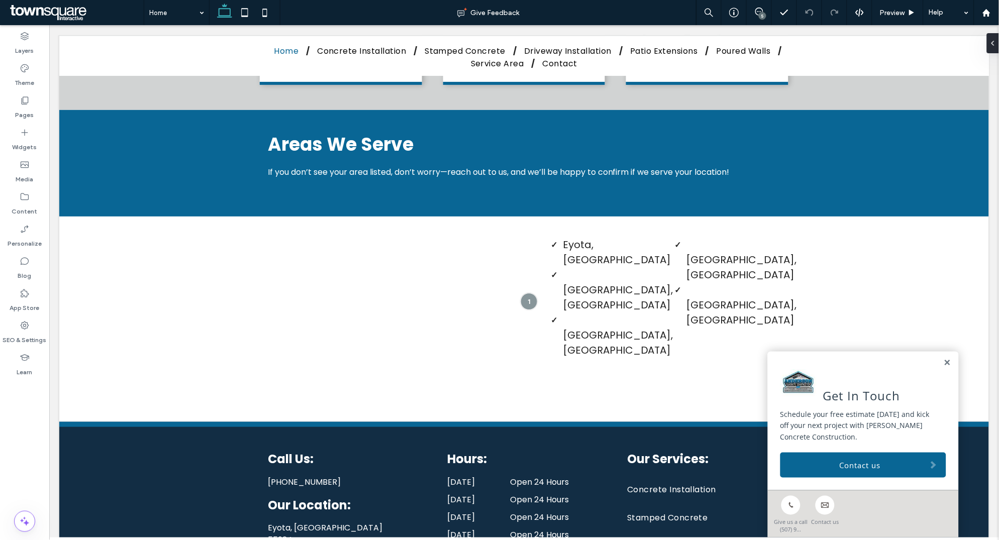
scroll to position [0, 0]
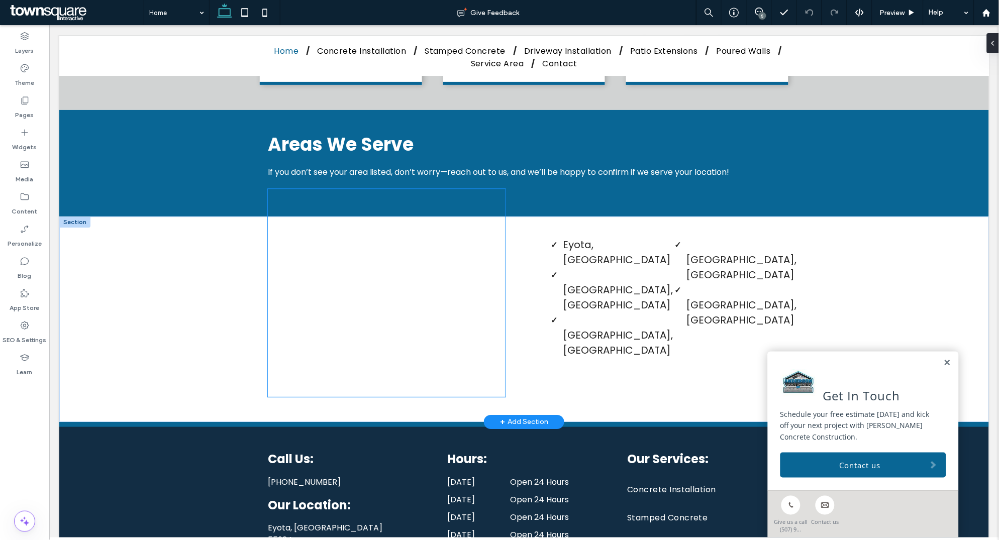
click at [363, 271] on div at bounding box center [386, 292] width 238 height 208
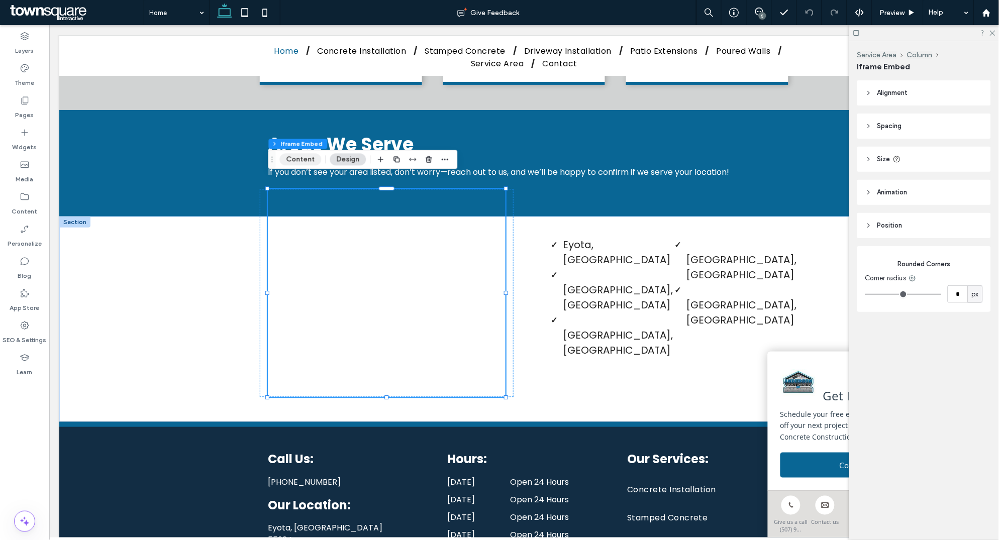
click at [302, 159] on button "Content" at bounding box center [301, 160] width 42 height 12
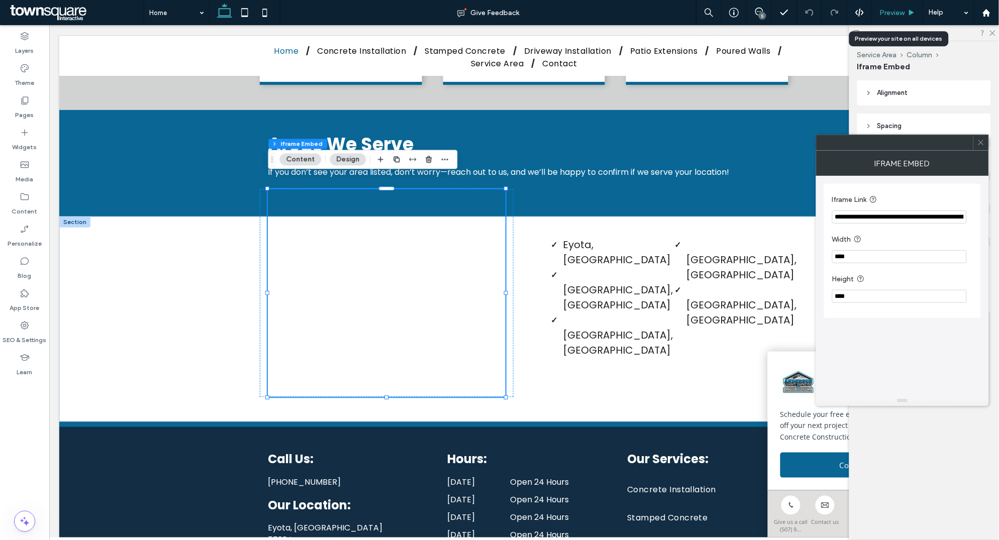
click at [889, 6] on div "Preview" at bounding box center [897, 12] width 51 height 25
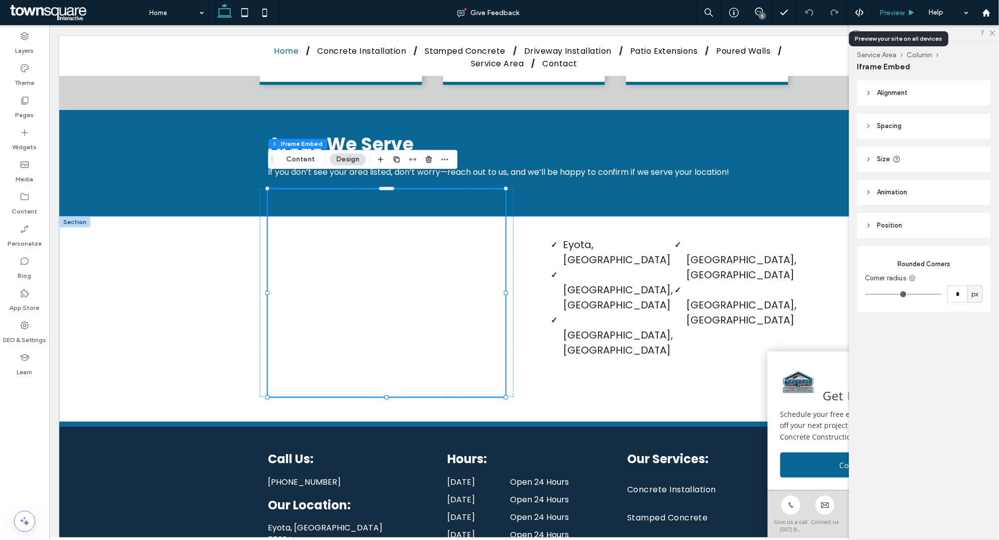
click at [889, 9] on span "Preview" at bounding box center [892, 13] width 25 height 9
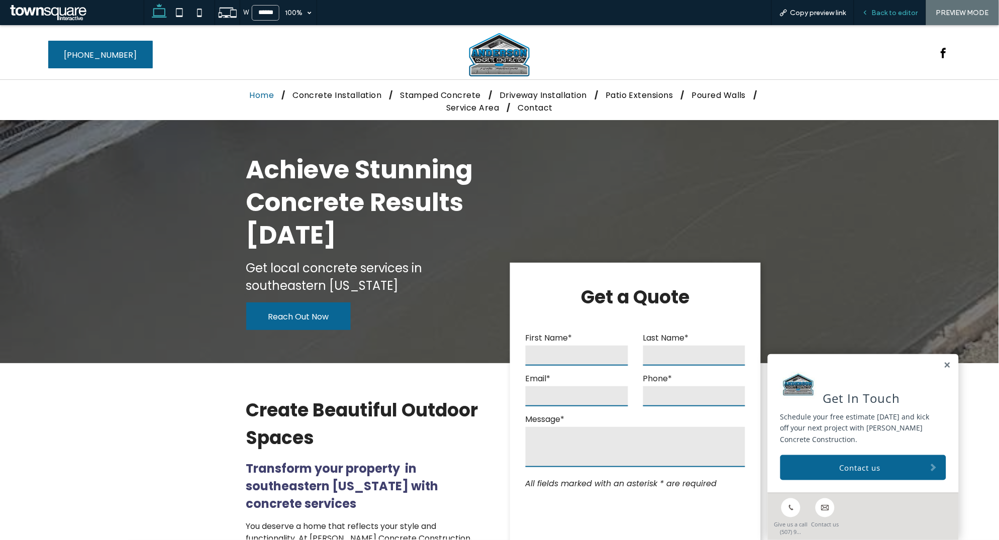
click at [875, 14] on span "Back to editor" at bounding box center [895, 13] width 46 height 9
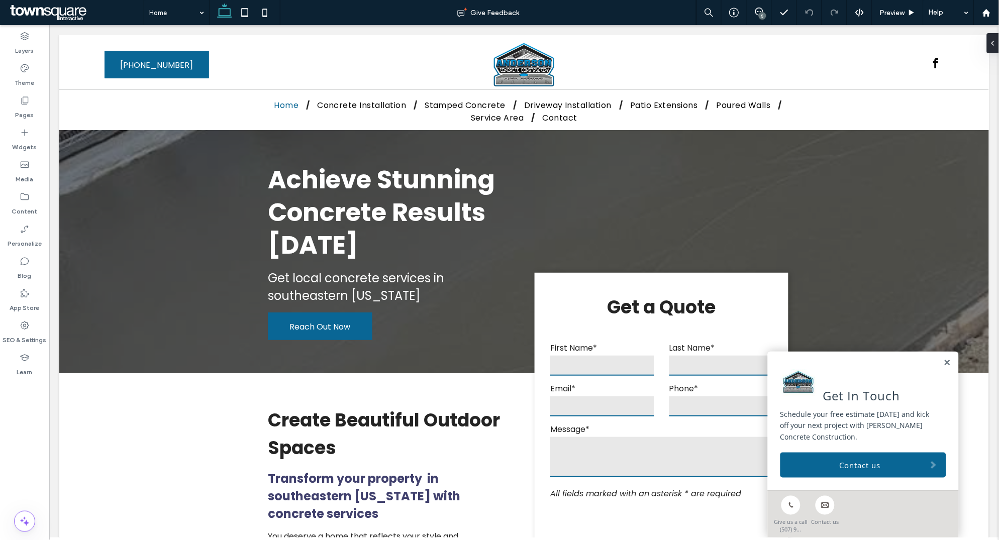
click at [761, 14] on div "5" at bounding box center [762, 16] width 8 height 8
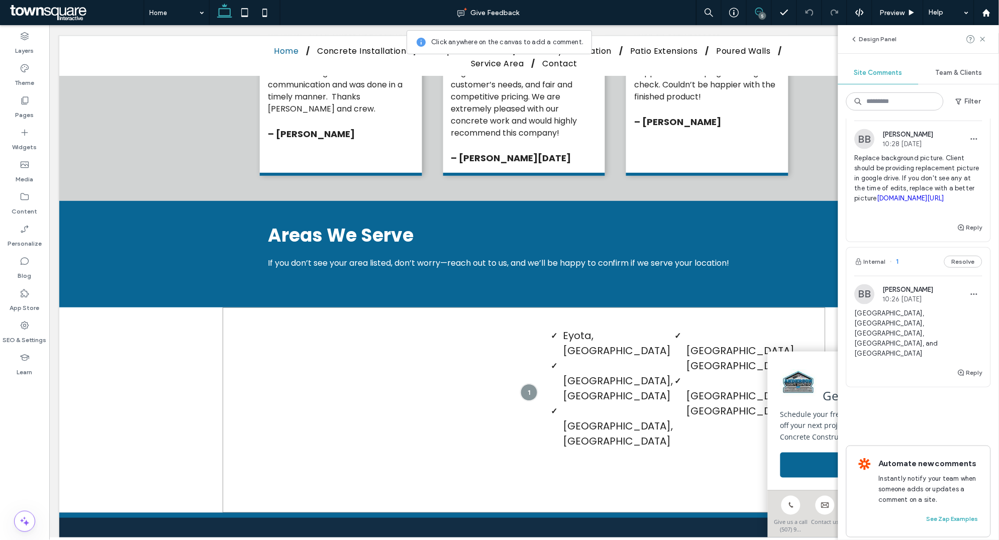
scroll to position [1762, 0]
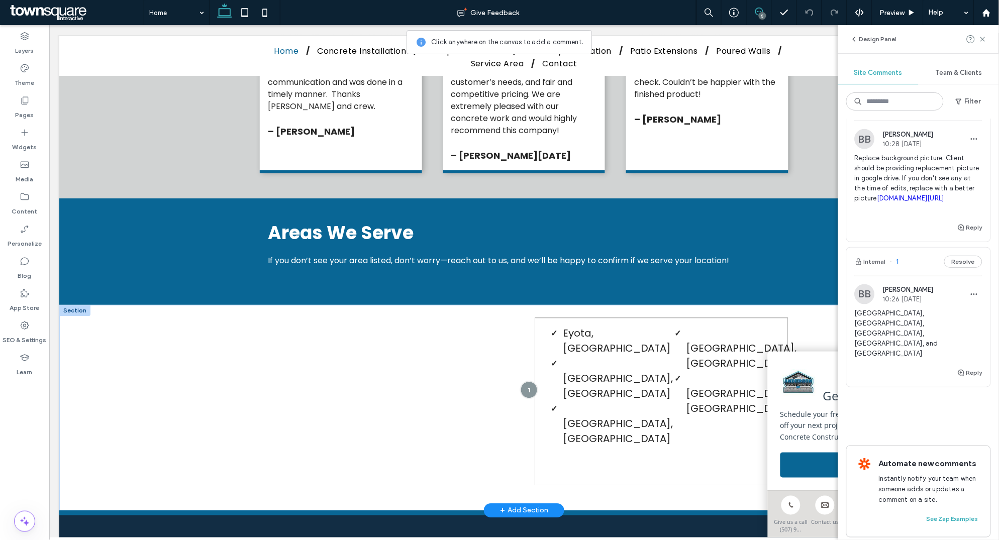
click at [660, 332] on div "Eyota, [GEOGRAPHIC_DATA] [GEOGRAPHIC_DATA], [GEOGRAPHIC_DATA] [GEOGRAPHIC_DATA]…" at bounding box center [661, 401] width 254 height 168
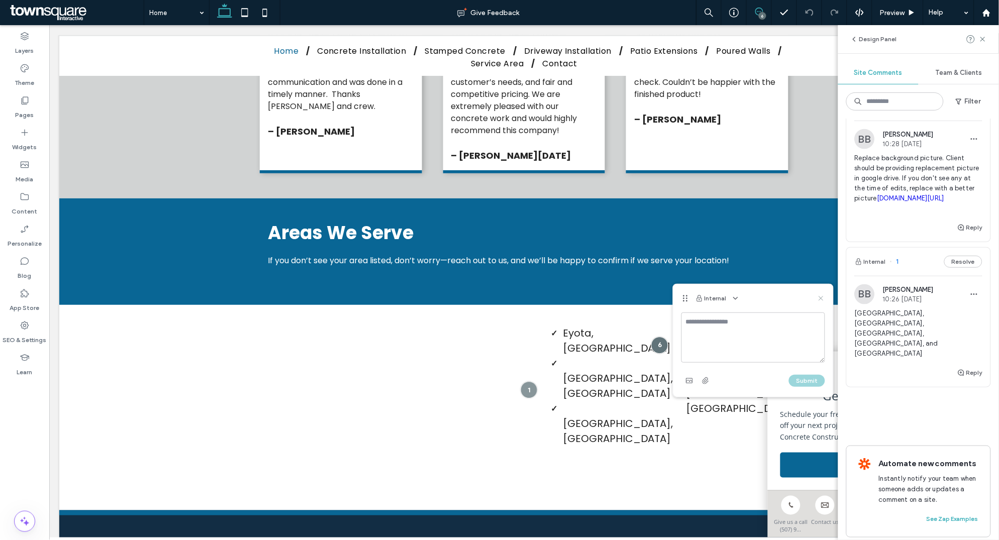
click at [822, 298] on use at bounding box center [820, 298] width 5 height 5
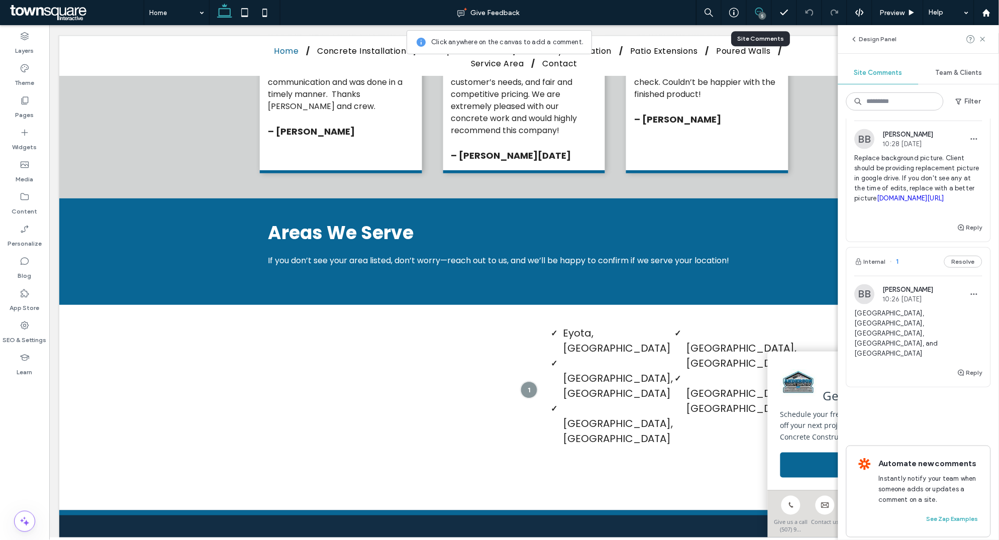
click at [756, 17] on div "5" at bounding box center [758, 13] width 25 height 10
click at [700, 327] on li "[GEOGRAPHIC_DATA], [GEOGRAPHIC_DATA]" at bounding box center [733, 347] width 94 height 45
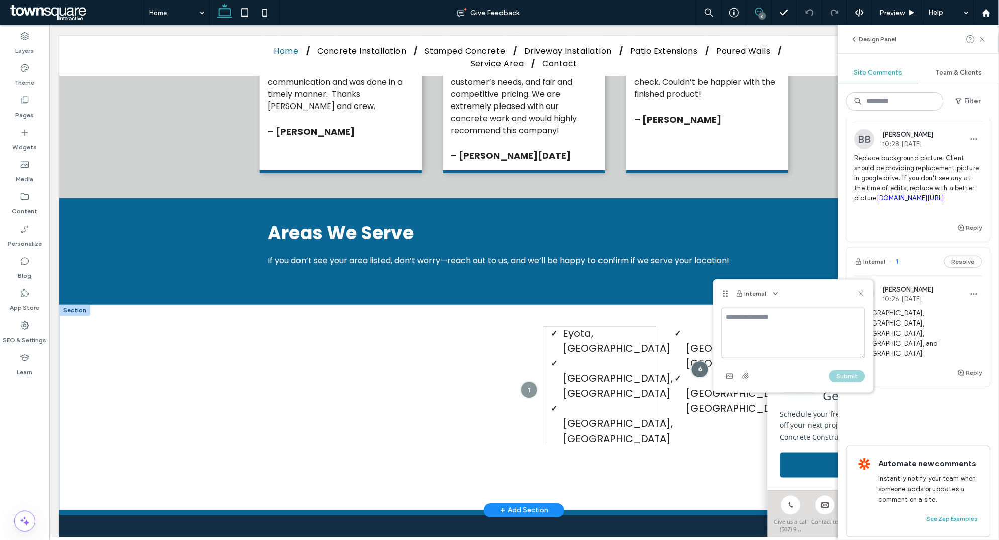
click at [627, 355] on li "Stewartville, MN" at bounding box center [609, 377] width 94 height 45
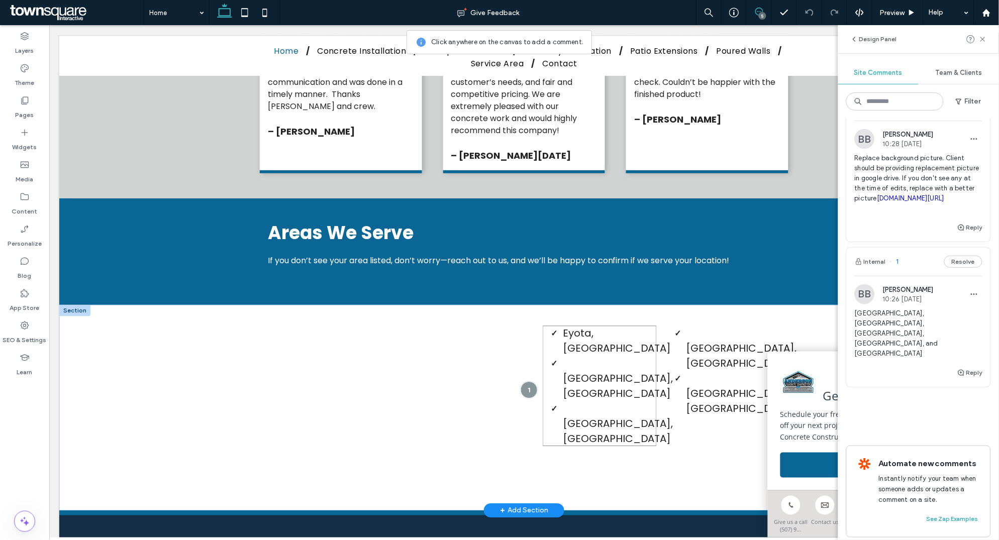
click at [632, 416] on span "Rochester, MN" at bounding box center [617, 430] width 111 height 29
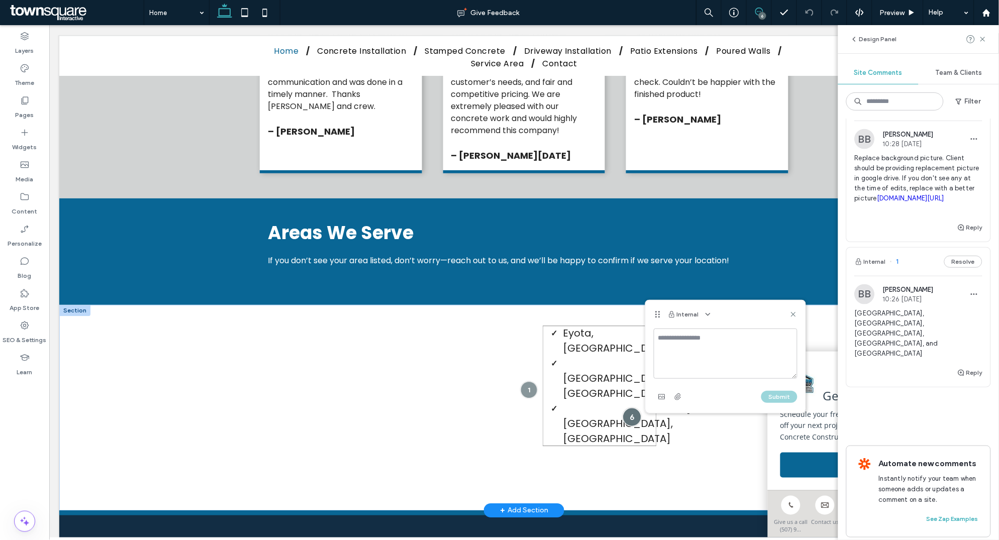
click at [633, 407] on div at bounding box center [631, 416] width 19 height 19
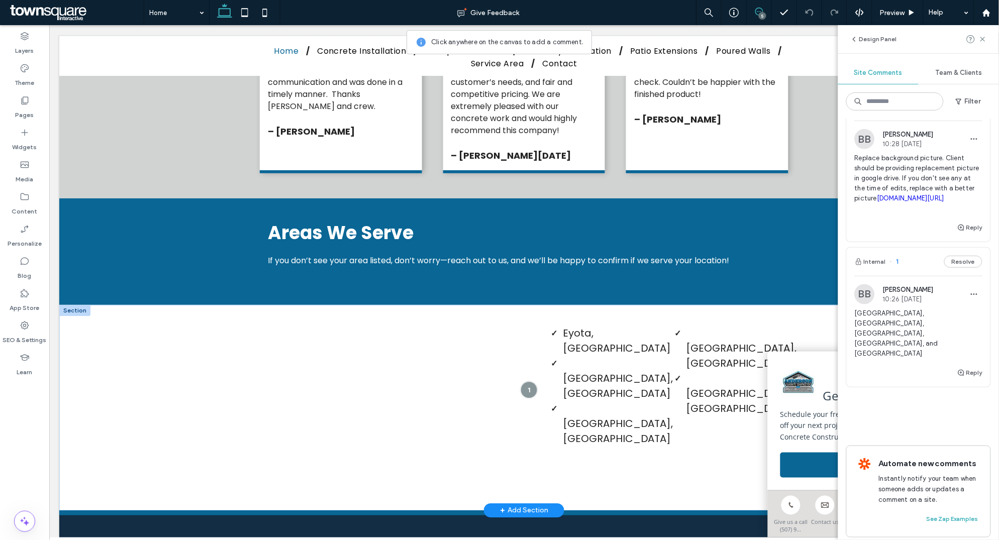
click at [758, 14] on div "5" at bounding box center [762, 16] width 8 height 8
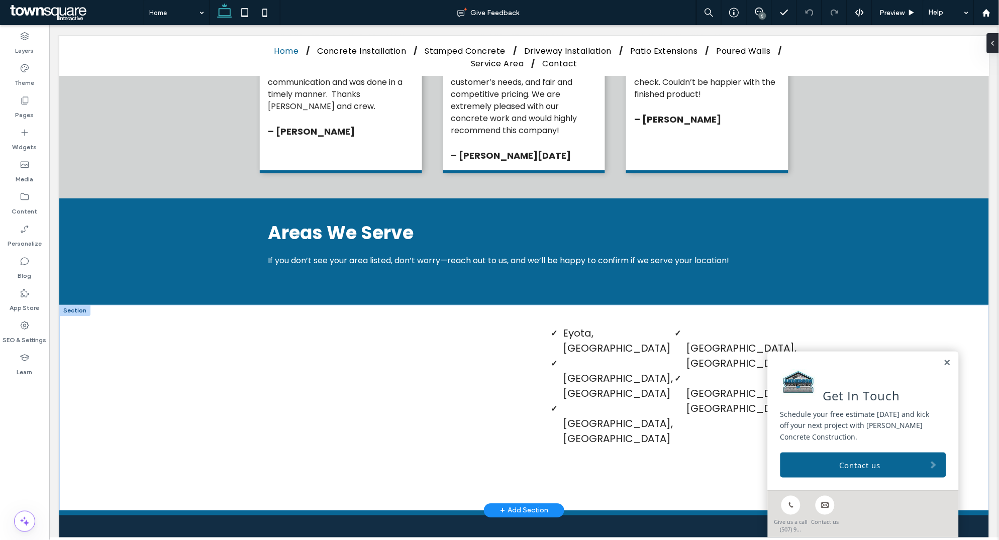
scroll to position [0, 0]
click at [636, 371] on span "Stewartville, MN" at bounding box center [617, 385] width 111 height 29
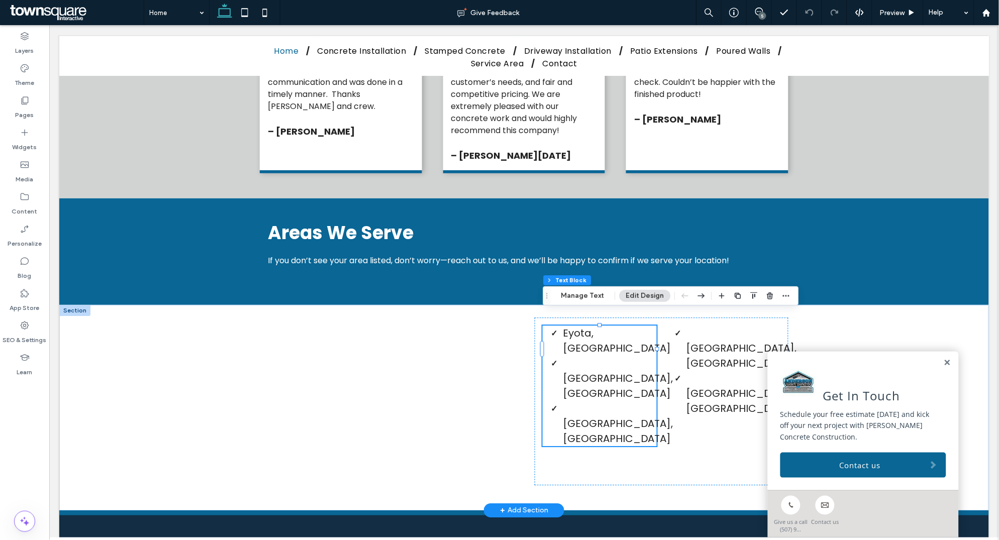
click at [634, 400] on li "Rochester, MN ﻿" at bounding box center [609, 422] width 94 height 45
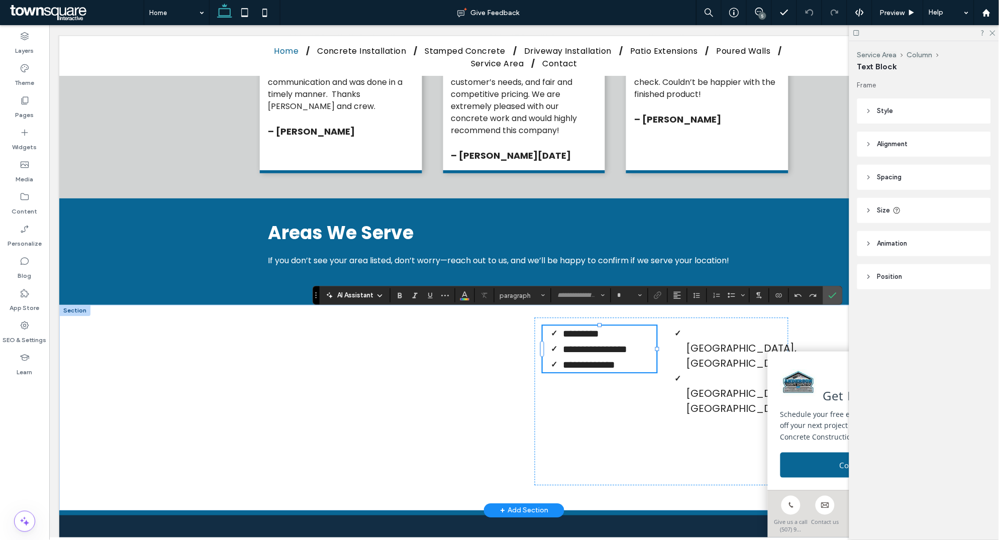
type input "*******"
type input "**"
click at [636, 356] on li "**********" at bounding box center [609, 364] width 94 height 16
click at [744, 386] on span "Winona, MN" at bounding box center [741, 400] width 111 height 29
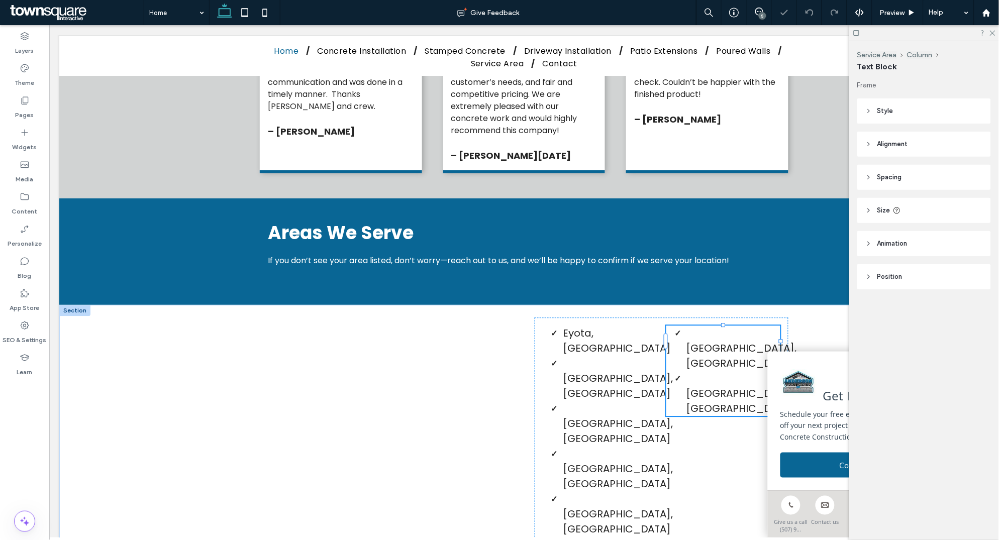
click at [744, 334] on div "Plainview, MN Winona, MN" at bounding box center [723, 370] width 114 height 90
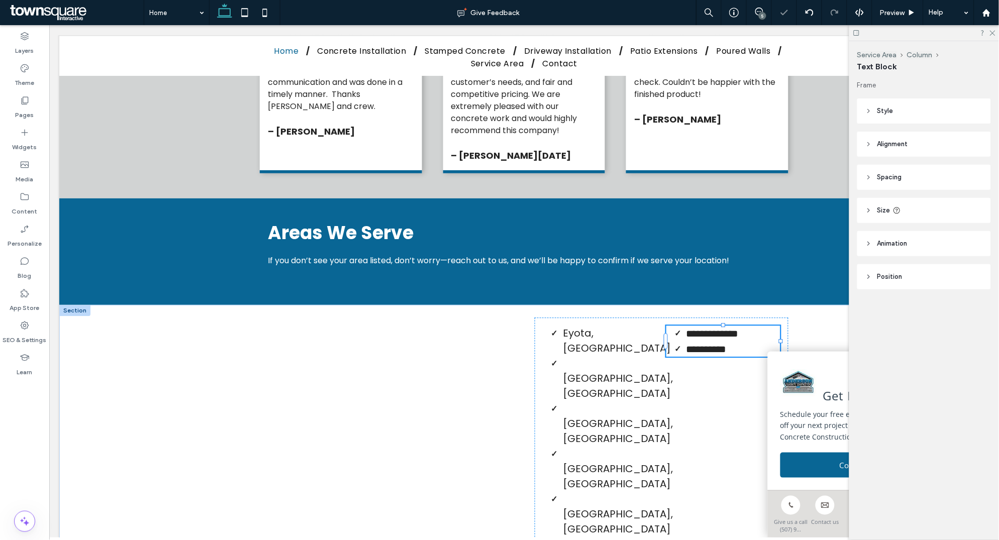
click at [750, 341] on li "**********" at bounding box center [733, 349] width 94 height 16
type input "*******"
type input "**"
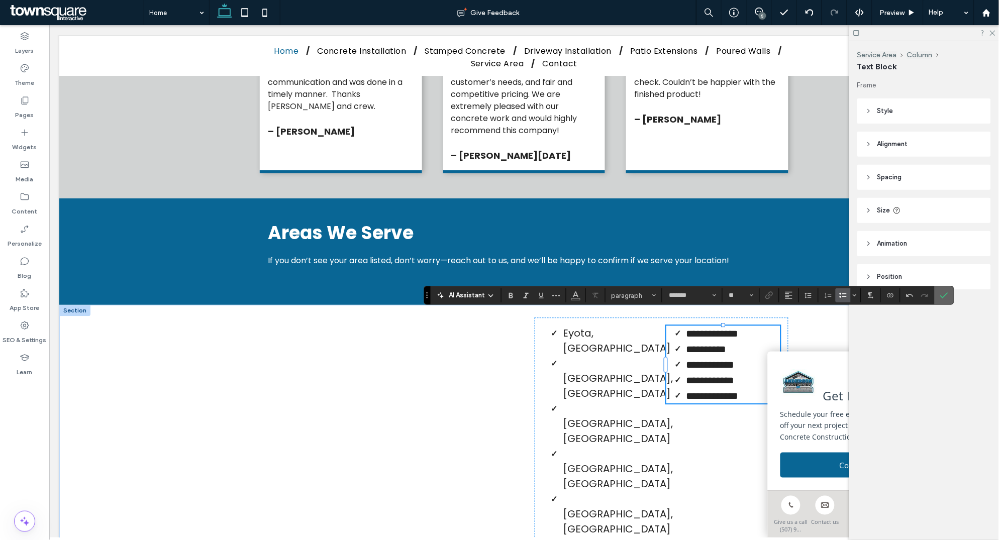
click at [946, 292] on icon "Confirm" at bounding box center [944, 295] width 8 height 8
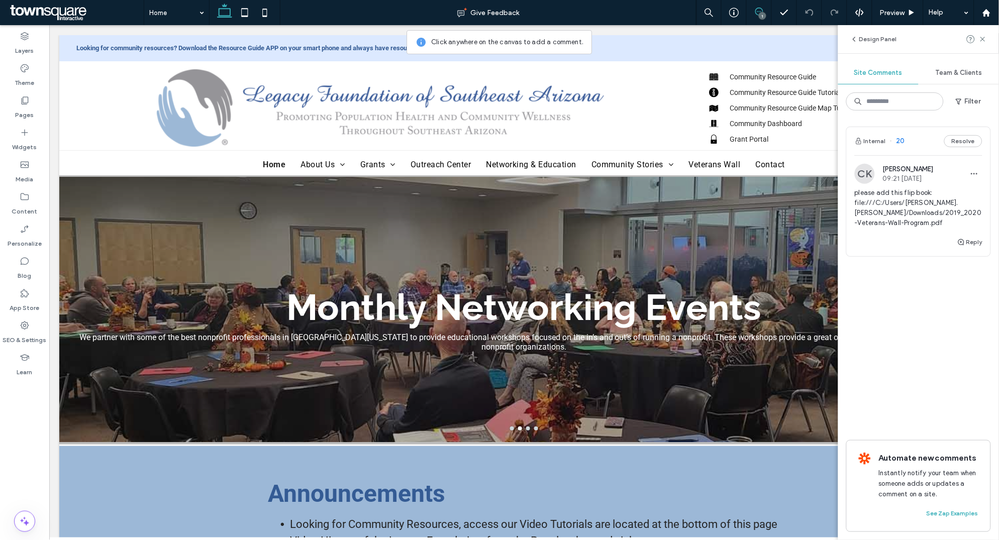
click at [892, 184] on div "CK [PERSON_NAME] 09:21 [DATE] please add this flip book: file:///C:/Users/[PERS…" at bounding box center [918, 200] width 128 height 72
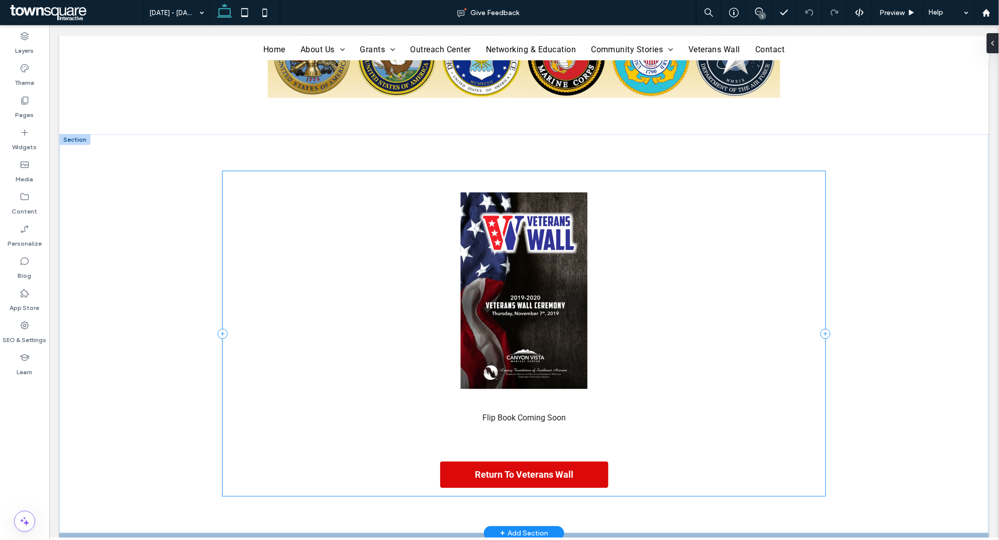
scroll to position [255, 0]
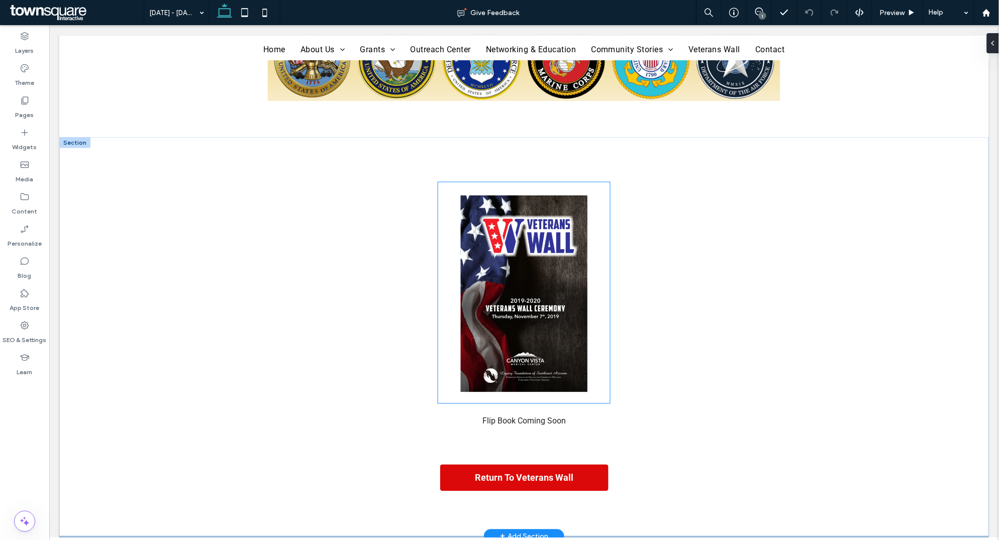
click at [520, 240] on img at bounding box center [524, 292] width 172 height 221
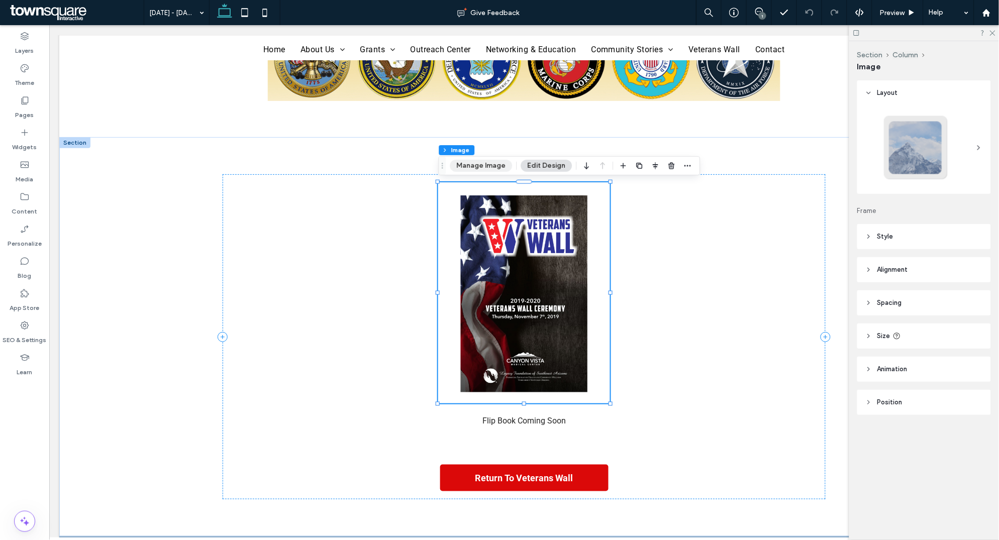
click at [482, 165] on button "Manage Image" at bounding box center [481, 166] width 62 height 12
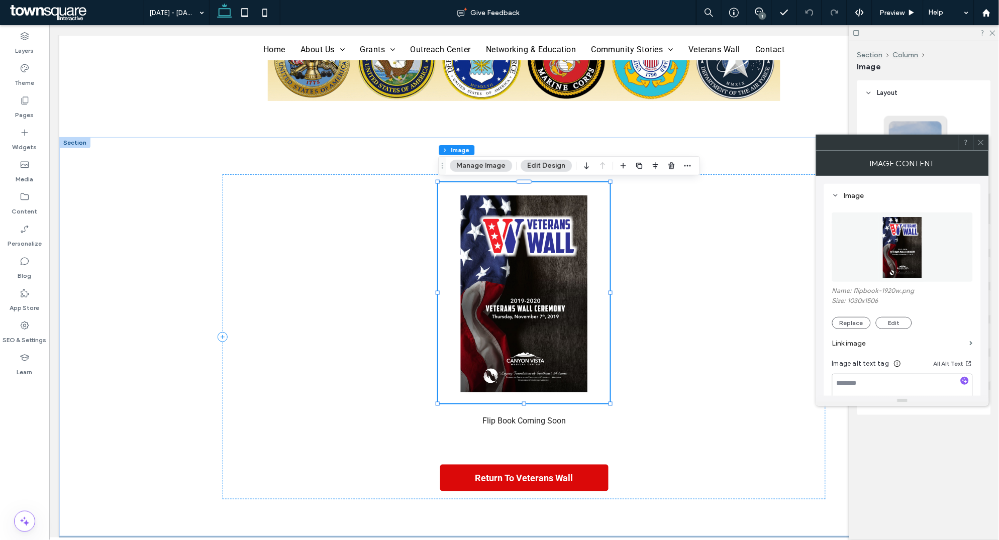
click at [981, 143] on use at bounding box center [980, 142] width 5 height 5
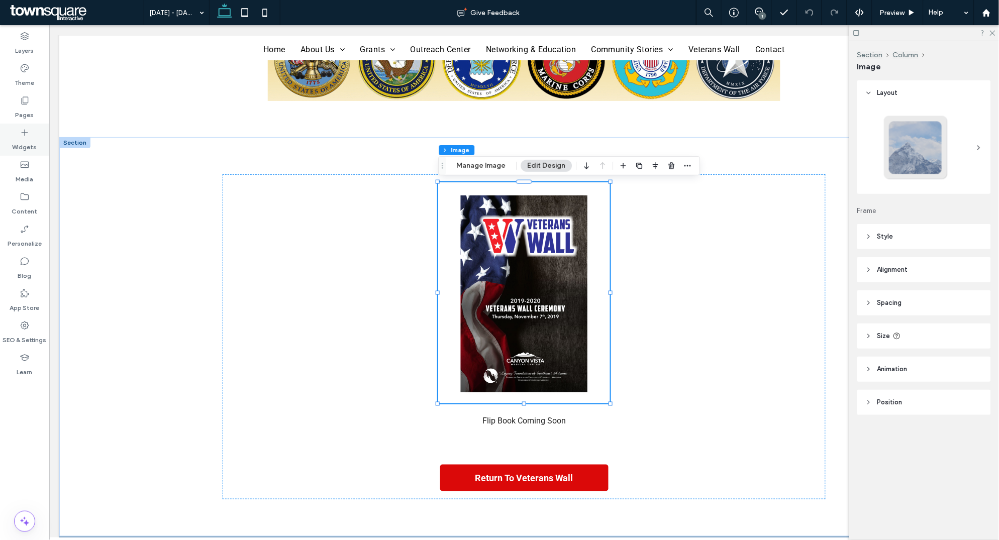
click at [22, 142] on label "Widgets" at bounding box center [25, 145] width 25 height 14
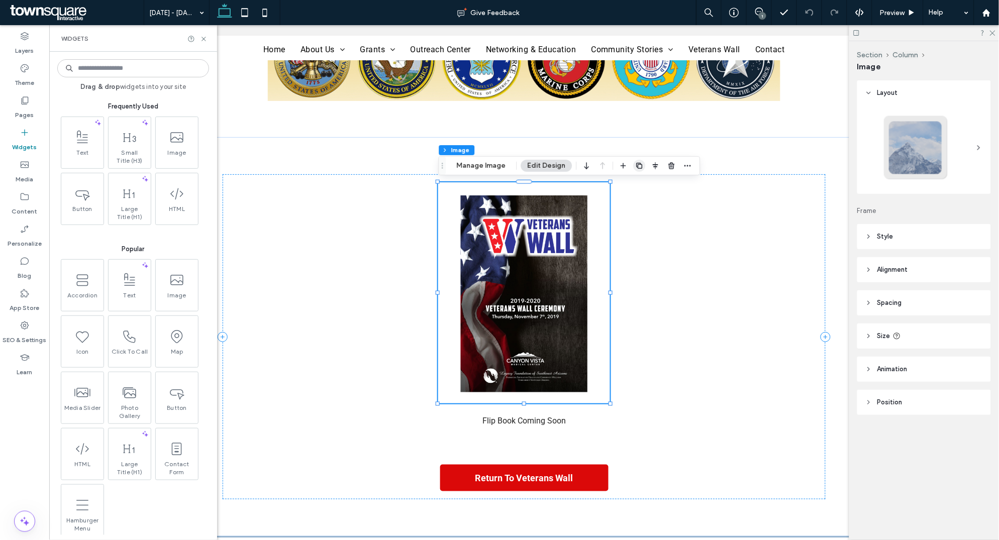
click at [636, 164] on use "button" at bounding box center [639, 166] width 6 height 6
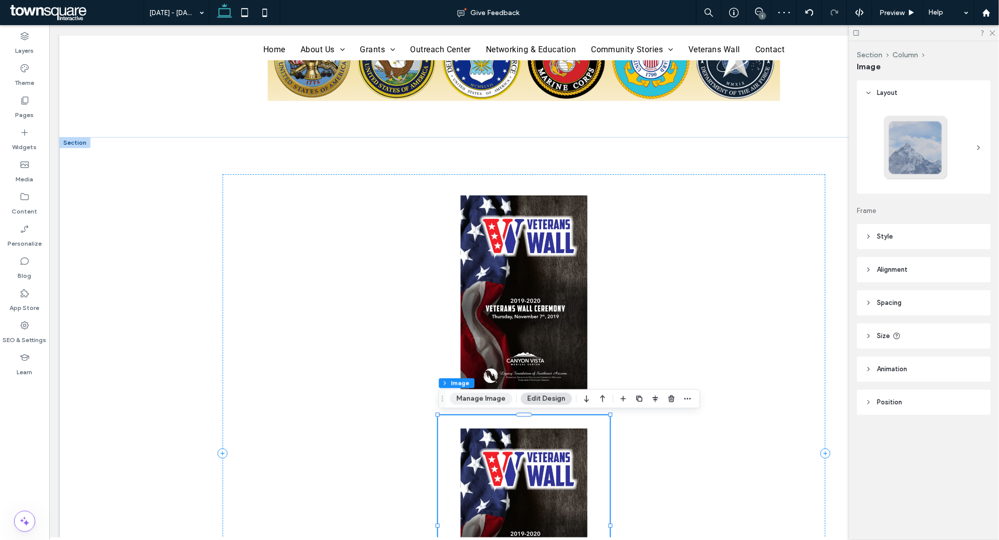
click at [496, 398] on button "Manage Image" at bounding box center [481, 399] width 62 height 12
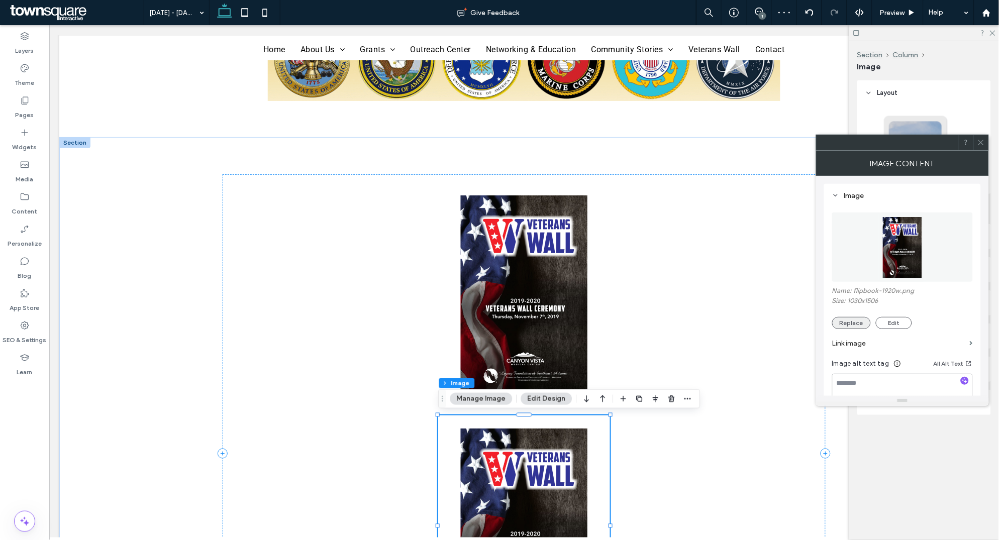
click at [853, 325] on button "Replace" at bounding box center [851, 323] width 39 height 12
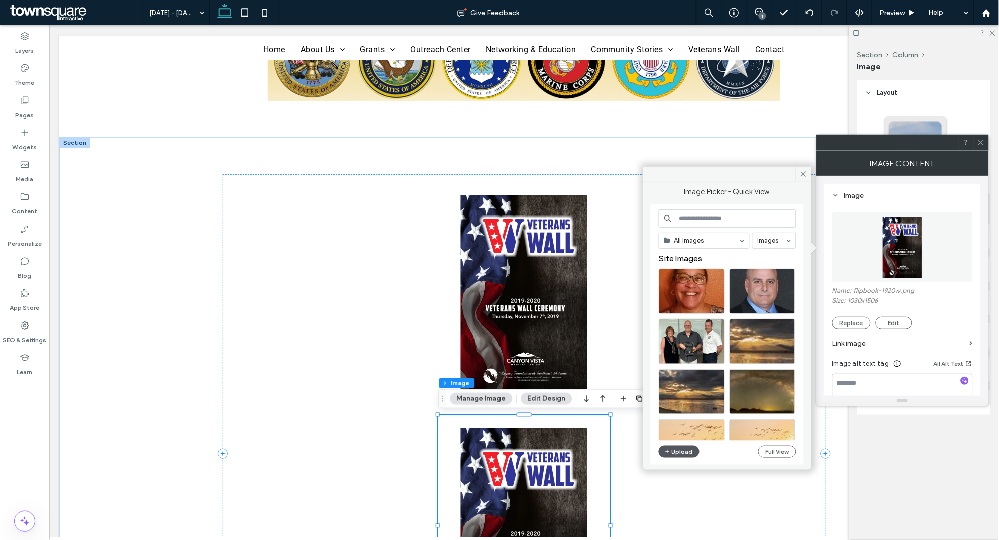
click at [672, 447] on button "Upload" at bounding box center [679, 452] width 41 height 12
click at [800, 174] on icon at bounding box center [803, 174] width 8 height 8
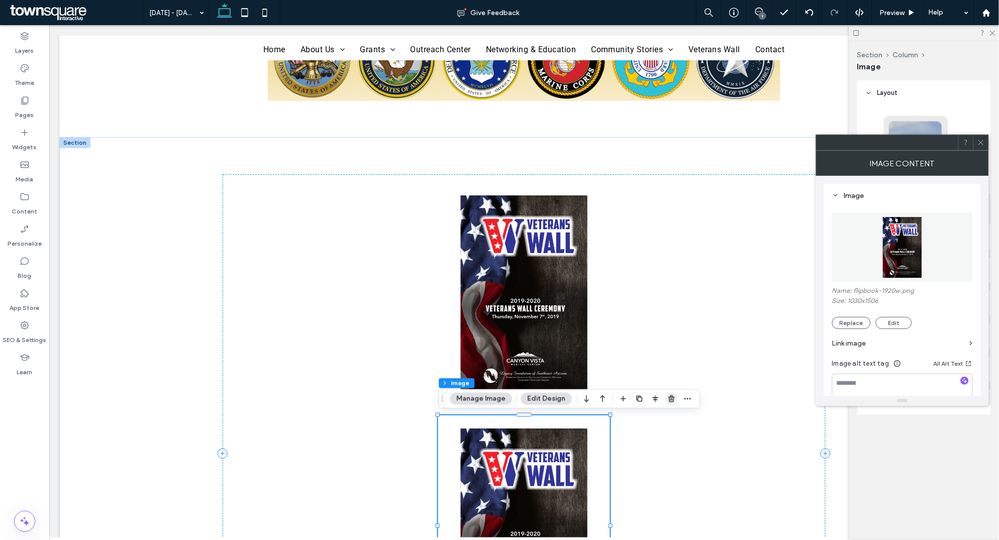
click at [666, 398] on span "button" at bounding box center [672, 399] width 12 height 12
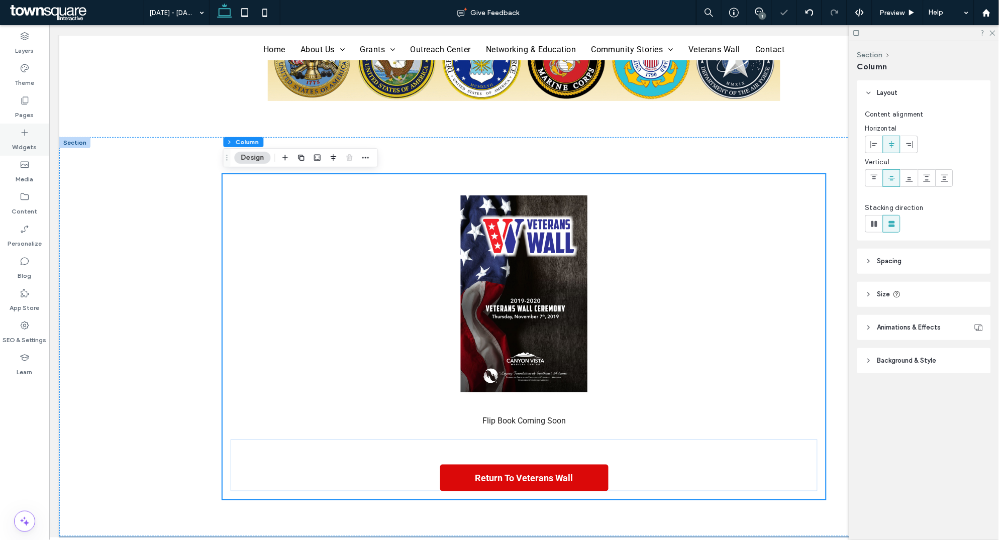
click at [27, 139] on label "Widgets" at bounding box center [25, 145] width 25 height 14
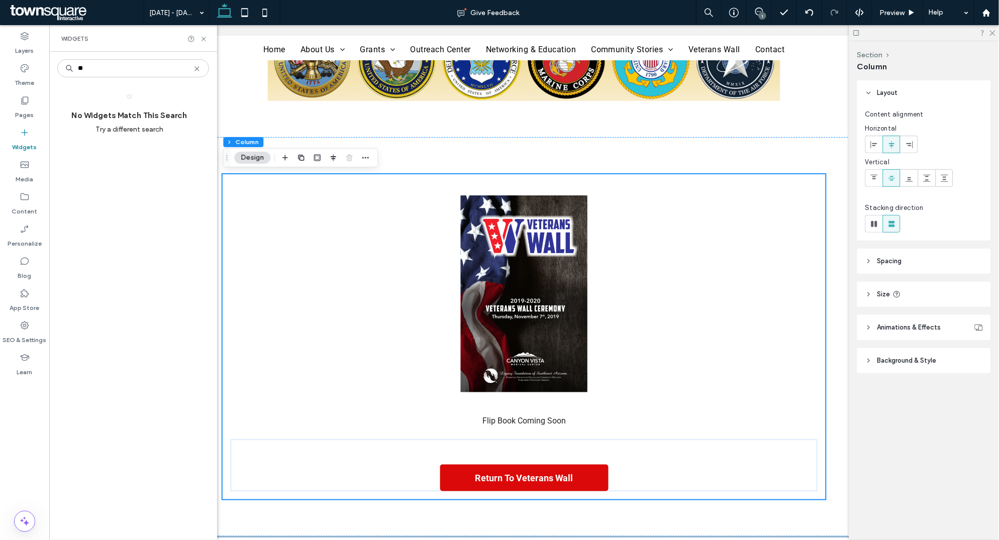
type input "*"
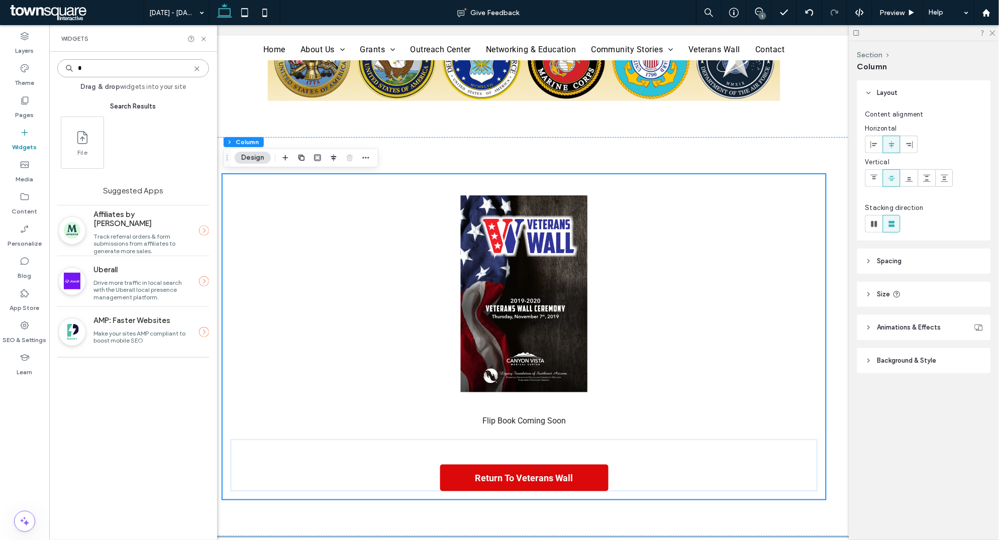
type input "*"
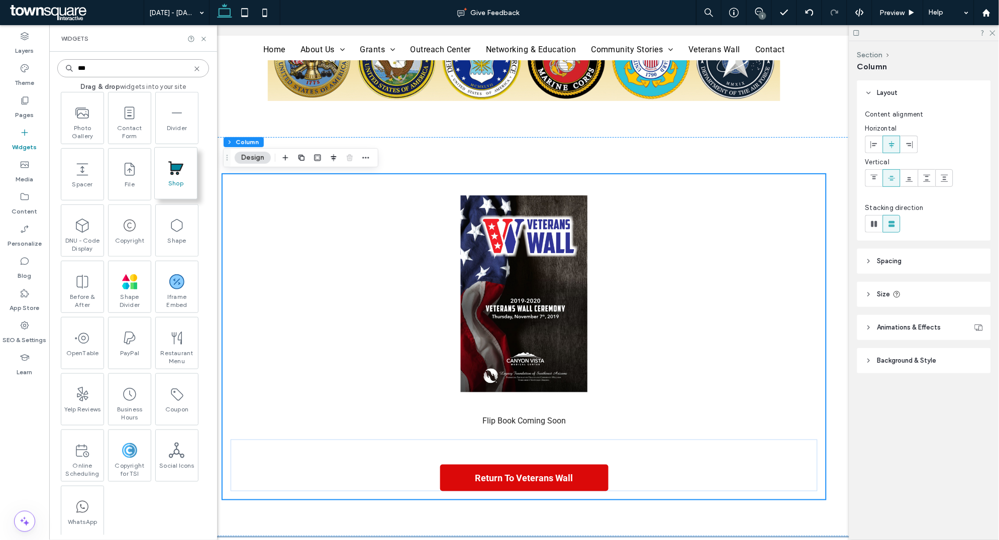
scroll to position [0, 0]
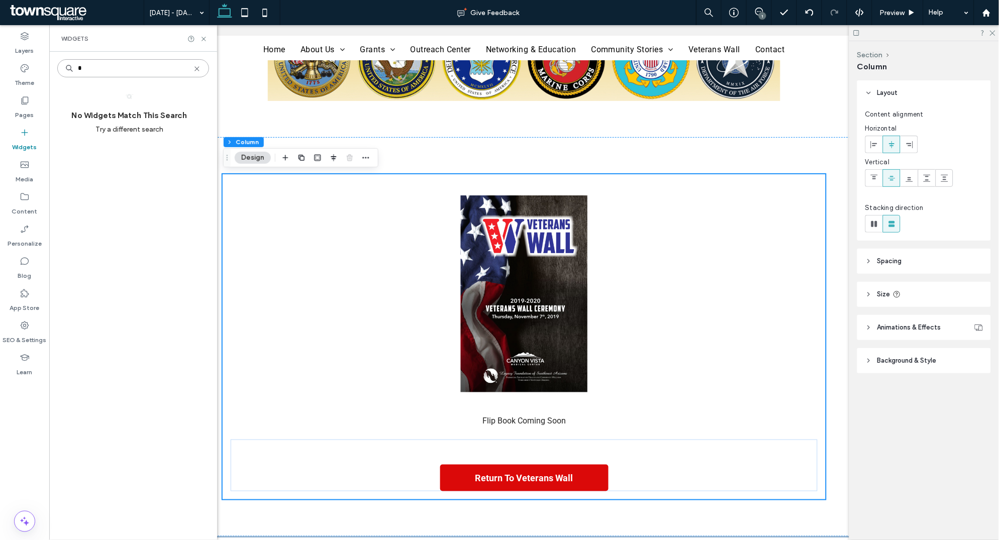
type input "*"
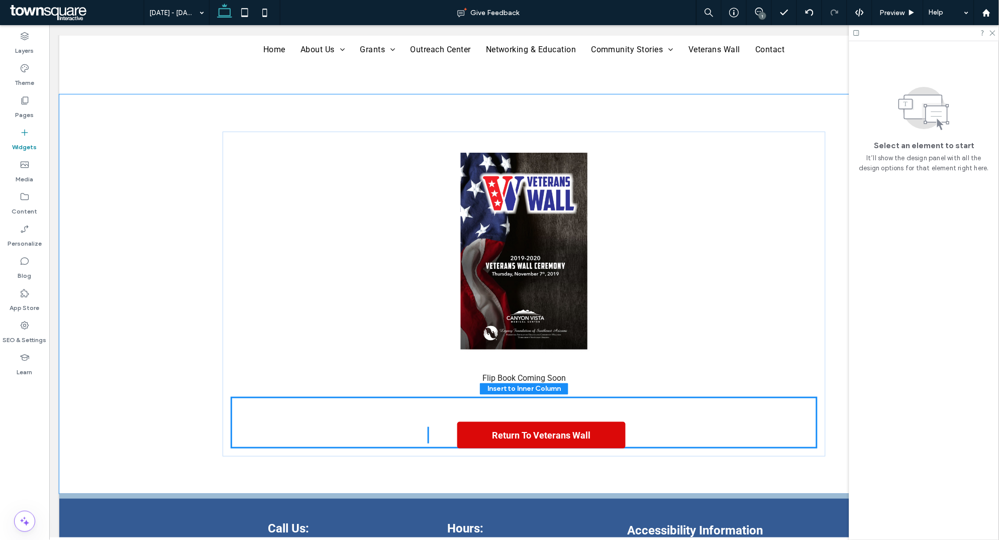
scroll to position [303, 0]
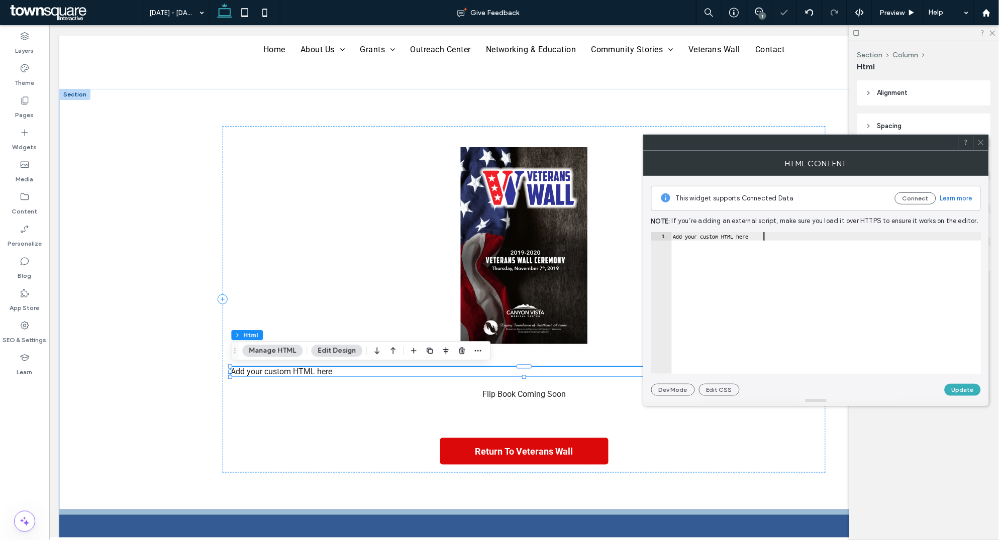
drag, startPoint x: 723, startPoint y: 274, endPoint x: 731, endPoint y: 149, distance: 125.4
click at [731, 149] on div "**********" at bounding box center [816, 270] width 346 height 271
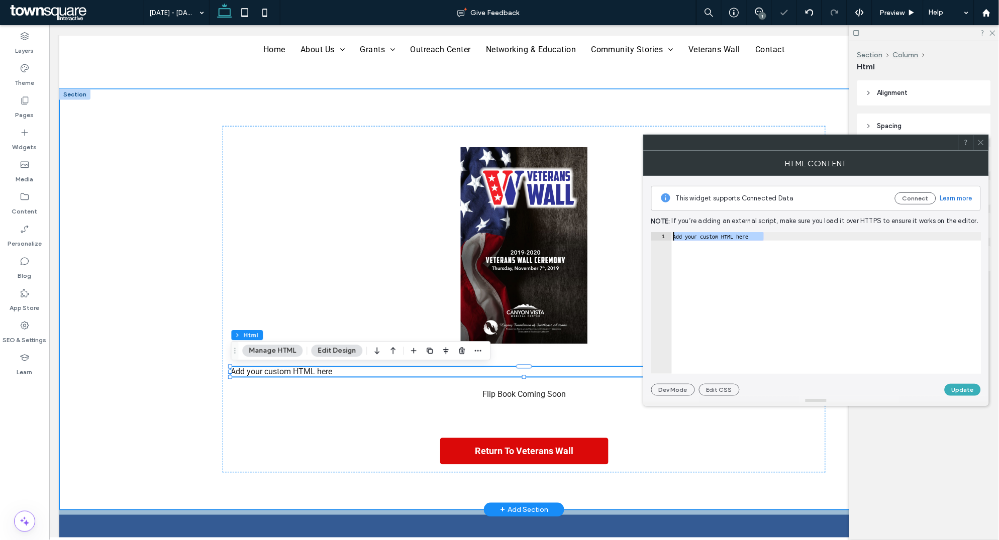
paste textarea "**********"
type textarea "**********"
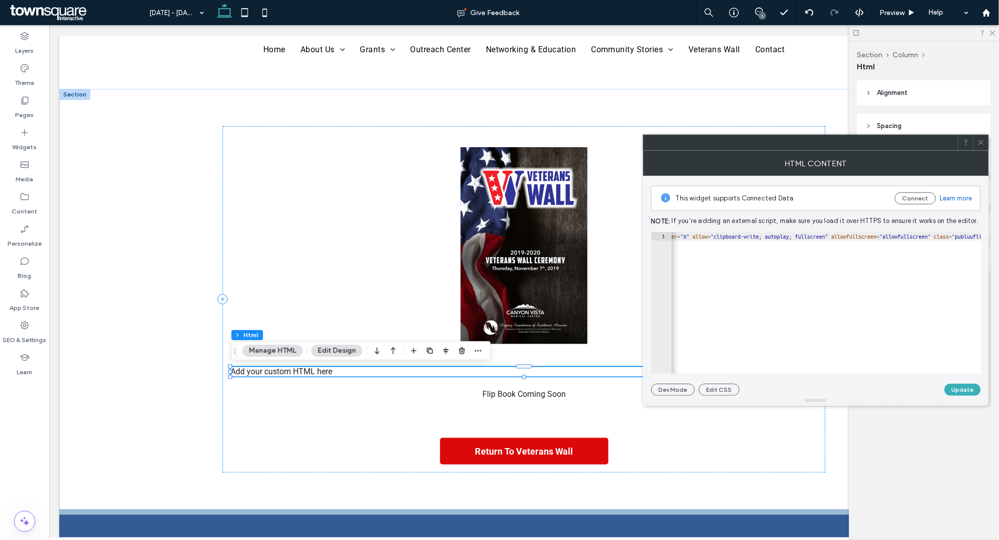
scroll to position [0, 240]
click at [969, 386] on button "Update" at bounding box center [962, 390] width 36 height 12
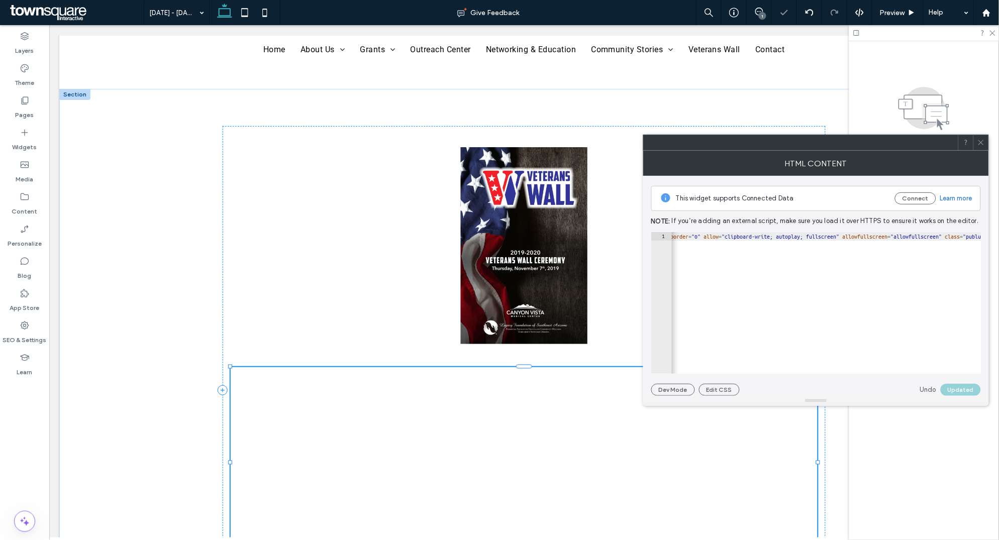
click at [982, 146] on span at bounding box center [981, 142] width 8 height 15
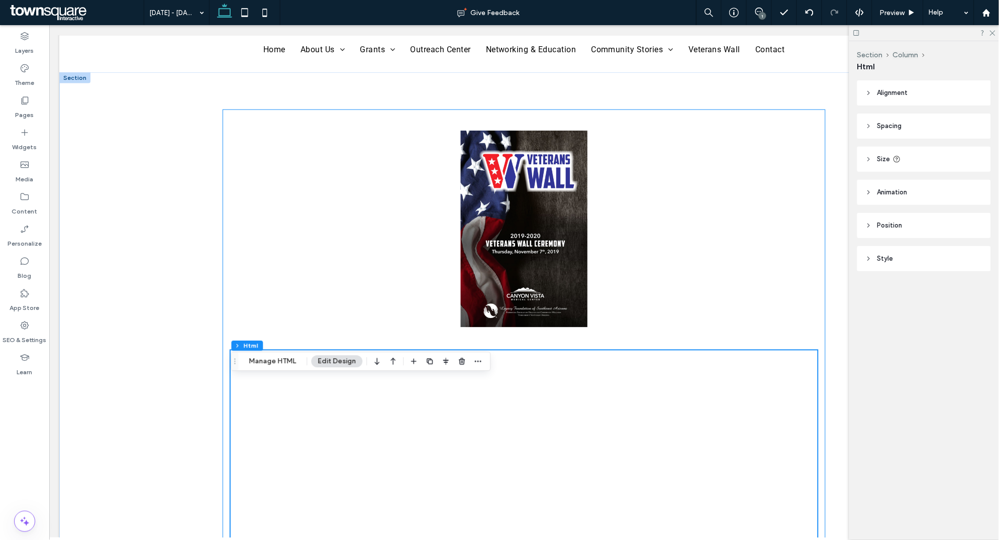
scroll to position [277, 0]
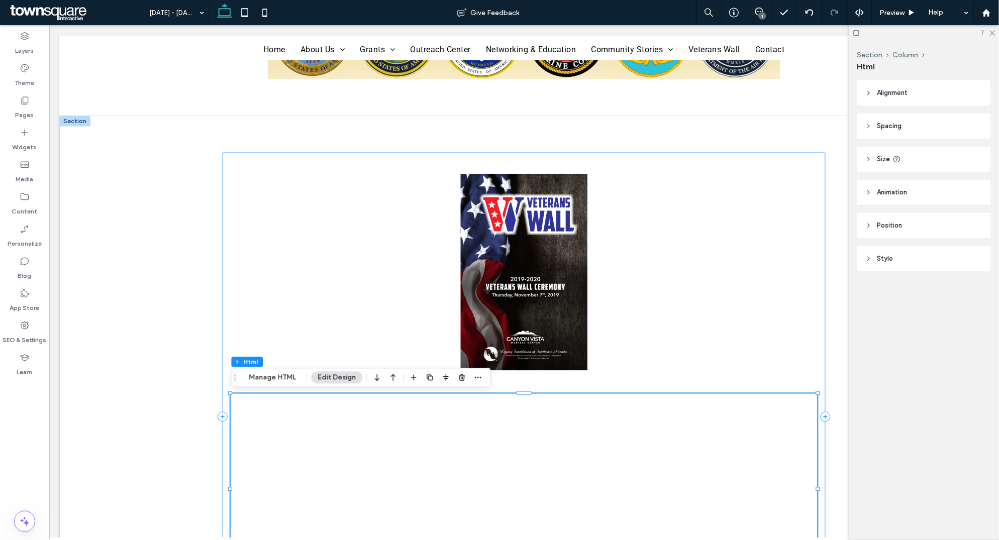
click at [338, 189] on div "Flip Book Coming Soon Return To Veterans Wall" at bounding box center [523, 416] width 603 height 528
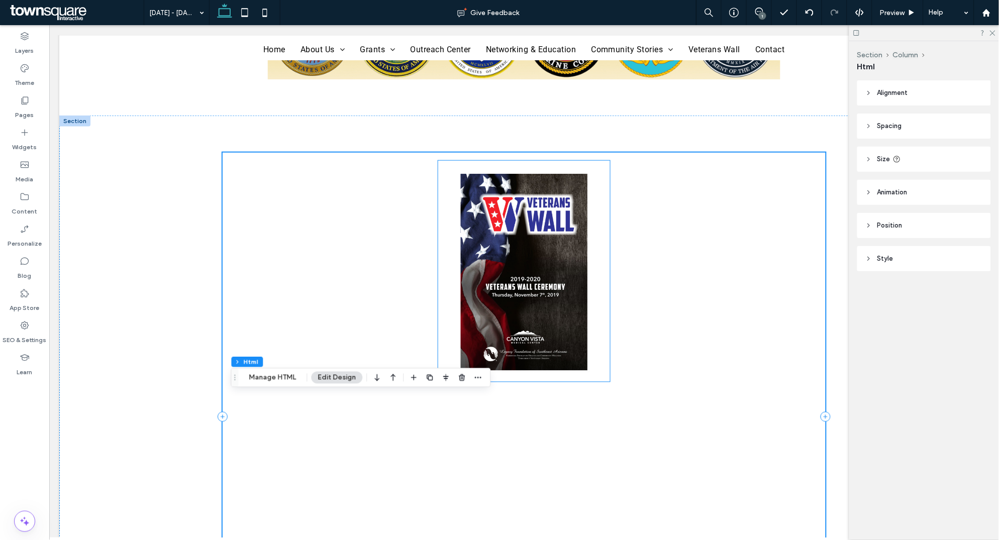
click at [529, 232] on img at bounding box center [524, 270] width 172 height 221
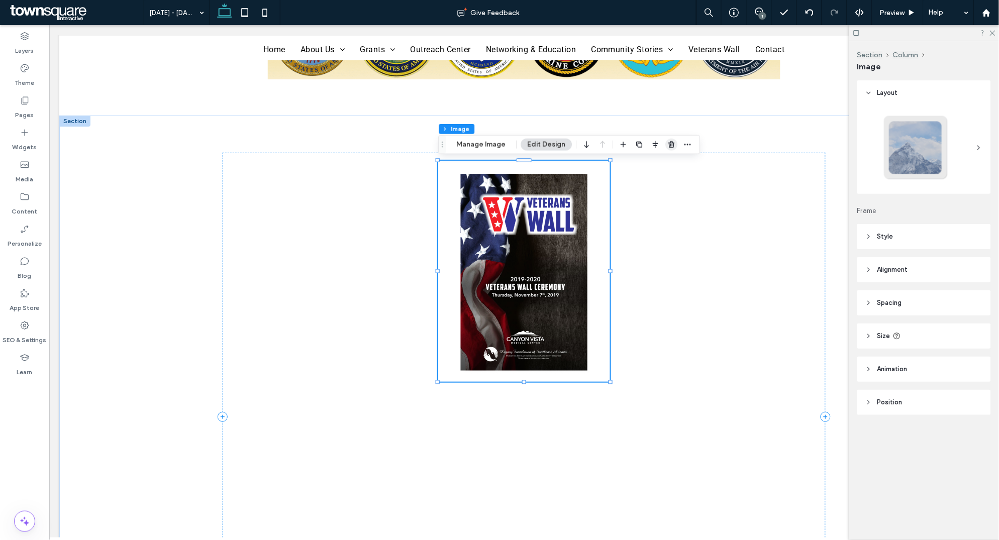
click at [670, 145] on icon "button" at bounding box center [672, 145] width 8 height 8
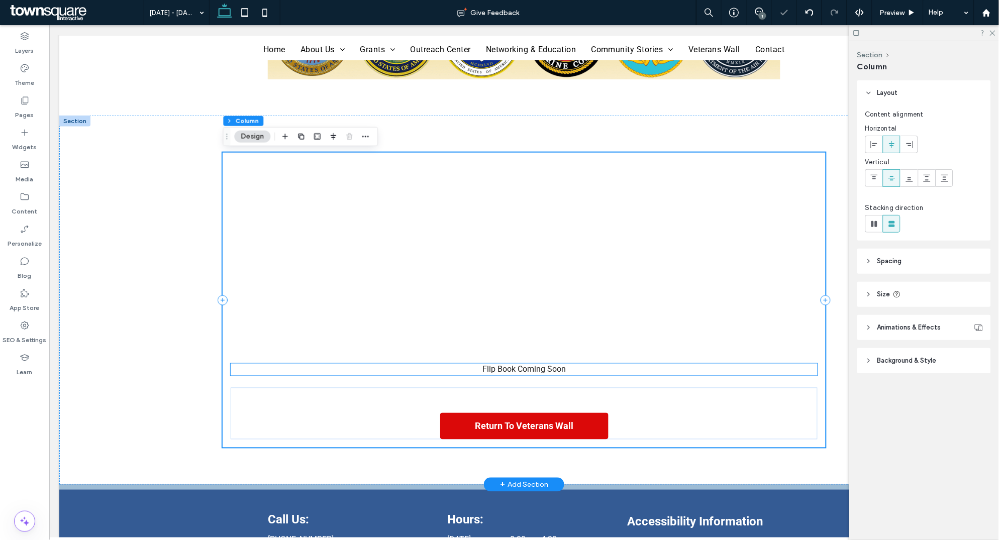
click at [514, 369] on span "Flip Book Coming Soon" at bounding box center [523, 369] width 83 height 10
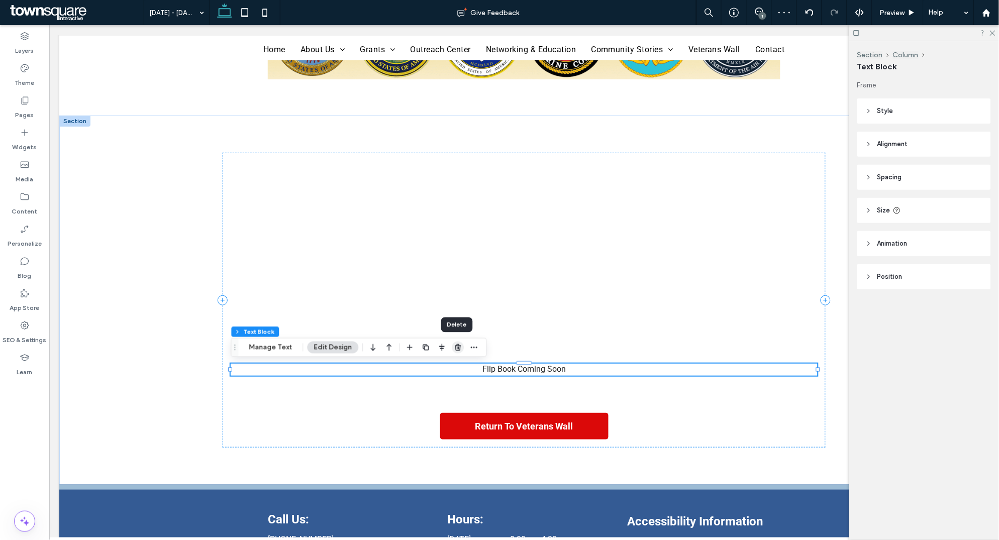
click at [456, 347] on icon "button" at bounding box center [458, 348] width 8 height 8
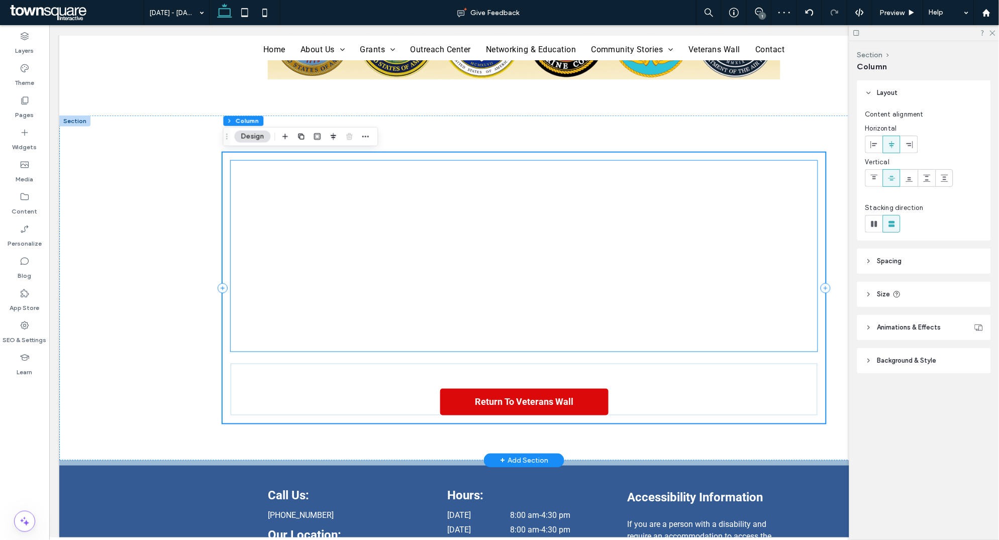
click at [587, 264] on div at bounding box center [523, 255] width 587 height 191
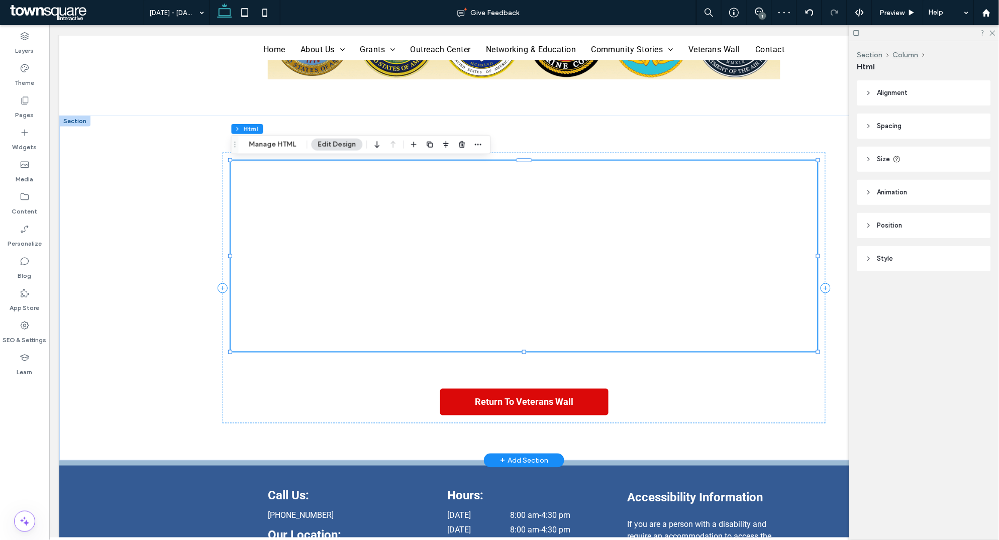
click at [516, 247] on div at bounding box center [523, 255] width 587 height 191
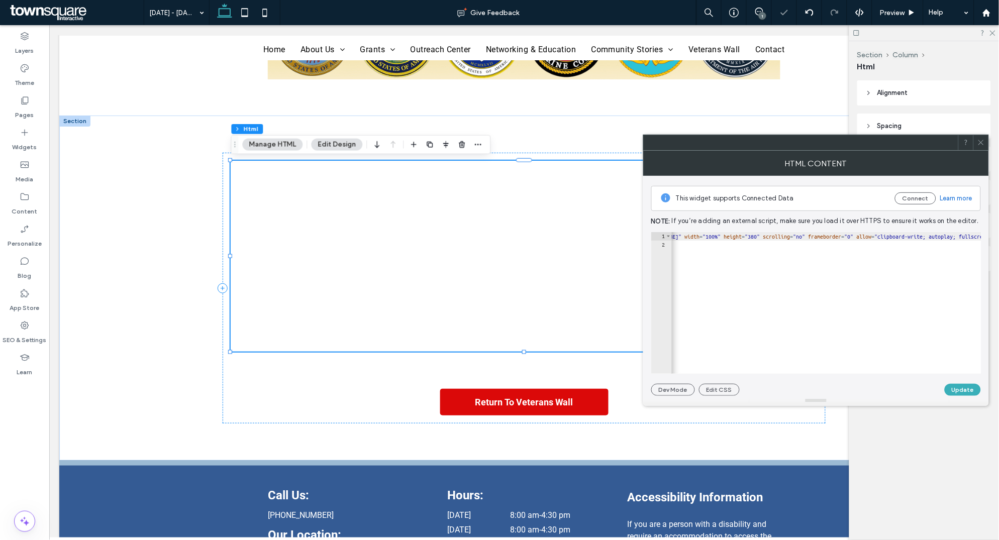
scroll to position [0, 88]
click at [921, 237] on div "< iframe src = "https://publuu.com/flip-book/948606/2082282/page/1?embed" width…" at bounding box center [995, 311] width 824 height 159
type textarea "**********"
click at [969, 389] on button "Update" at bounding box center [962, 390] width 36 height 12
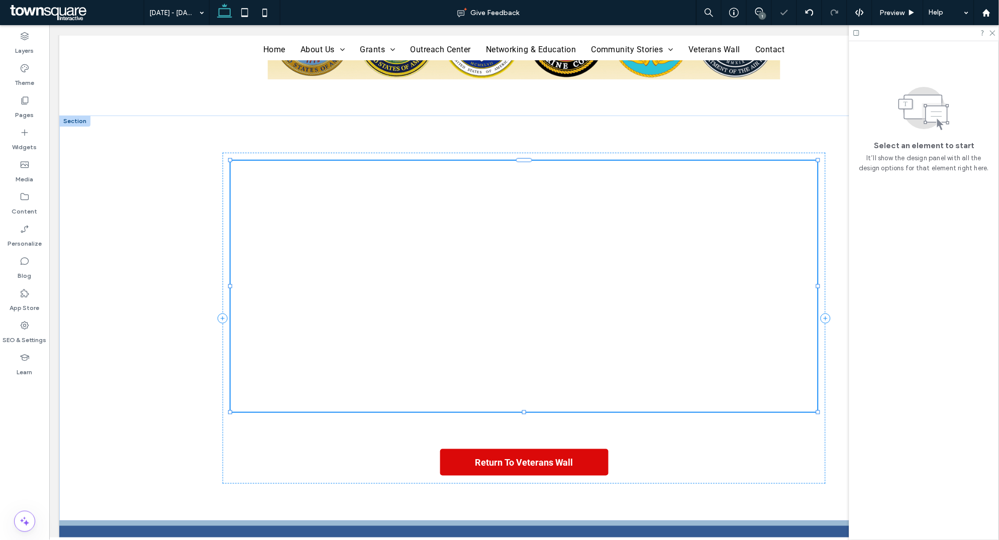
click at [979, 141] on icon at bounding box center [981, 143] width 8 height 8
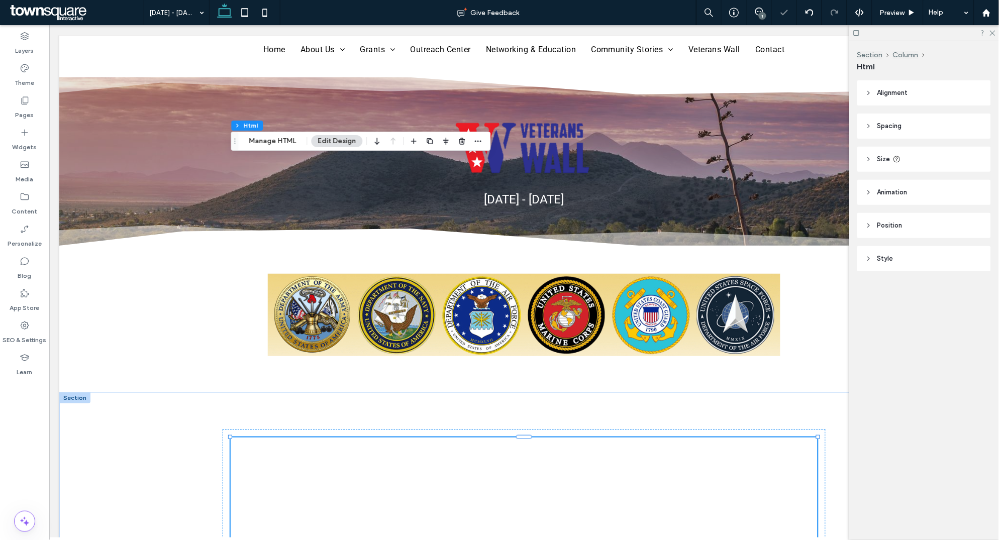
scroll to position [280, 0]
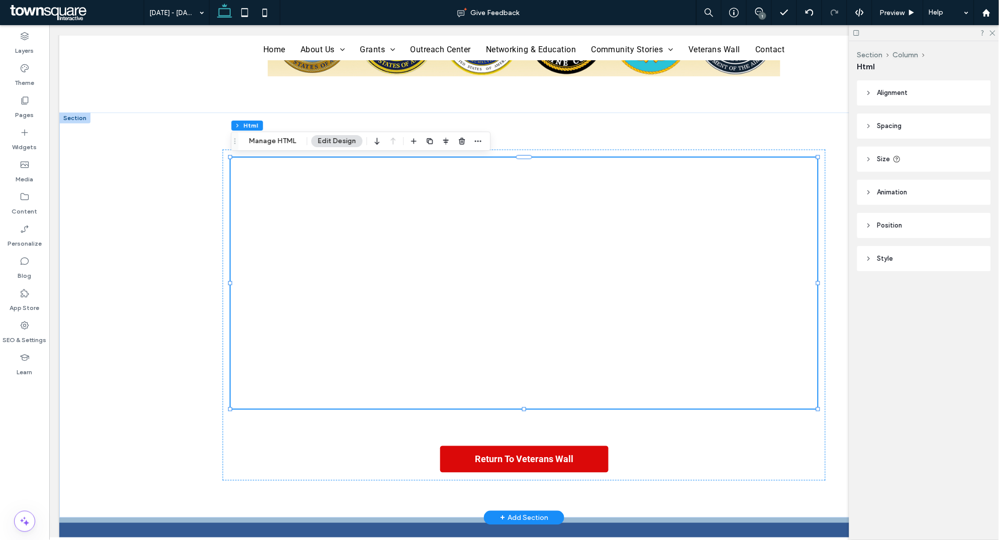
click at [603, 292] on div at bounding box center [523, 282] width 587 height 251
click at [898, 13] on span "Preview" at bounding box center [892, 13] width 25 height 9
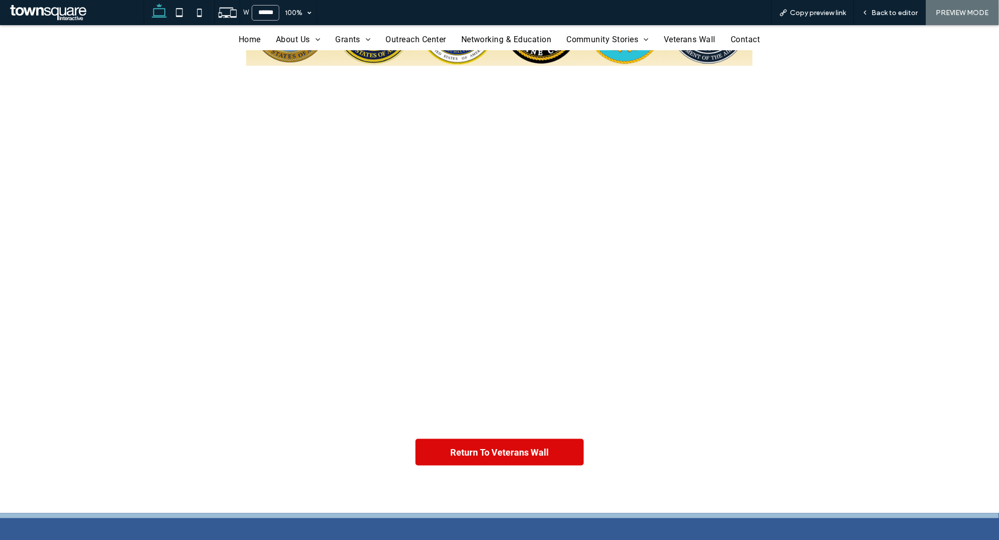
scroll to position [185, 0]
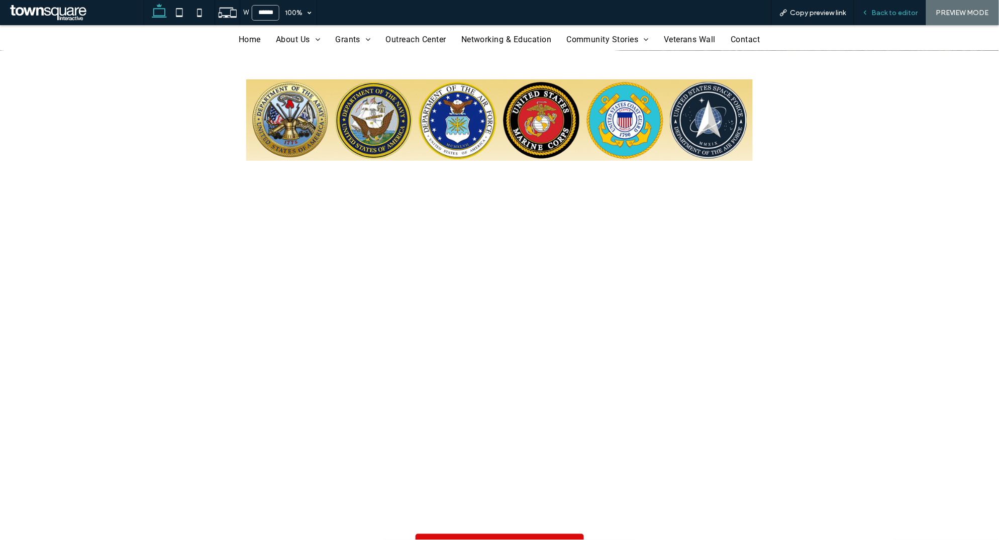
click at [894, 13] on span "Back to editor" at bounding box center [895, 13] width 46 height 9
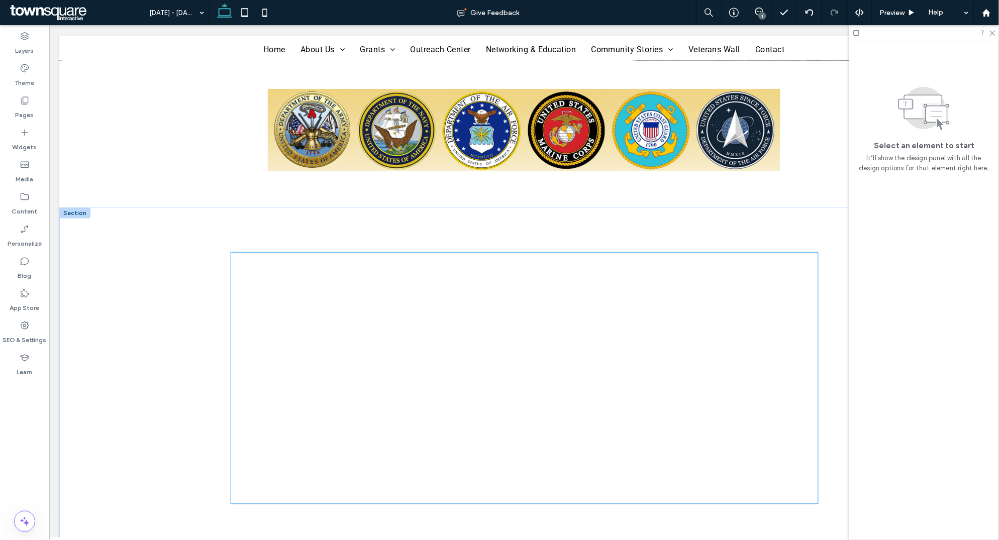
click at [579, 391] on div at bounding box center [524, 377] width 587 height 251
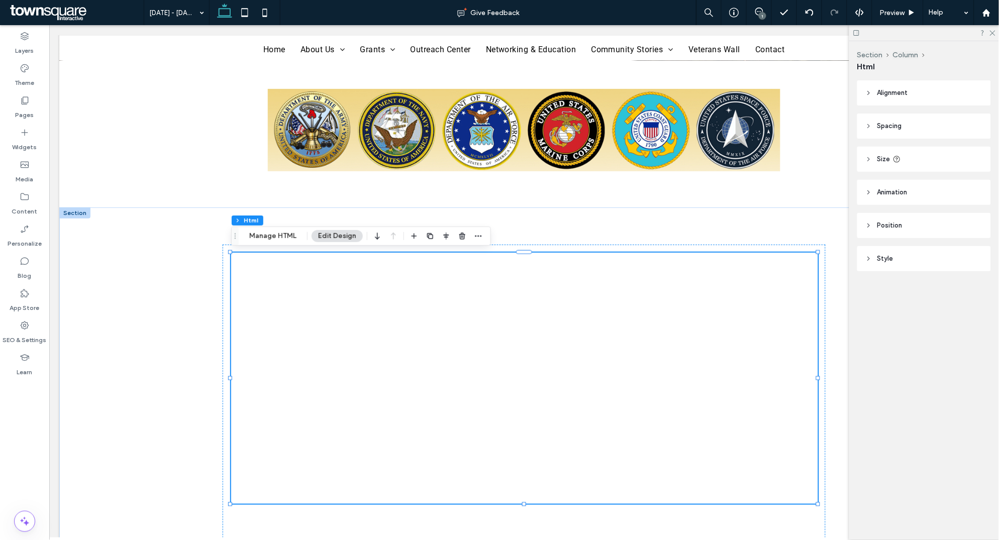
click at [875, 155] on header "Size" at bounding box center [924, 159] width 134 height 25
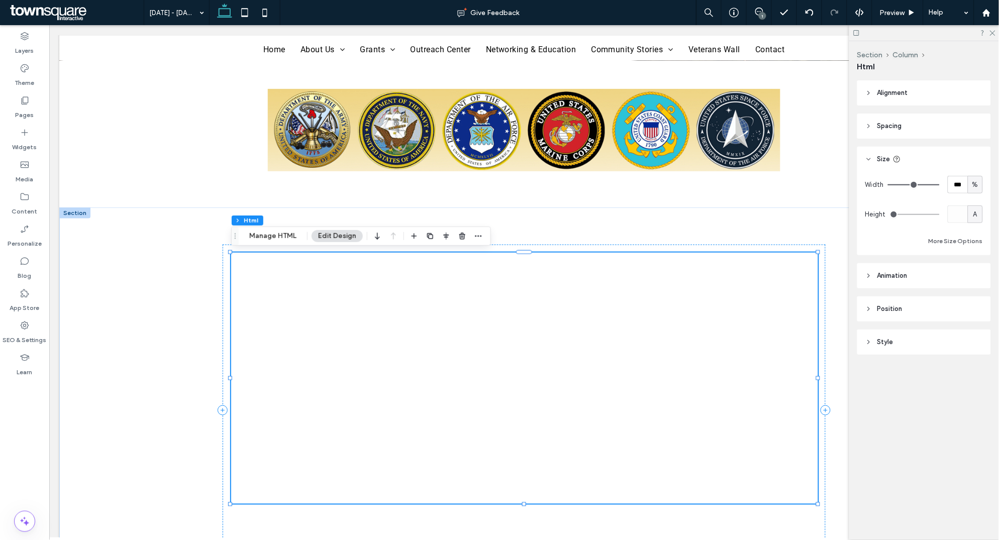
click at [507, 320] on div at bounding box center [524, 377] width 587 height 251
click at [286, 235] on button "Manage HTML" at bounding box center [273, 236] width 60 height 12
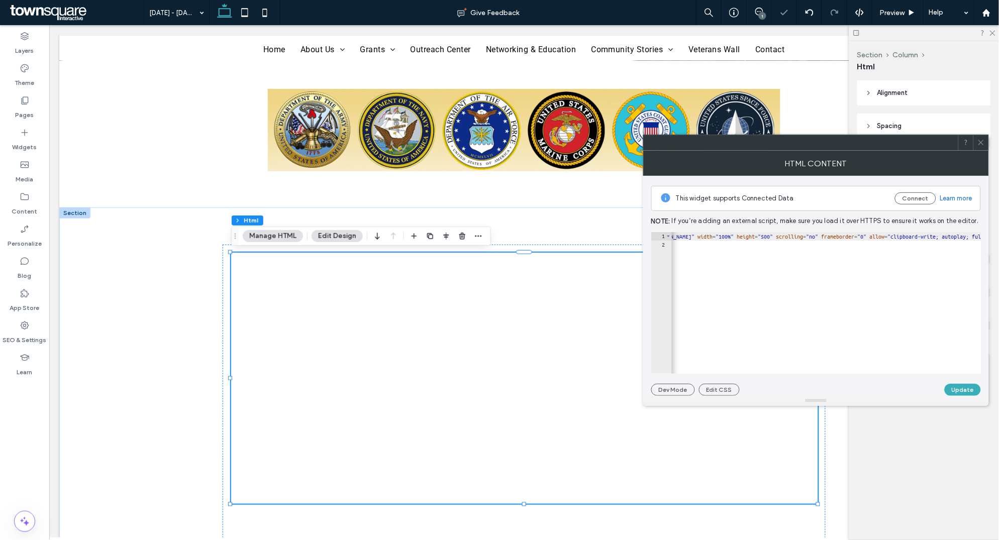
scroll to position [0, 86]
click at [922, 238] on div "< iframe src = "https://publuu.com/flip-book/948606/2082282/page/1?embed" width…" at bounding box center [997, 311] width 824 height 159
type textarea "**********"
click at [963, 395] on button "Update" at bounding box center [962, 390] width 36 height 12
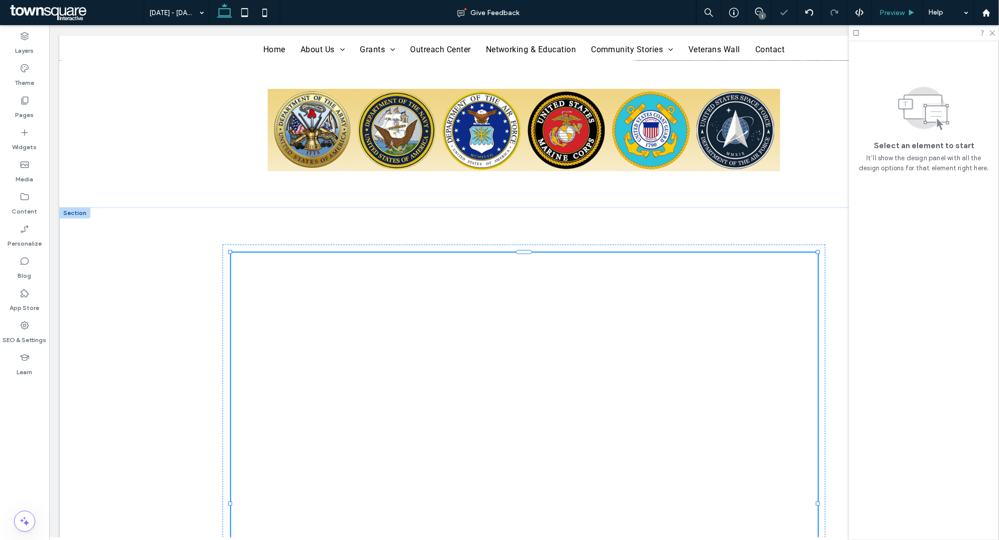
click at [892, 9] on span "Preview" at bounding box center [892, 13] width 25 height 9
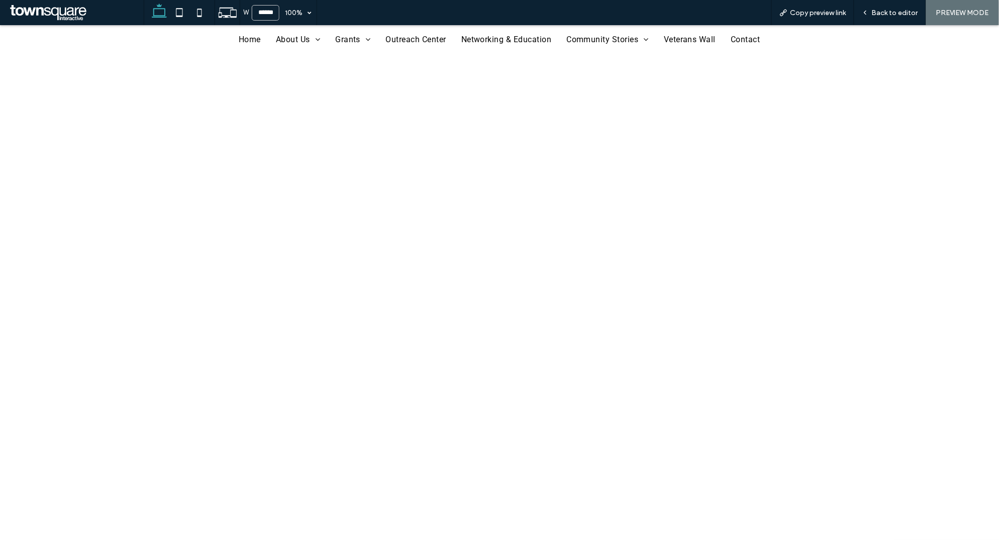
scroll to position [402, 0]
click at [185, 14] on icon at bounding box center [179, 13] width 20 height 20
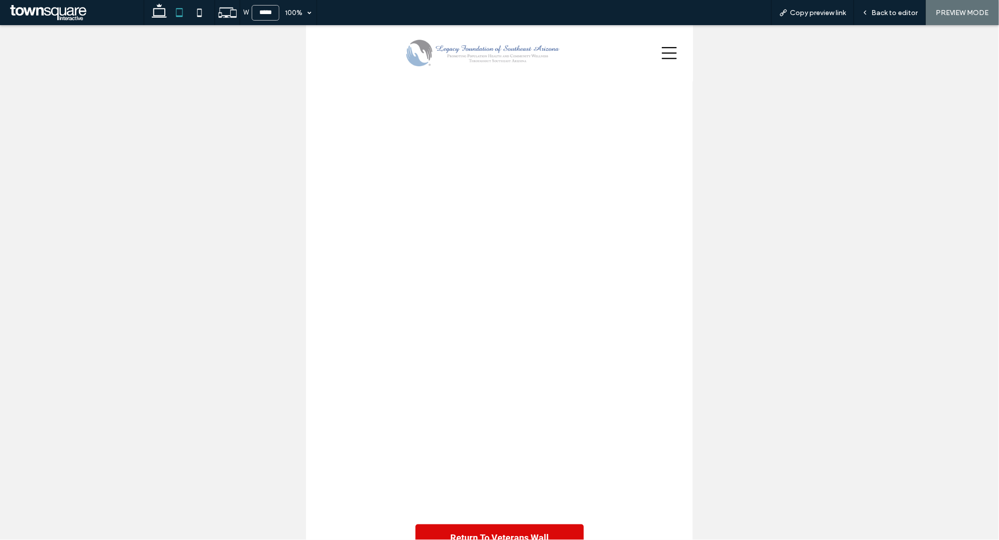
scroll to position [355, 0]
click at [203, 14] on icon at bounding box center [199, 13] width 20 height 20
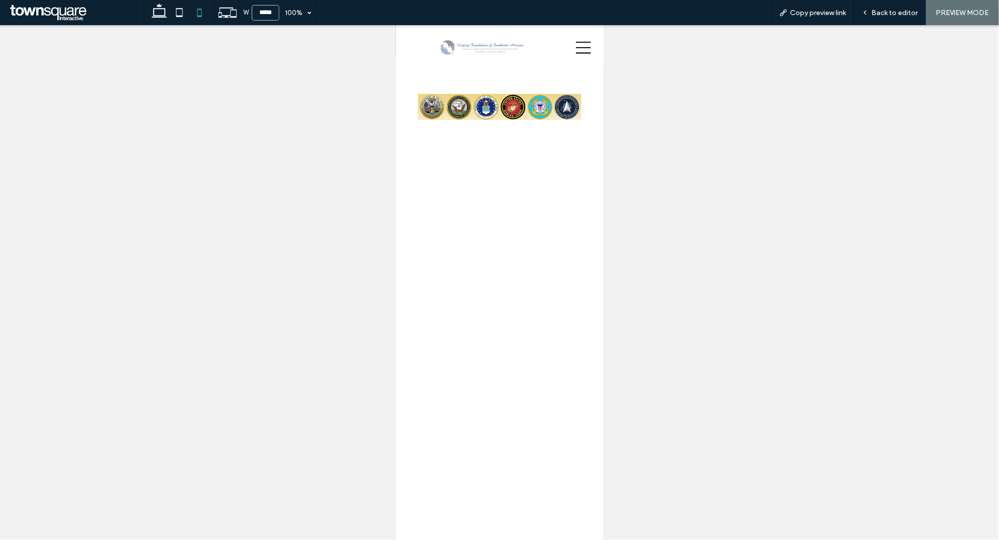
scroll to position [161, 0]
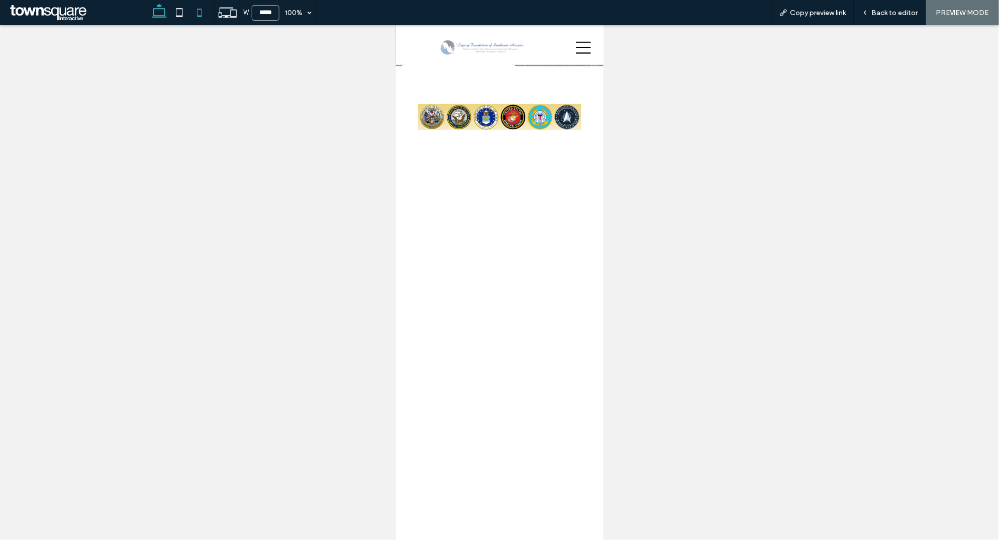
click at [162, 16] on icon at bounding box center [159, 13] width 20 height 20
type input "******"
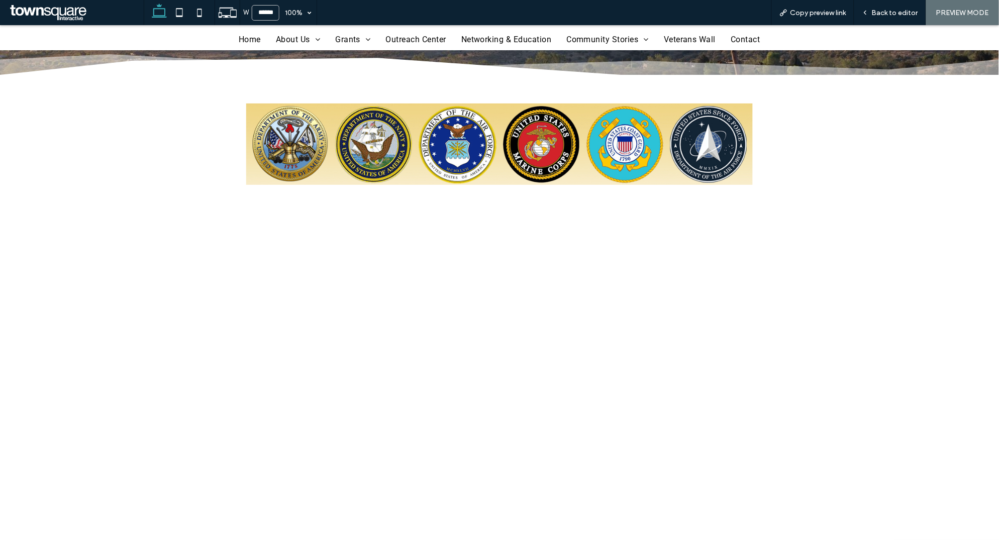
scroll to position [399, 0]
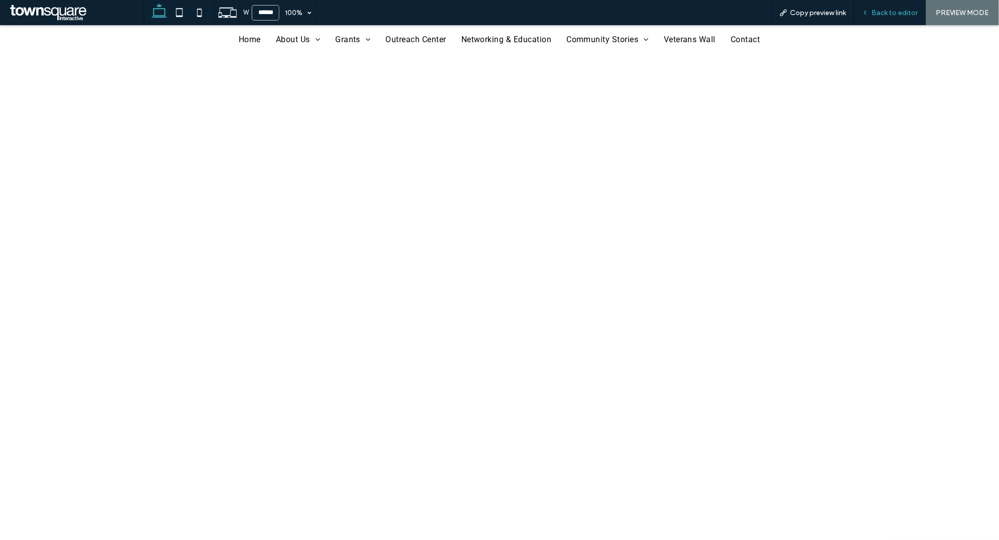
click at [888, 10] on span "Back to editor" at bounding box center [895, 13] width 46 height 9
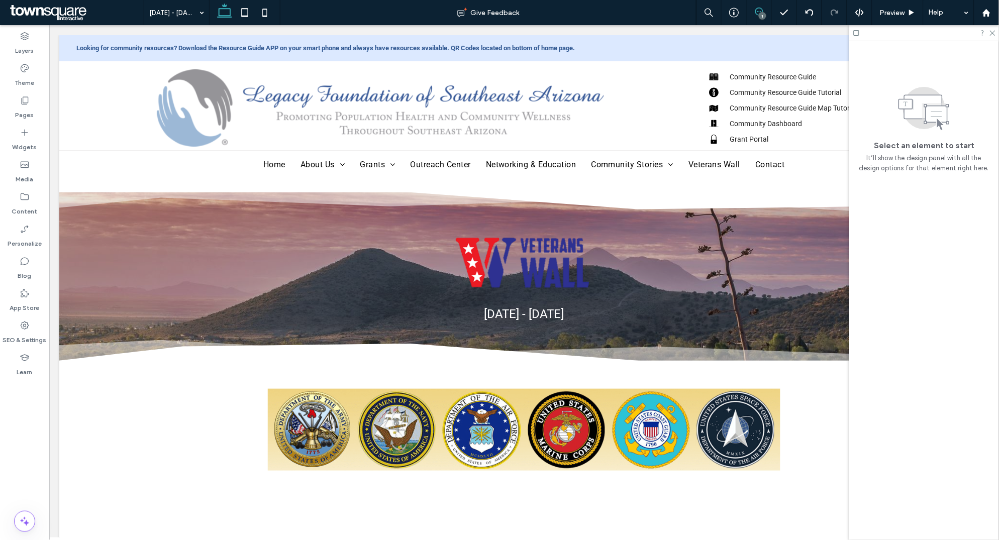
click at [756, 12] on icon at bounding box center [759, 12] width 8 height 8
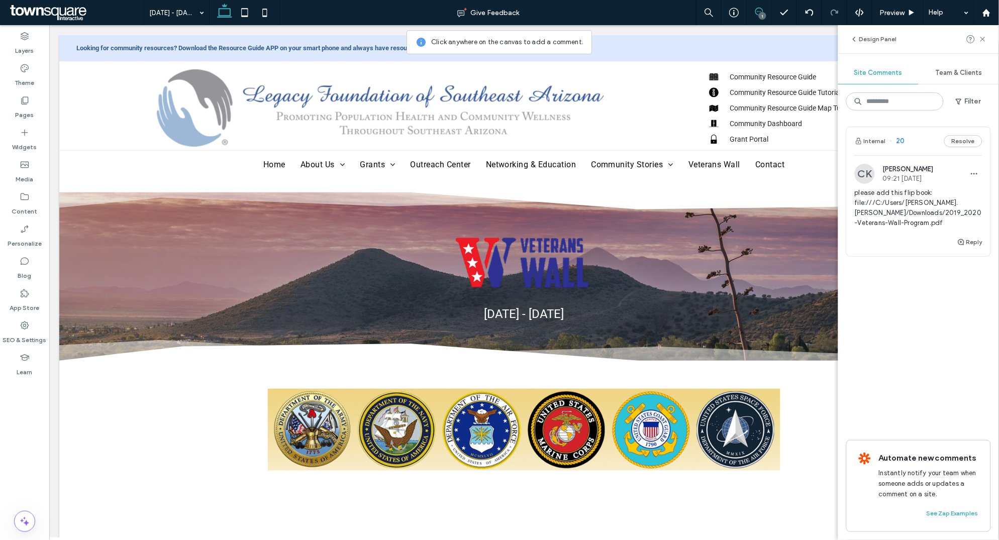
click at [866, 179] on img at bounding box center [864, 174] width 20 height 20
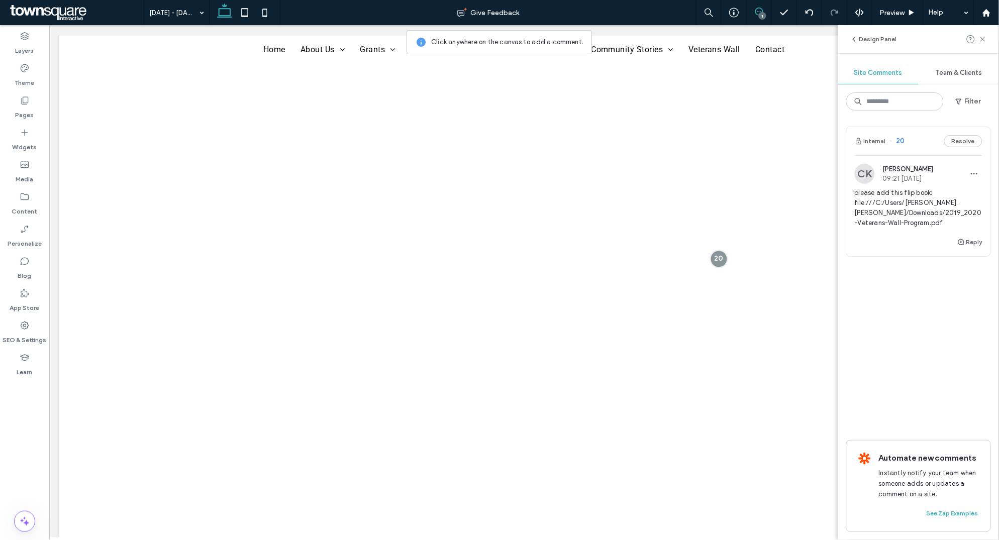
scroll to position [379, 0]
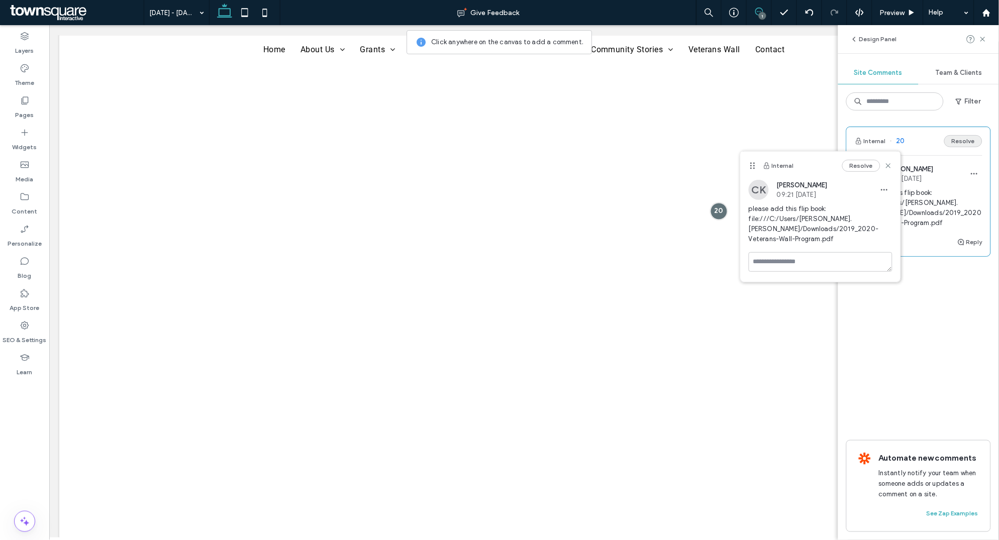
click at [957, 141] on button "Resolve" at bounding box center [963, 141] width 38 height 12
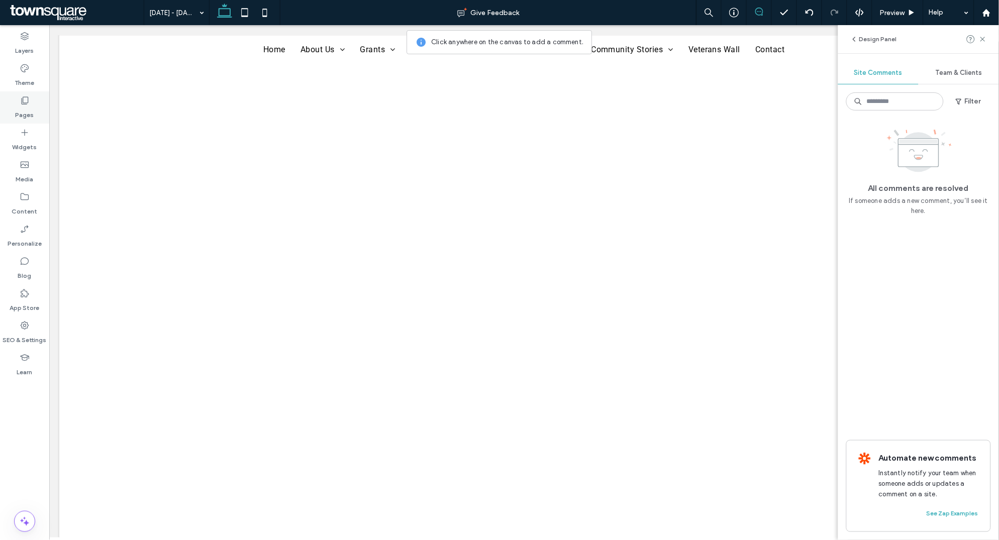
click at [27, 110] on label "Pages" at bounding box center [25, 112] width 19 height 14
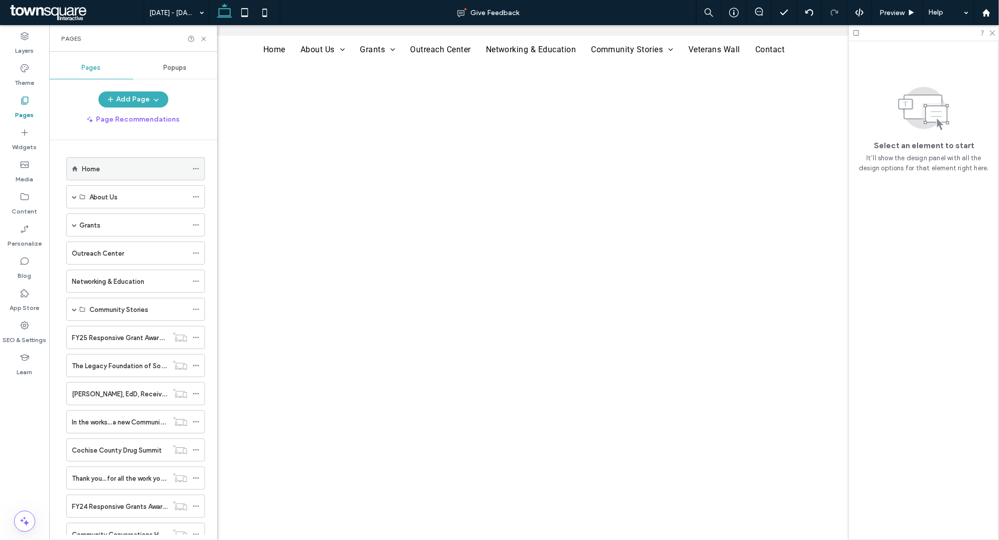
click at [83, 164] on label "Home" at bounding box center [91, 169] width 18 height 18
click at [197, 41] on div at bounding box center [499, 270] width 999 height 540
click at [203, 38] on icon at bounding box center [204, 39] width 8 height 8
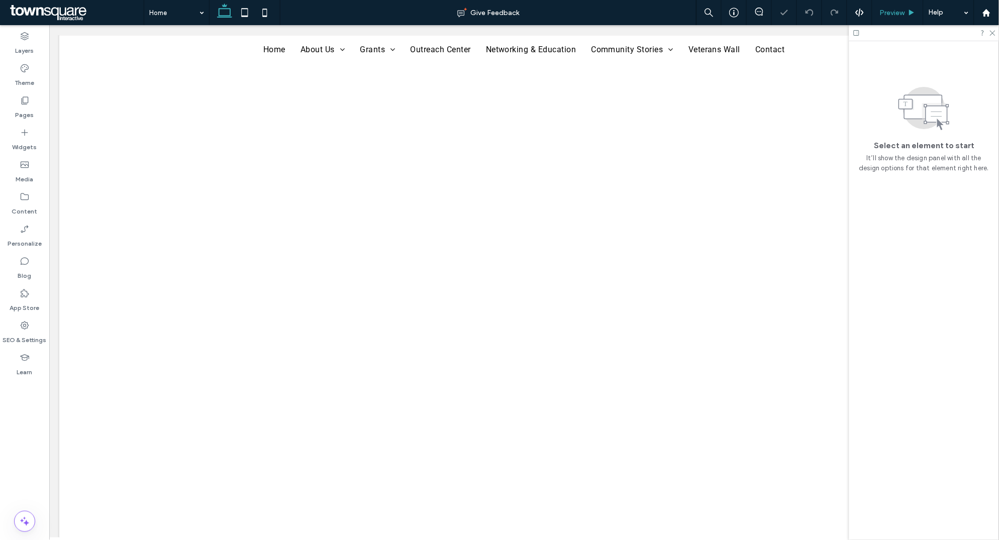
click at [890, 9] on span "Preview" at bounding box center [892, 13] width 25 height 9
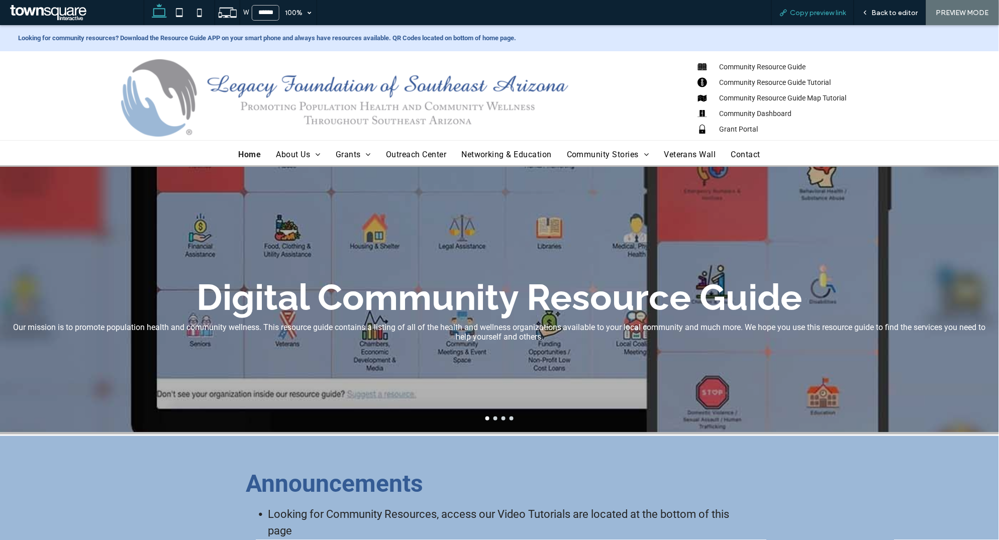
click at [816, 13] on span "Copy preview link" at bounding box center [818, 13] width 56 height 9
click at [883, 13] on span "Back to editor" at bounding box center [895, 13] width 46 height 9
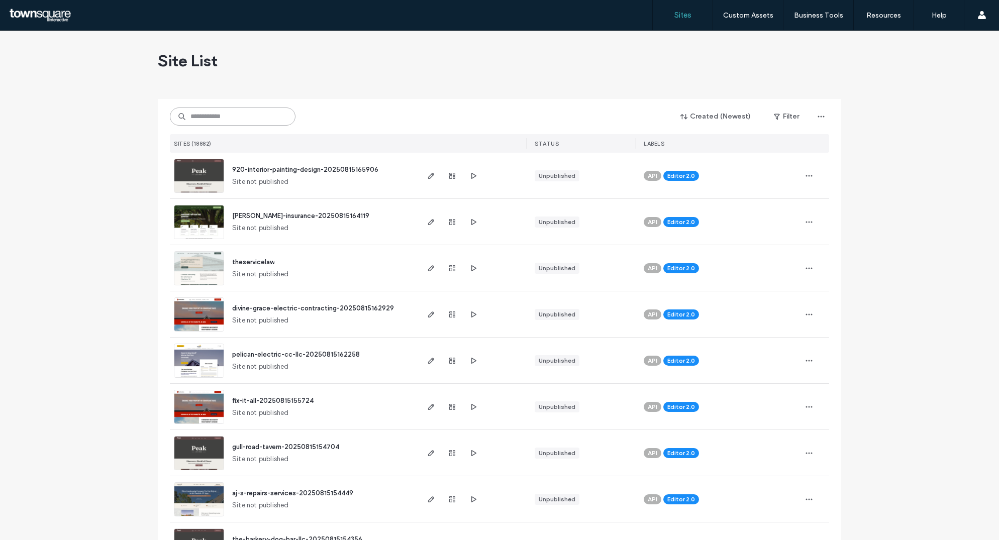
click at [256, 117] on input at bounding box center [233, 116] width 126 height 18
paste input "********"
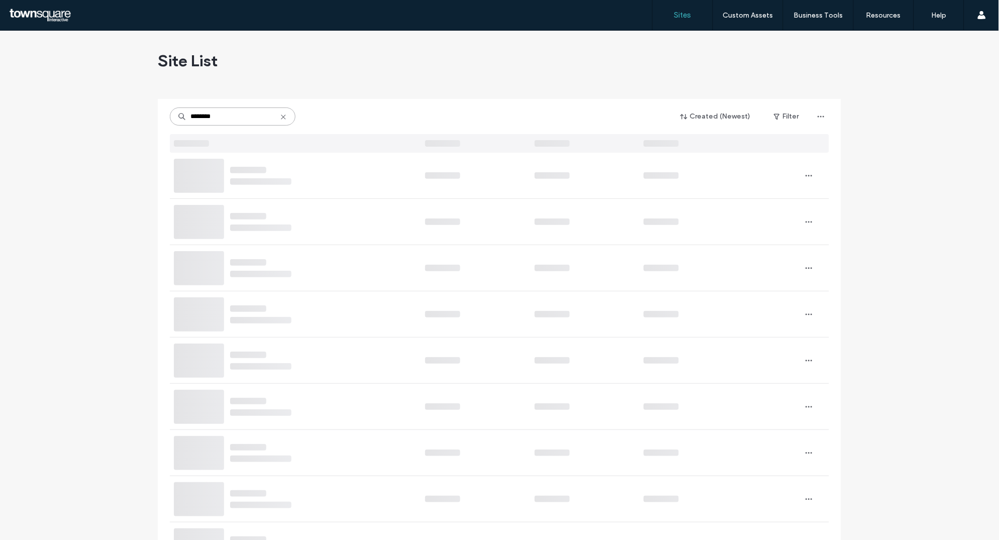
type input "********"
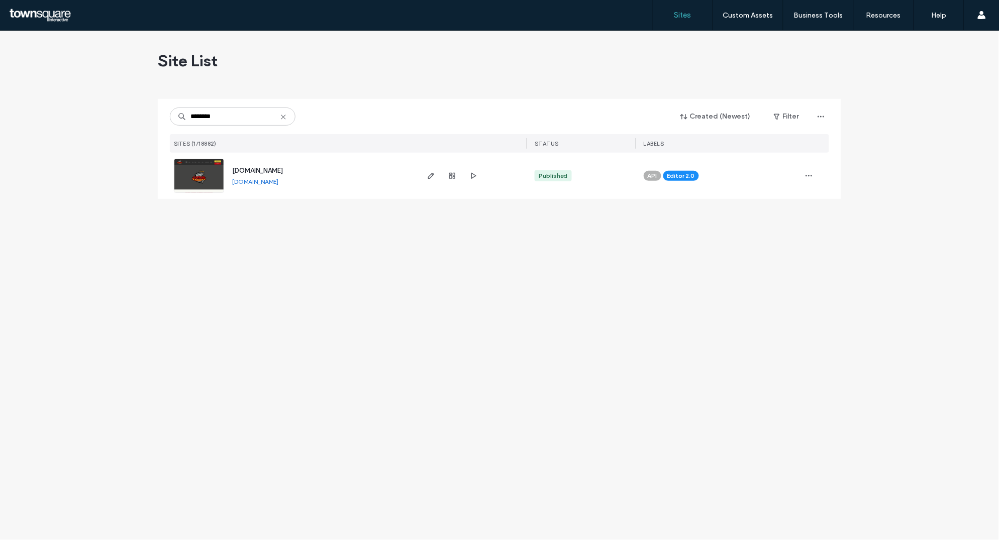
click at [269, 176] on div "[DOMAIN_NAME] [DOMAIN_NAME]" at bounding box center [320, 176] width 193 height 46
click at [269, 173] on span "[DOMAIN_NAME]" at bounding box center [257, 171] width 51 height 8
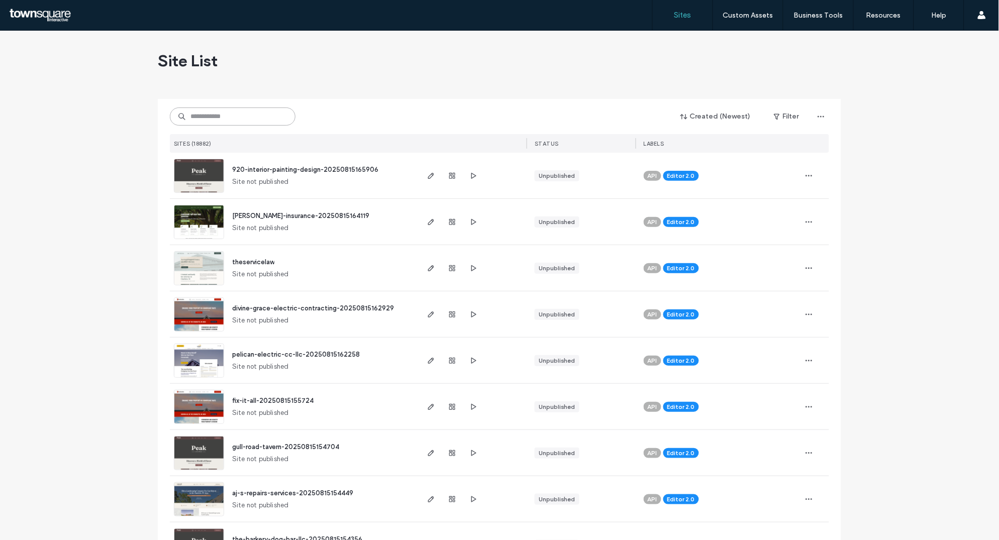
click at [248, 117] on input at bounding box center [233, 116] width 126 height 18
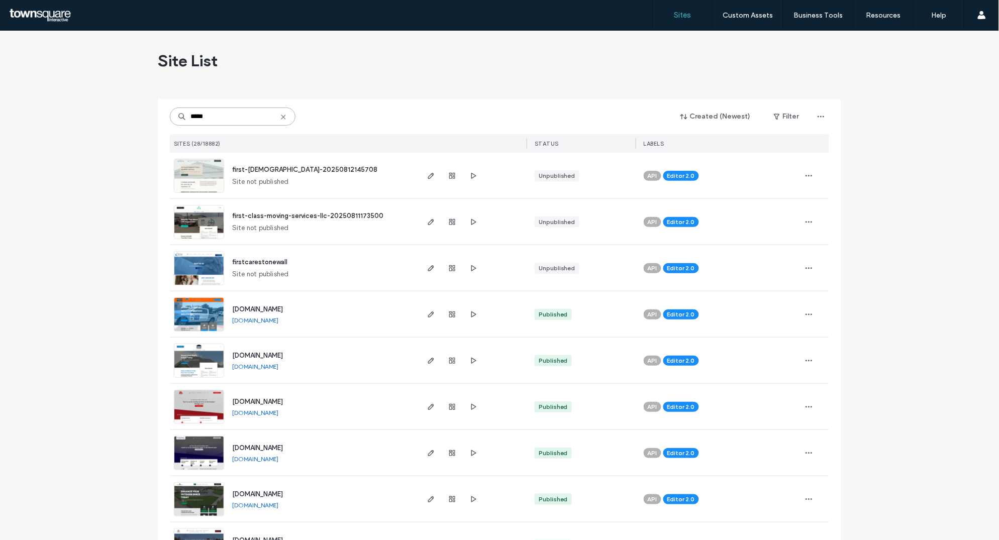
type input "*****"
click at [201, 172] on img at bounding box center [198, 193] width 49 height 68
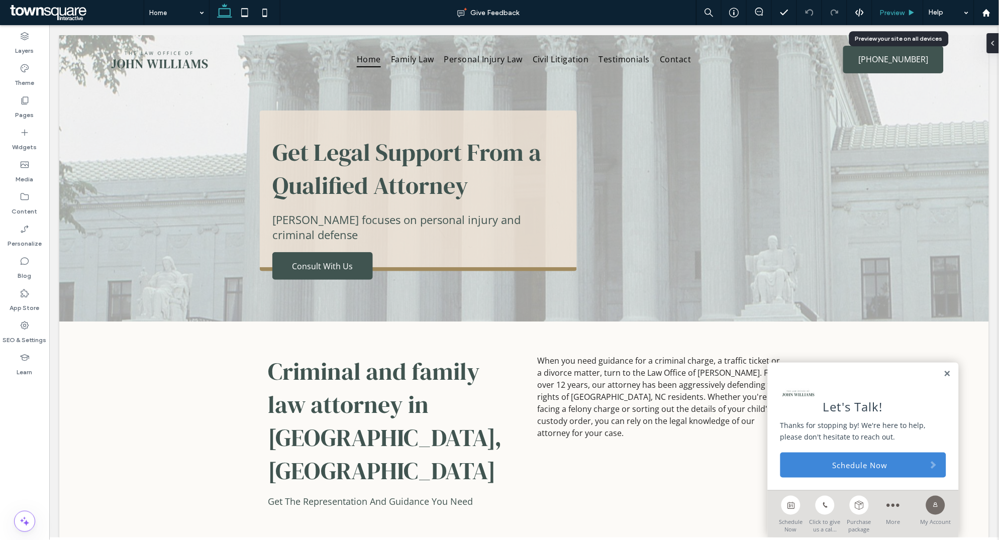
click at [899, 14] on span "Preview" at bounding box center [892, 13] width 25 height 9
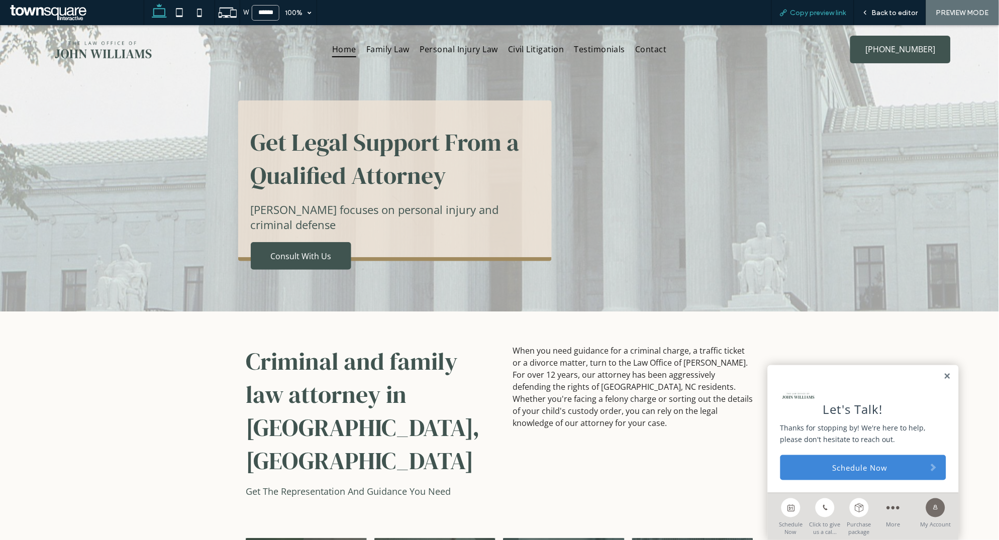
click at [819, 14] on span "Copy preview link" at bounding box center [818, 13] width 56 height 9
click at [810, 13] on span "Copy preview link" at bounding box center [818, 13] width 56 height 9
click at [896, 12] on span "Back to editor" at bounding box center [895, 13] width 46 height 9
